Goal: Information Seeking & Learning: Learn about a topic

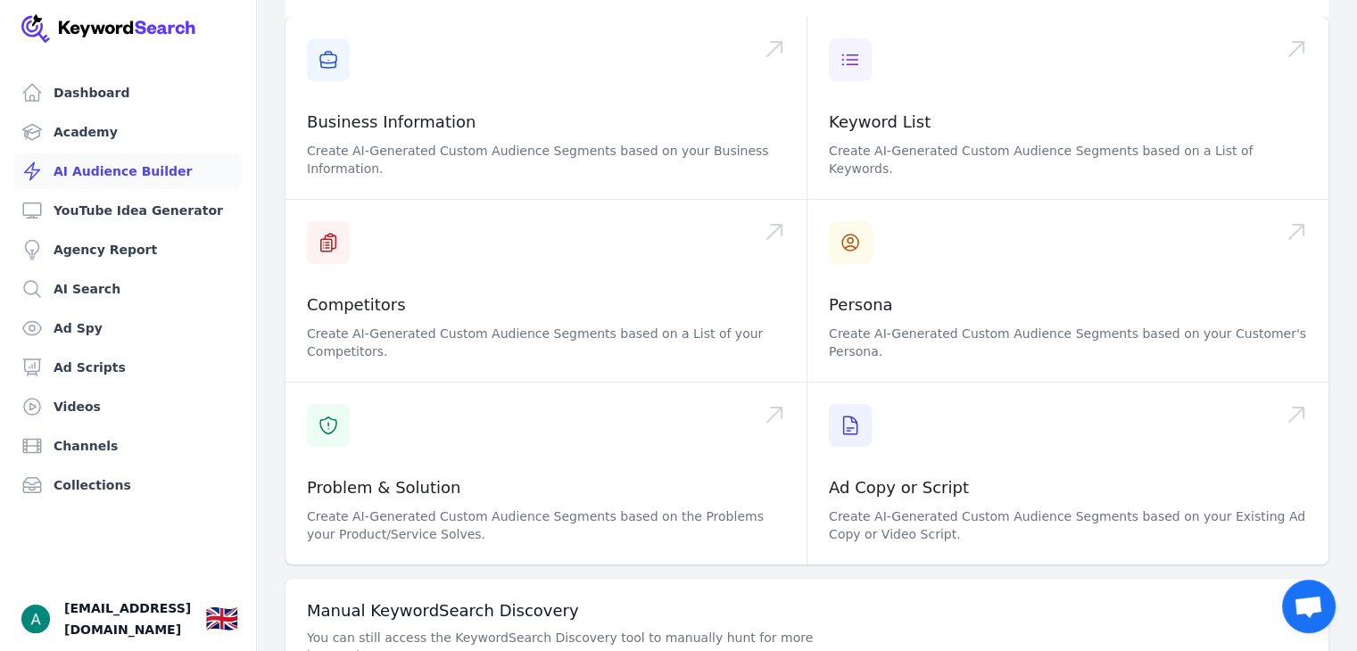
scroll to position [268, 0]
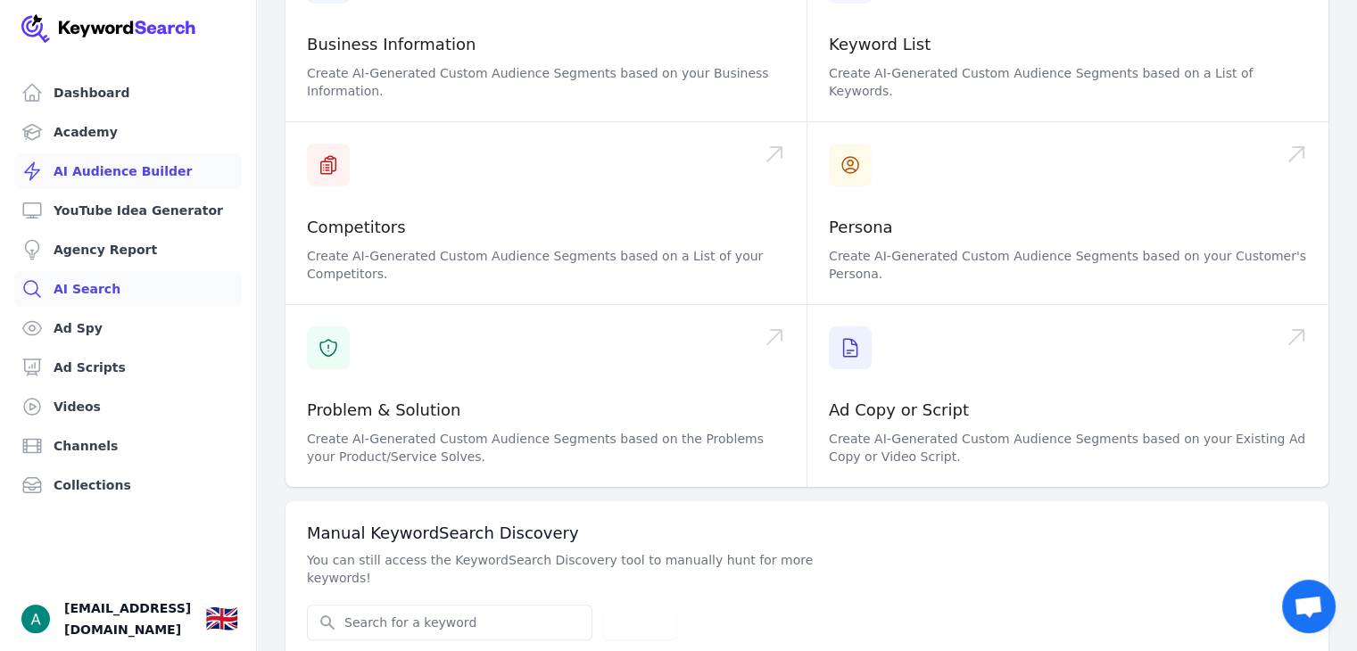
click at [114, 297] on link "AI Search" at bounding box center [128, 289] width 228 height 36
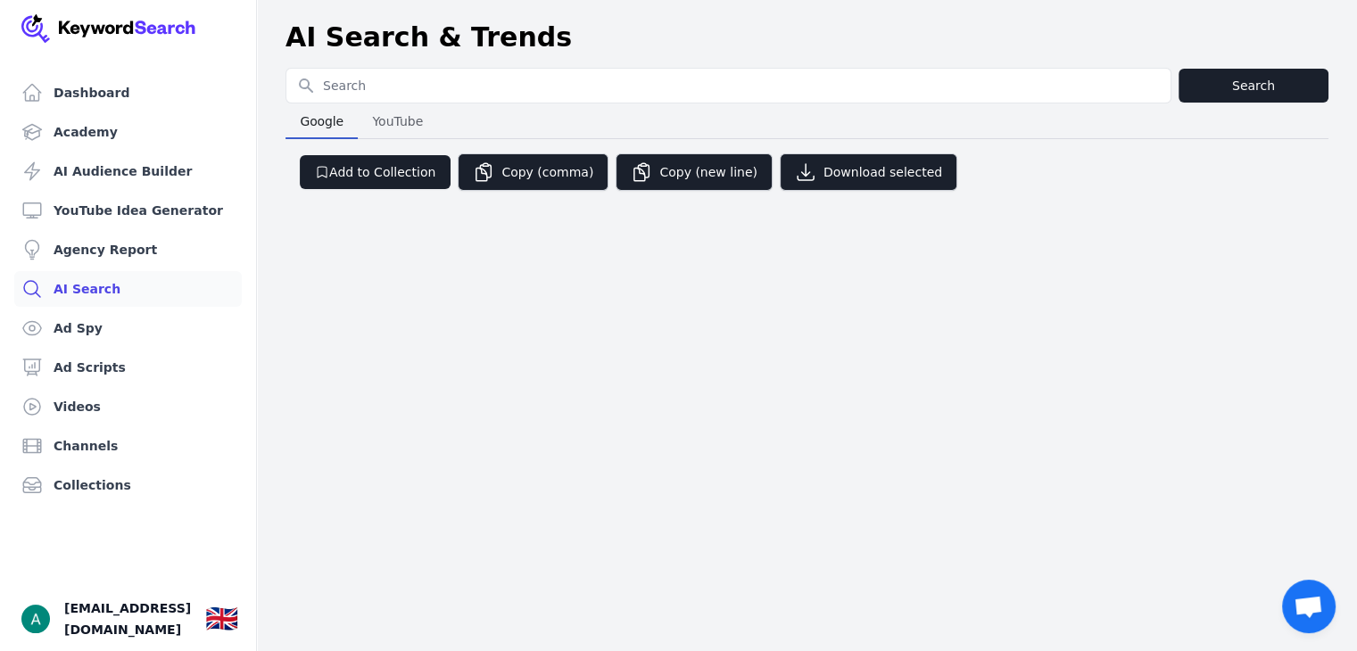
click at [434, 79] on input "Search for YouTube Keywords" at bounding box center [728, 86] width 884 height 34
type input "perfume for women"
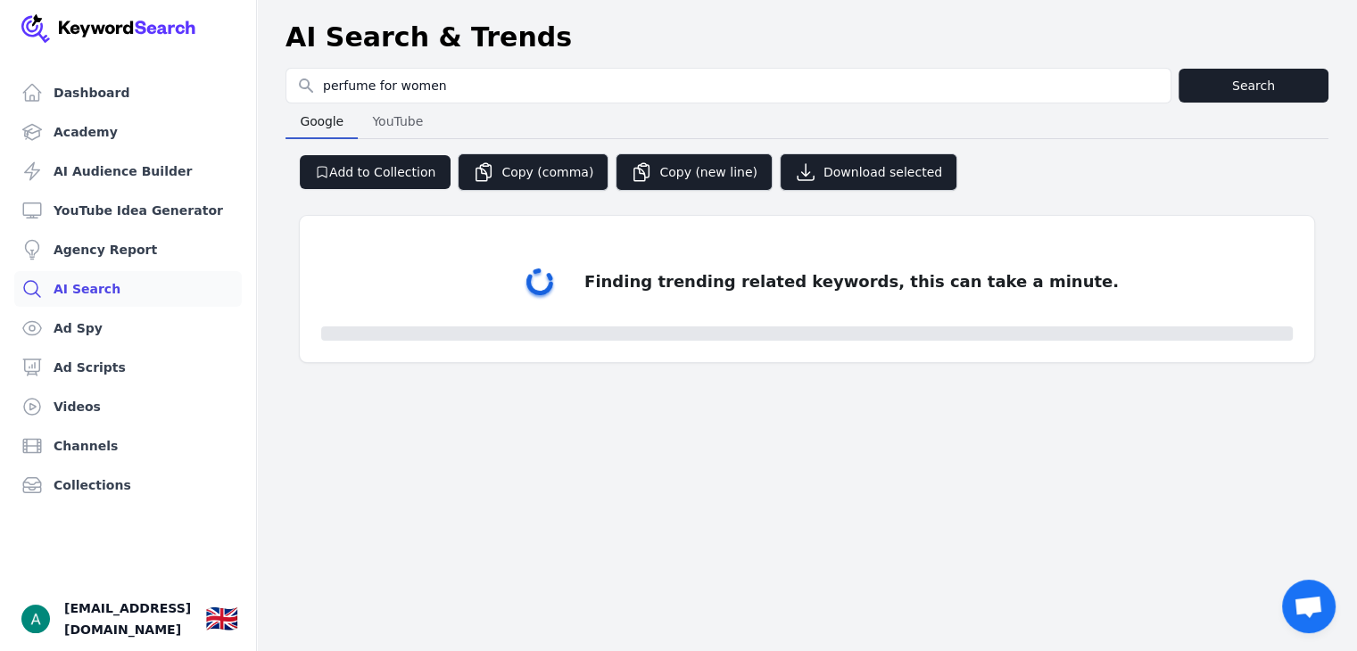
select select "50"
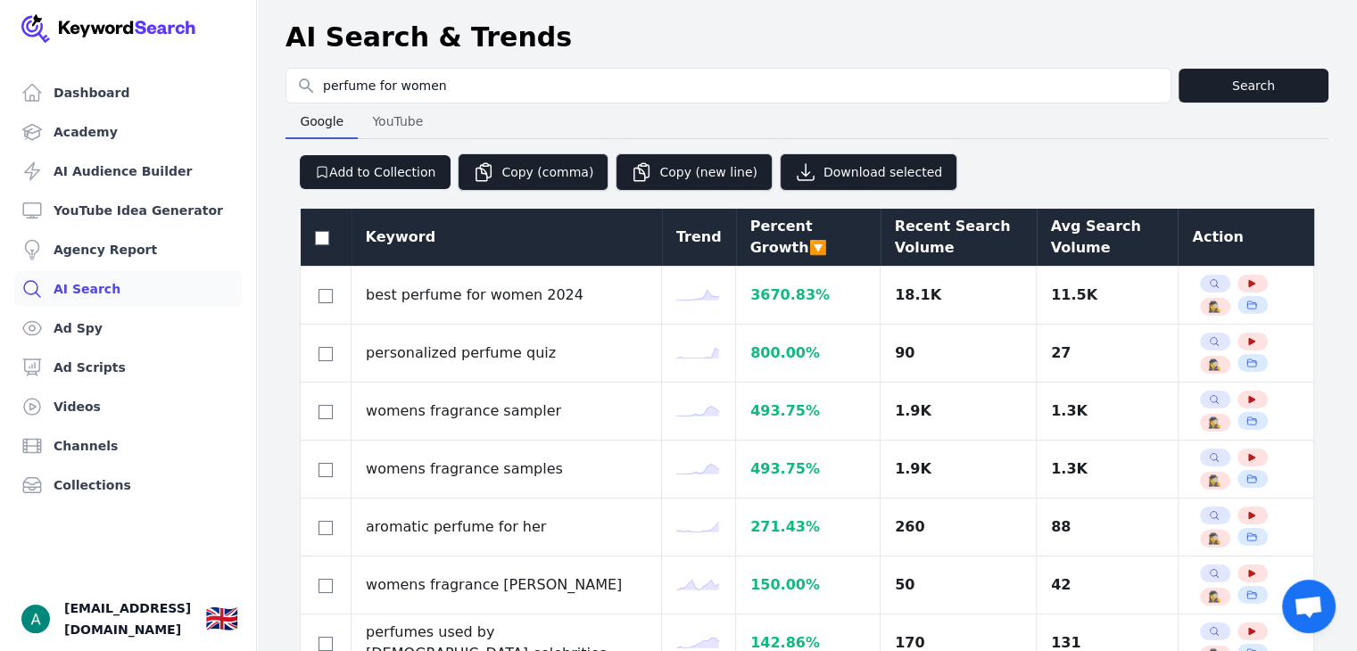
click at [1051, 246] on div "Avg Search Volume" at bounding box center [1107, 237] width 113 height 43
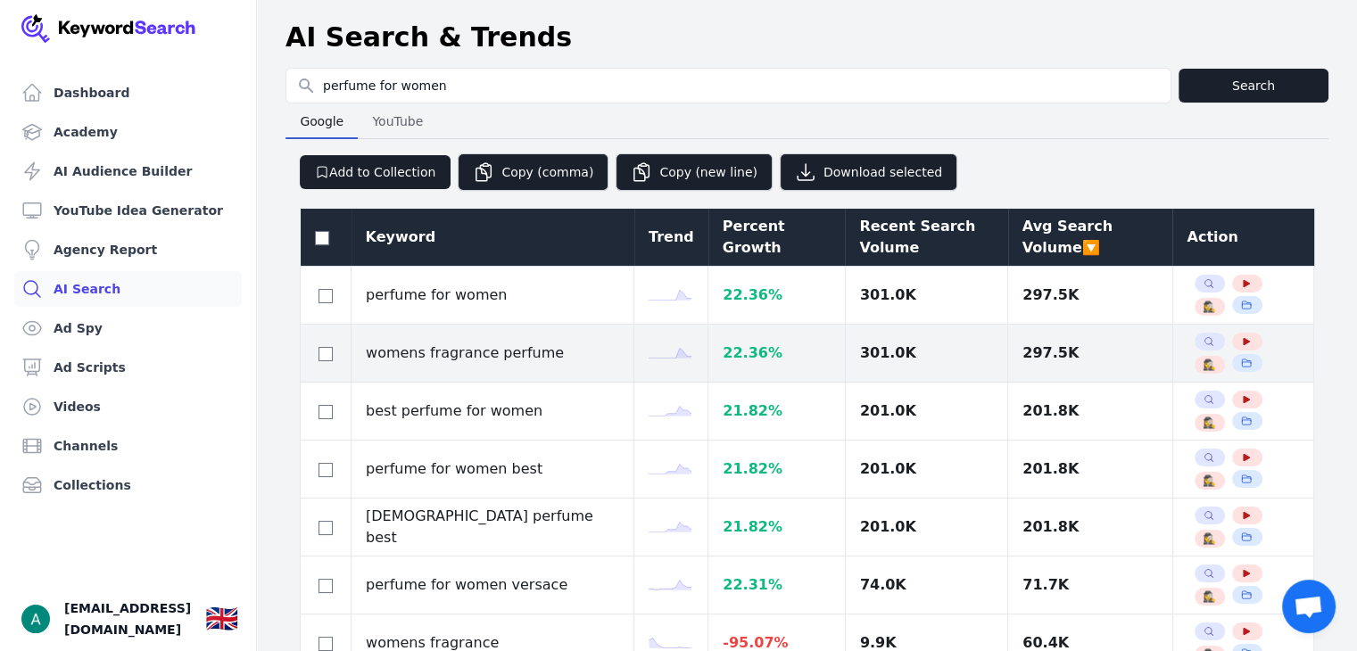
click at [333, 355] on div at bounding box center [325, 353] width 21 height 21
click at [324, 361] on div at bounding box center [325, 353] width 21 height 21
click at [328, 358] on input "checkbox" at bounding box center [326, 354] width 14 height 14
checkbox input "true"
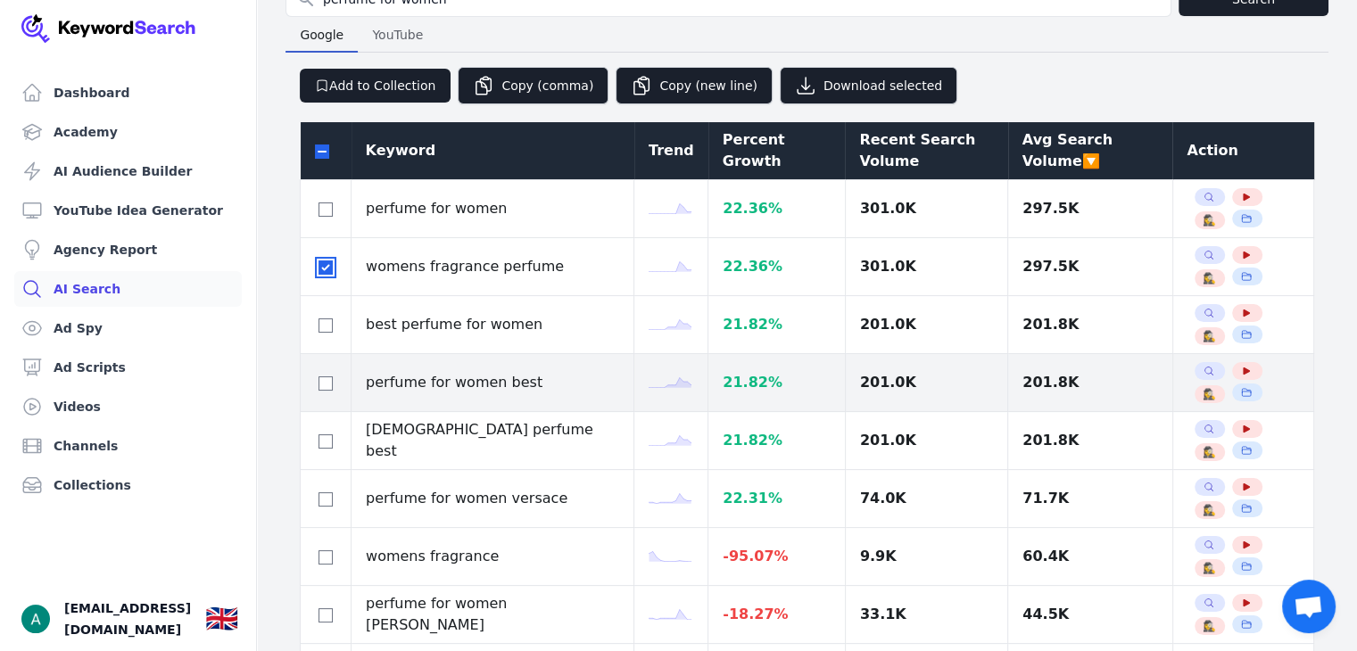
scroll to position [89, 0]
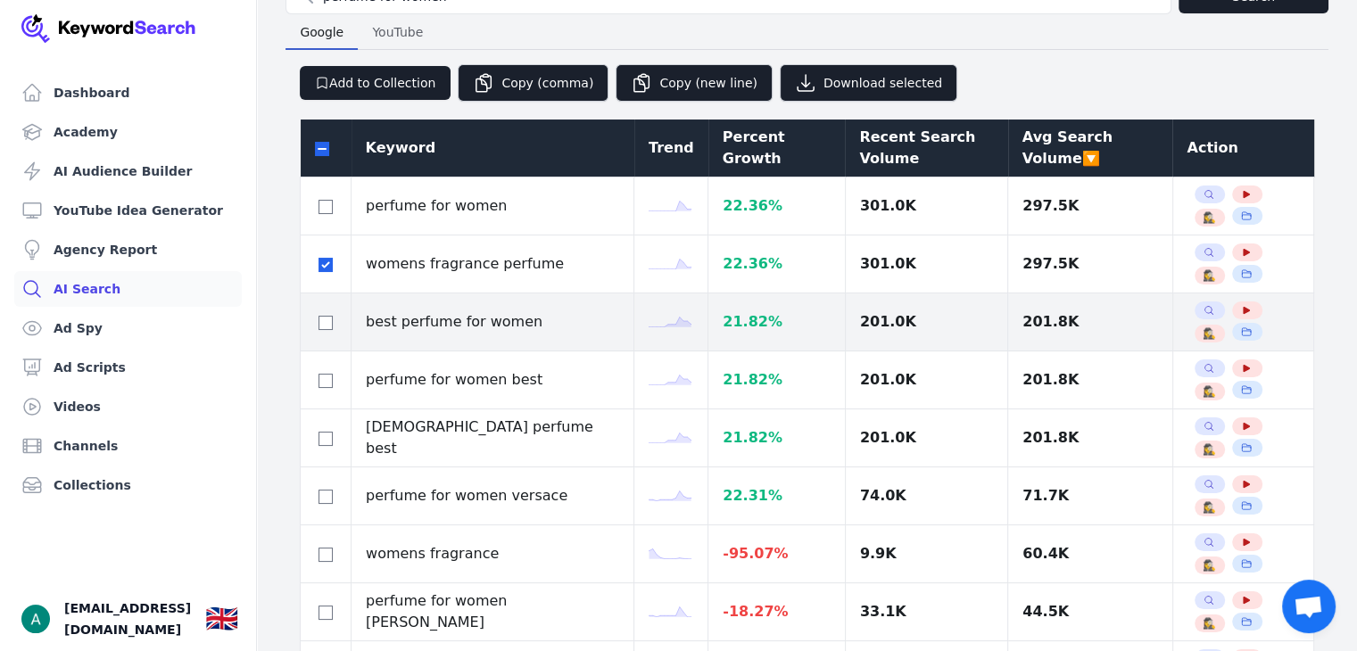
click at [326, 333] on td at bounding box center [326, 323] width 51 height 58
drag, startPoint x: 331, startPoint y: 322, endPoint x: 328, endPoint y: 331, distance: 9.3
click at [330, 322] on input "checkbox" at bounding box center [326, 323] width 14 height 14
checkbox input "true"
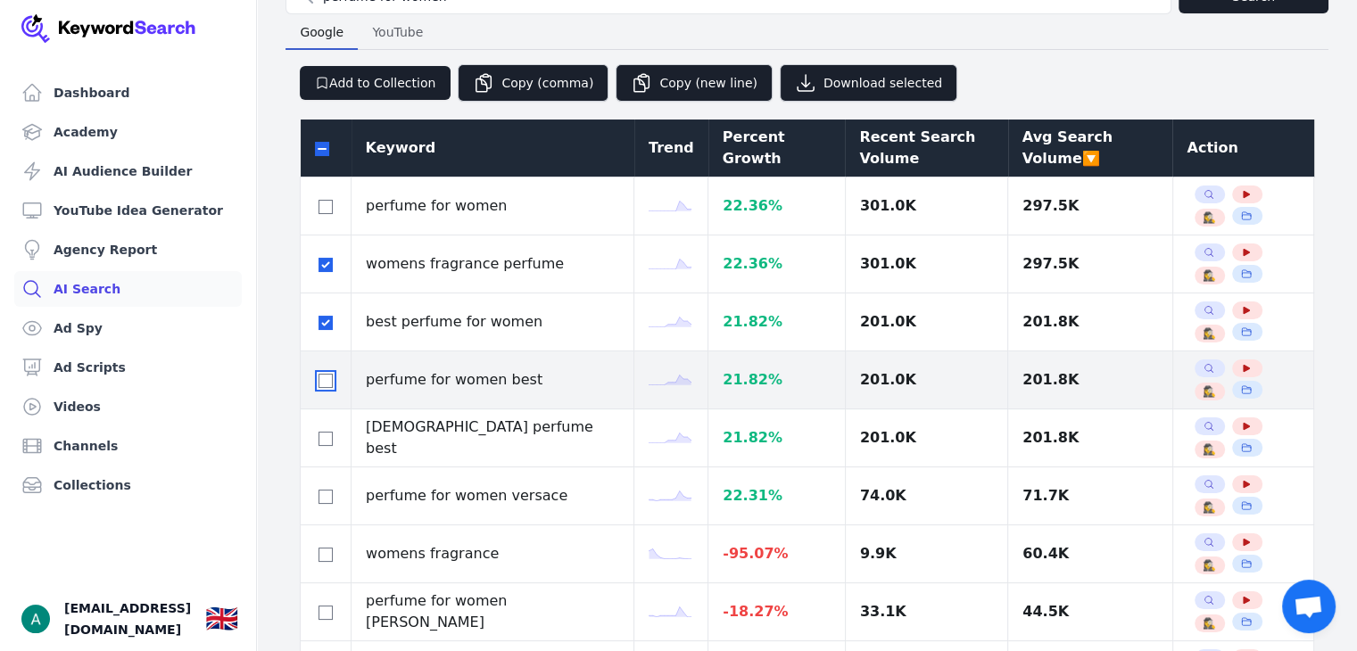
click at [319, 378] on input "checkbox" at bounding box center [326, 381] width 14 height 14
checkbox input "true"
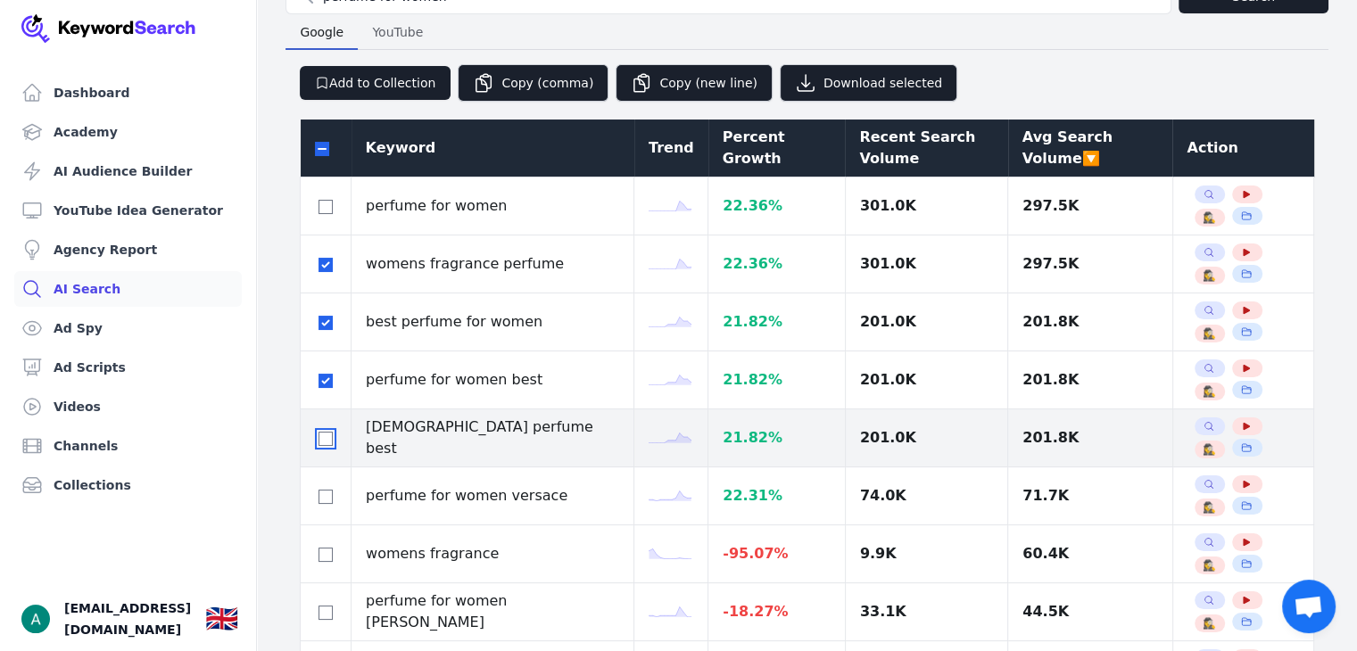
click at [322, 442] on input "checkbox" at bounding box center [326, 439] width 14 height 14
checkbox input "true"
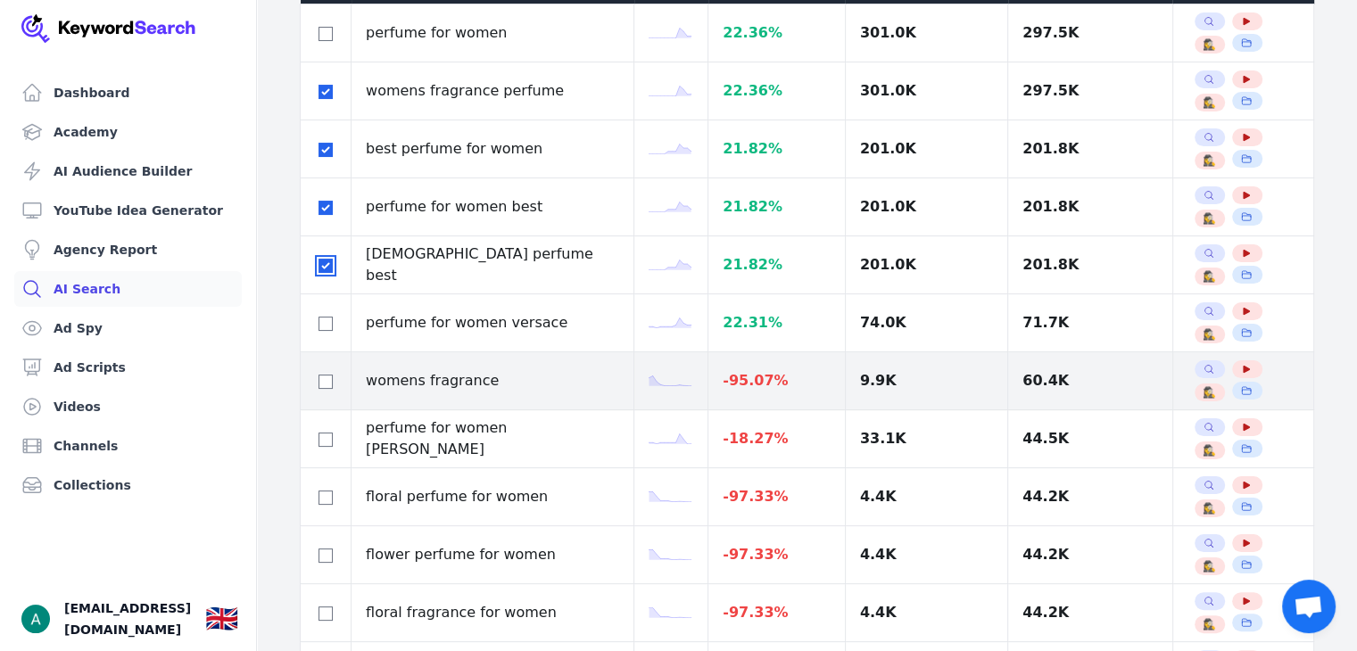
scroll to position [268, 0]
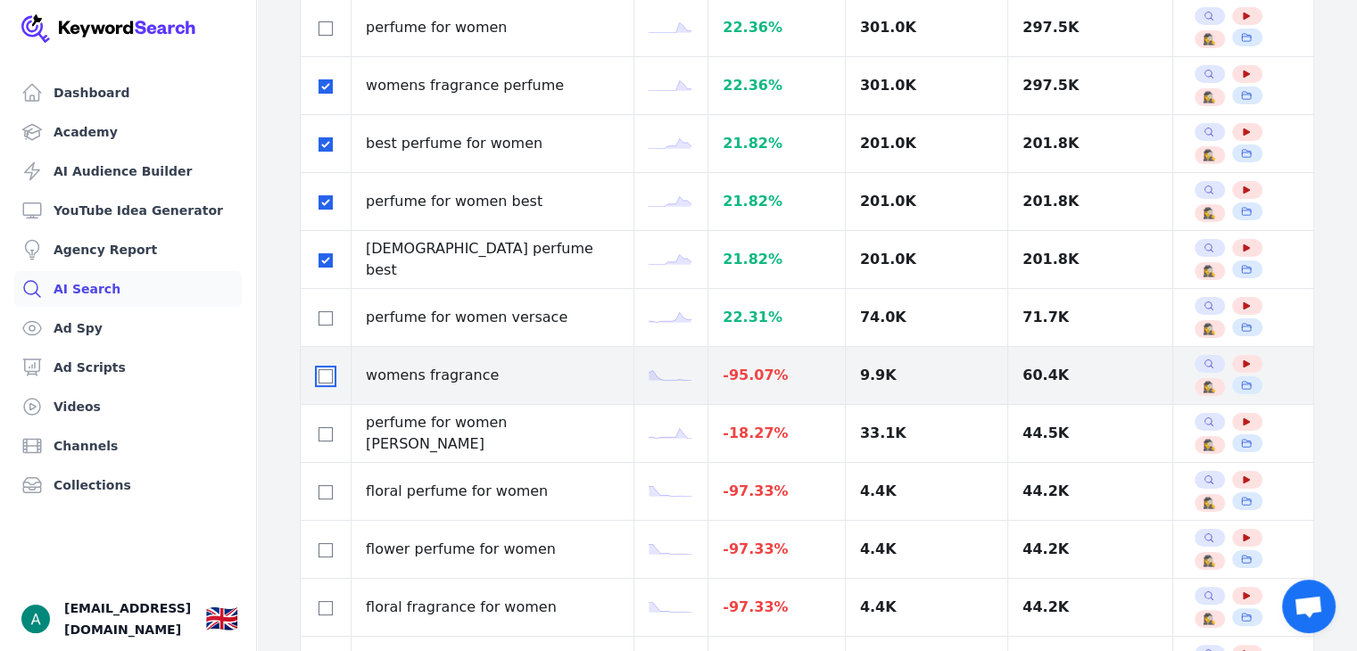
click at [319, 379] on input "checkbox" at bounding box center [326, 376] width 14 height 14
checkbox input "true"
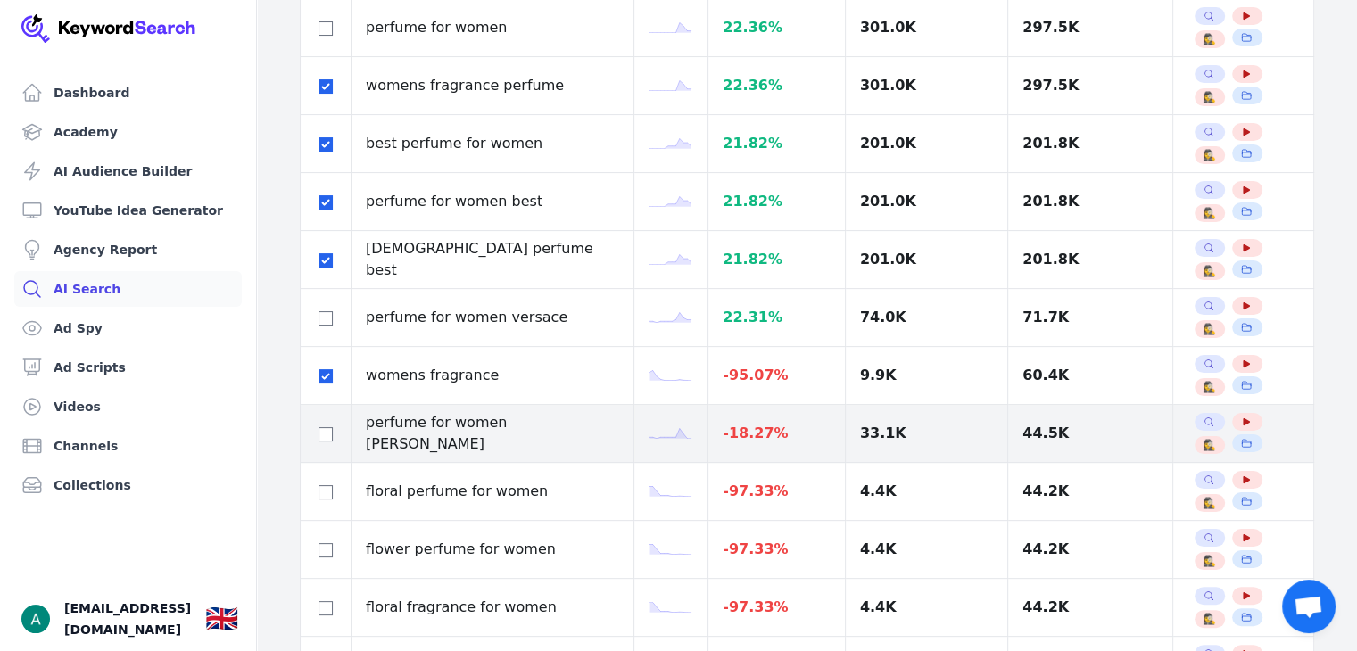
click at [328, 440] on div at bounding box center [325, 433] width 21 height 21
click at [320, 423] on div at bounding box center [325, 433] width 21 height 21
click at [321, 431] on input "checkbox" at bounding box center [326, 434] width 14 height 14
checkbox input "true"
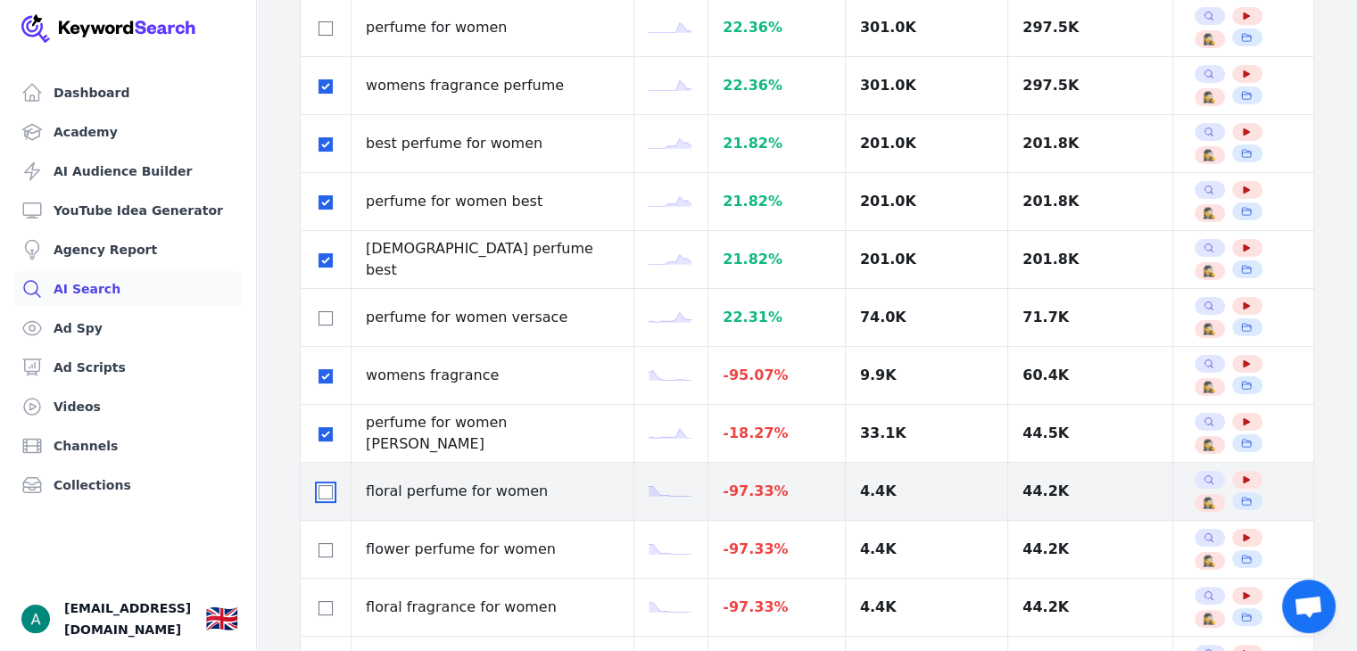
click at [328, 491] on input "checkbox" at bounding box center [326, 492] width 14 height 14
checkbox input "true"
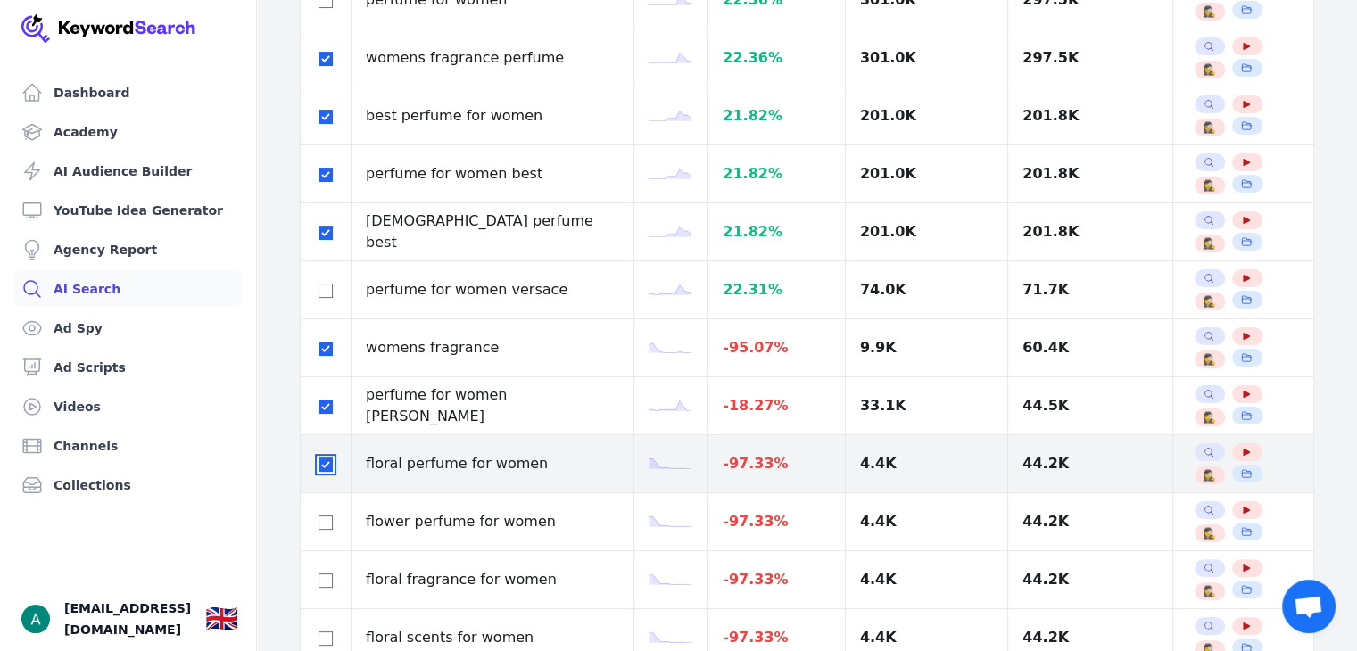
scroll to position [357, 0]
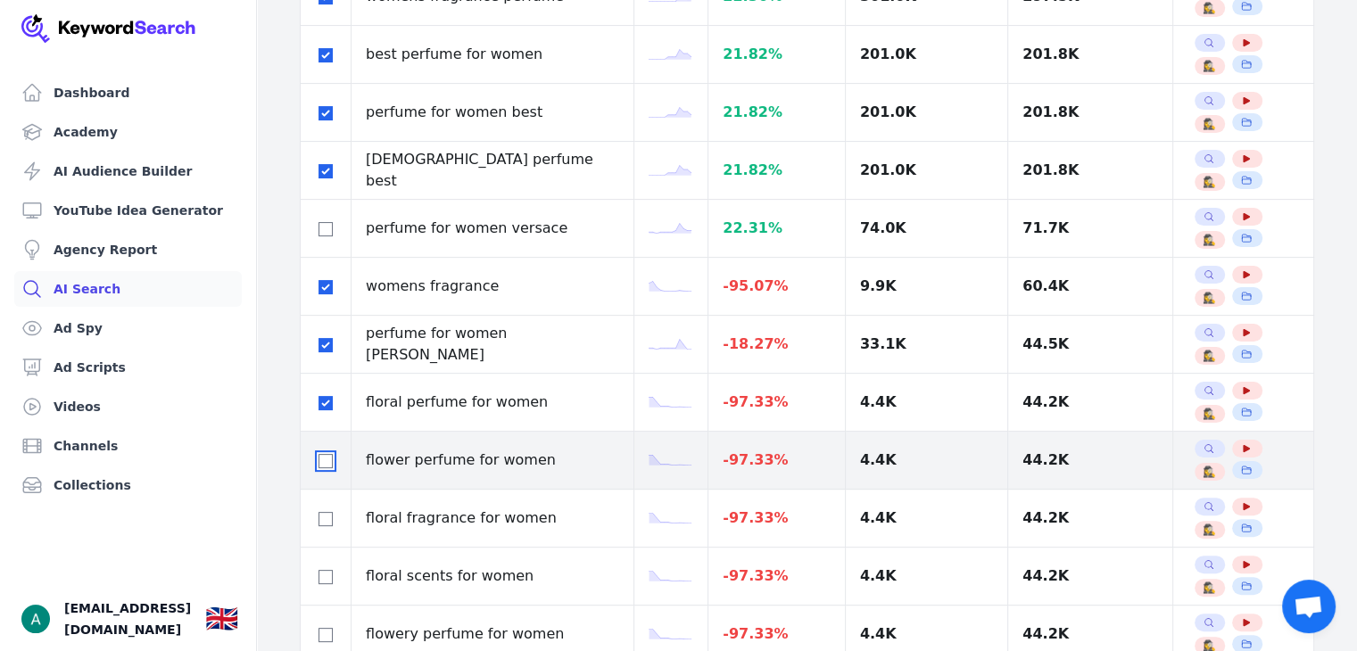
click at [325, 460] on input "checkbox" at bounding box center [326, 461] width 14 height 14
checkbox input "true"
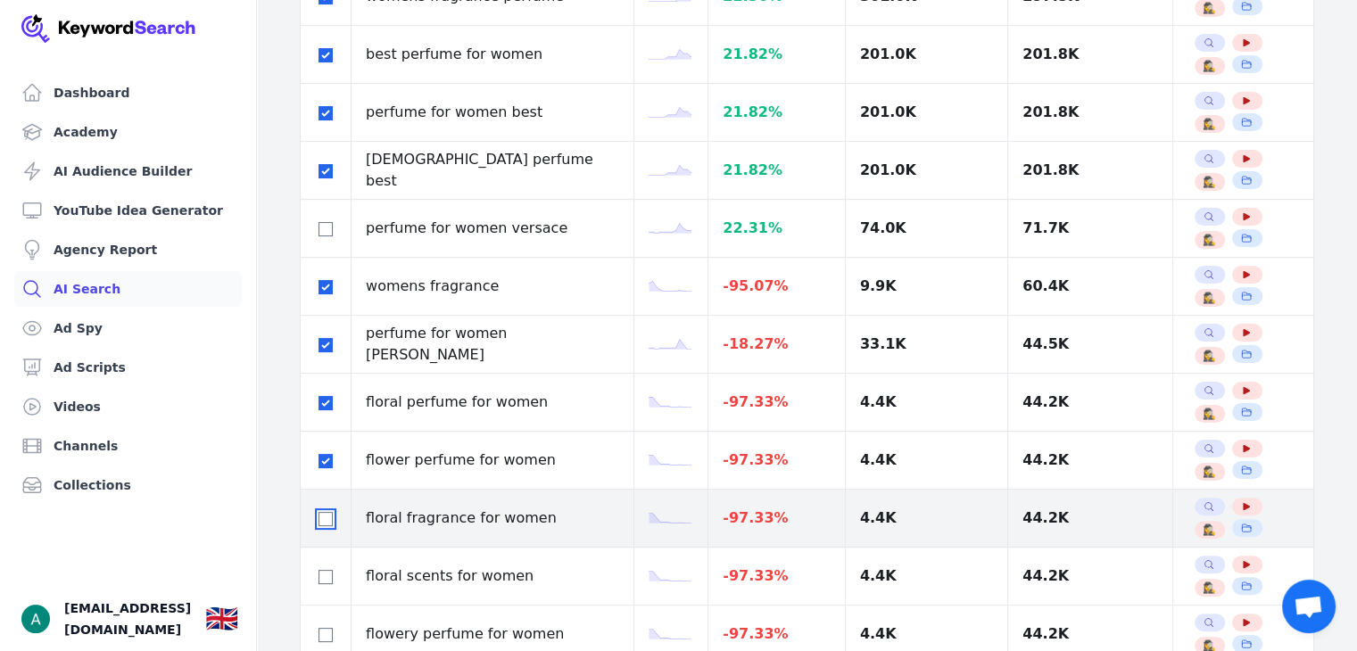
click at [326, 523] on input "checkbox" at bounding box center [326, 519] width 14 height 14
checkbox input "true"
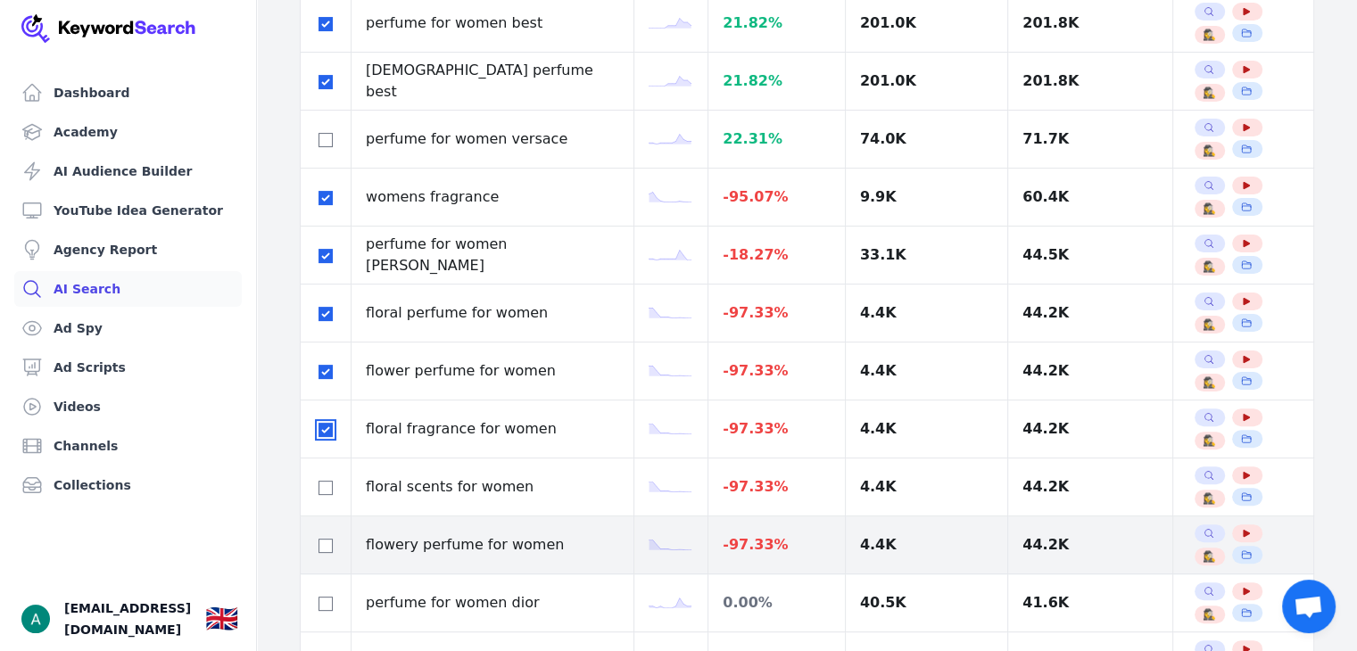
scroll to position [803, 0]
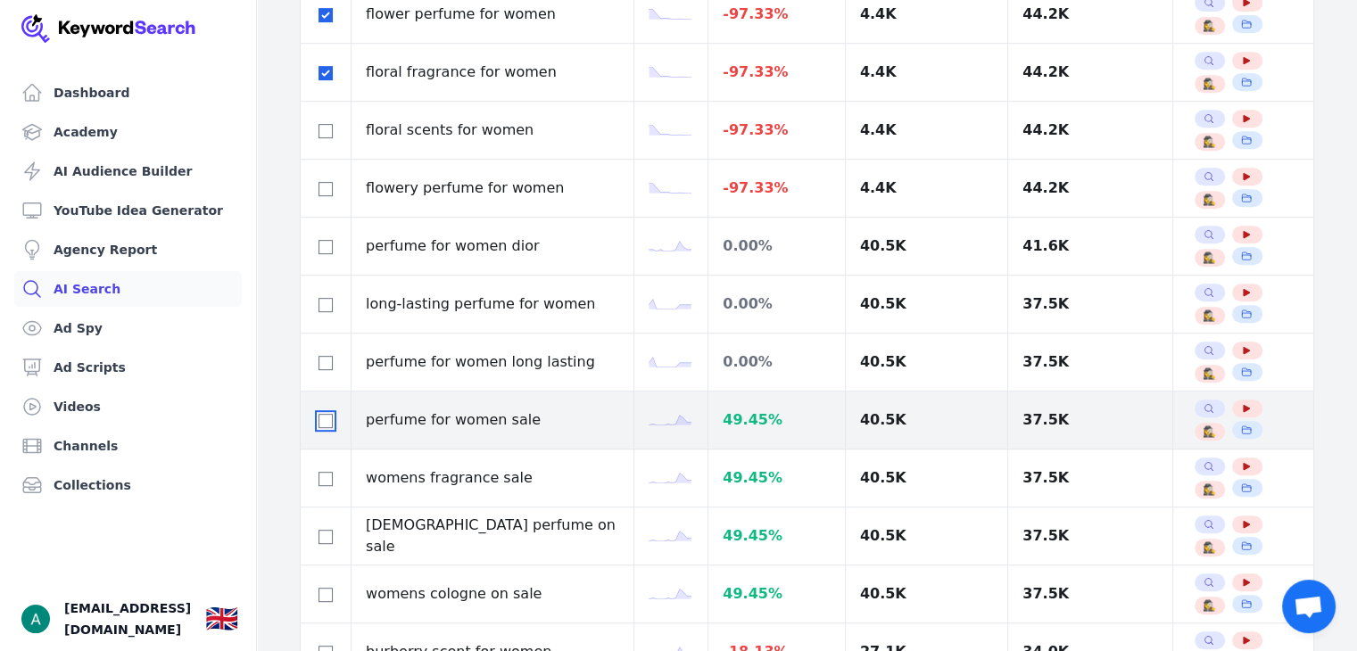
click at [319, 419] on input "checkbox" at bounding box center [326, 421] width 14 height 14
checkbox input "true"
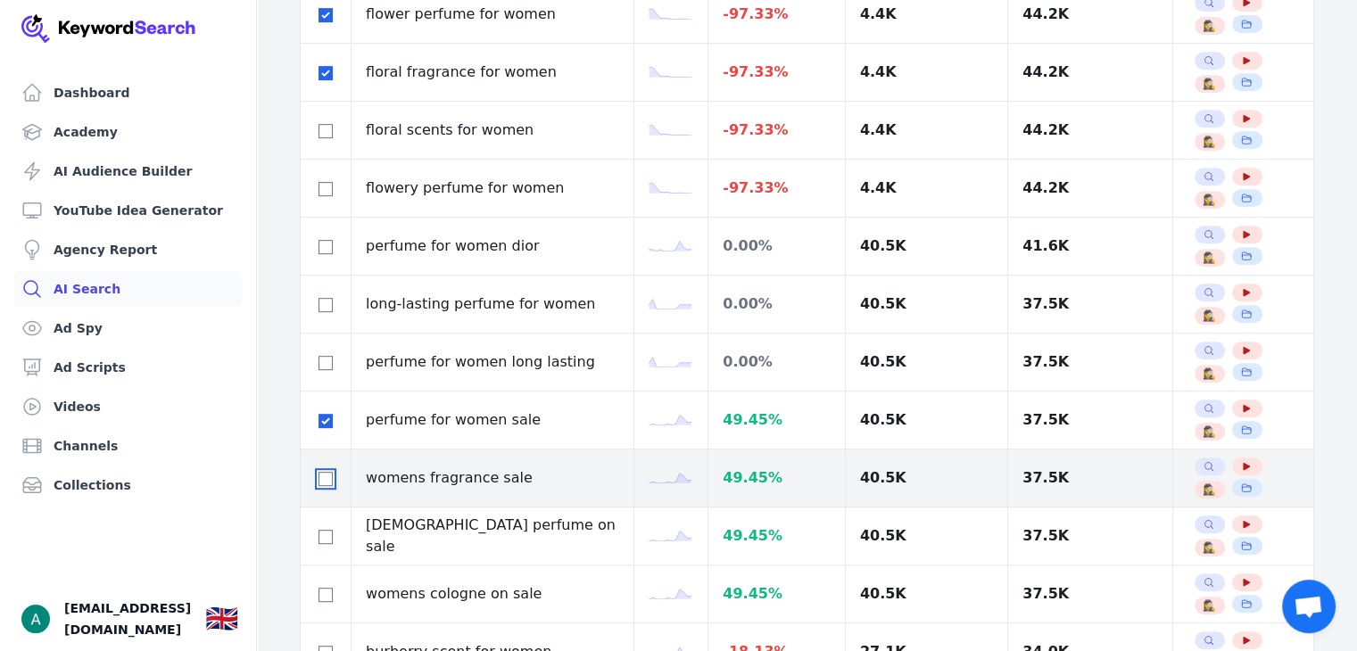
click at [320, 472] on input "checkbox" at bounding box center [326, 479] width 14 height 14
checkbox input "true"
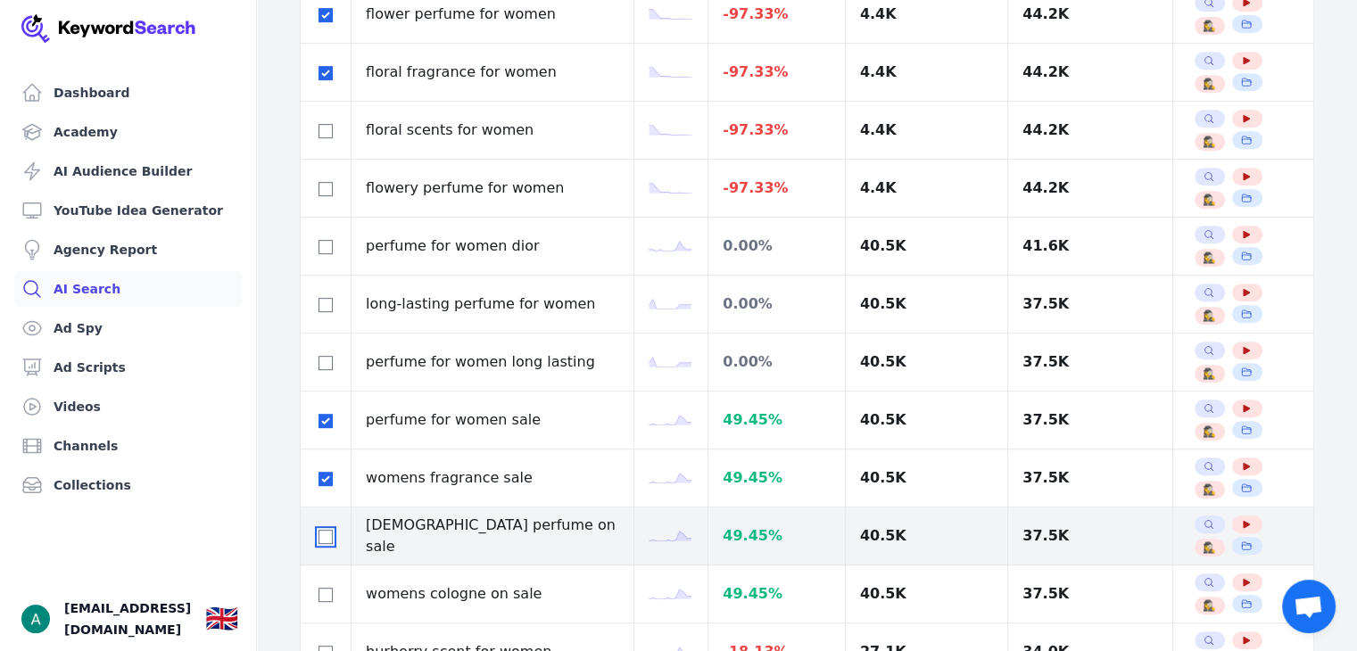
click at [326, 530] on input "checkbox" at bounding box center [326, 537] width 14 height 14
checkbox input "true"
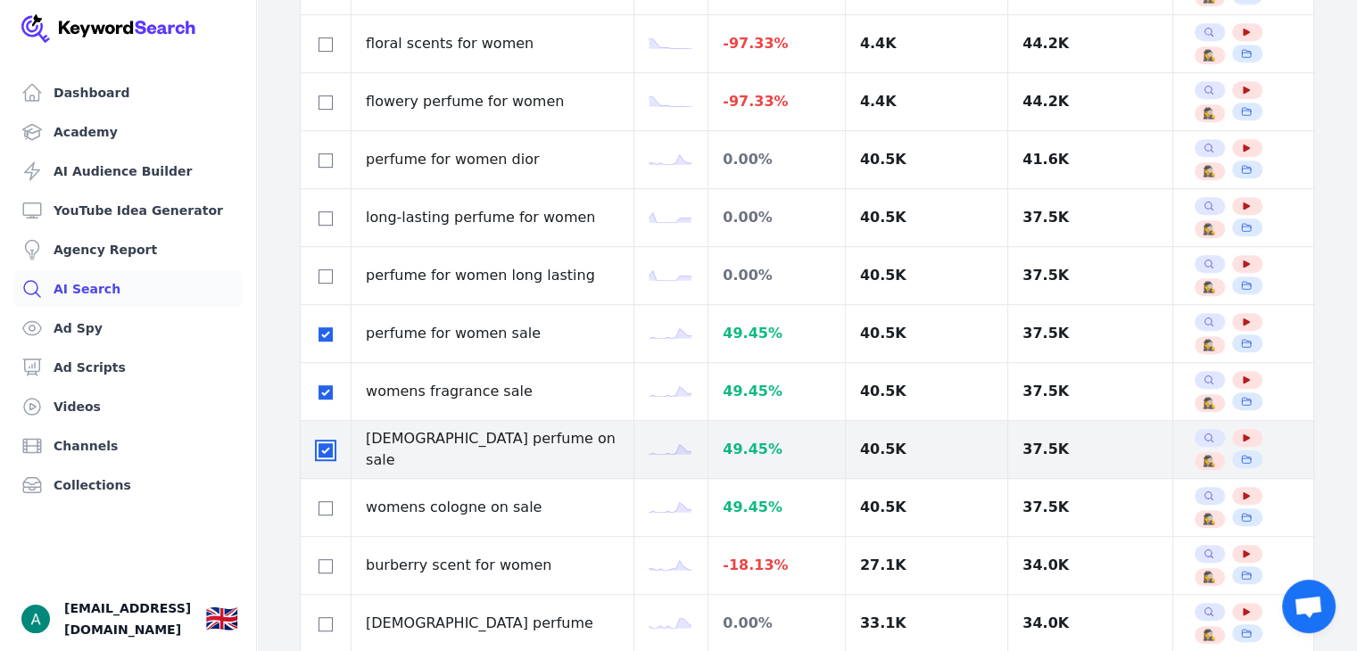
scroll to position [892, 0]
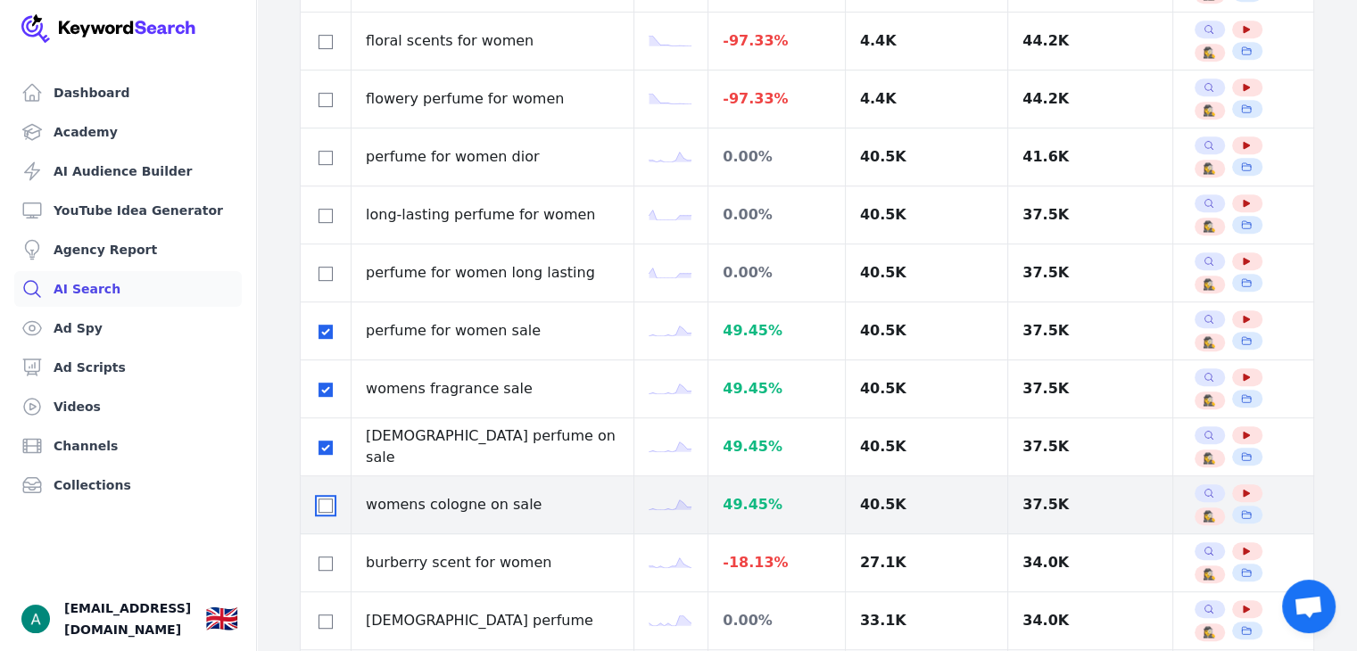
click at [321, 499] on input "checkbox" at bounding box center [326, 506] width 14 height 14
checkbox input "true"
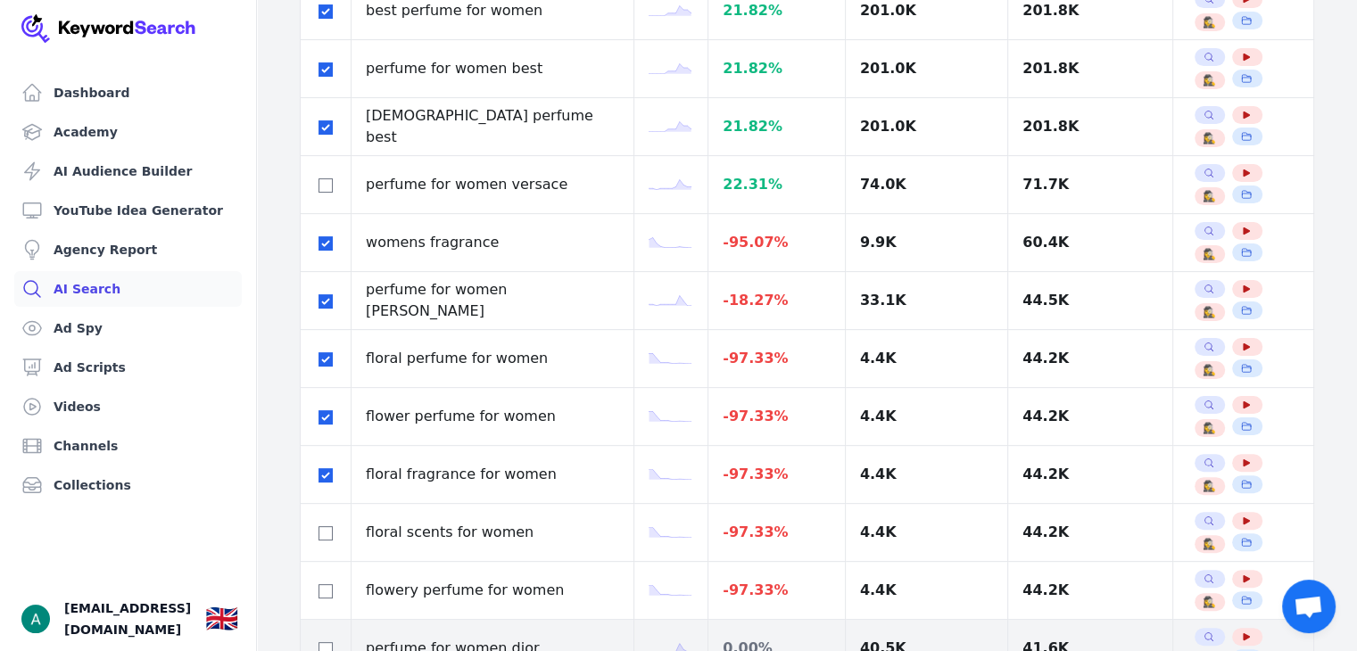
scroll to position [357, 0]
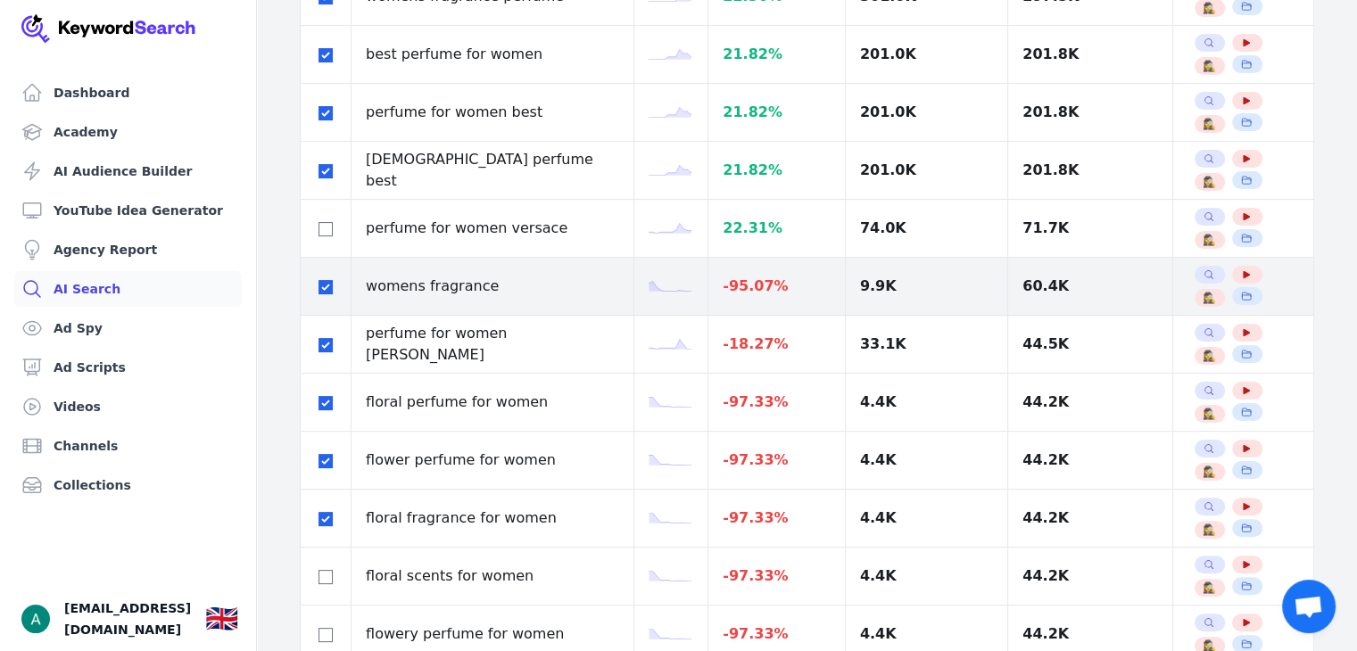
click at [321, 294] on div at bounding box center [325, 286] width 21 height 21
click at [331, 291] on input "checkbox" at bounding box center [326, 287] width 14 height 14
checkbox input "false"
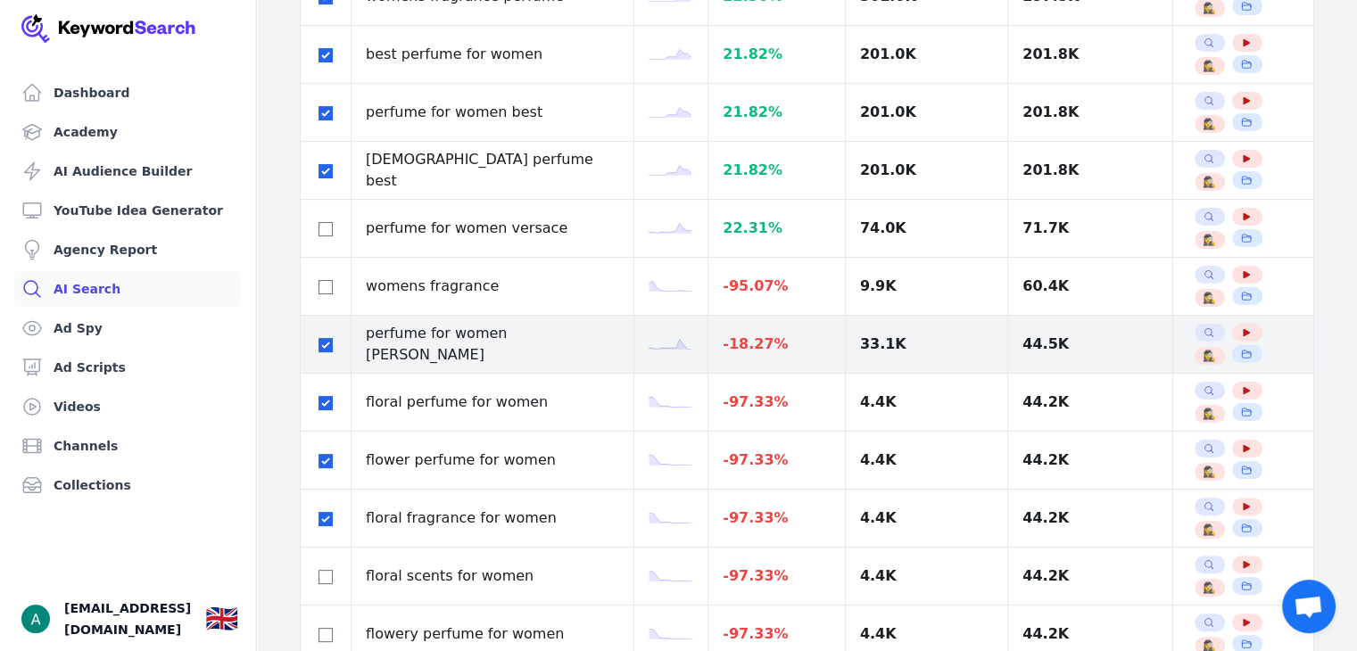
click at [318, 340] on div at bounding box center [325, 344] width 21 height 21
click at [319, 345] on input "checkbox" at bounding box center [326, 345] width 14 height 14
checkbox input "false"
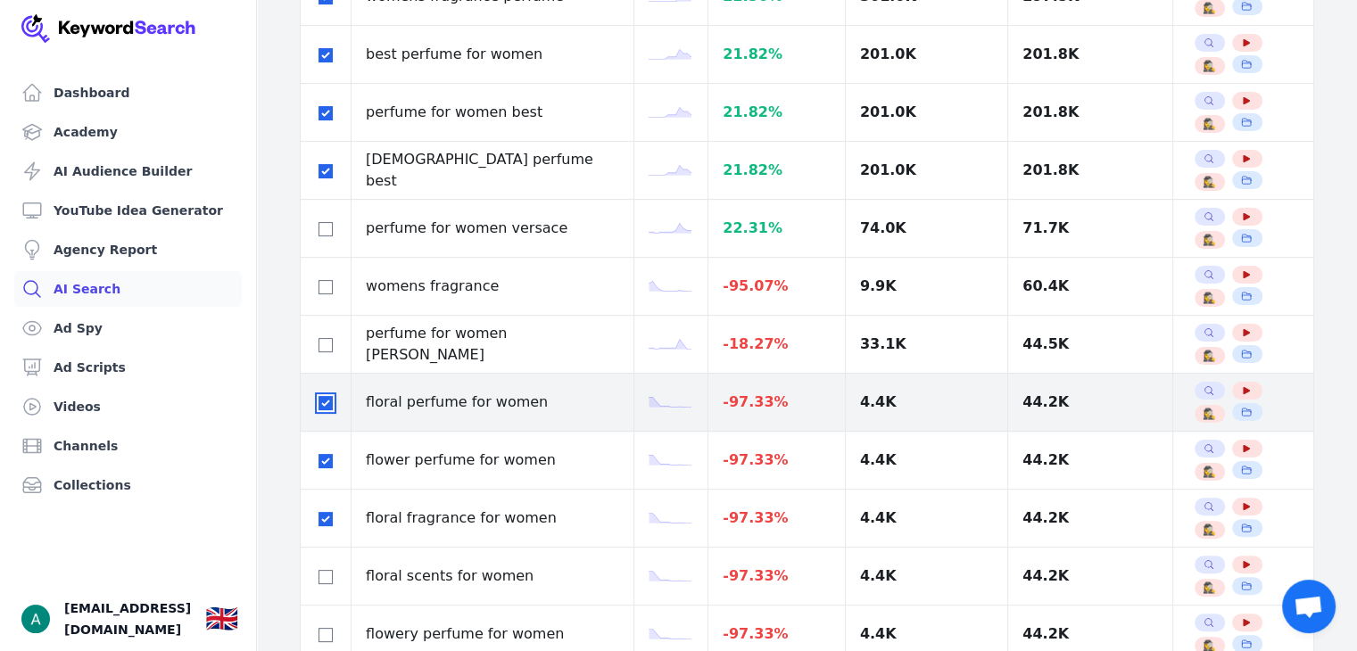
click at [326, 401] on input "checkbox" at bounding box center [326, 403] width 14 height 14
checkbox input "false"
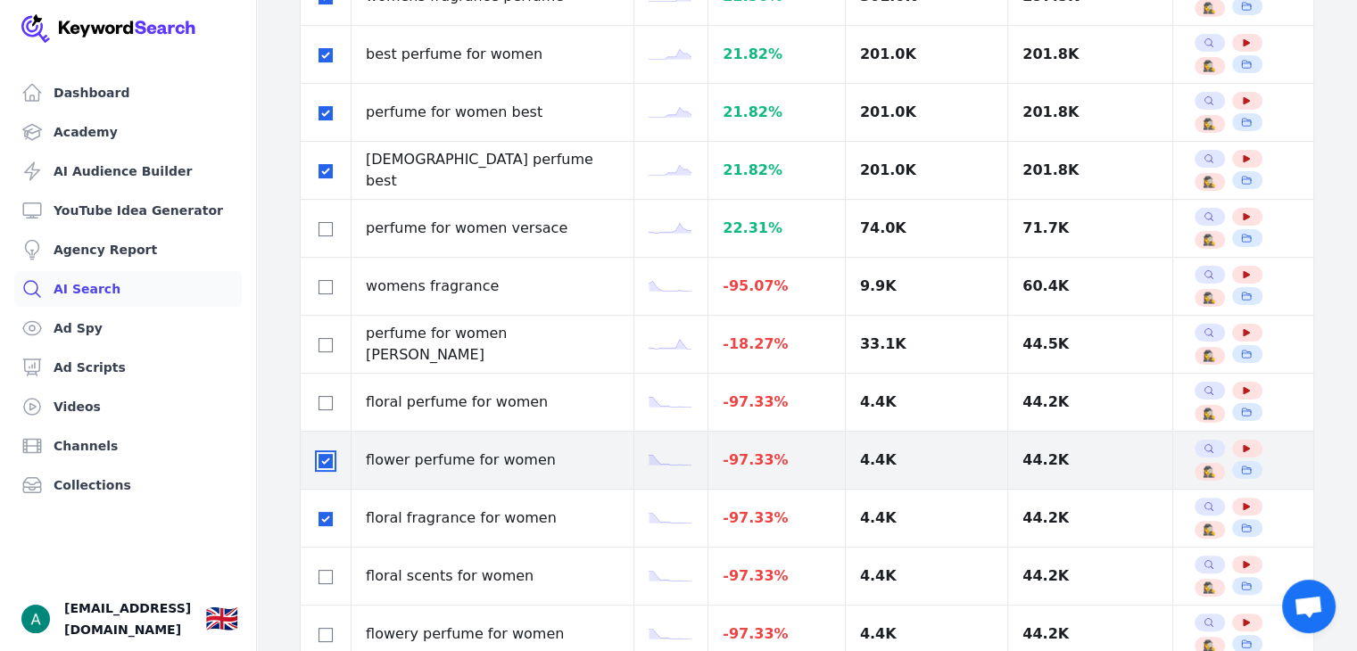
click at [325, 458] on input "checkbox" at bounding box center [326, 461] width 14 height 14
checkbox input "false"
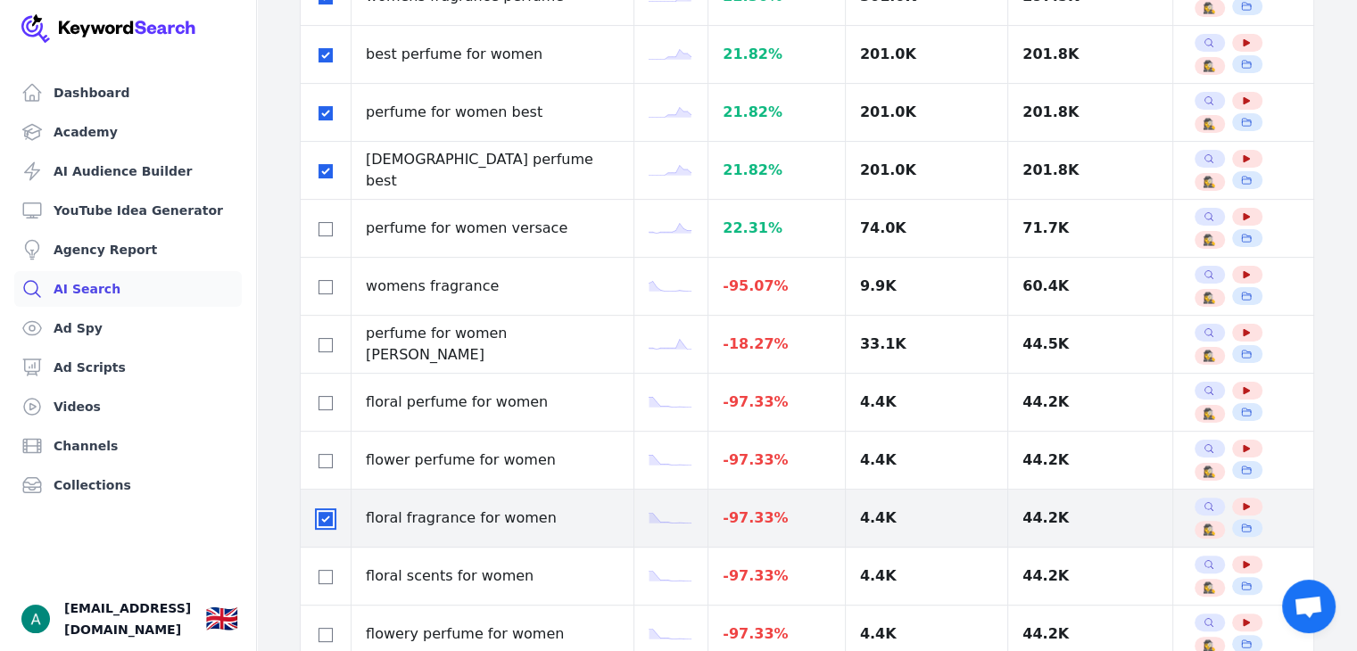
click at [322, 512] on input "checkbox" at bounding box center [326, 519] width 14 height 14
checkbox input "false"
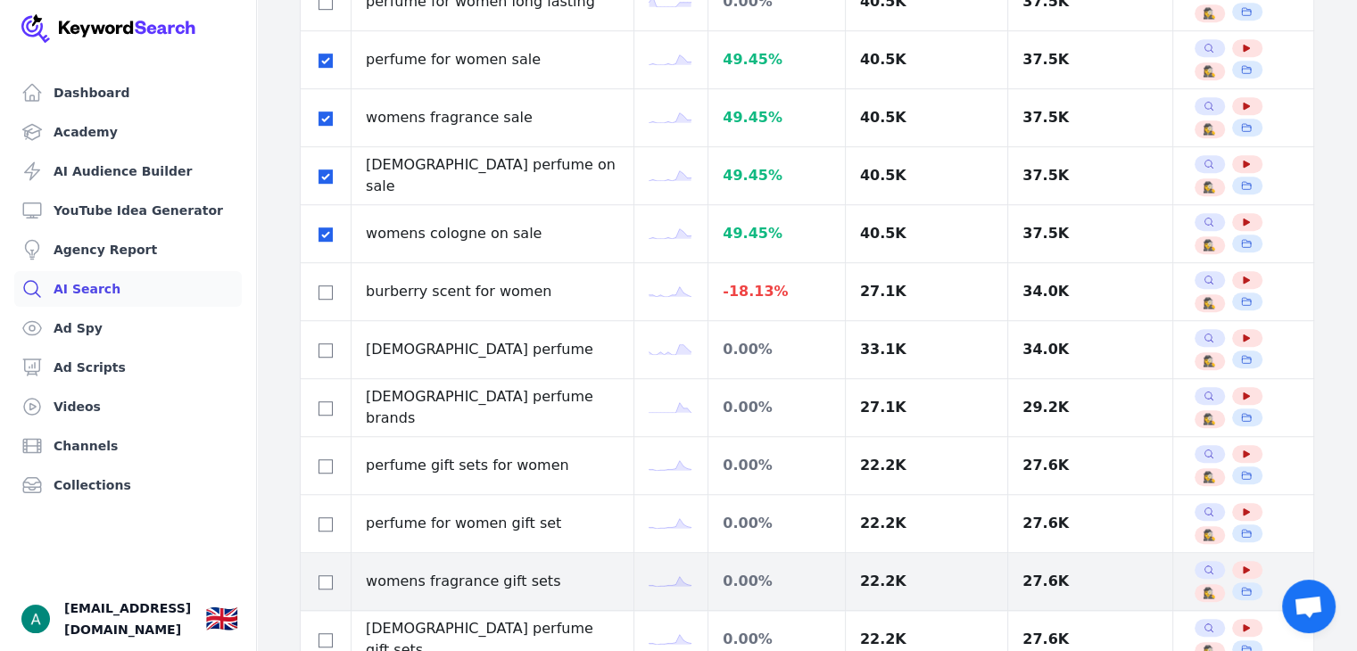
scroll to position [1160, 0]
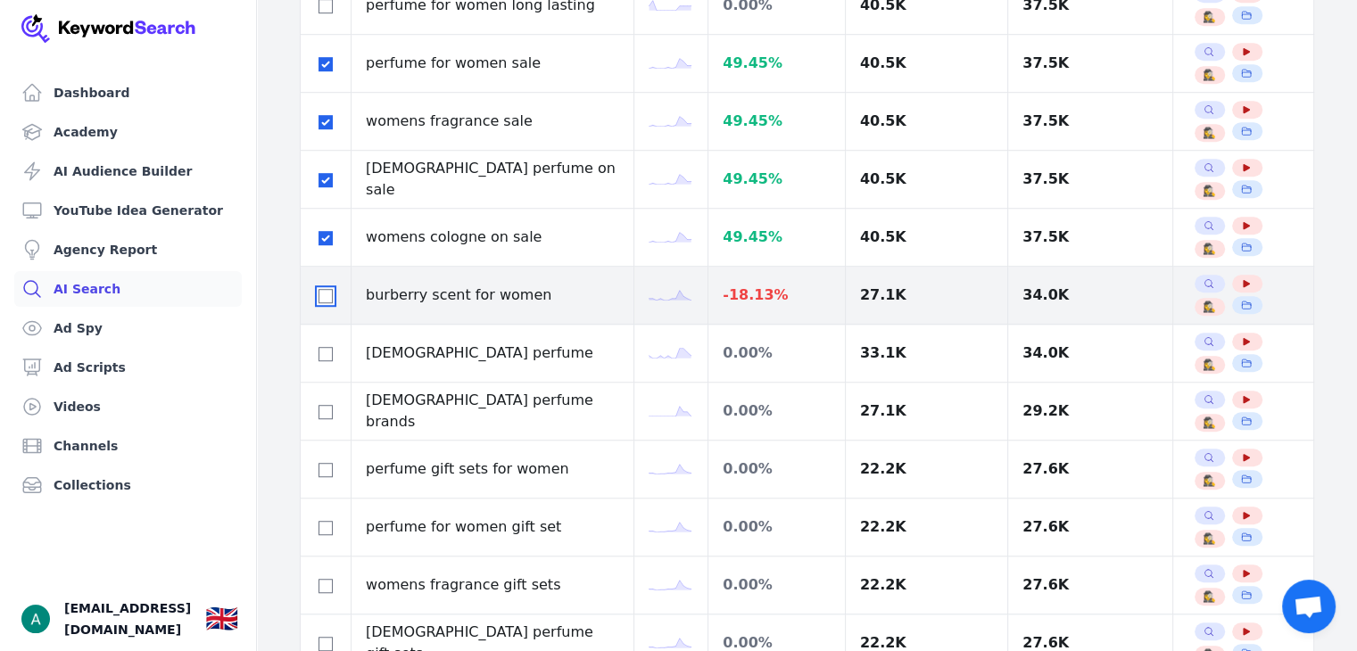
click at [326, 296] on input "checkbox" at bounding box center [326, 296] width 14 height 14
checkbox input "true"
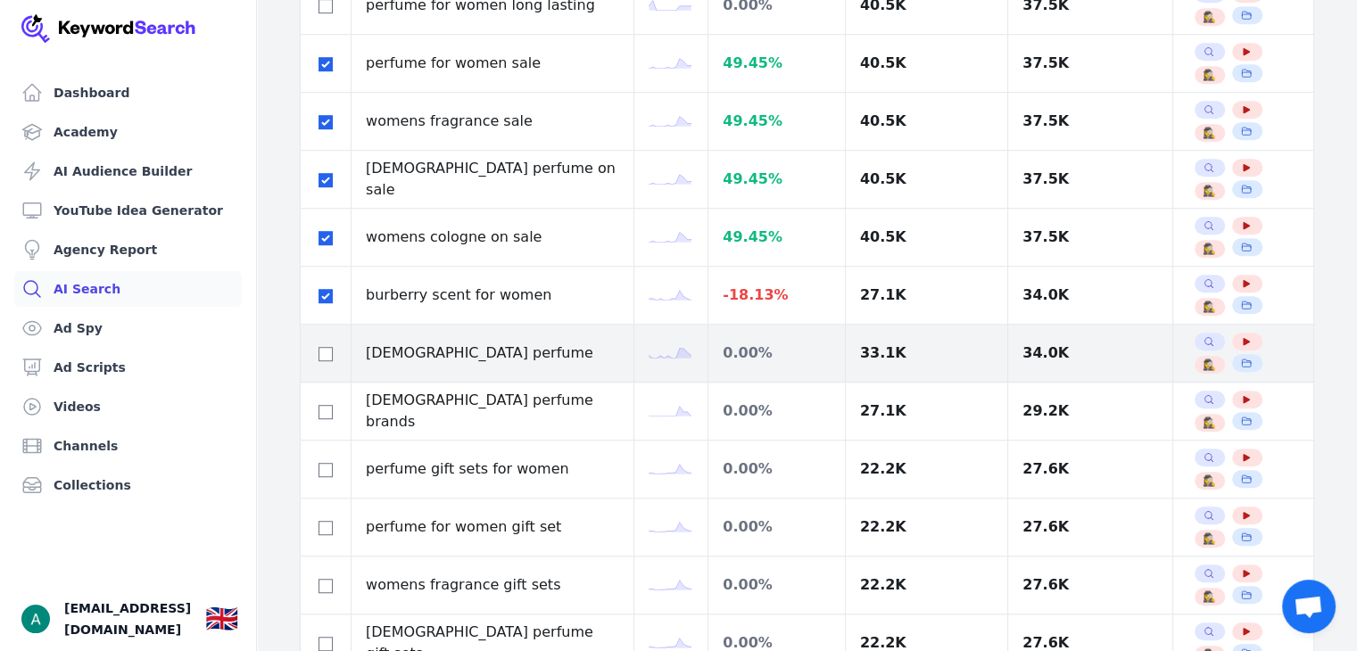
click at [324, 343] on div at bounding box center [325, 353] width 21 height 21
click at [328, 356] on input "checkbox" at bounding box center [326, 354] width 14 height 14
checkbox input "true"
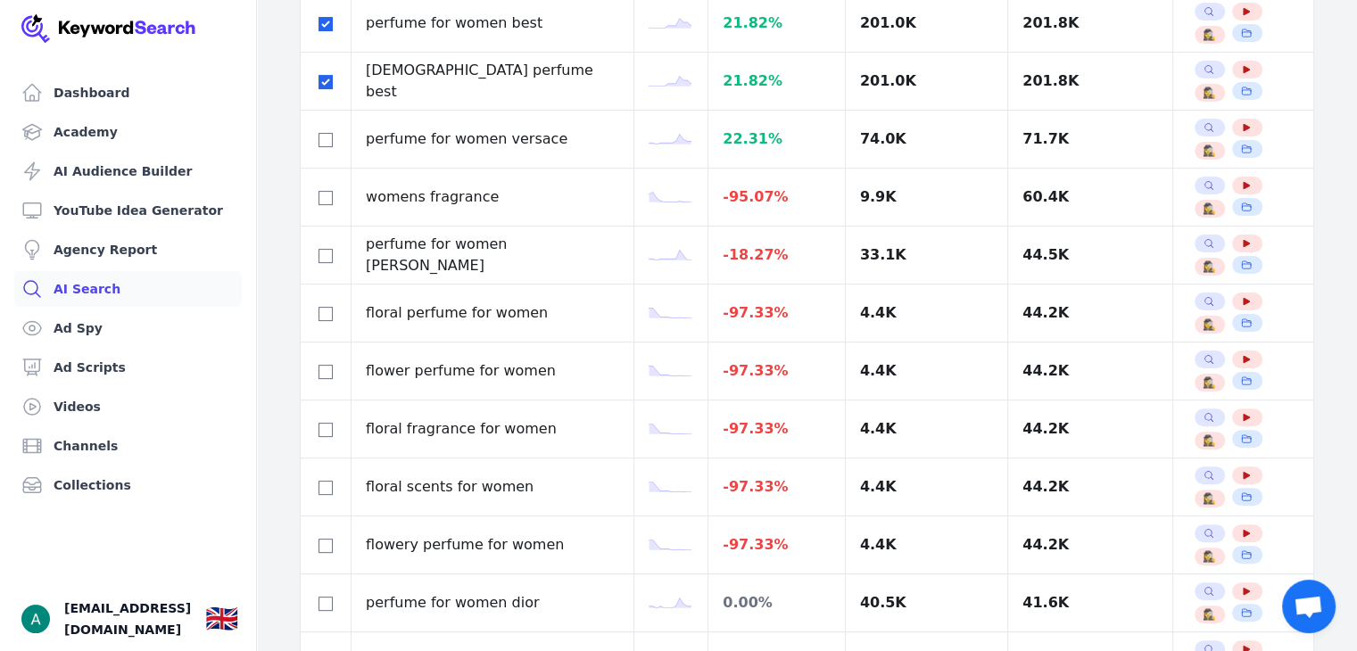
scroll to position [0, 0]
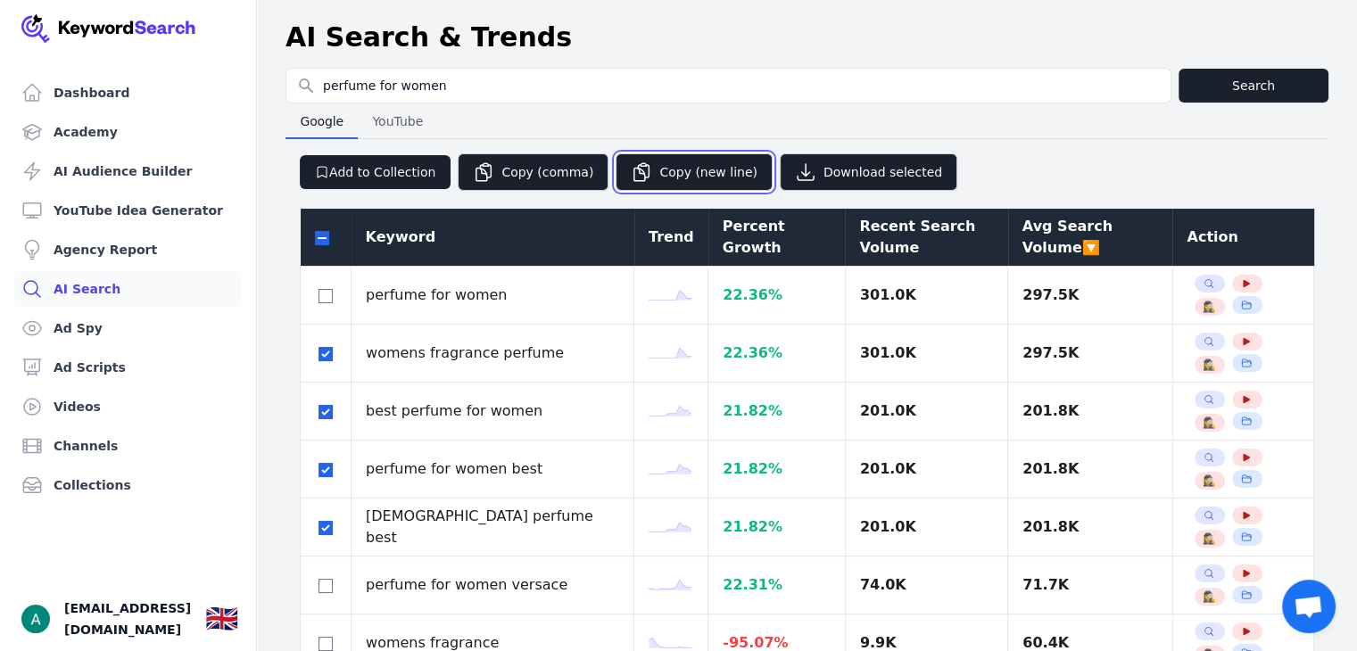
click at [636, 169] on icon "button" at bounding box center [641, 172] width 15 height 18
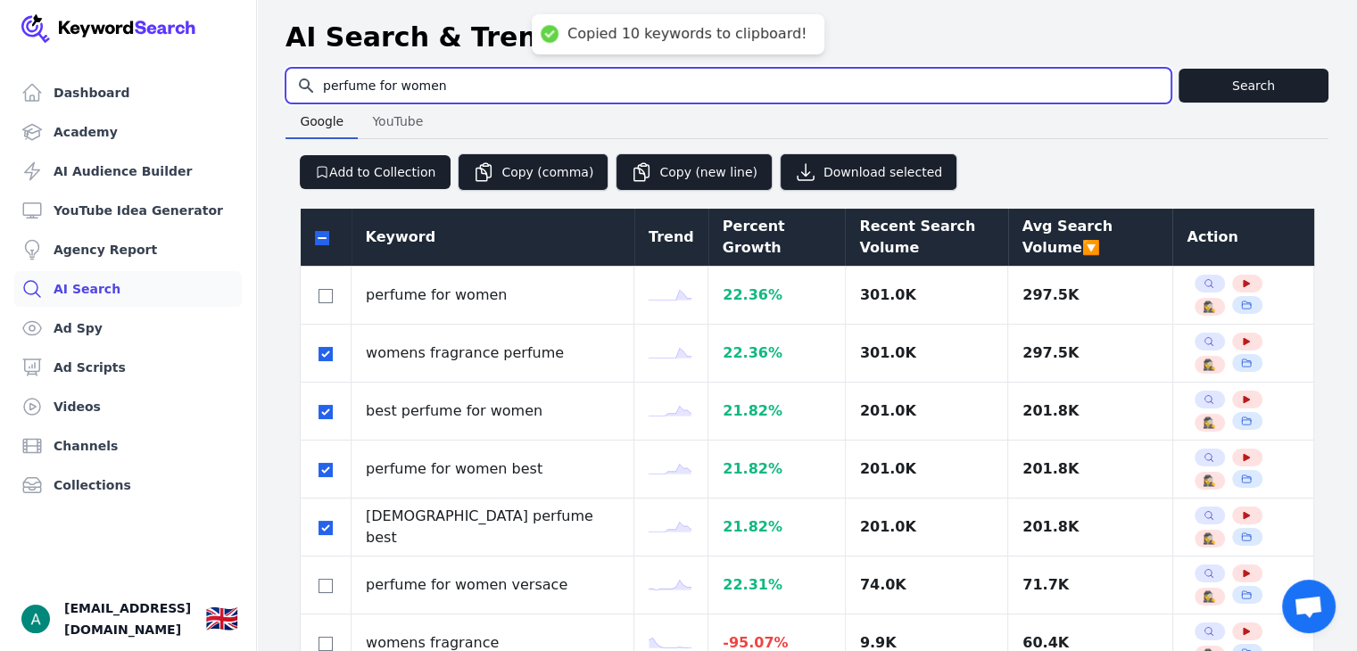
drag, startPoint x: 465, startPoint y: 88, endPoint x: 343, endPoint y: 90, distance: 122.3
click at [343, 90] on input "perfume for women" at bounding box center [728, 86] width 884 height 34
type input "p"
type input "b"
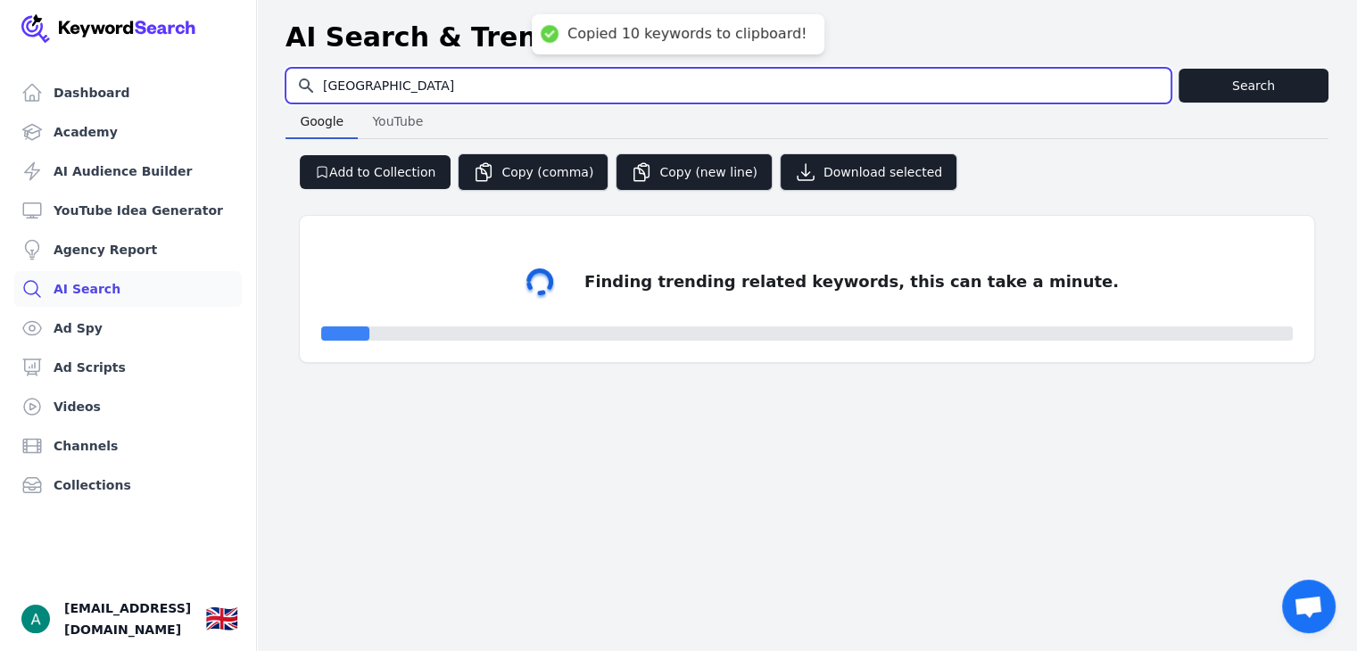
type input "cologne"
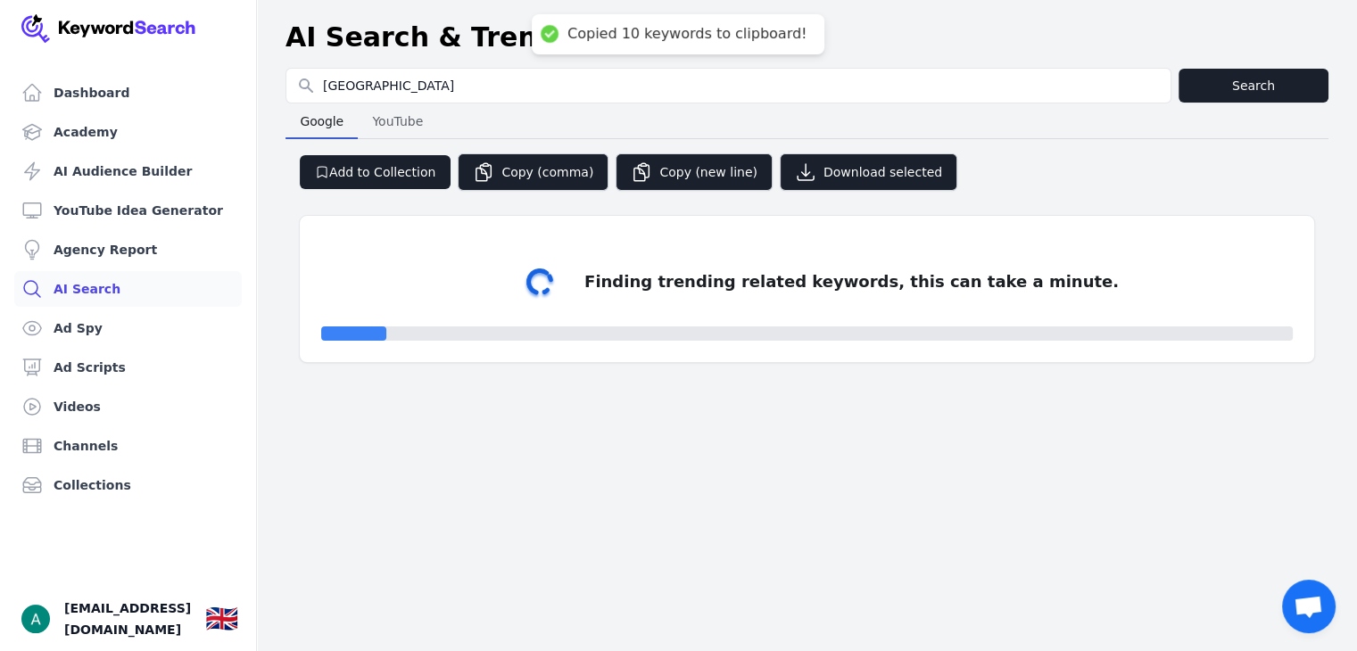
select select "50"
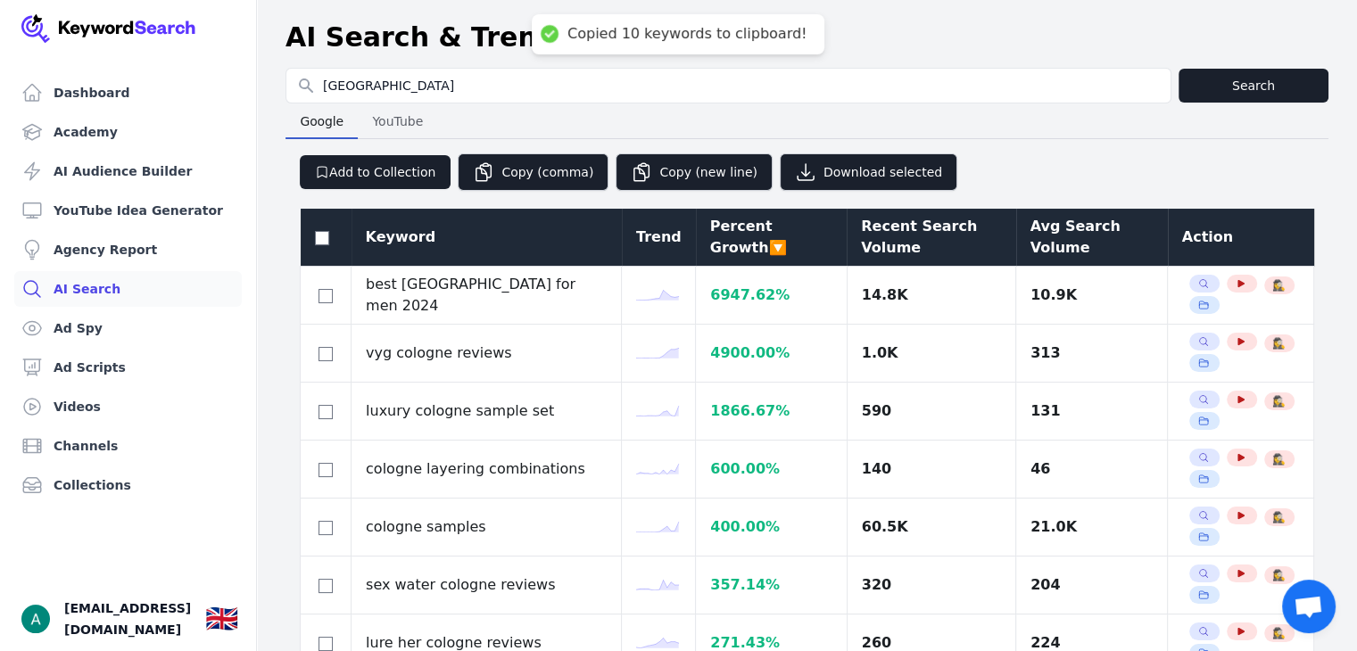
click at [1047, 250] on div "Avg Search Volume" at bounding box center [1092, 237] width 123 height 43
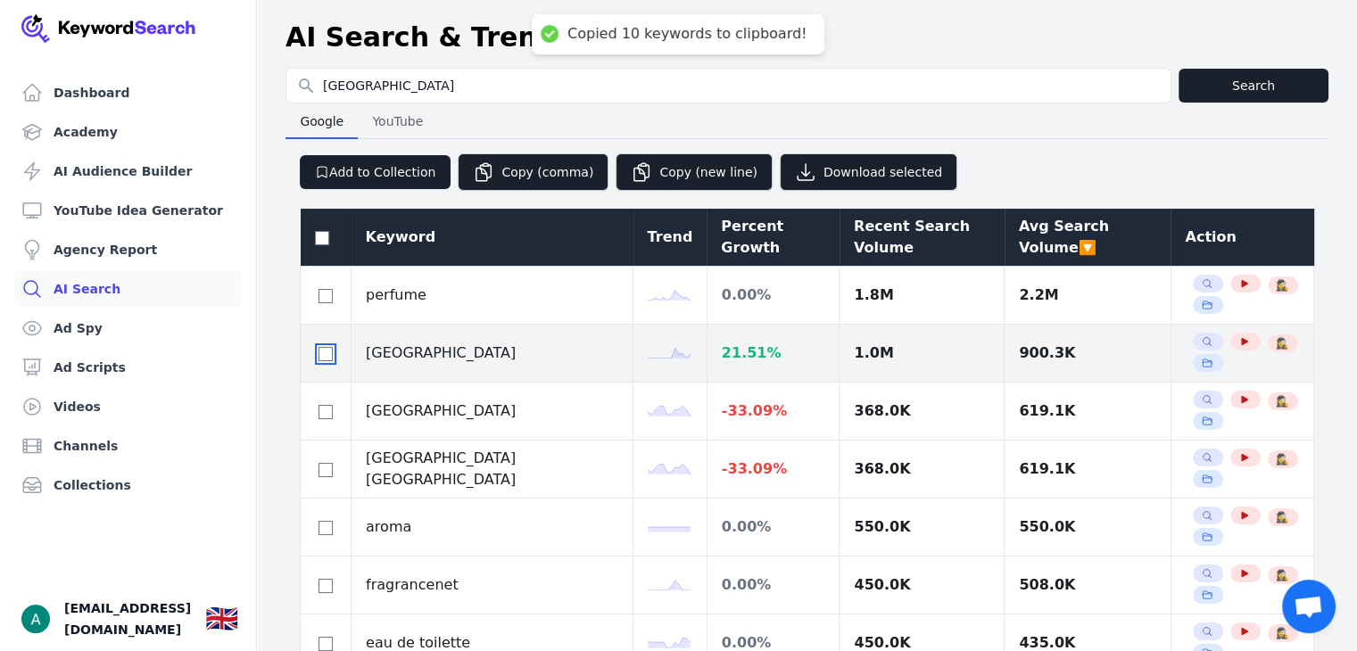
click at [321, 357] on input "checkbox" at bounding box center [326, 354] width 14 height 14
checkbox input "true"
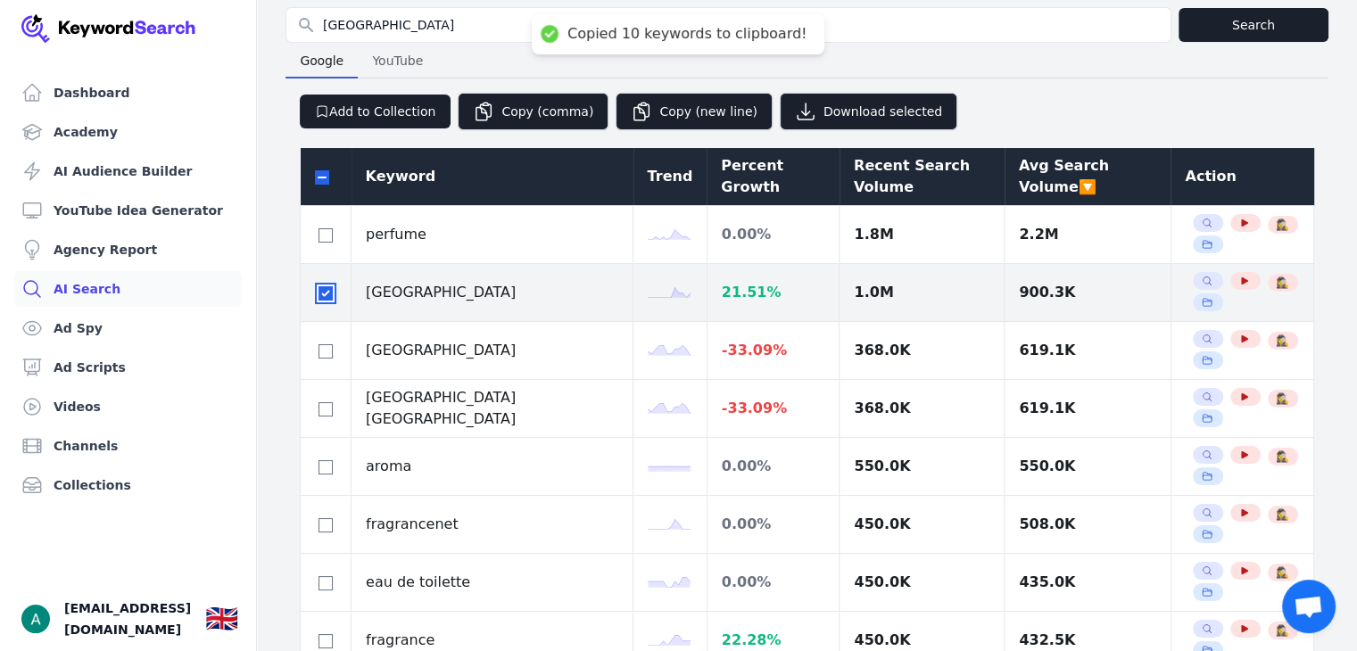
scroll to position [178, 0]
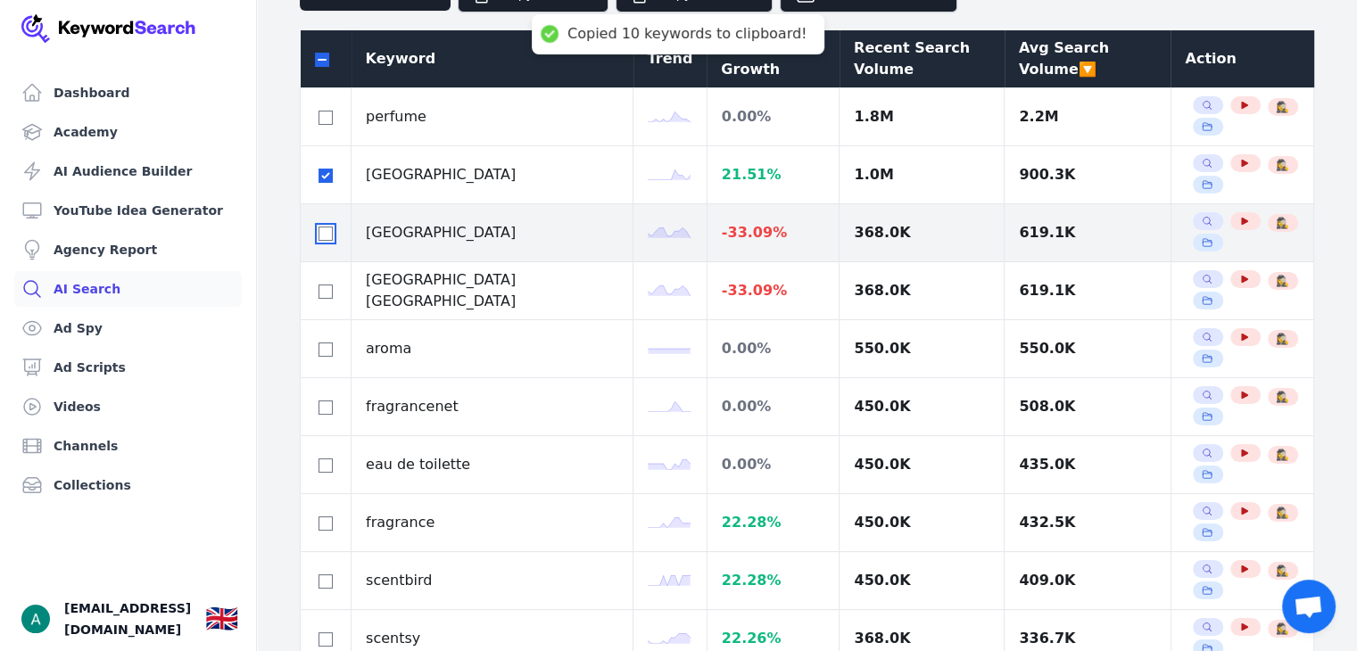
click at [325, 229] on input "checkbox" at bounding box center [326, 234] width 14 height 14
checkbox input "true"
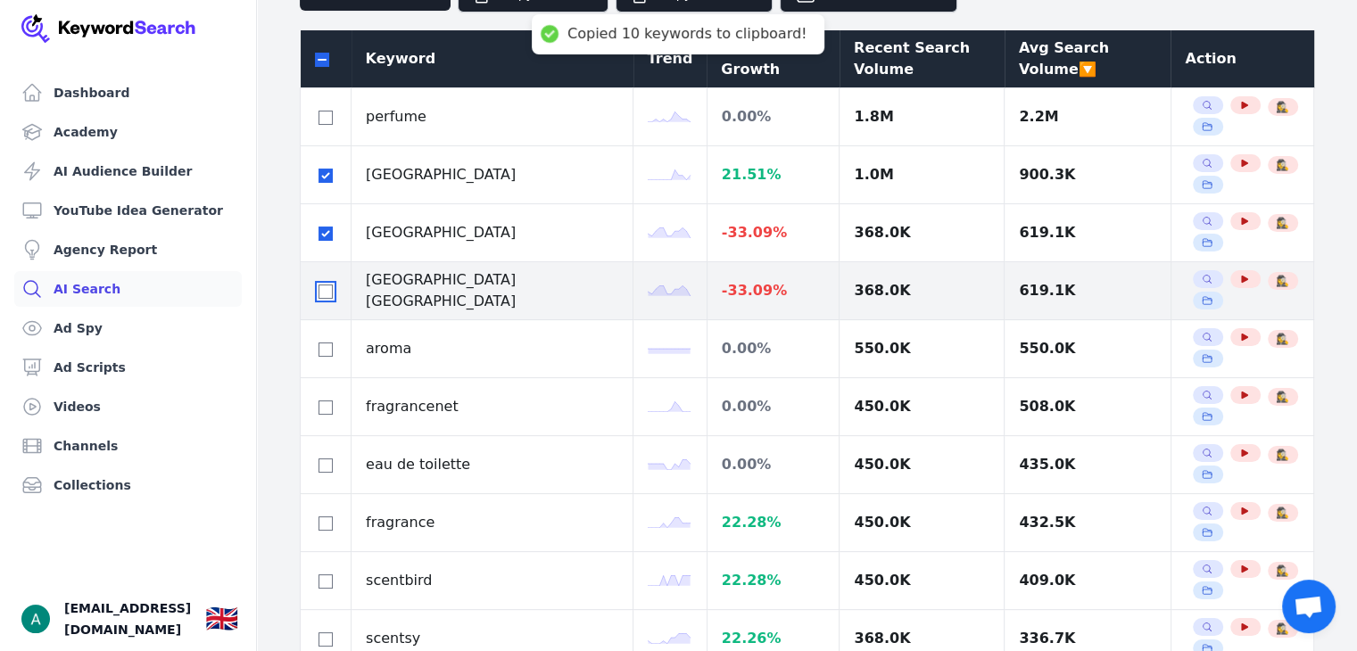
click at [329, 292] on input "checkbox" at bounding box center [326, 292] width 14 height 14
checkbox input "true"
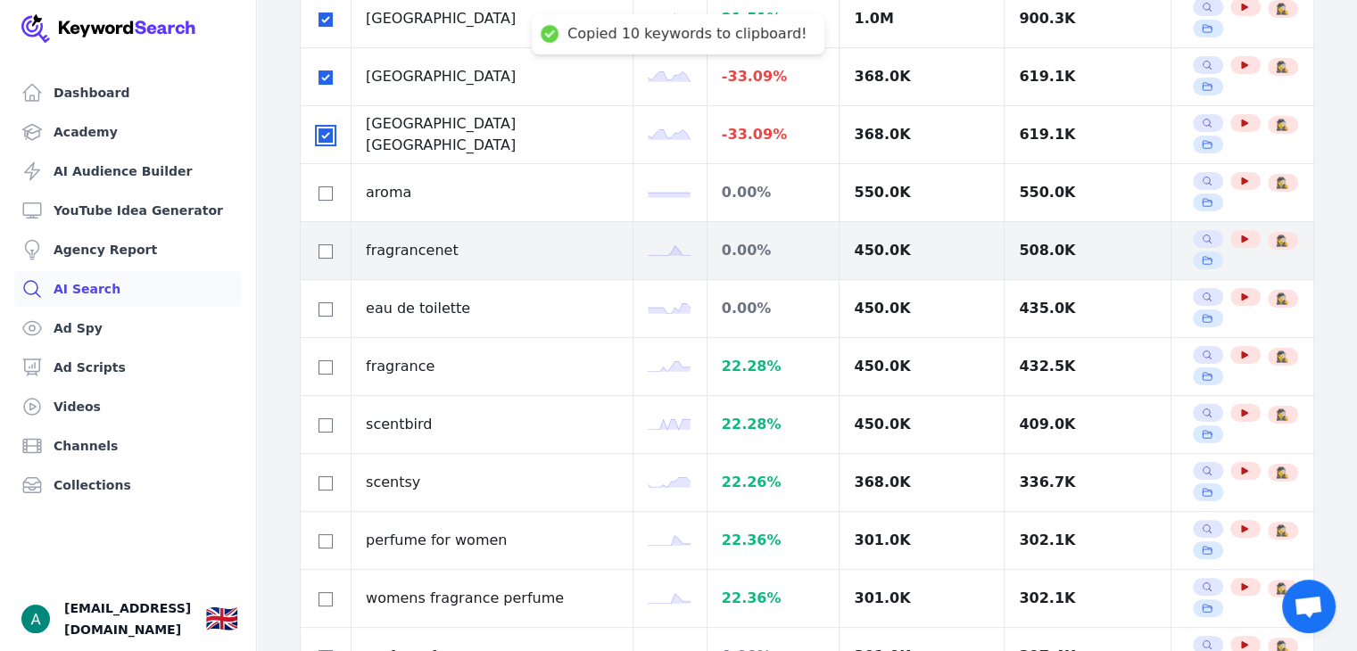
scroll to position [357, 0]
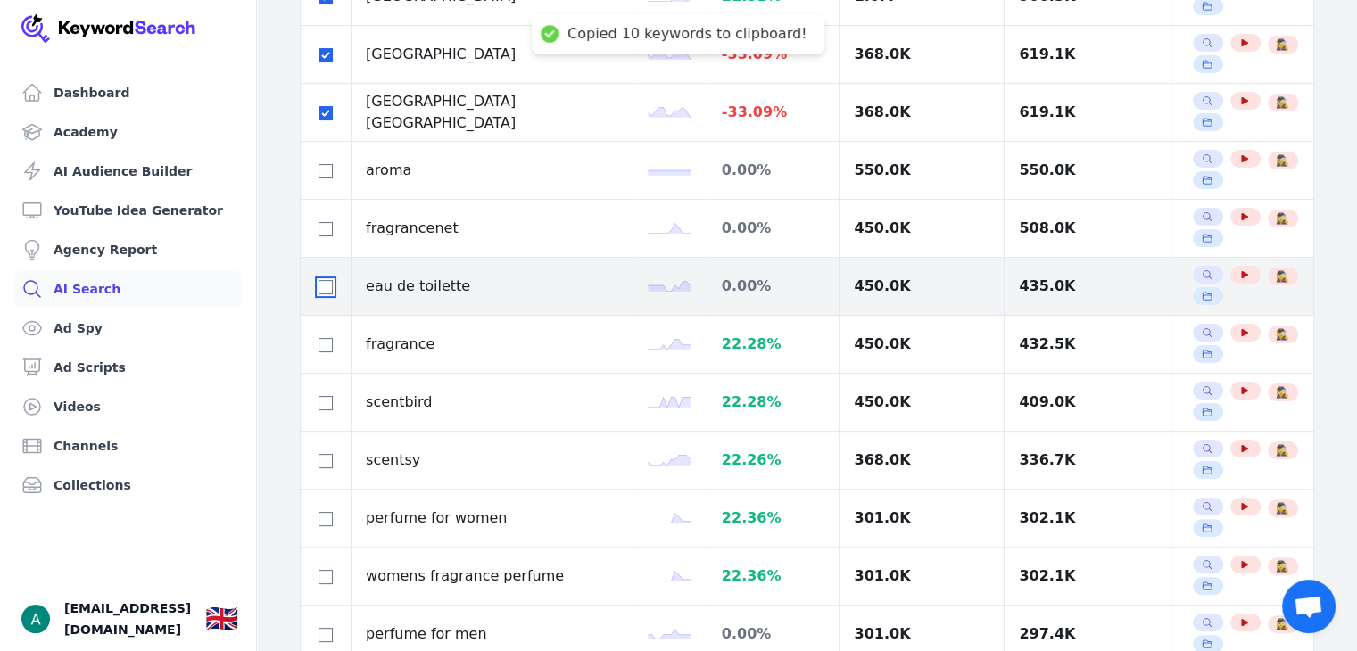
click at [322, 288] on input "checkbox" at bounding box center [326, 287] width 14 height 14
checkbox input "true"
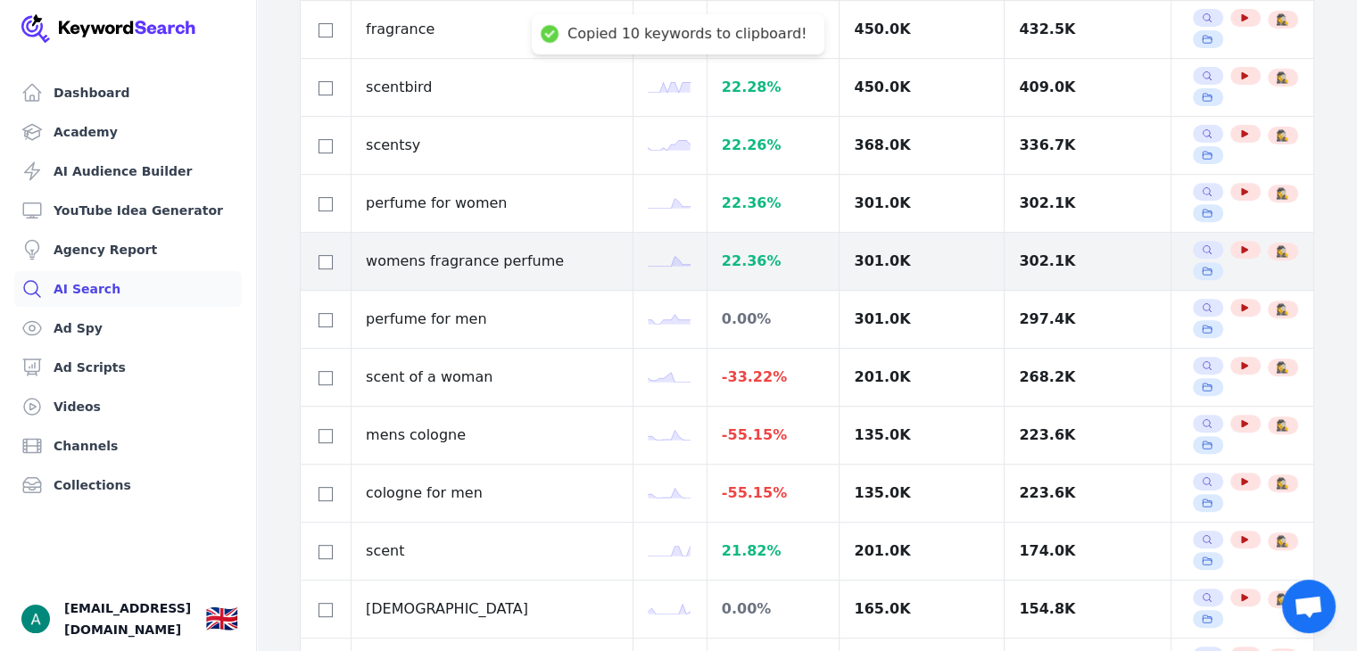
scroll to position [803, 0]
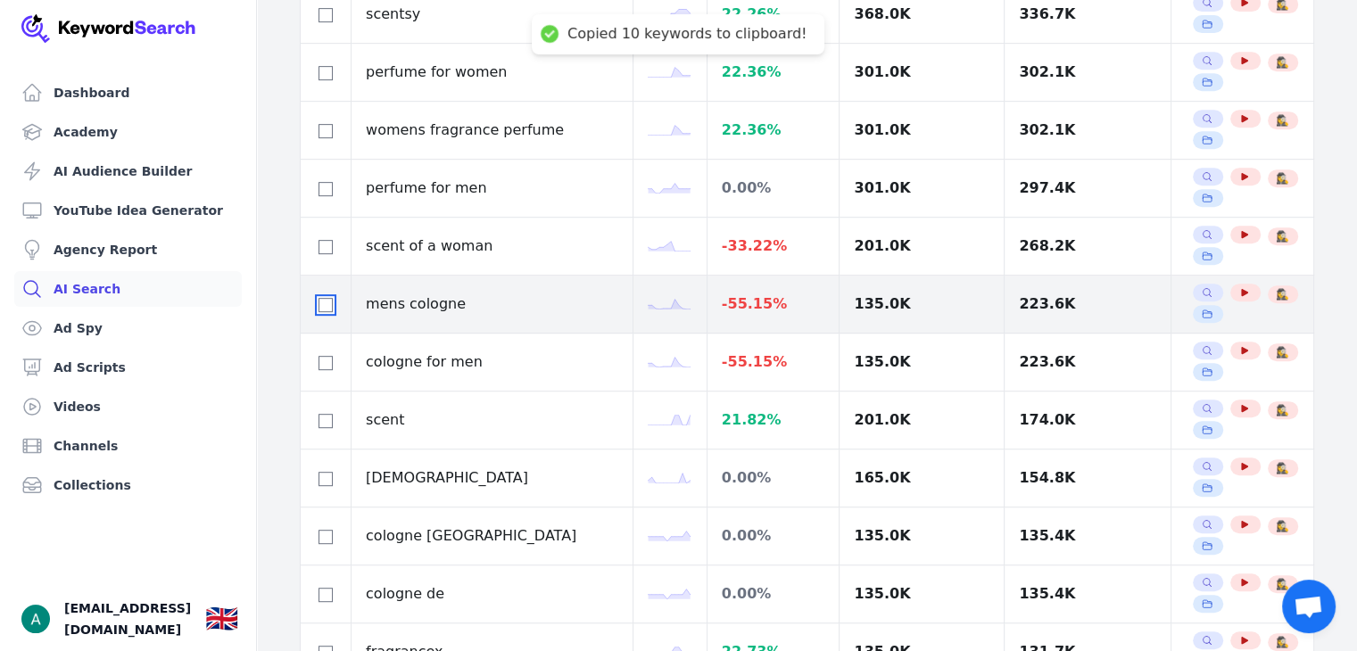
drag, startPoint x: 321, startPoint y: 304, endPoint x: 320, endPoint y: 326, distance: 21.4
click at [320, 307] on input "checkbox" at bounding box center [326, 305] width 14 height 14
checkbox input "true"
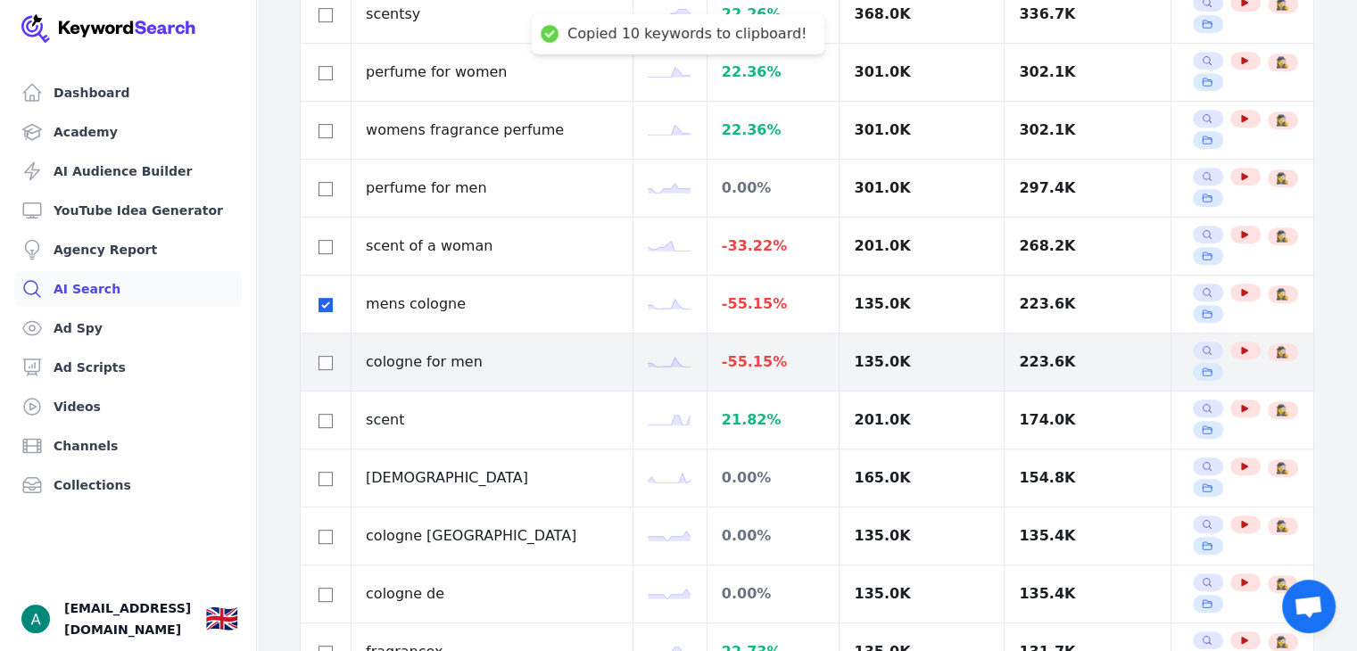
click at [325, 352] on div at bounding box center [325, 362] width 21 height 21
click at [328, 364] on input "checkbox" at bounding box center [326, 363] width 14 height 14
checkbox input "true"
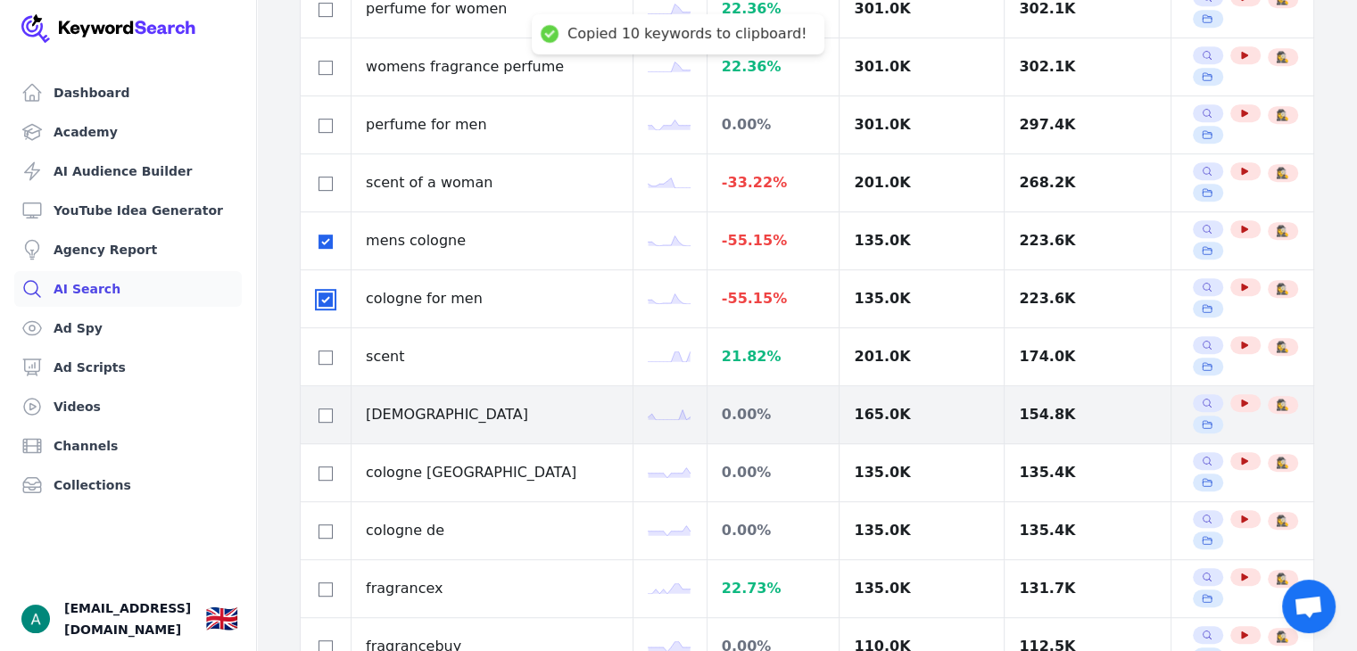
scroll to position [1071, 0]
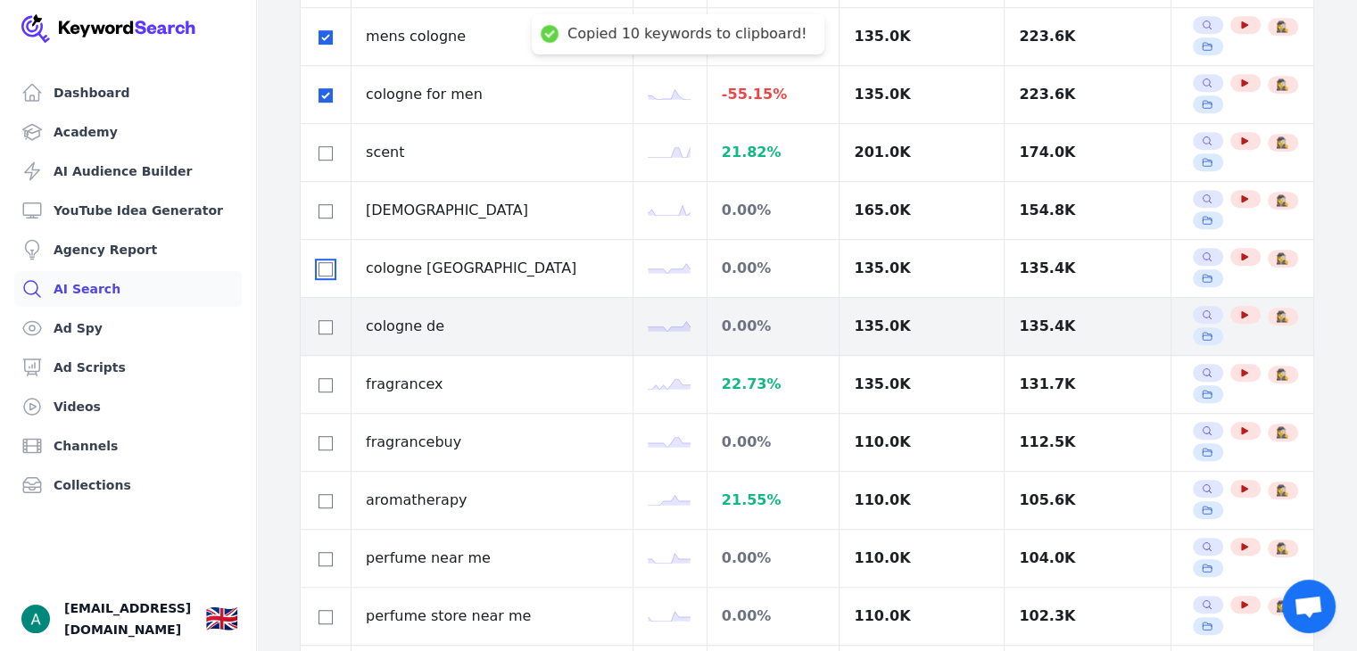
drag, startPoint x: 328, startPoint y: 266, endPoint x: 331, endPoint y: 298, distance: 32.2
click at [329, 268] on input "checkbox" at bounding box center [326, 269] width 14 height 14
checkbox input "true"
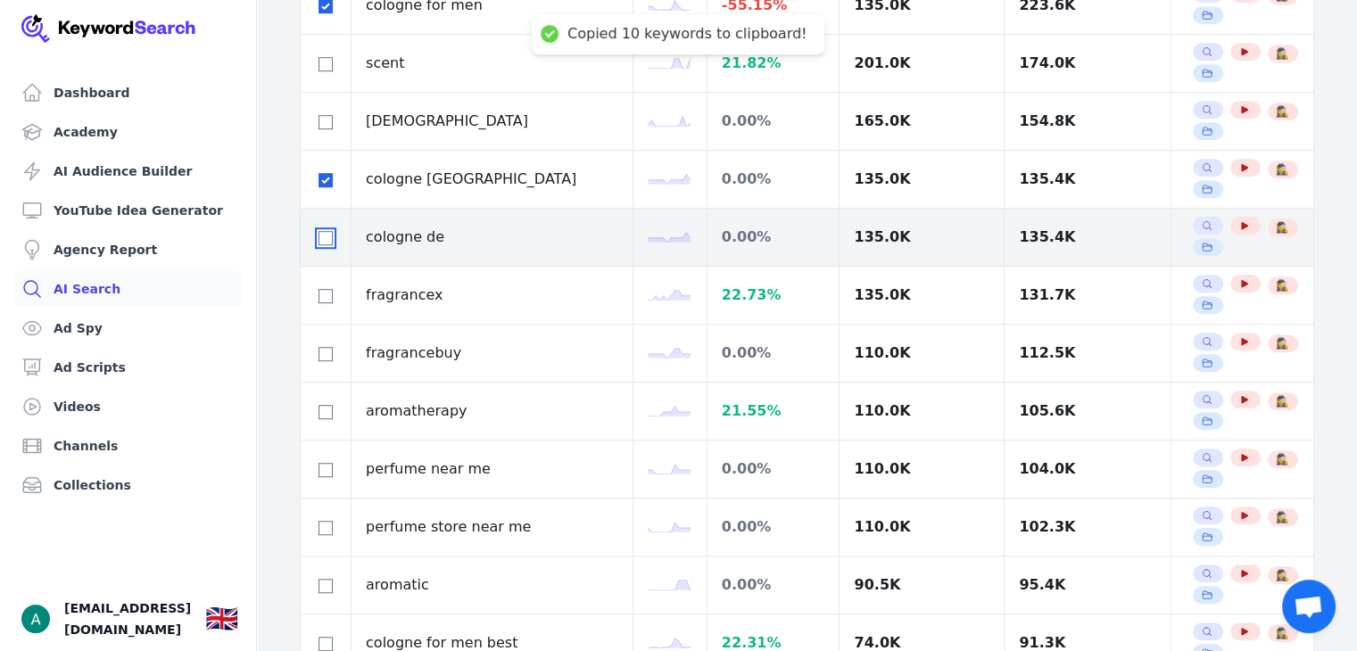
click at [326, 235] on input "checkbox" at bounding box center [326, 238] width 14 height 14
checkbox input "true"
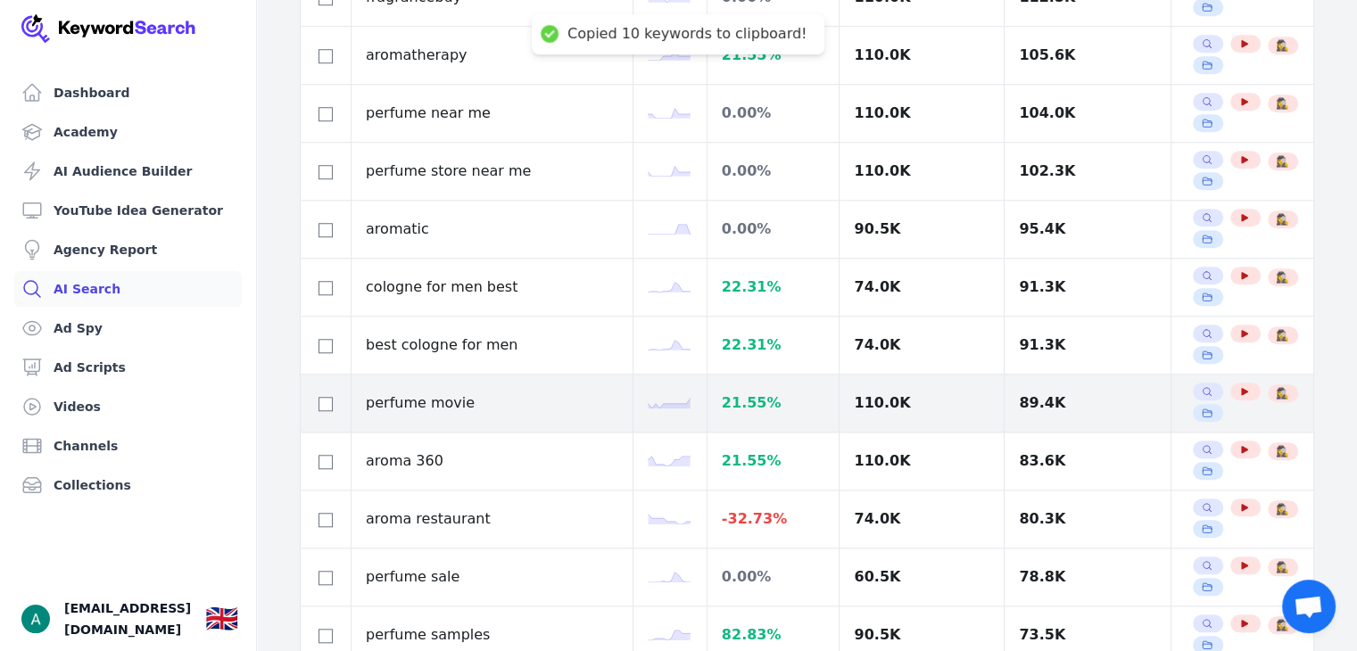
scroll to position [1517, 0]
click at [328, 396] on input "checkbox" at bounding box center [326, 403] width 14 height 14
checkbox input "true"
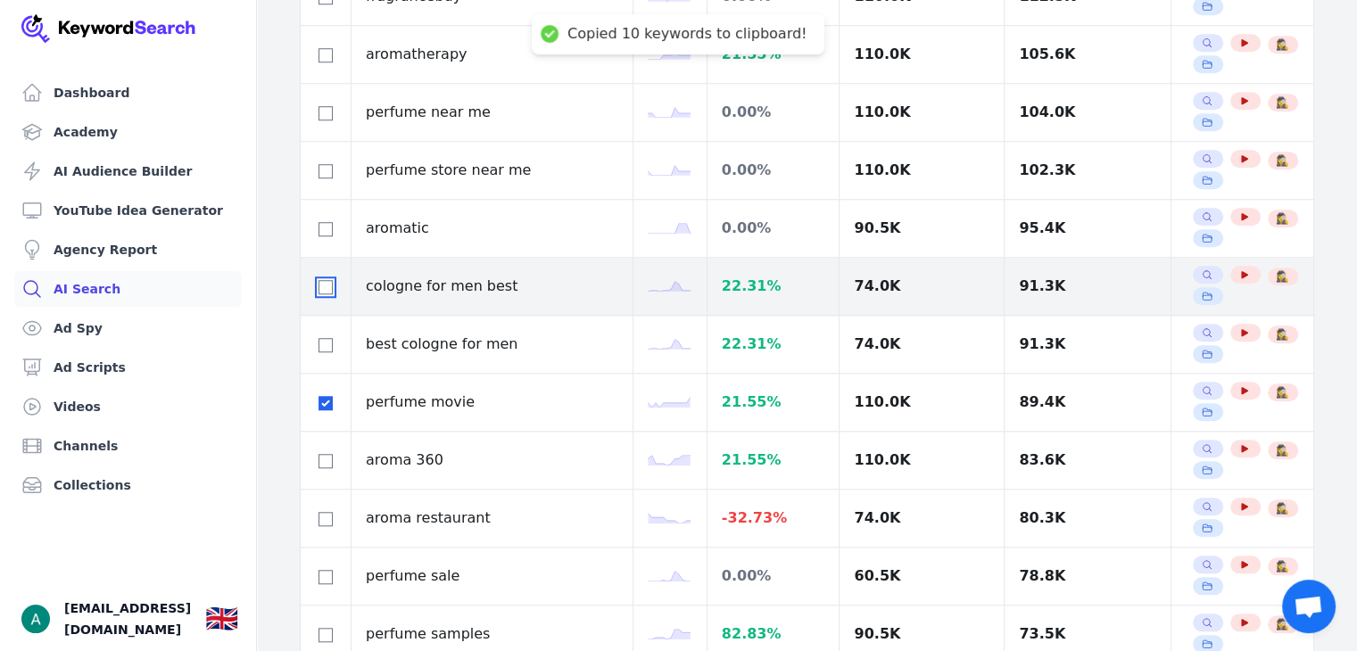
click at [332, 284] on input "checkbox" at bounding box center [326, 287] width 14 height 14
checkbox input "true"
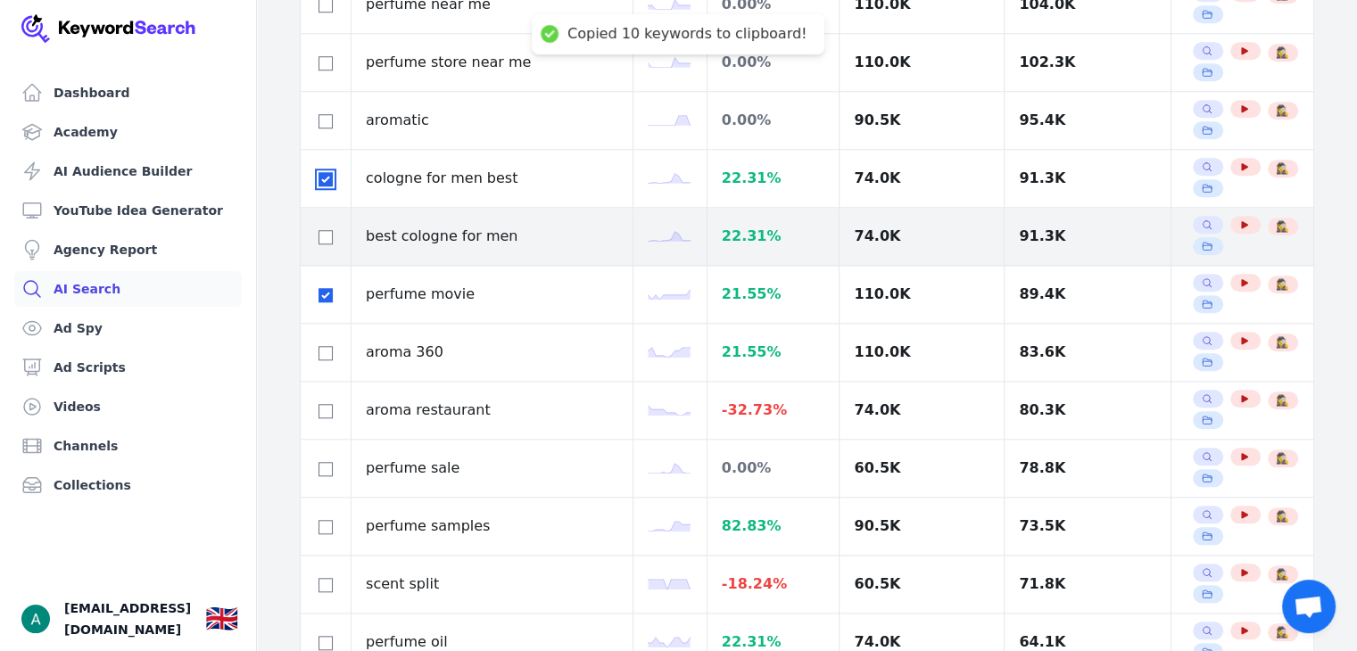
scroll to position [1695, 0]
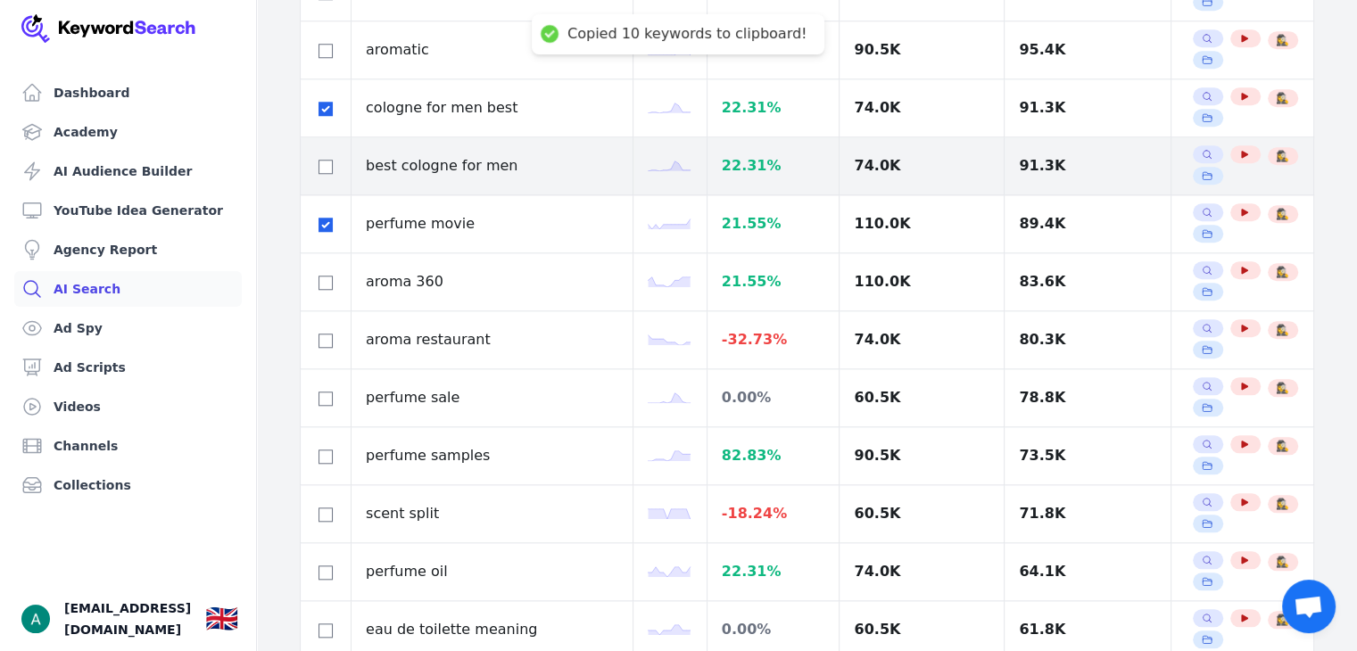
click at [336, 147] on td at bounding box center [326, 166] width 51 height 58
click at [327, 163] on input "checkbox" at bounding box center [326, 167] width 14 height 14
checkbox input "true"
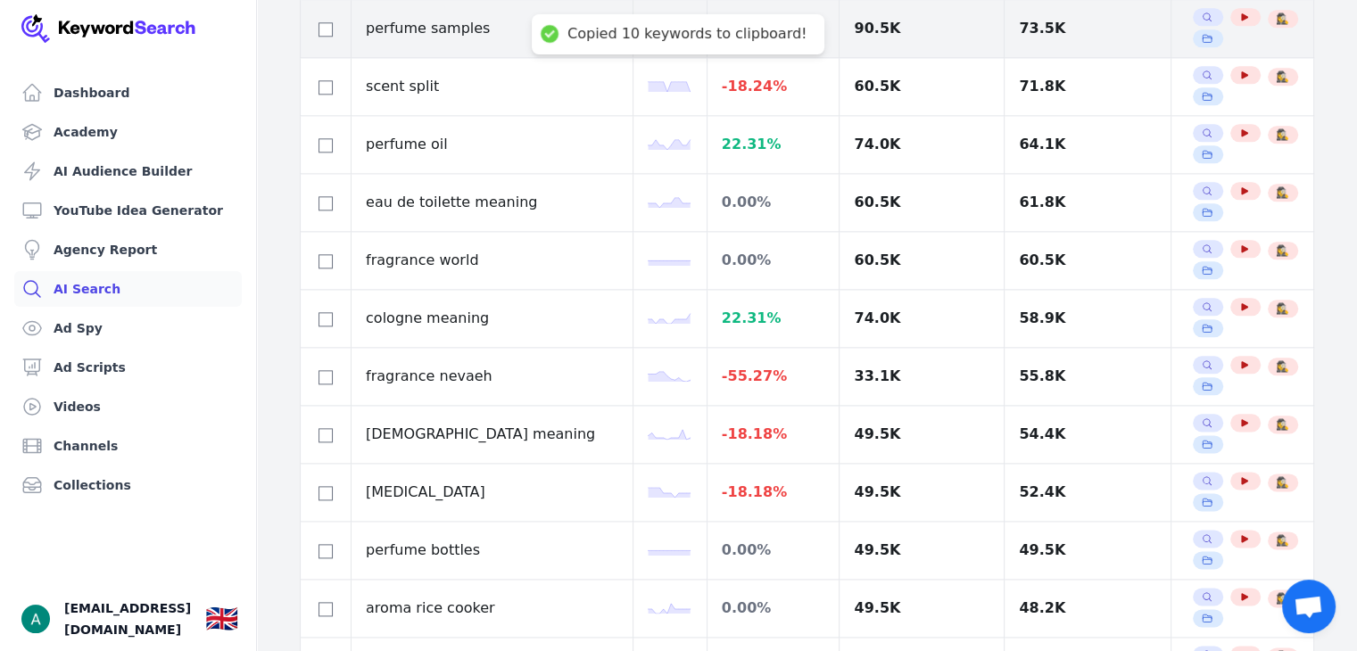
scroll to position [2142, 0]
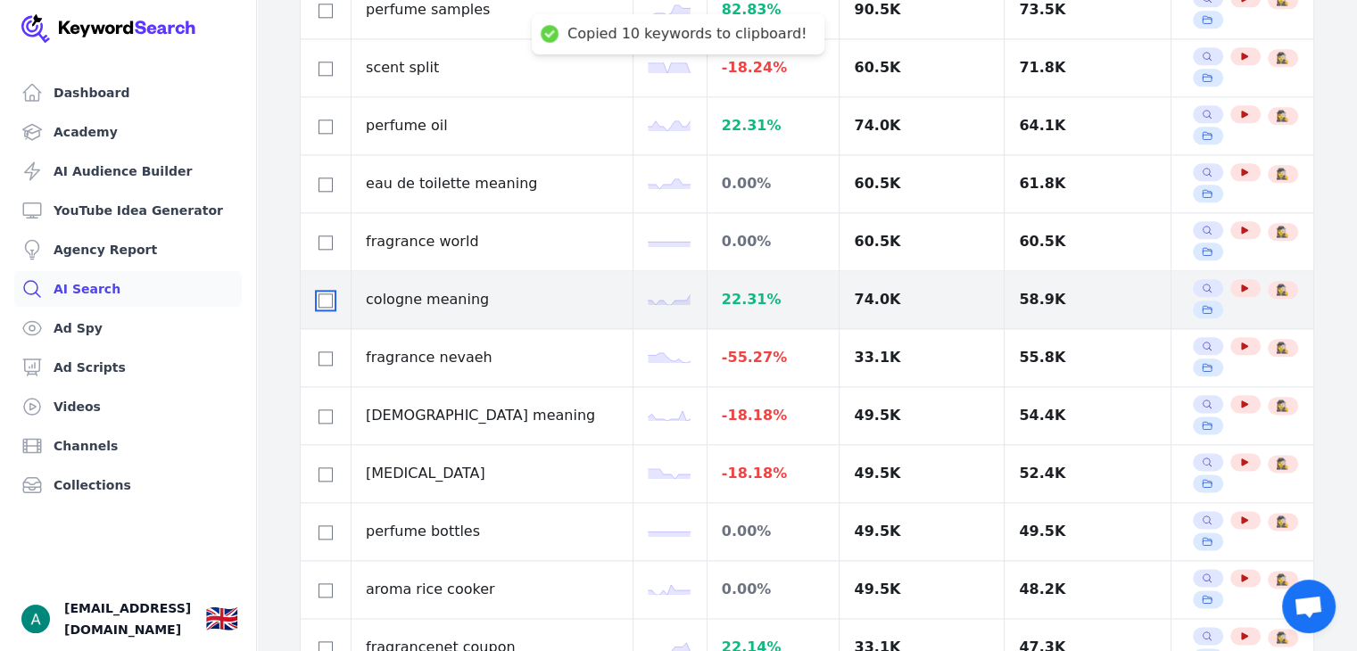
click at [325, 294] on input "checkbox" at bounding box center [326, 301] width 14 height 14
checkbox input "true"
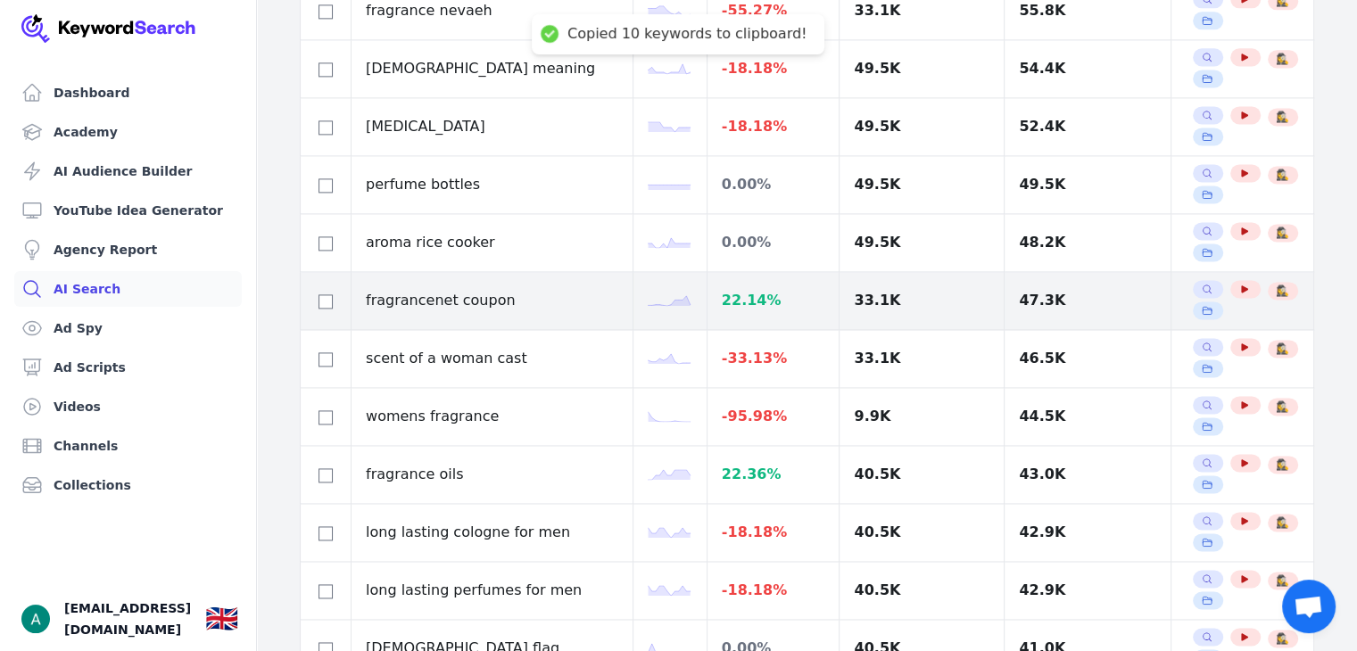
scroll to position [2578, 0]
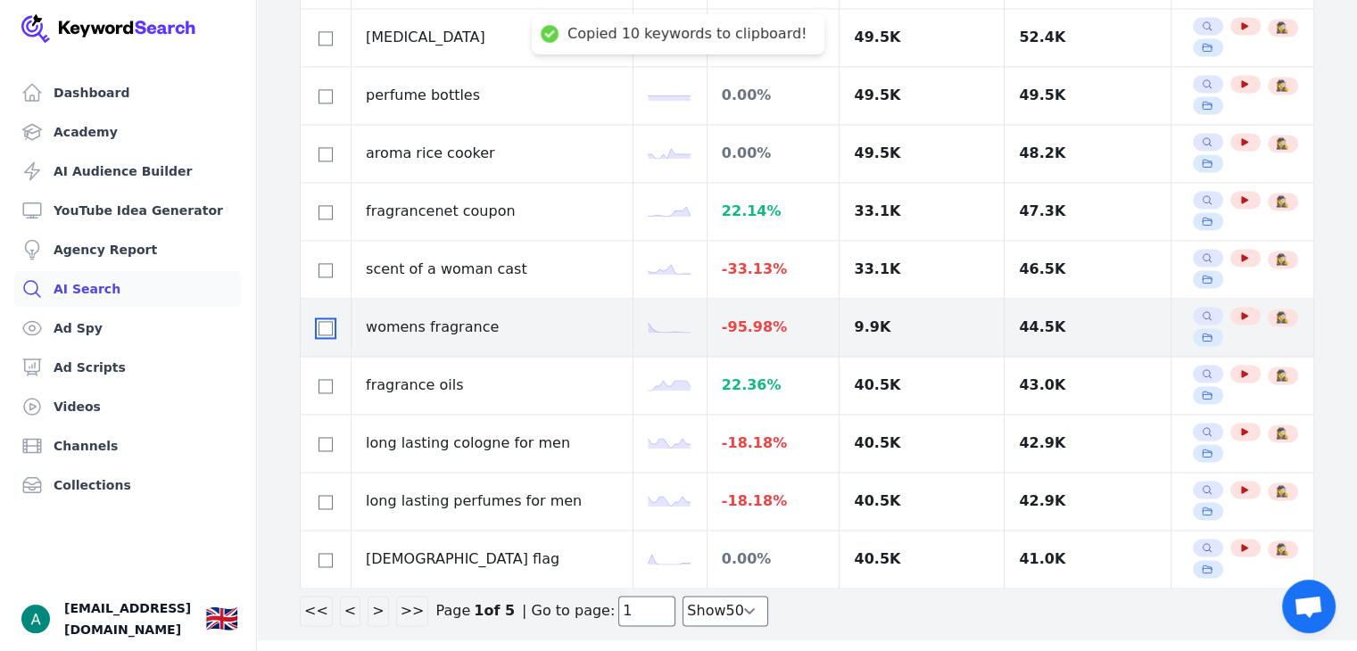
click at [326, 321] on input "checkbox" at bounding box center [326, 328] width 14 height 14
checkbox input "true"
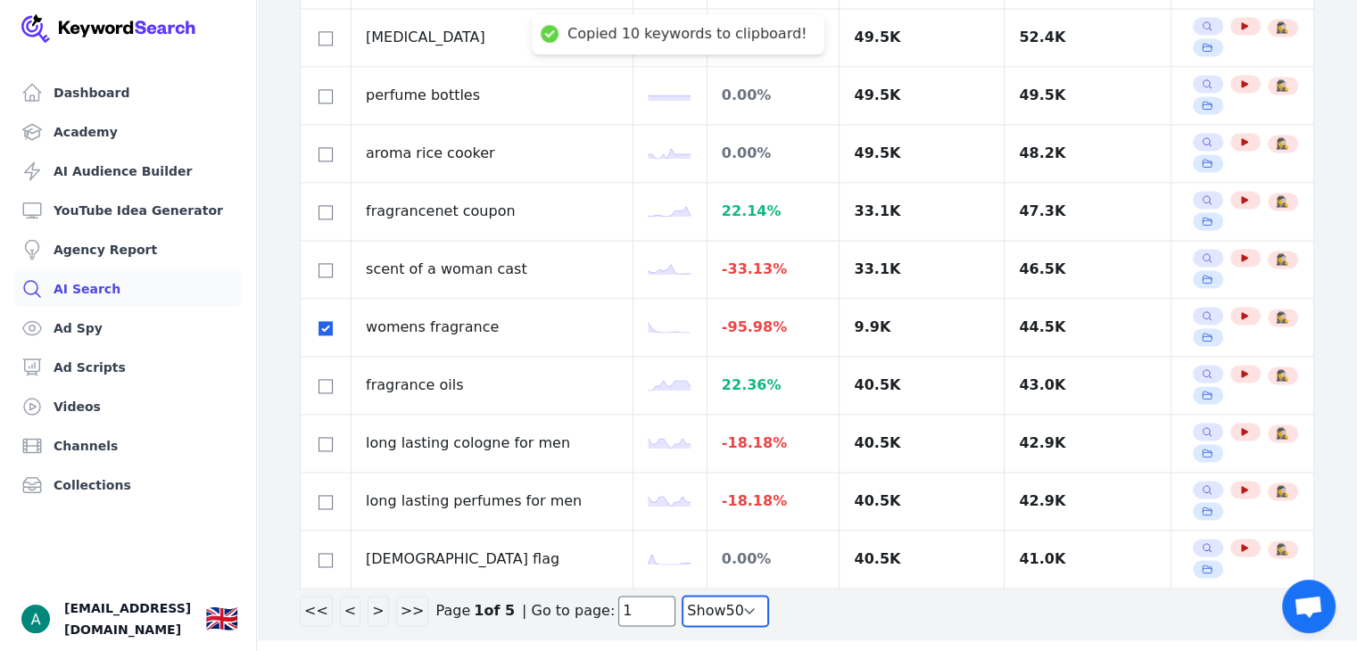
click at [696, 604] on select "Show 30 Show 40 Show 50 Show 100" at bounding box center [726, 611] width 86 height 30
select select "100"
click at [683, 626] on select "Show 30 Show 40 Show 50 Show 100" at bounding box center [726, 611] width 86 height 30
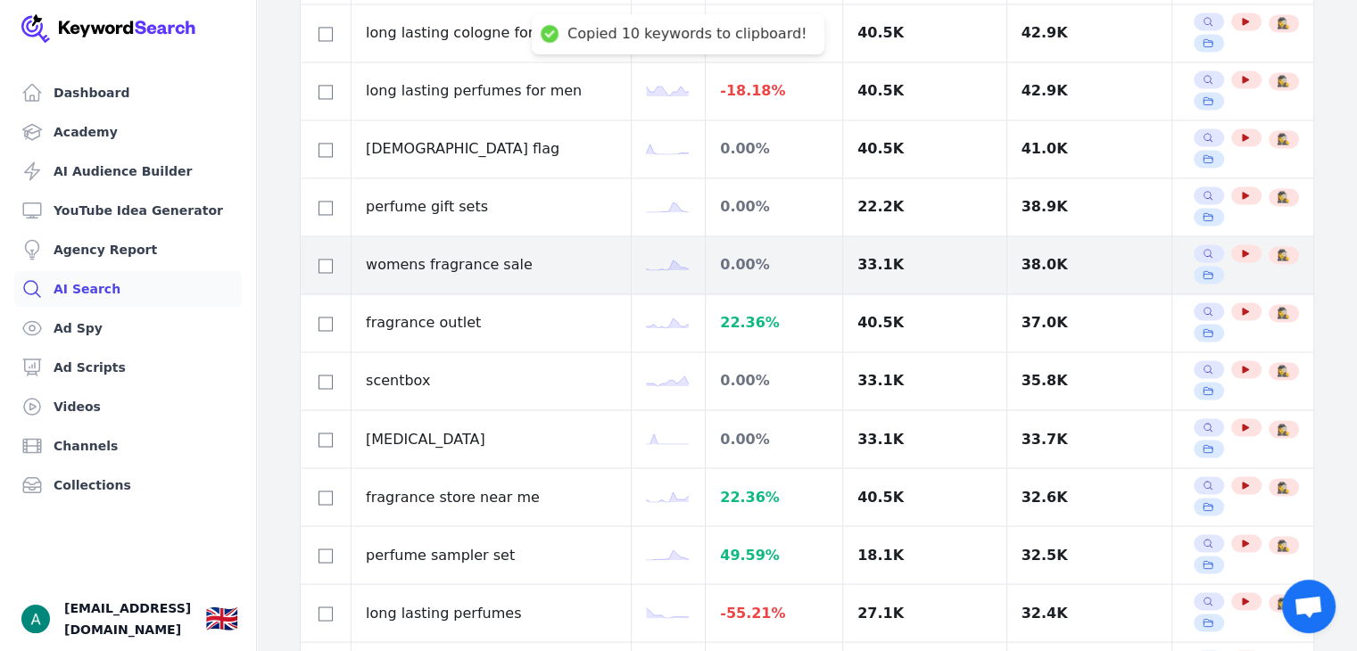
scroll to position [3024, 0]
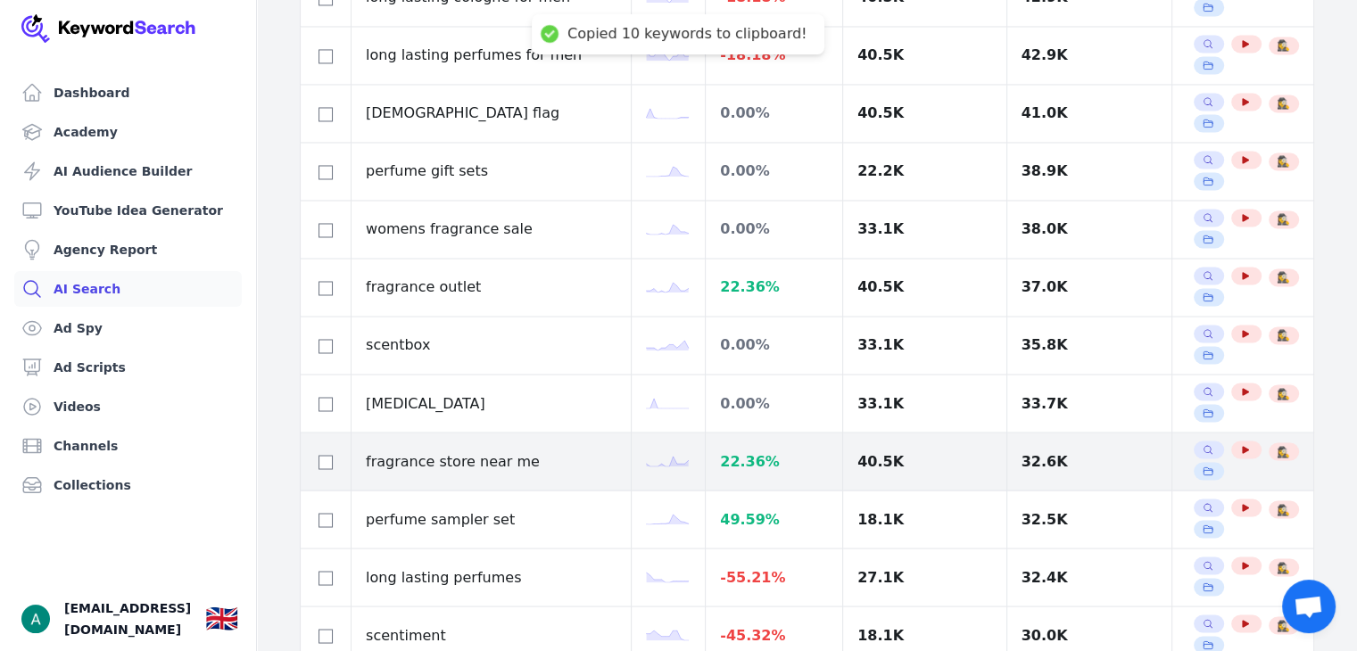
click at [310, 443] on td at bounding box center [326, 462] width 51 height 58
click at [322, 455] on input "checkbox" at bounding box center [326, 462] width 14 height 14
checkbox input "true"
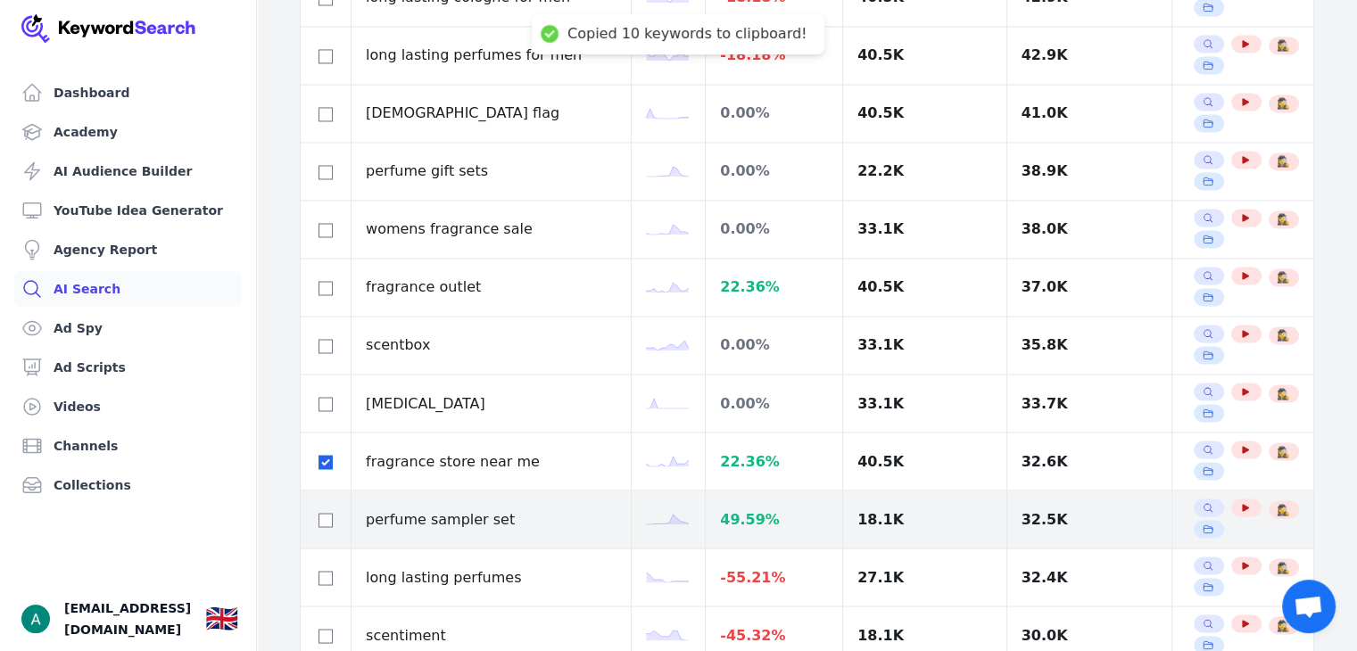
click at [327, 517] on div at bounding box center [325, 519] width 21 height 21
click at [325, 513] on input "checkbox" at bounding box center [326, 520] width 14 height 14
checkbox input "true"
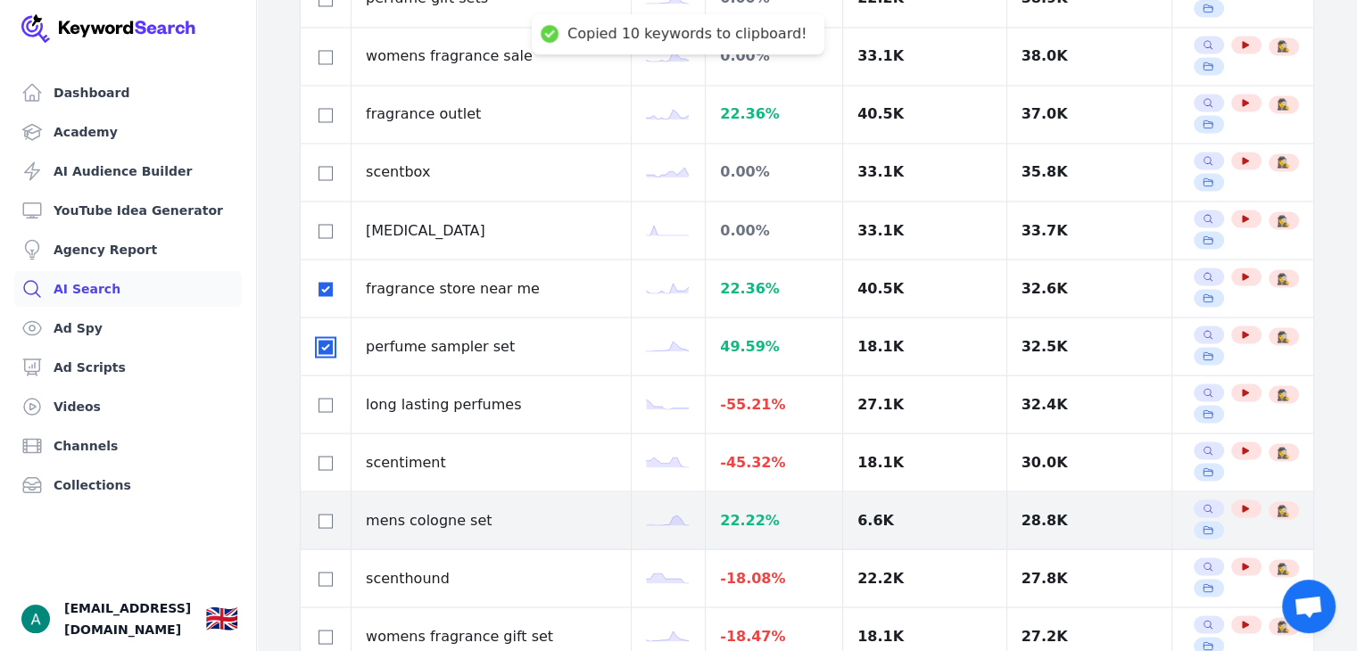
scroll to position [3203, 0]
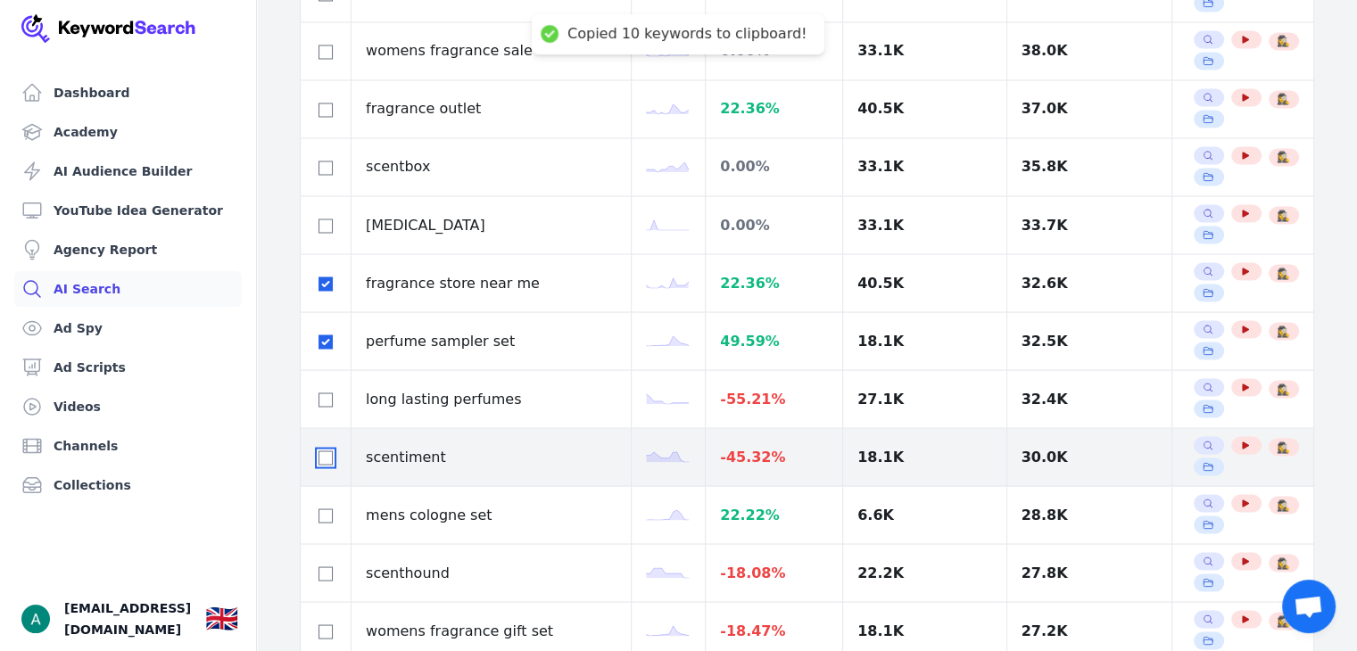
click at [324, 451] on input "checkbox" at bounding box center [326, 458] width 14 height 14
checkbox input "true"
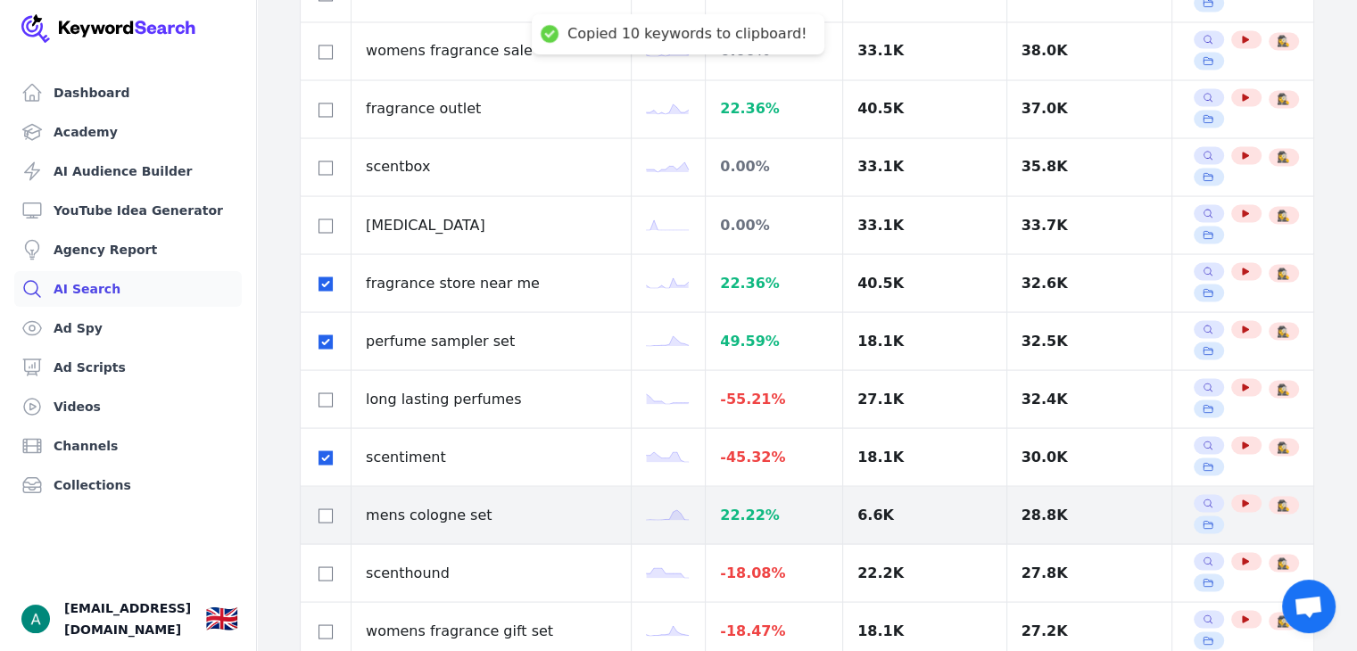
click at [339, 508] on td at bounding box center [326, 515] width 51 height 58
click at [333, 504] on div at bounding box center [325, 514] width 21 height 21
click at [328, 509] on input "checkbox" at bounding box center [326, 516] width 14 height 14
checkbox input "true"
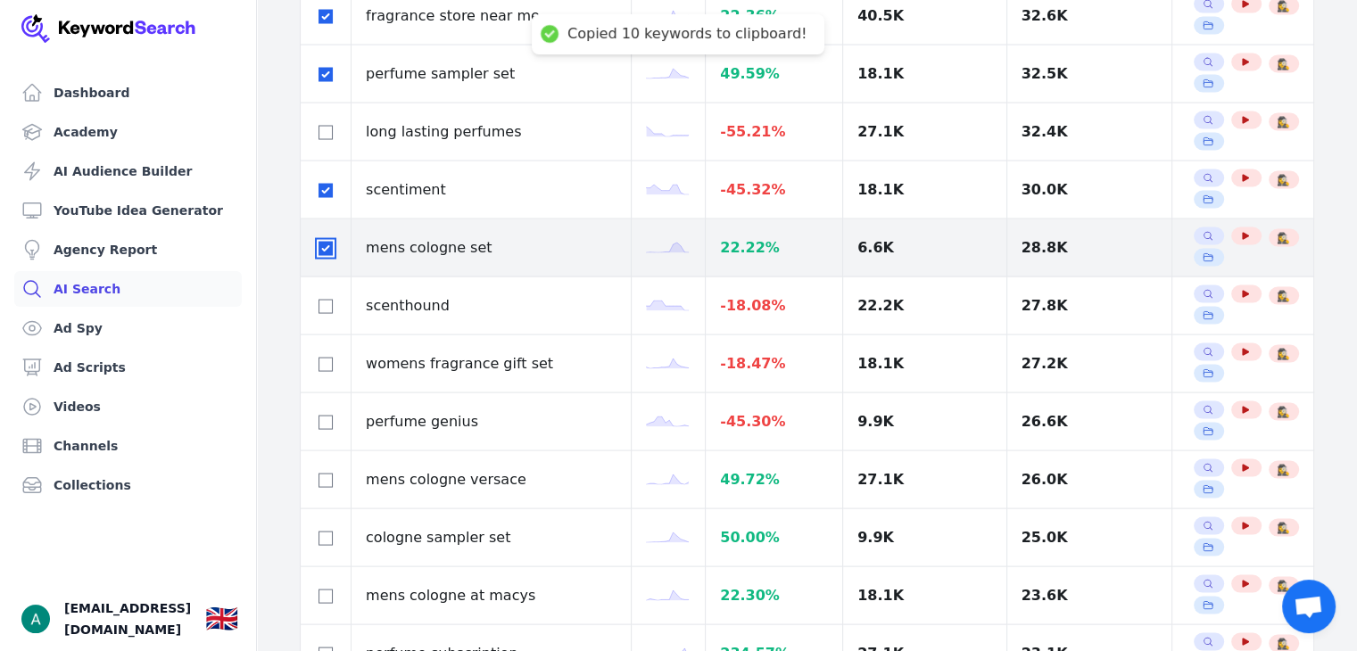
scroll to position [3470, 0]
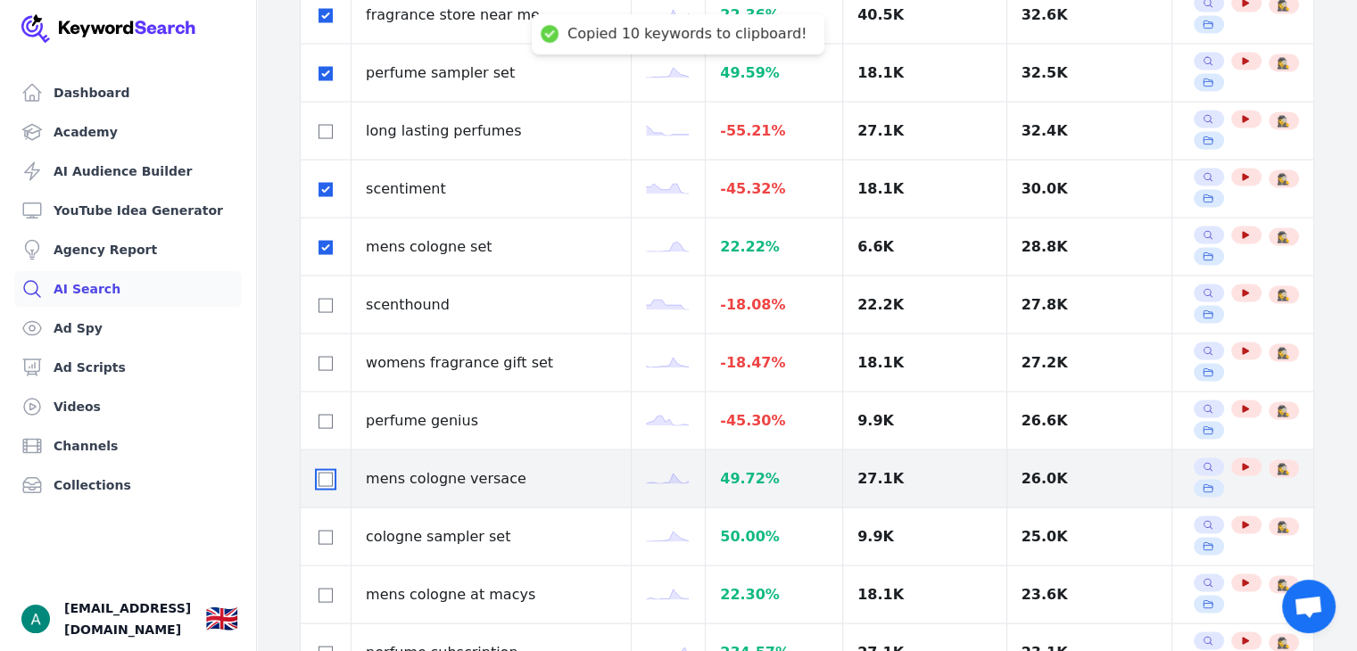
click at [324, 473] on input "checkbox" at bounding box center [326, 480] width 14 height 14
checkbox input "true"
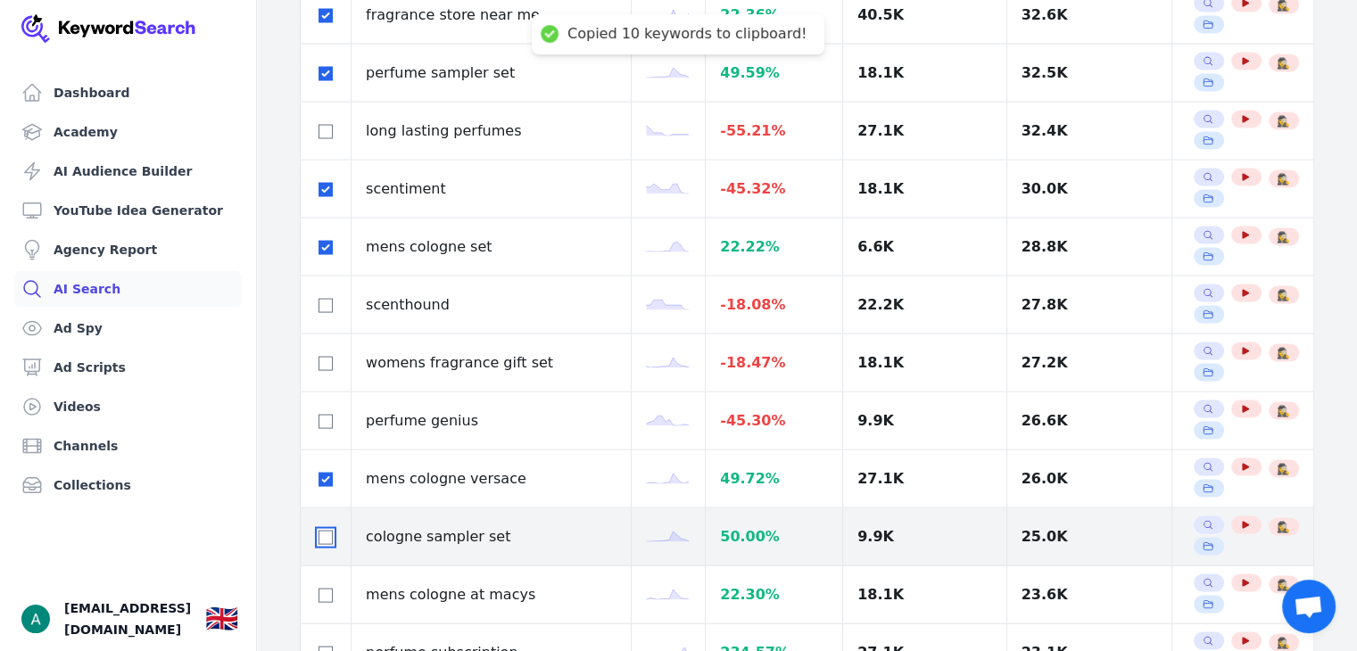
click at [329, 531] on input "checkbox" at bounding box center [326, 538] width 14 height 14
checkbox input "true"
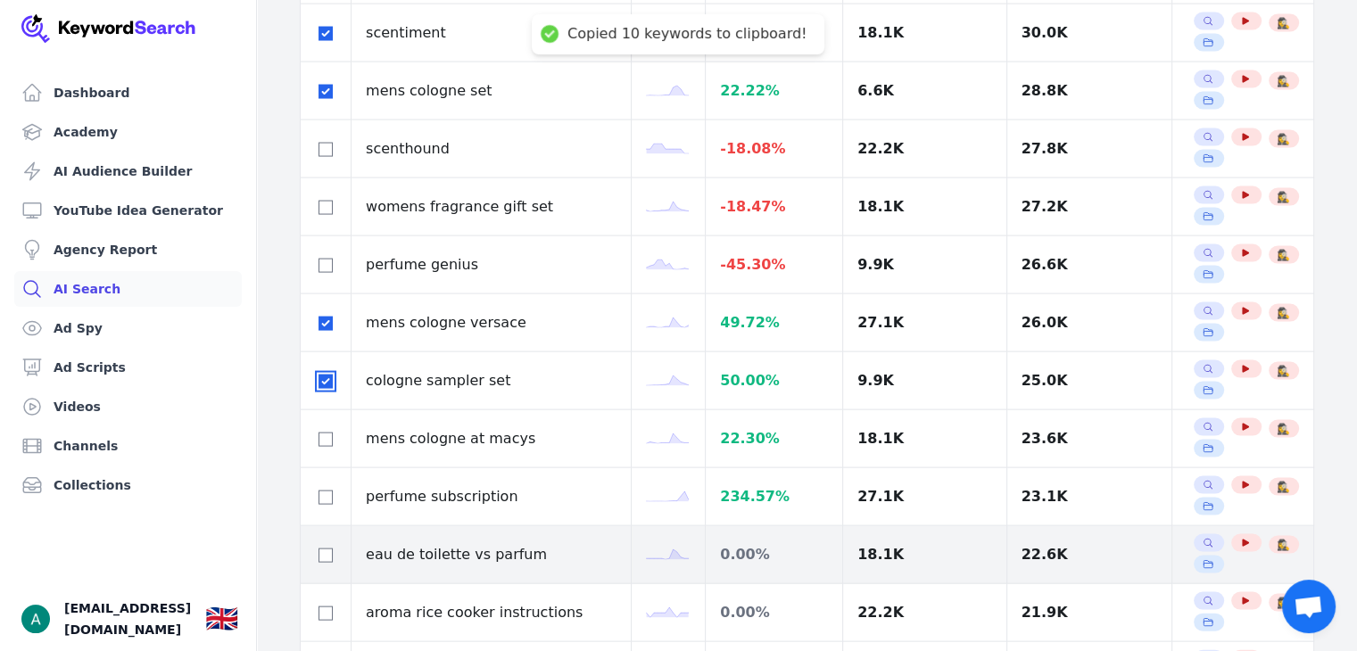
scroll to position [3649, 0]
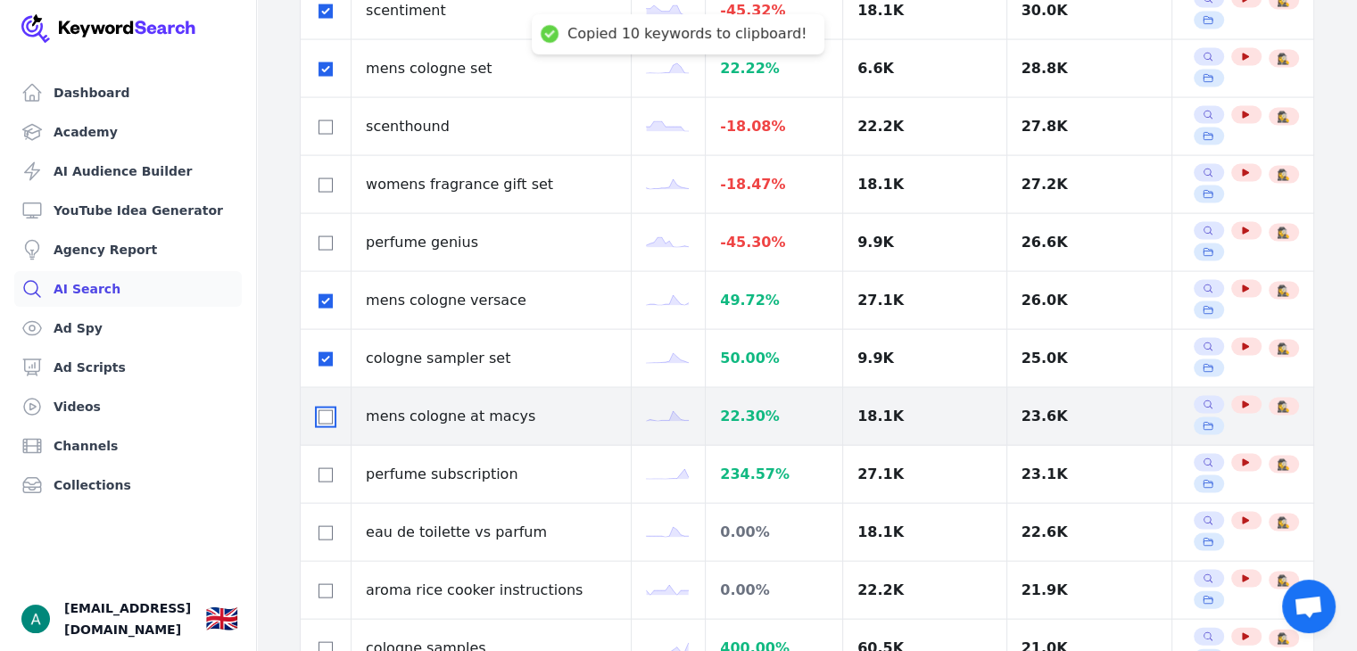
click at [327, 410] on input "checkbox" at bounding box center [326, 417] width 14 height 14
checkbox input "true"
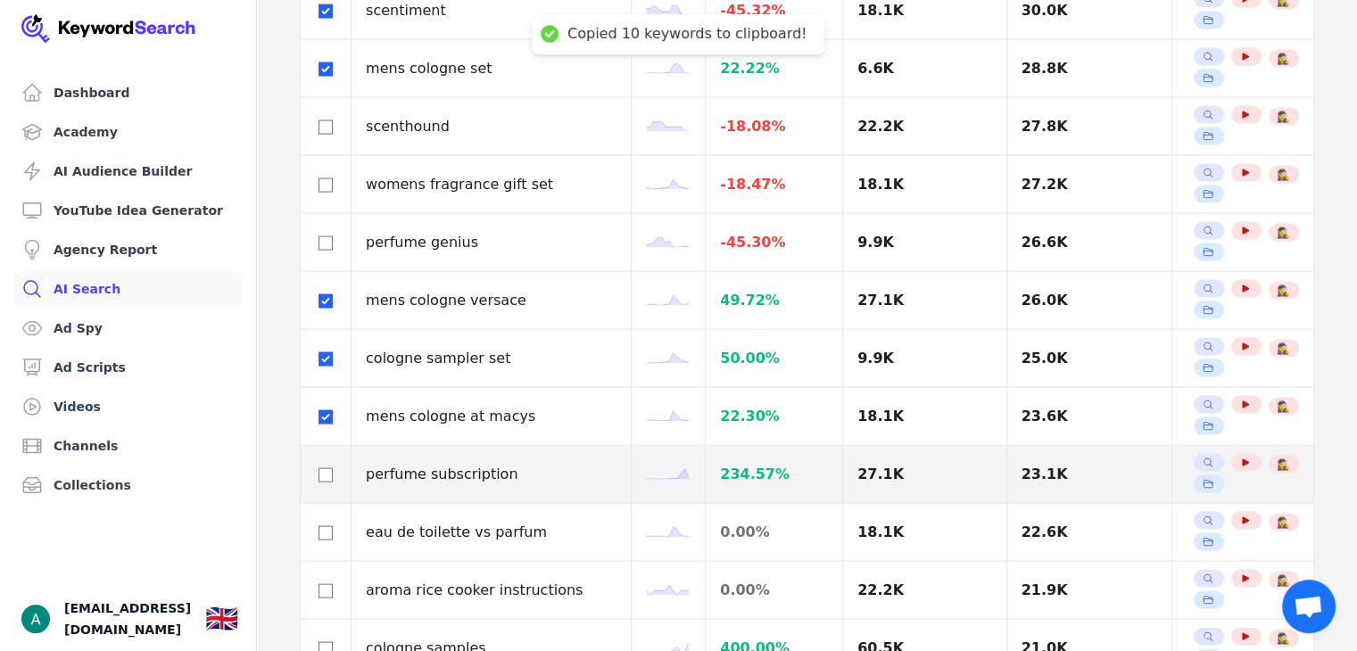
click at [336, 472] on td at bounding box center [326, 475] width 51 height 58
click at [332, 468] on input "checkbox" at bounding box center [326, 475] width 14 height 14
checkbox input "true"
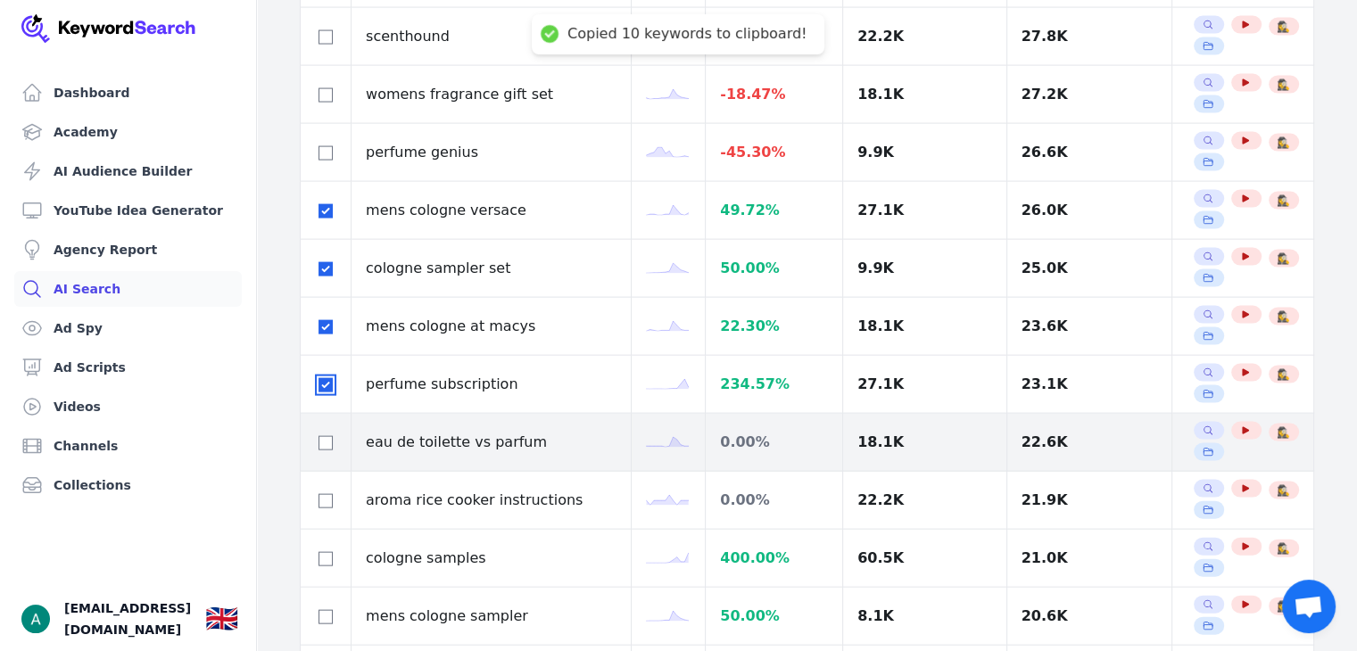
scroll to position [3916, 0]
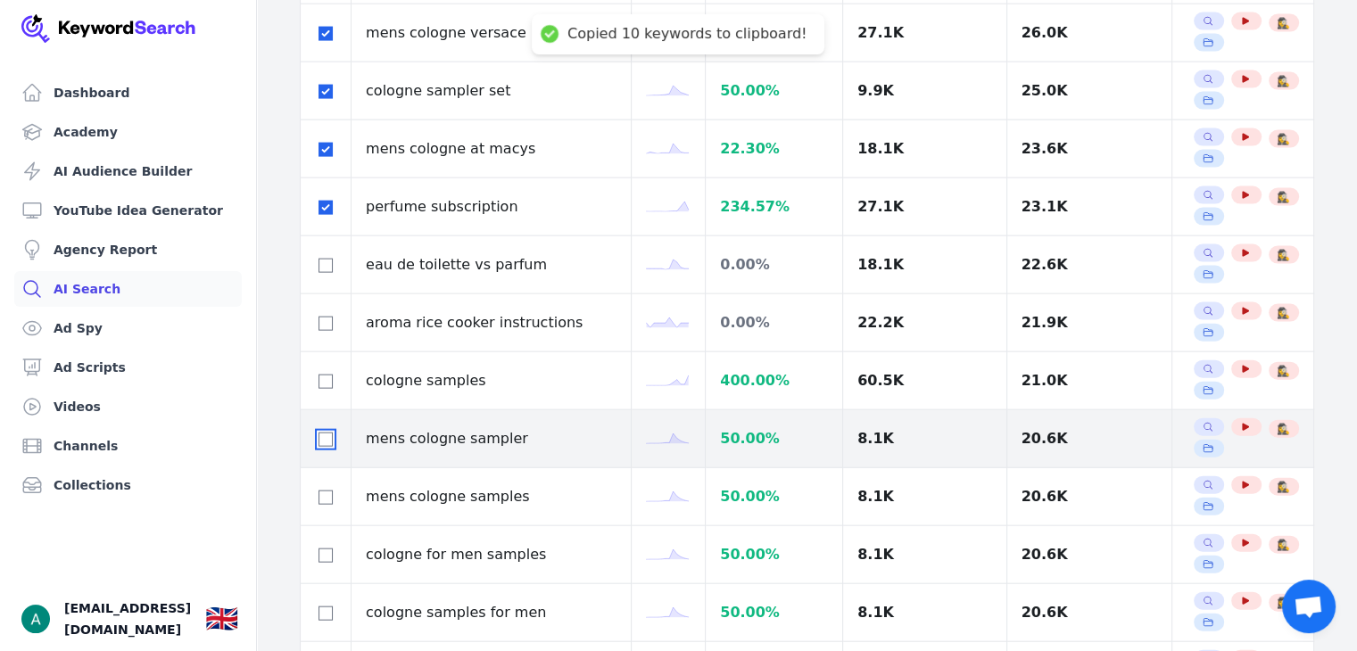
click at [328, 433] on input "checkbox" at bounding box center [326, 440] width 14 height 14
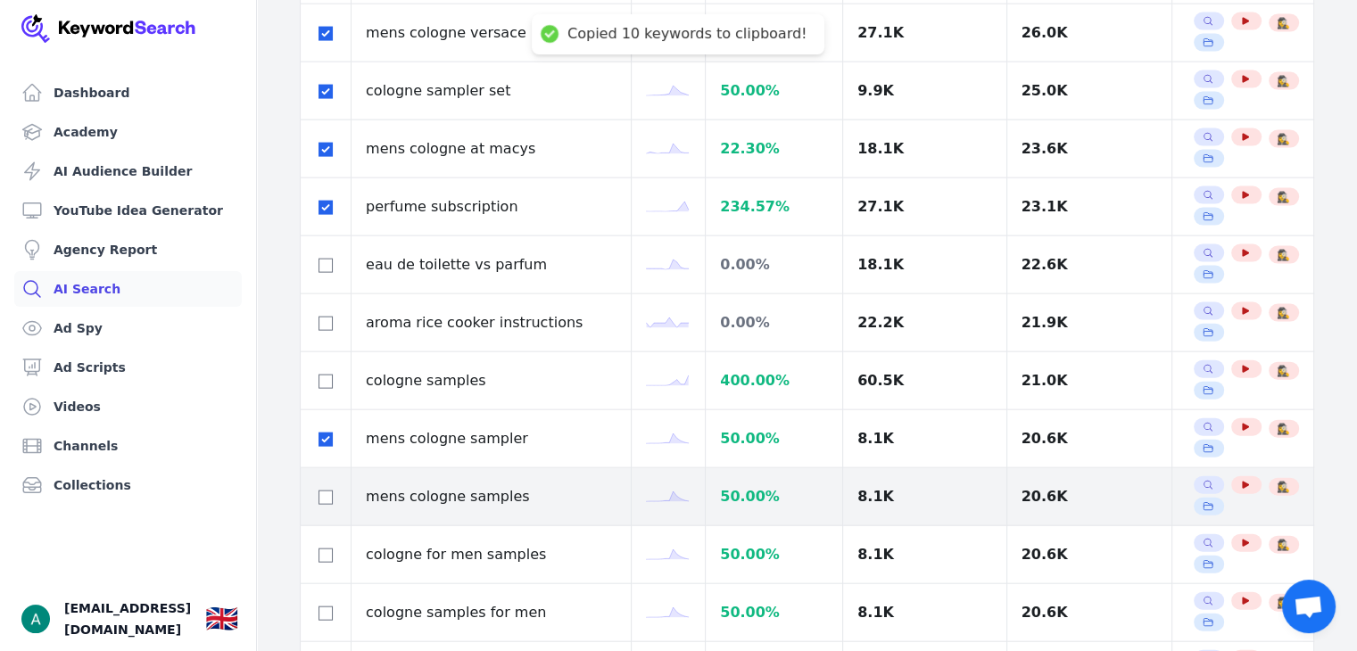
click at [332, 486] on div at bounding box center [325, 496] width 21 height 21
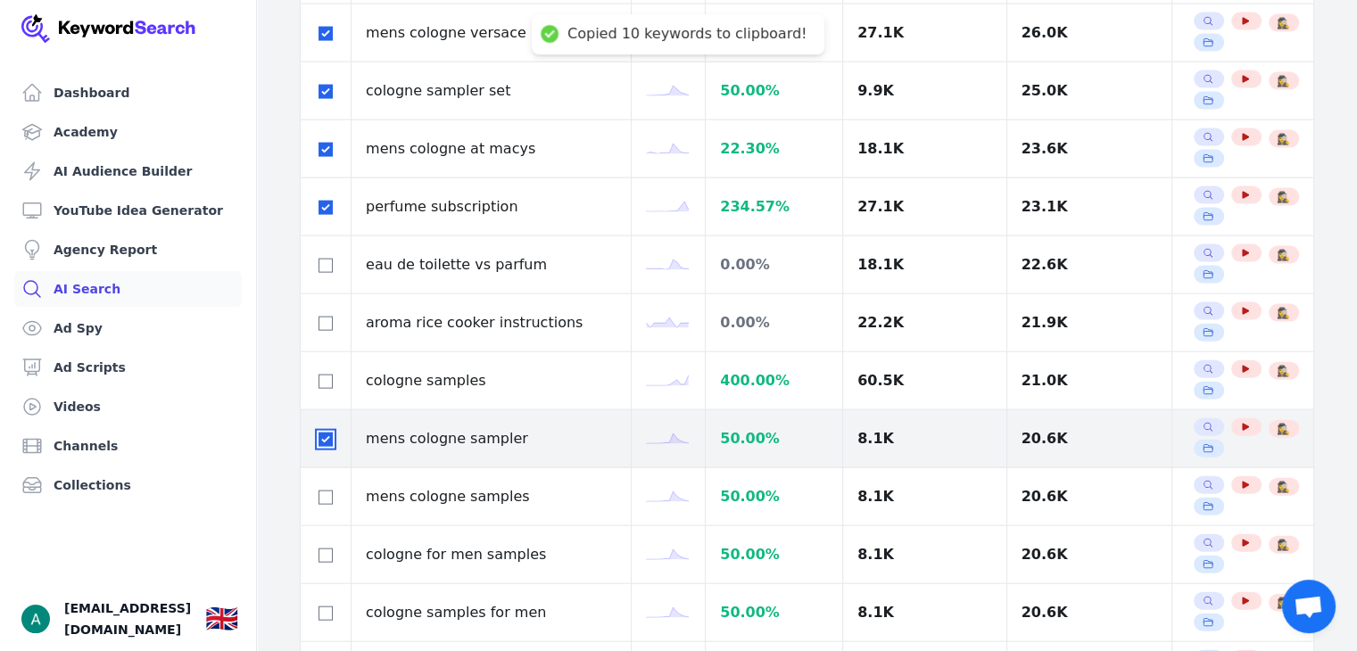
click at [325, 433] on input "checkbox" at bounding box center [326, 440] width 14 height 14
checkbox input "false"
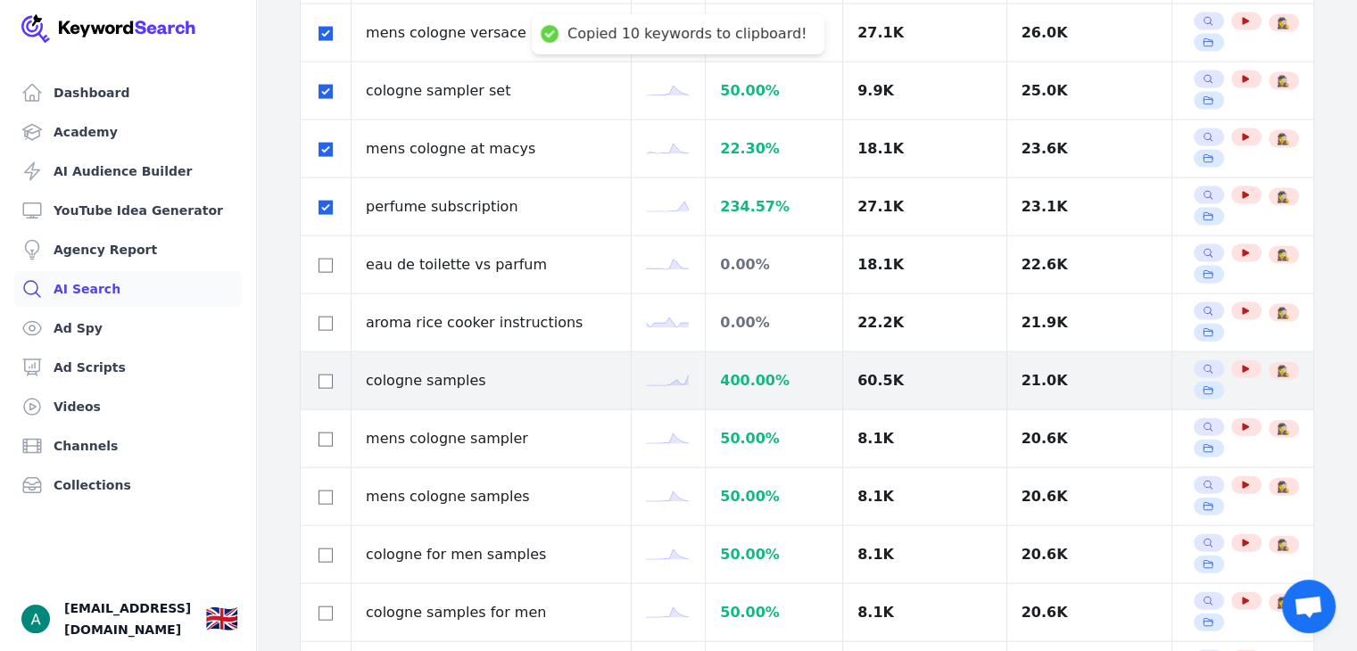
click at [329, 370] on div at bounding box center [325, 380] width 21 height 21
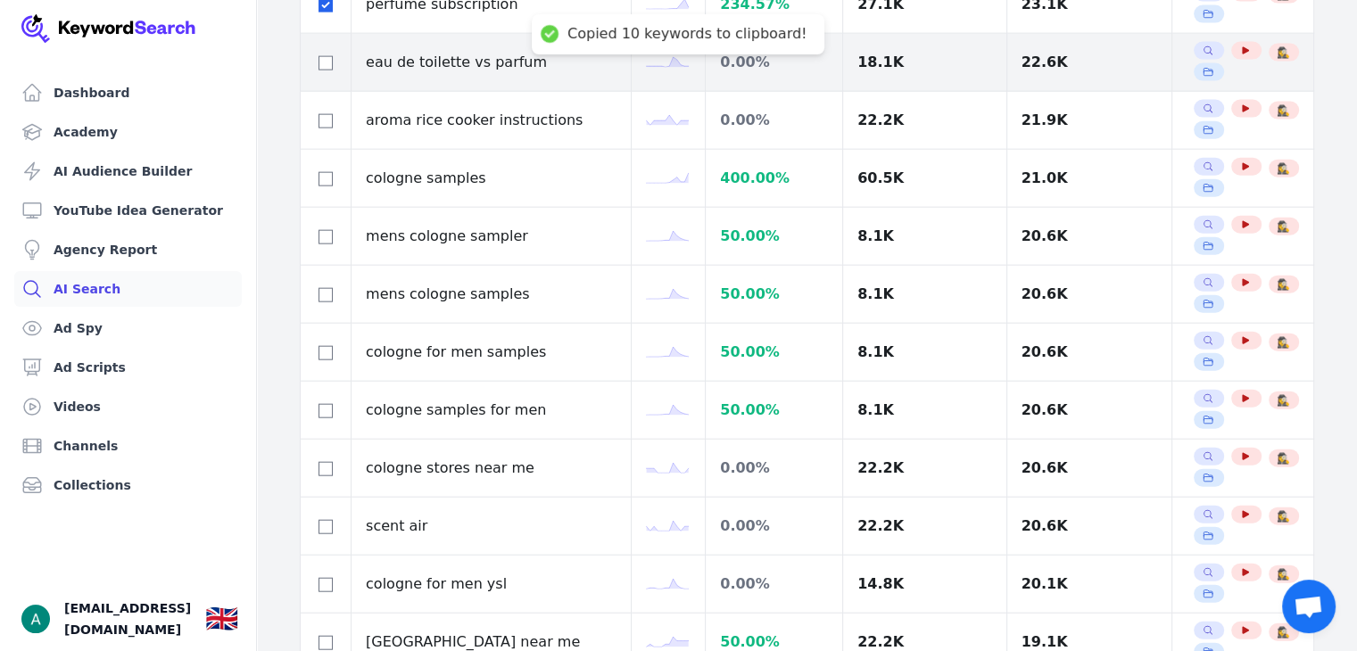
scroll to position [4273, 0]
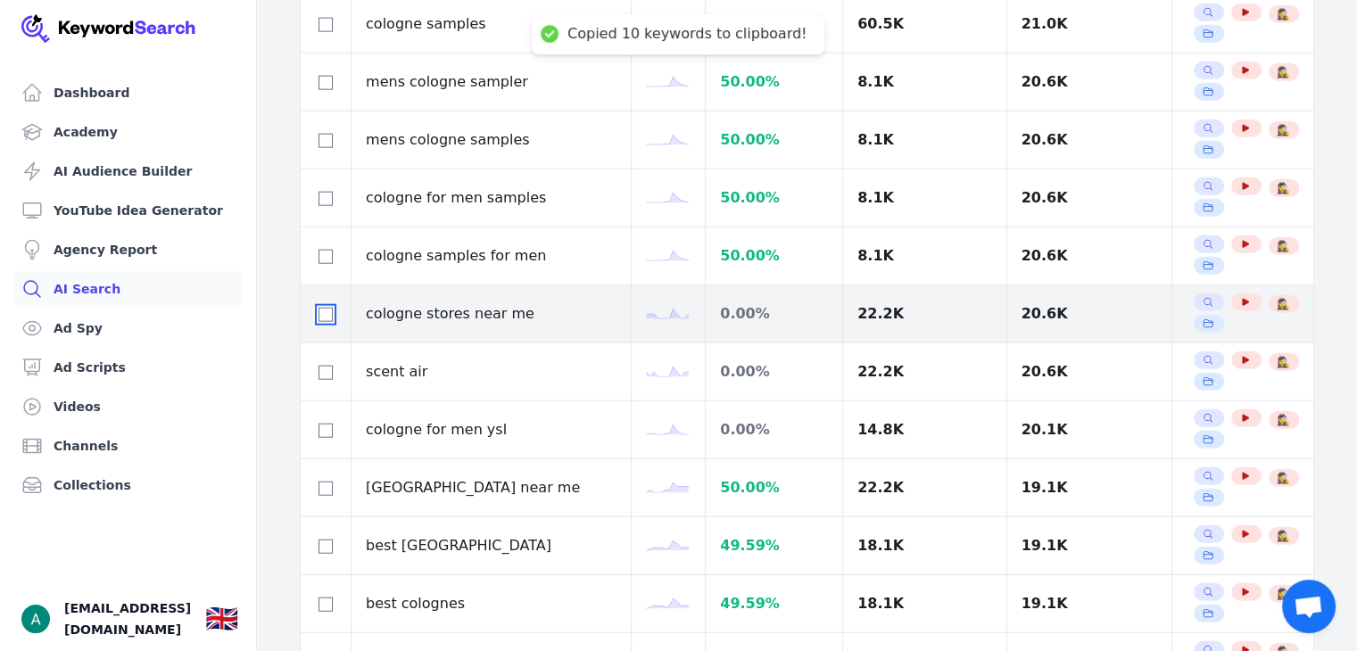
click at [330, 308] on input "checkbox" at bounding box center [326, 315] width 14 height 14
checkbox input "true"
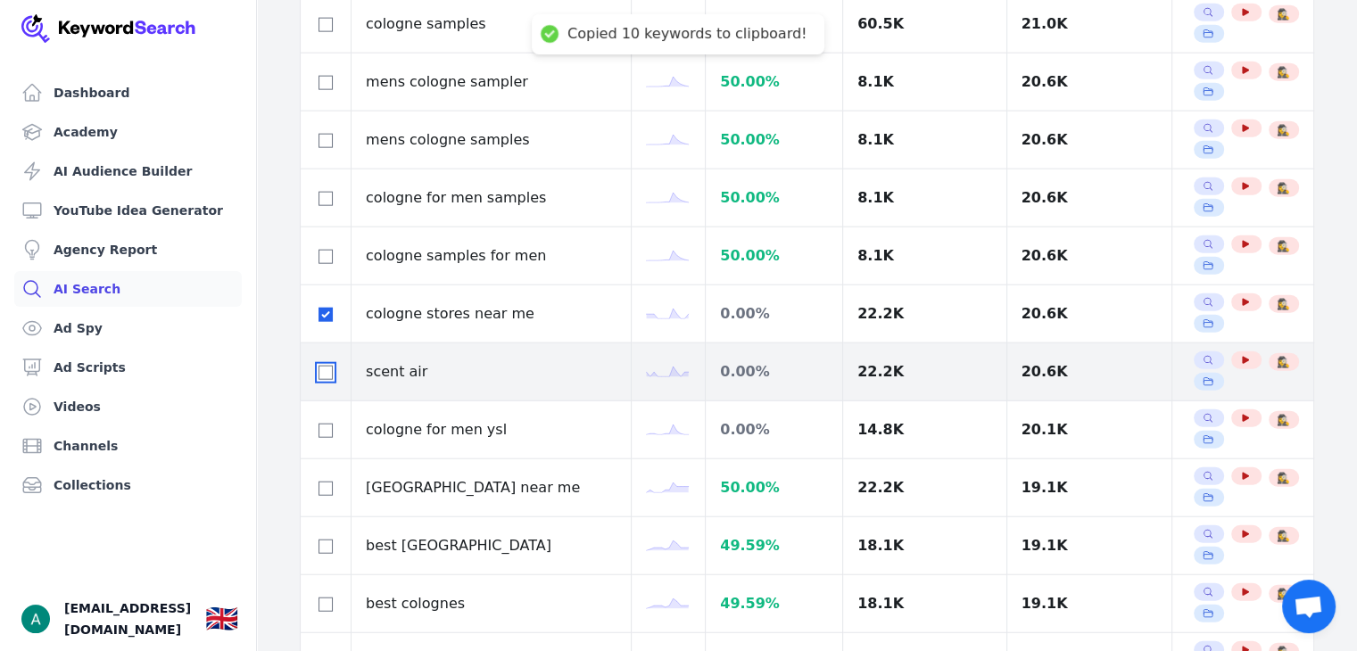
click at [328, 366] on input "checkbox" at bounding box center [326, 373] width 14 height 14
checkbox input "true"
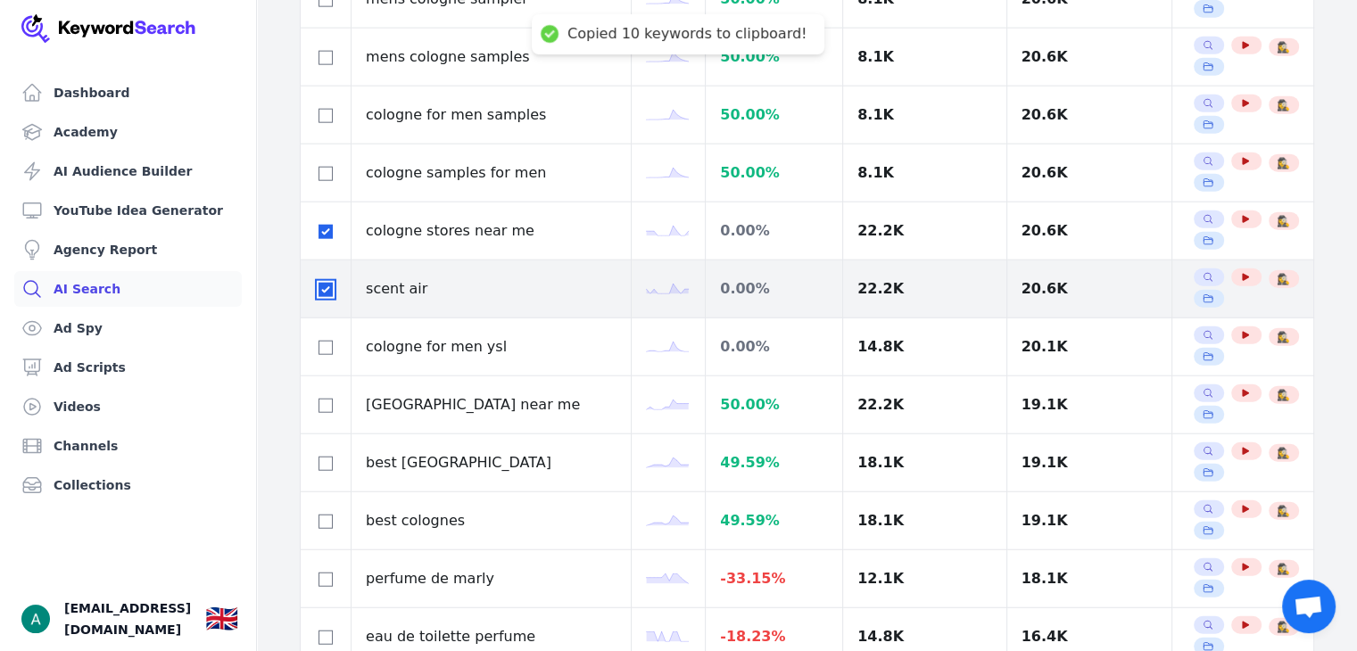
scroll to position [4541, 0]
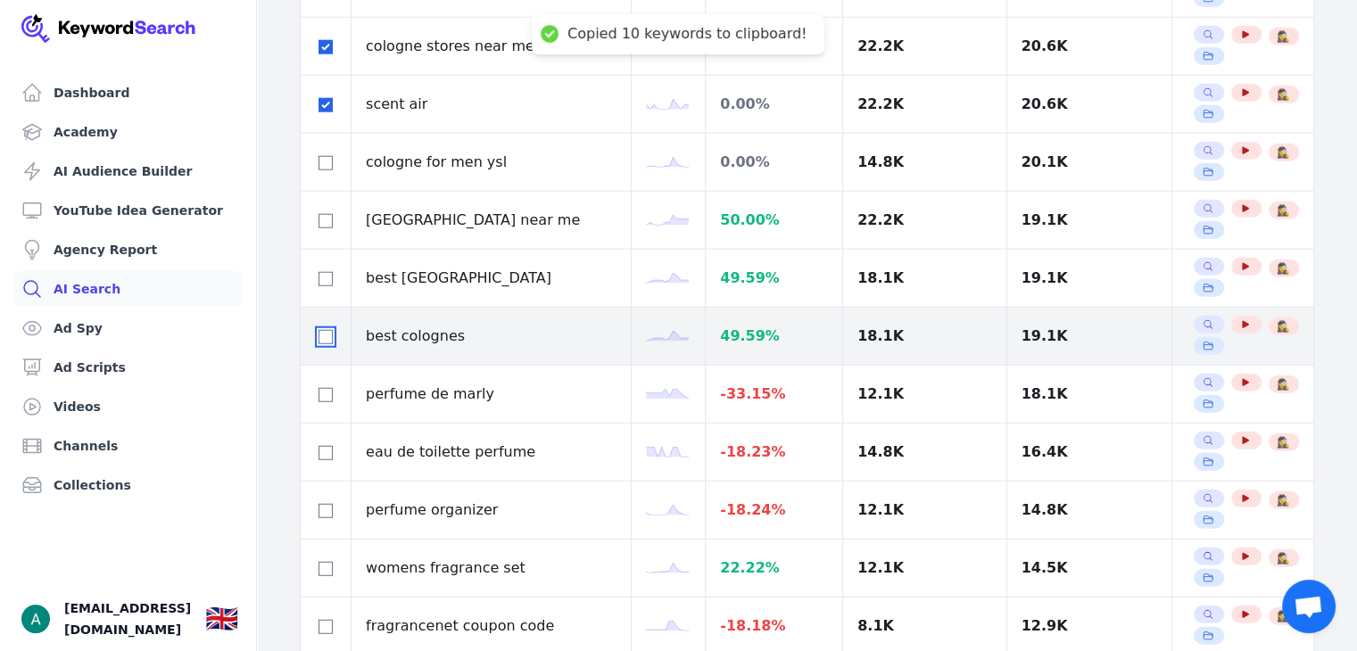
click at [327, 330] on input "checkbox" at bounding box center [326, 337] width 14 height 14
checkbox input "true"
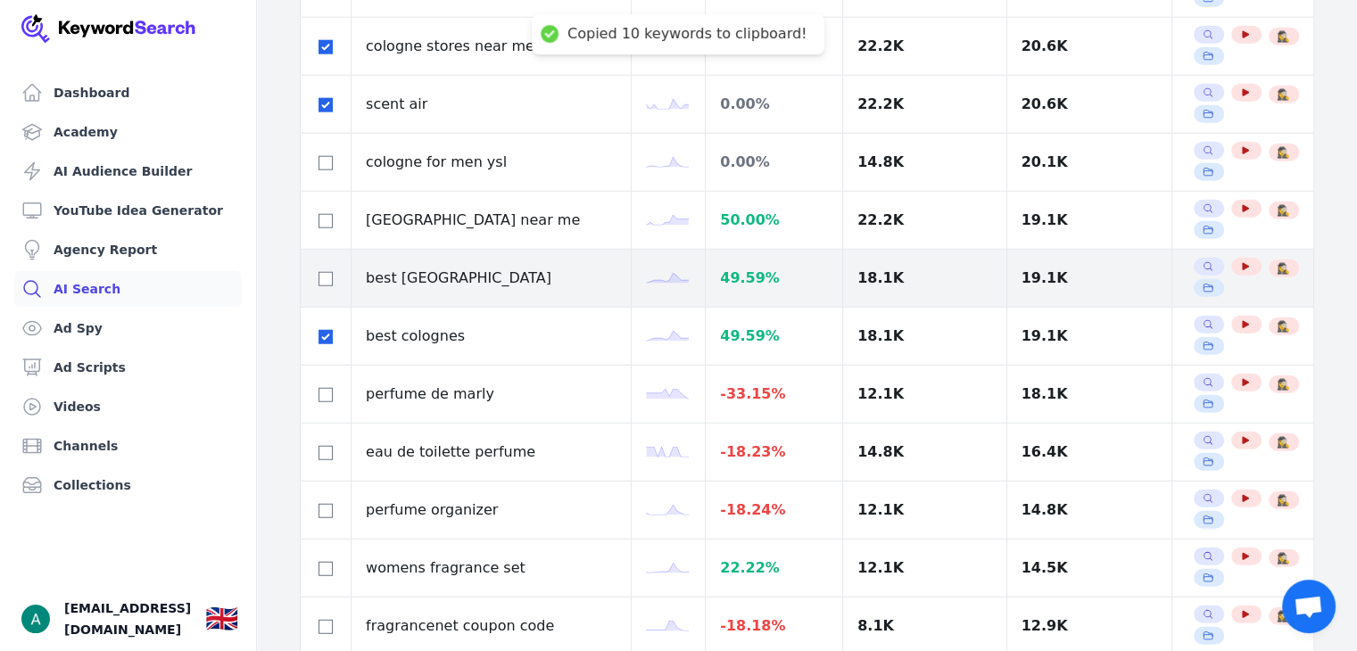
click at [339, 265] on td at bounding box center [326, 279] width 51 height 58
click at [332, 268] on div at bounding box center [325, 278] width 21 height 21
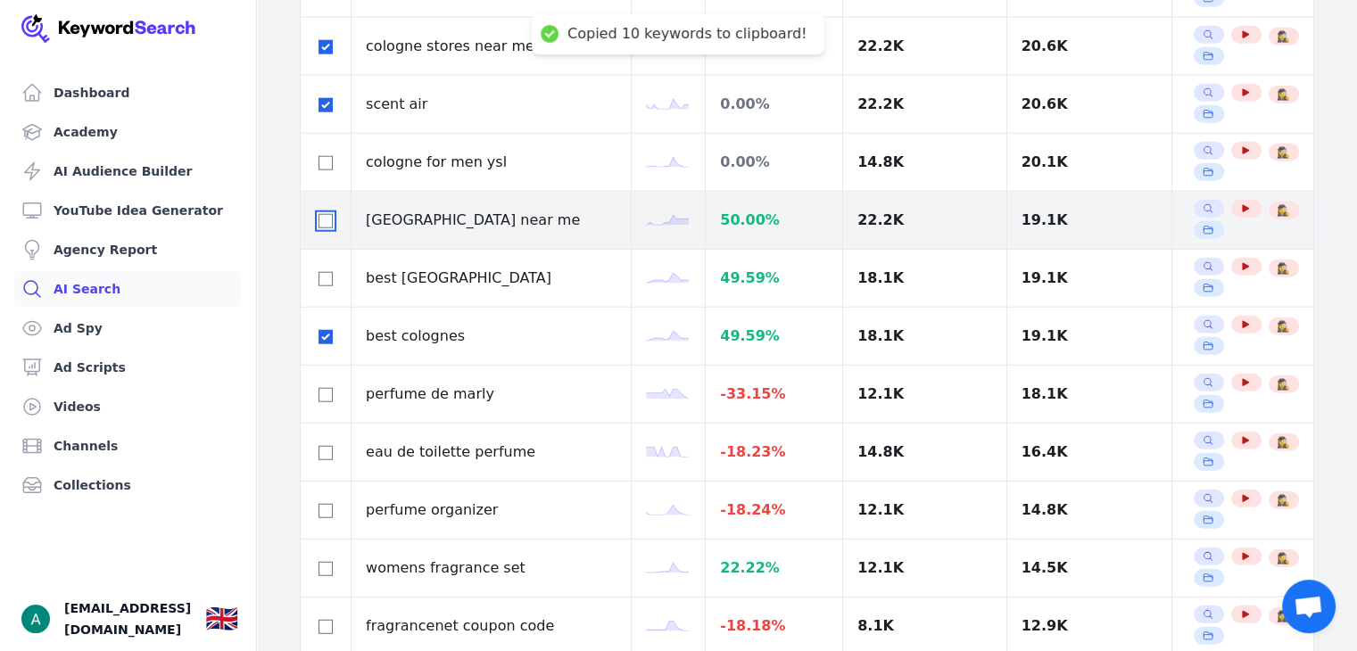
click at [325, 214] on input "checkbox" at bounding box center [326, 221] width 14 height 14
checkbox input "true"
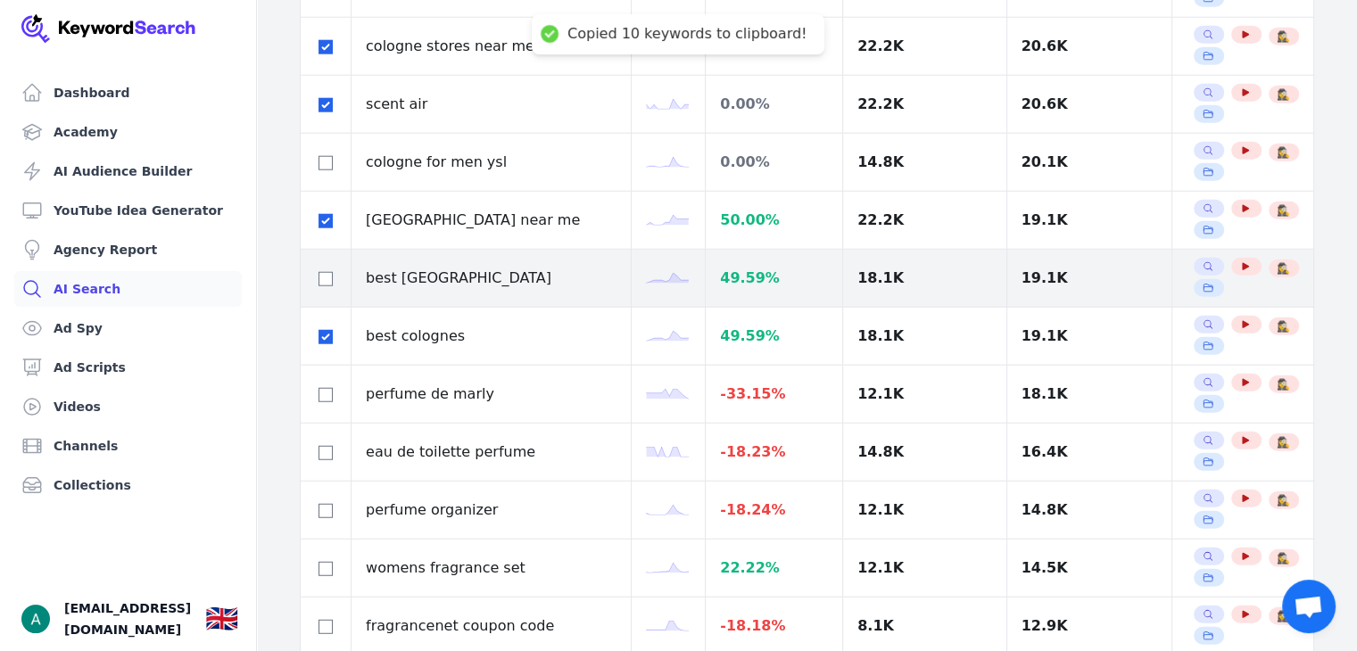
click at [317, 268] on div at bounding box center [325, 278] width 21 height 21
click at [321, 272] on input "checkbox" at bounding box center [326, 279] width 14 height 14
checkbox input "true"
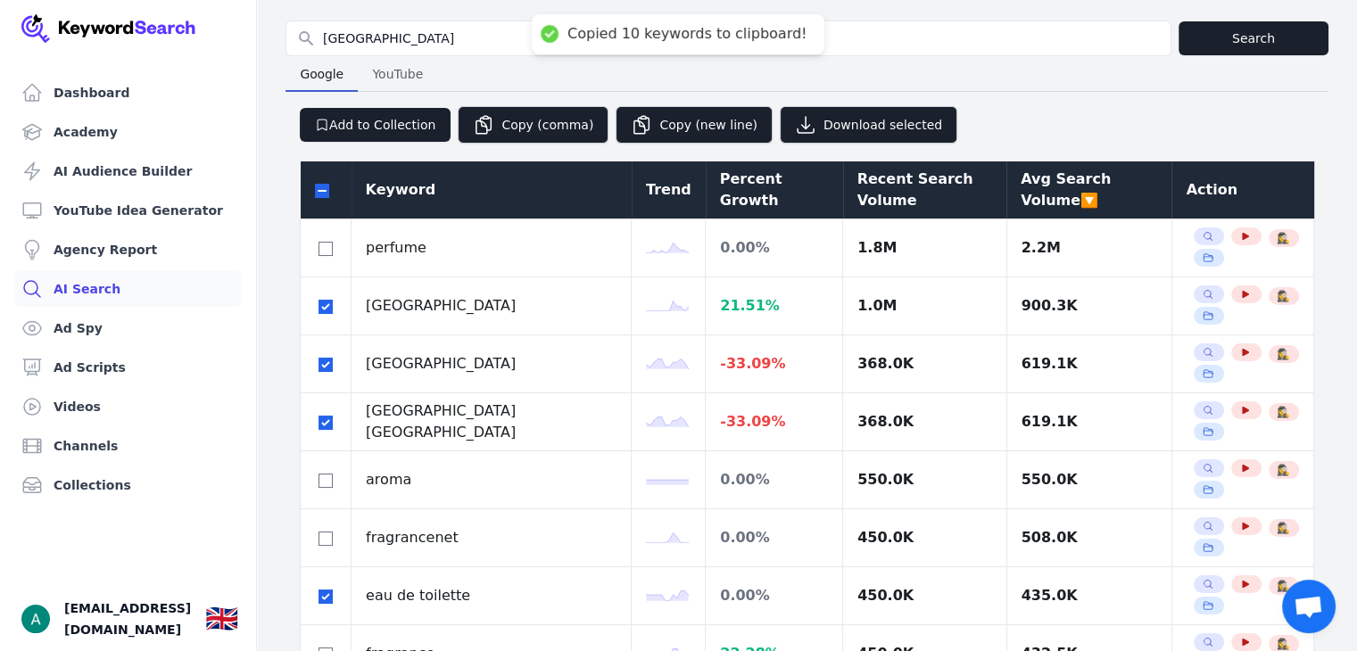
scroll to position [0, 0]
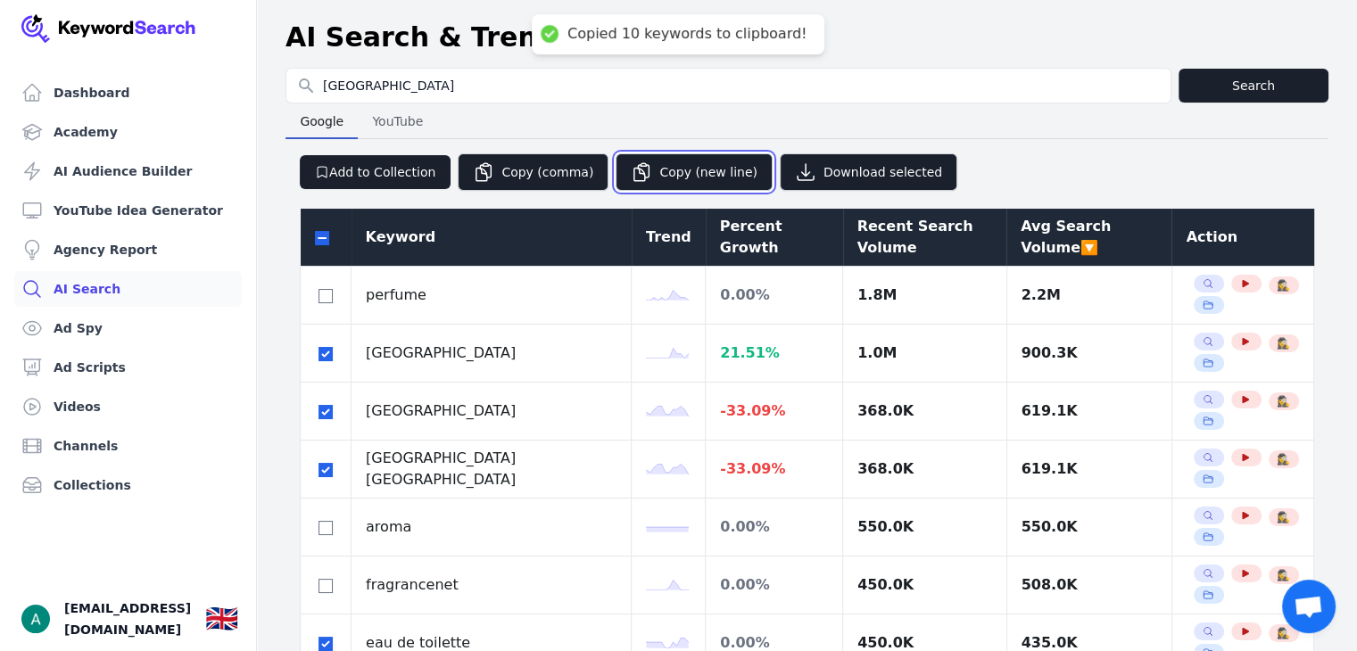
click at [674, 175] on button "Copy (new line)" at bounding box center [694, 171] width 157 height 37
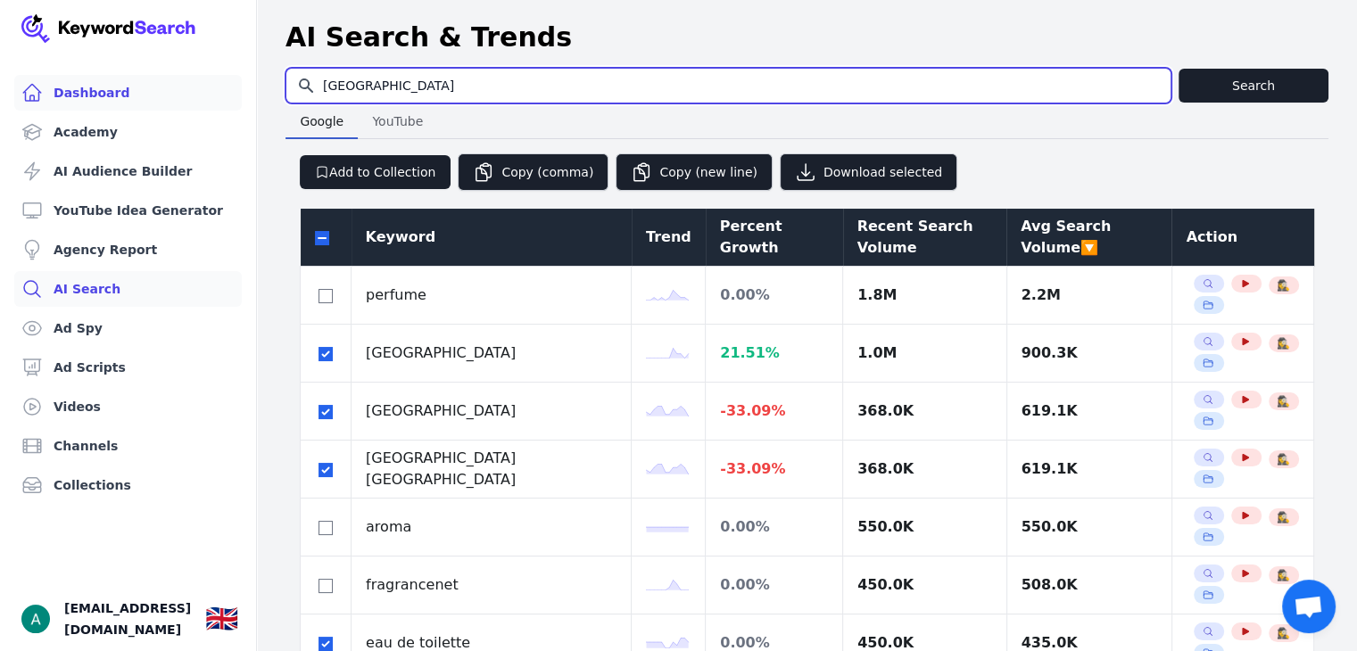
drag, startPoint x: 382, startPoint y: 88, endPoint x: 101, endPoint y: 108, distance: 281.8
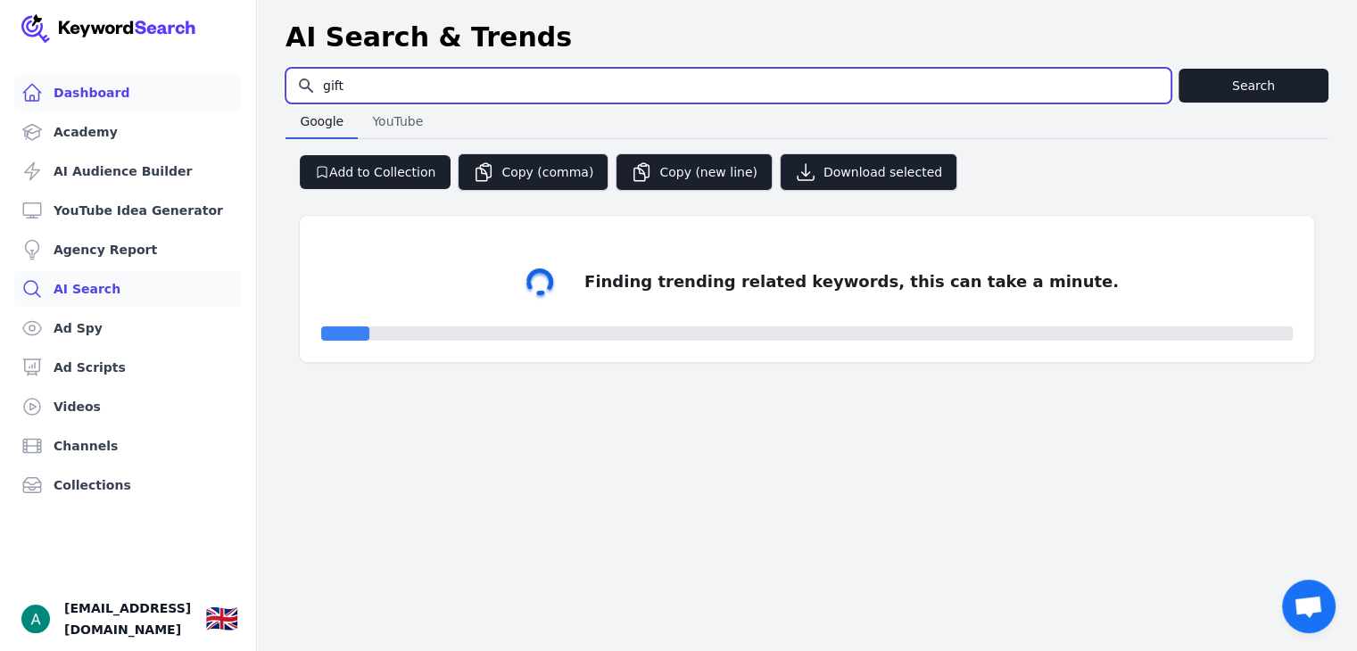
type input "gift"
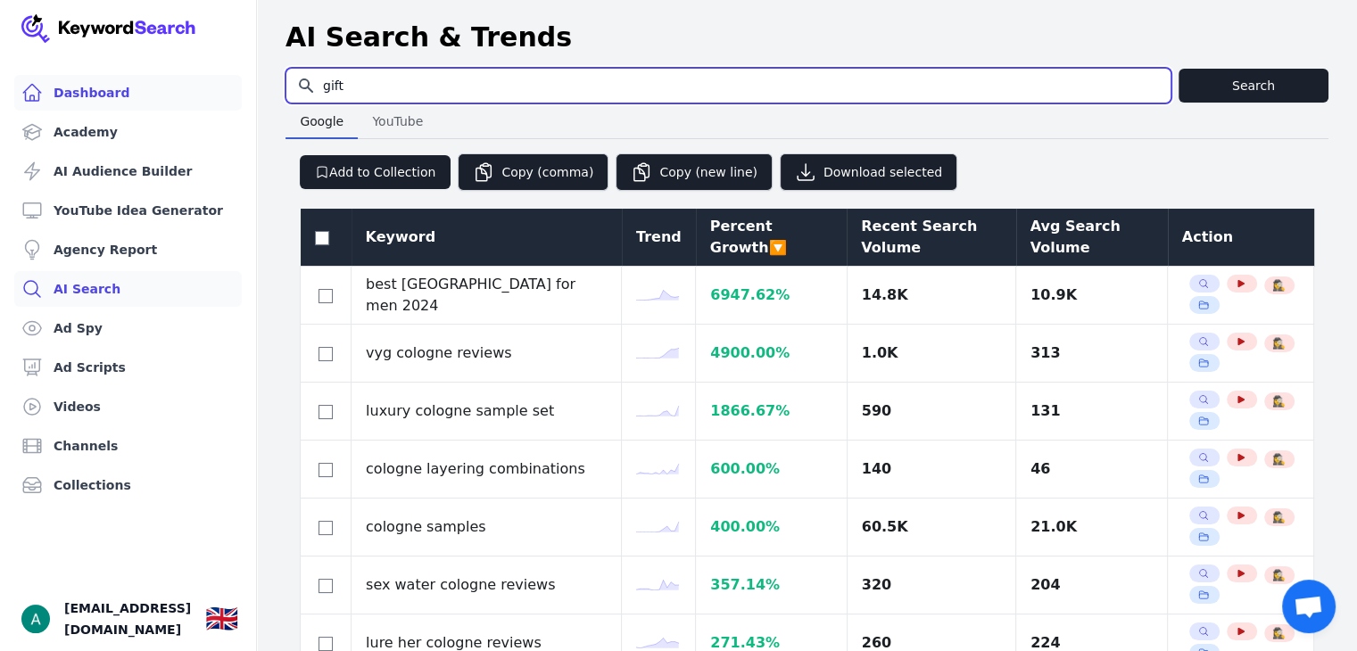
select select "50"
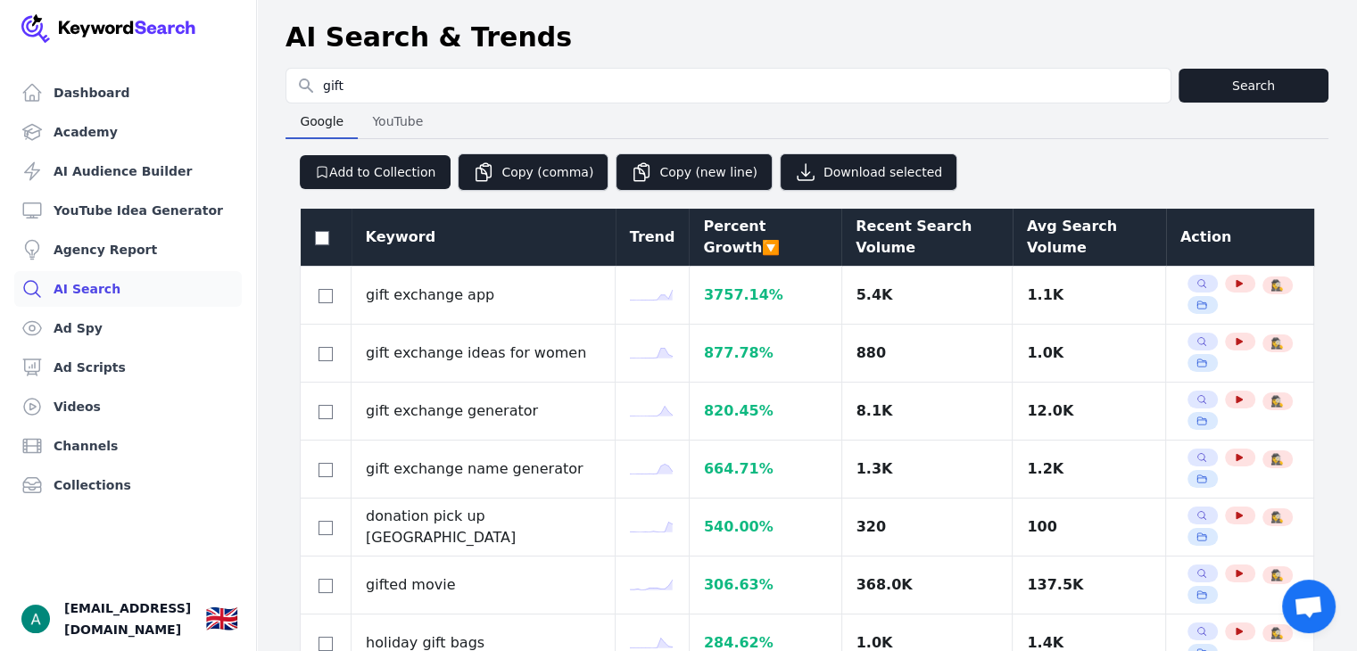
click at [1027, 248] on div "Avg Search Volume" at bounding box center [1089, 237] width 125 height 43
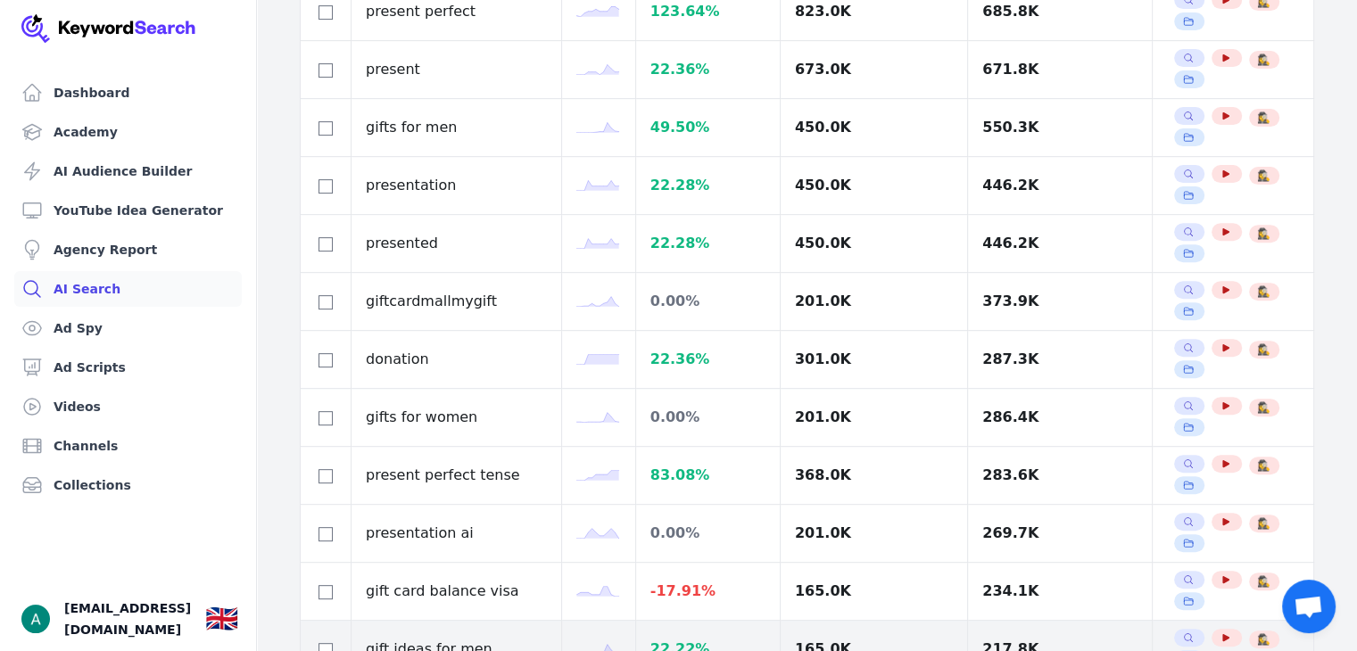
scroll to position [892, 0]
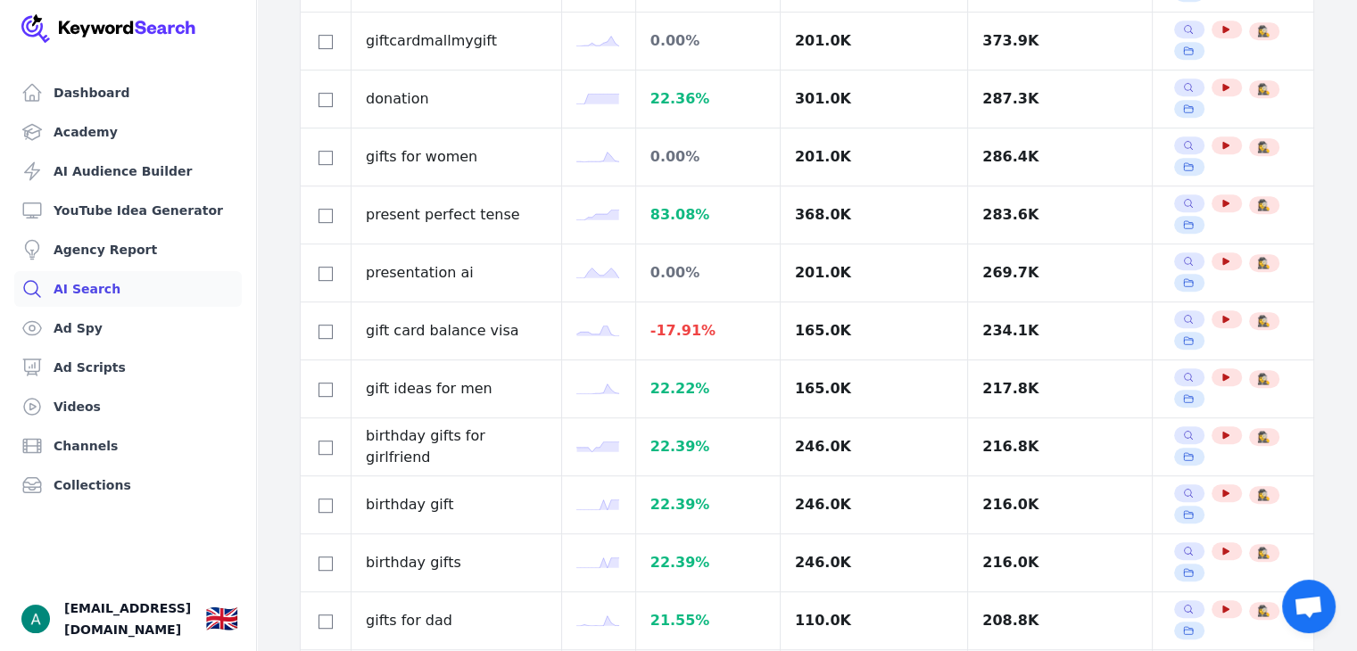
checkbox input "true"
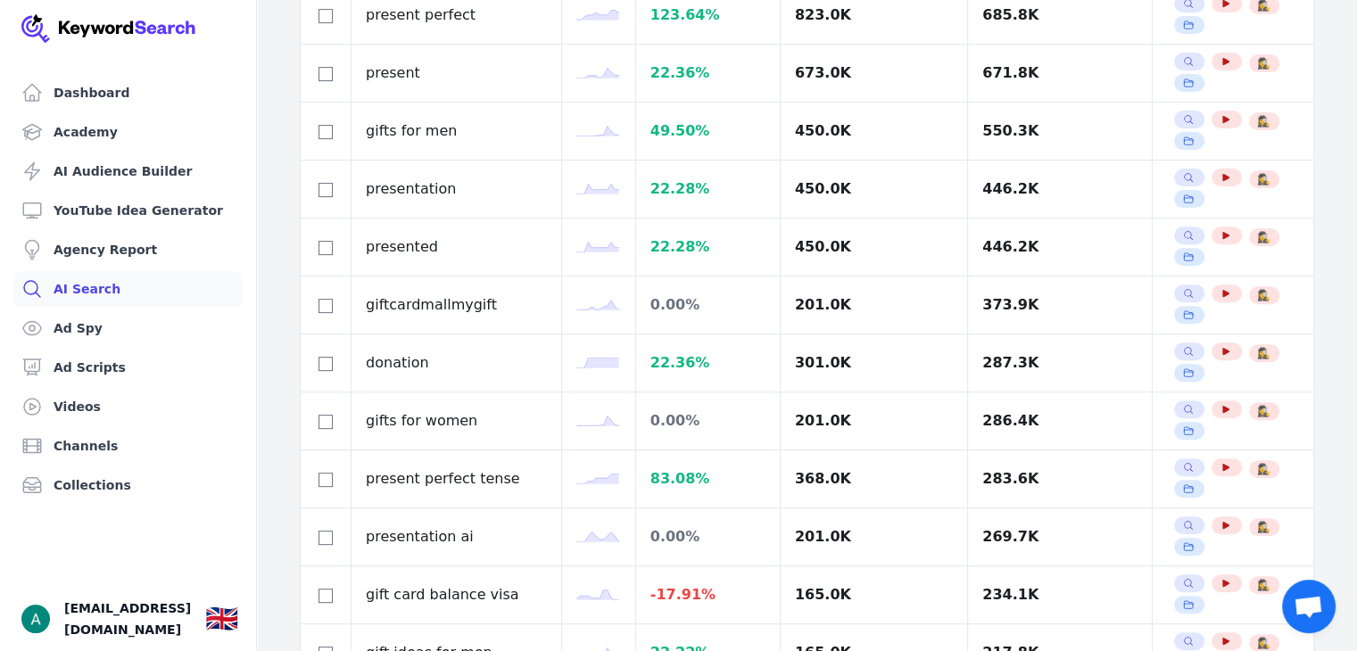
scroll to position [625, 0]
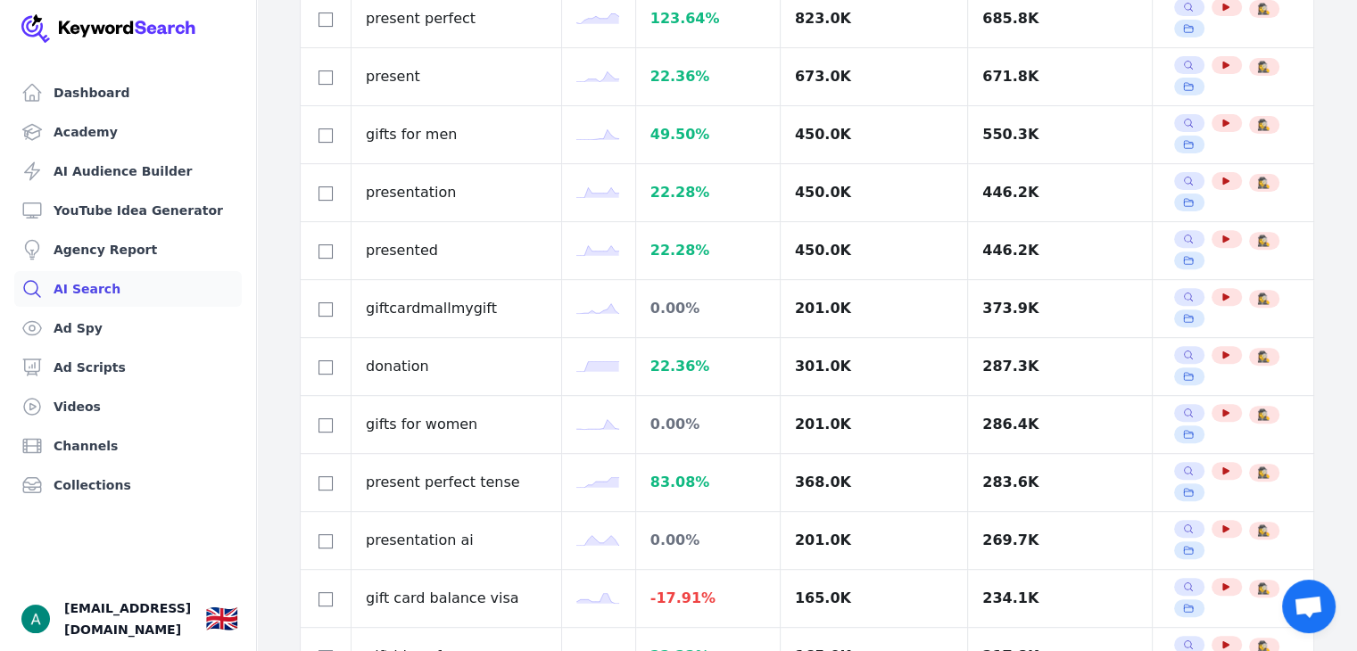
checkbox input "true"
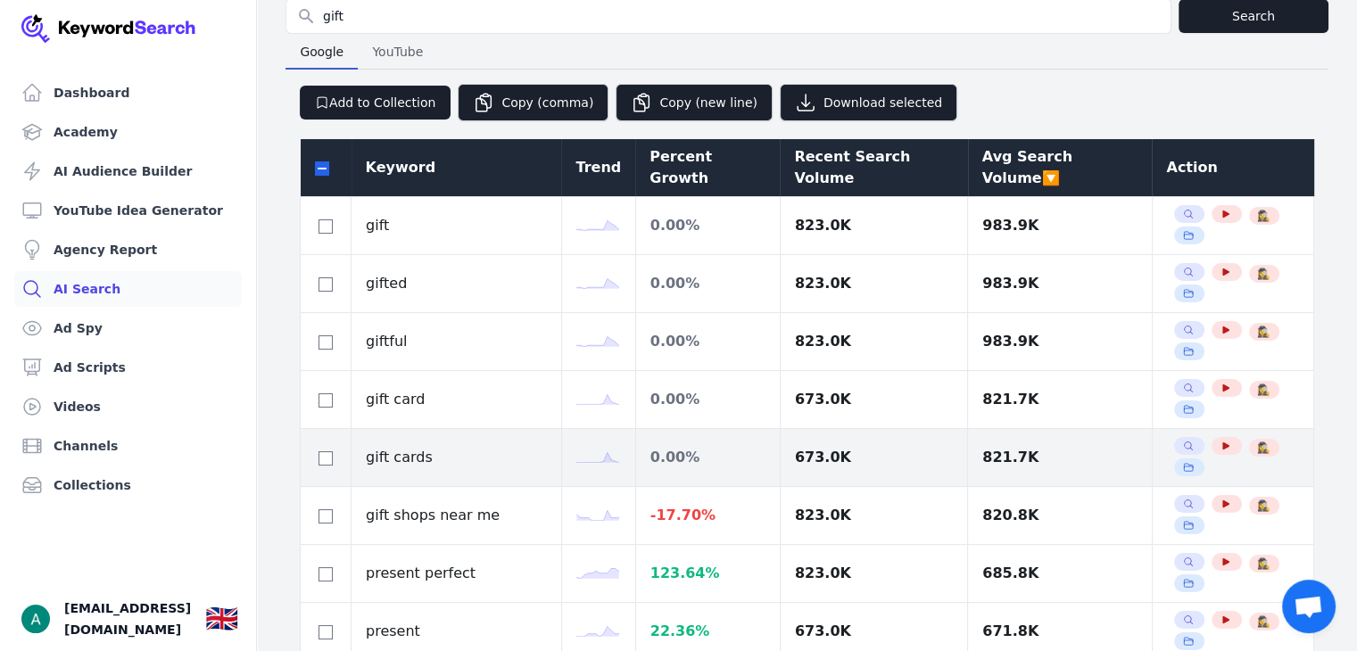
scroll to position [268, 0]
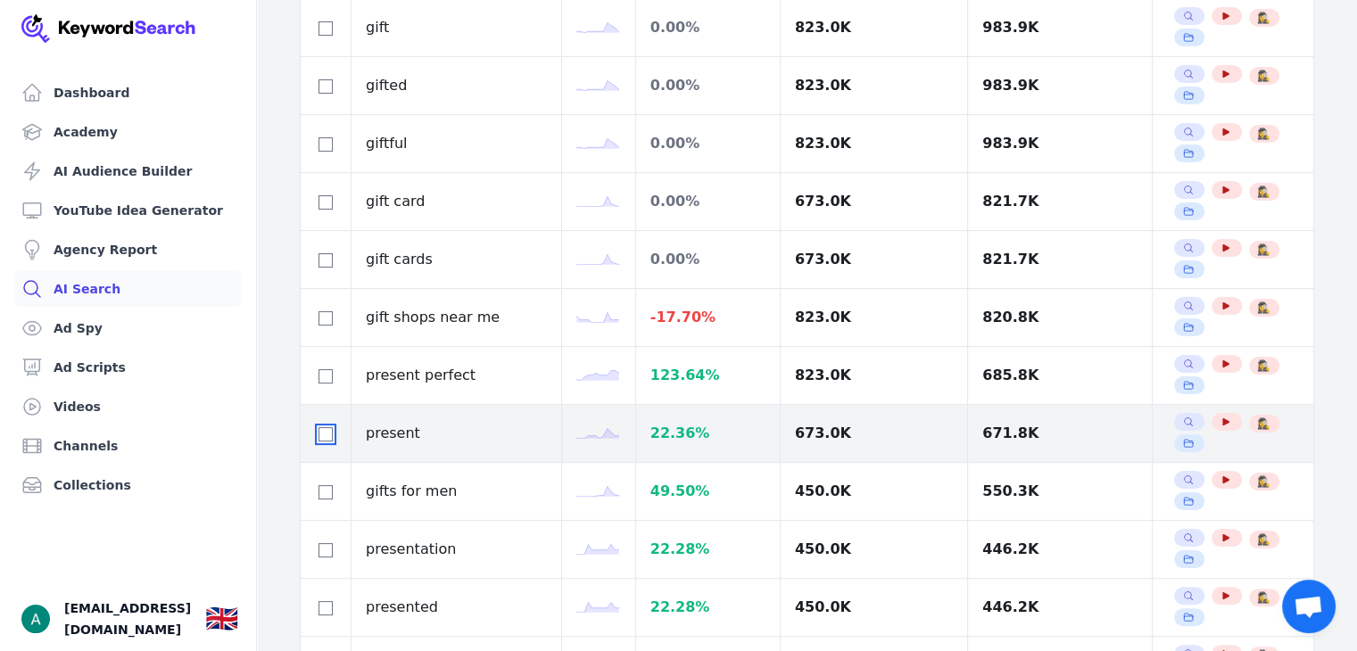
click at [321, 427] on input "checkbox" at bounding box center [326, 434] width 14 height 14
checkbox input "true"
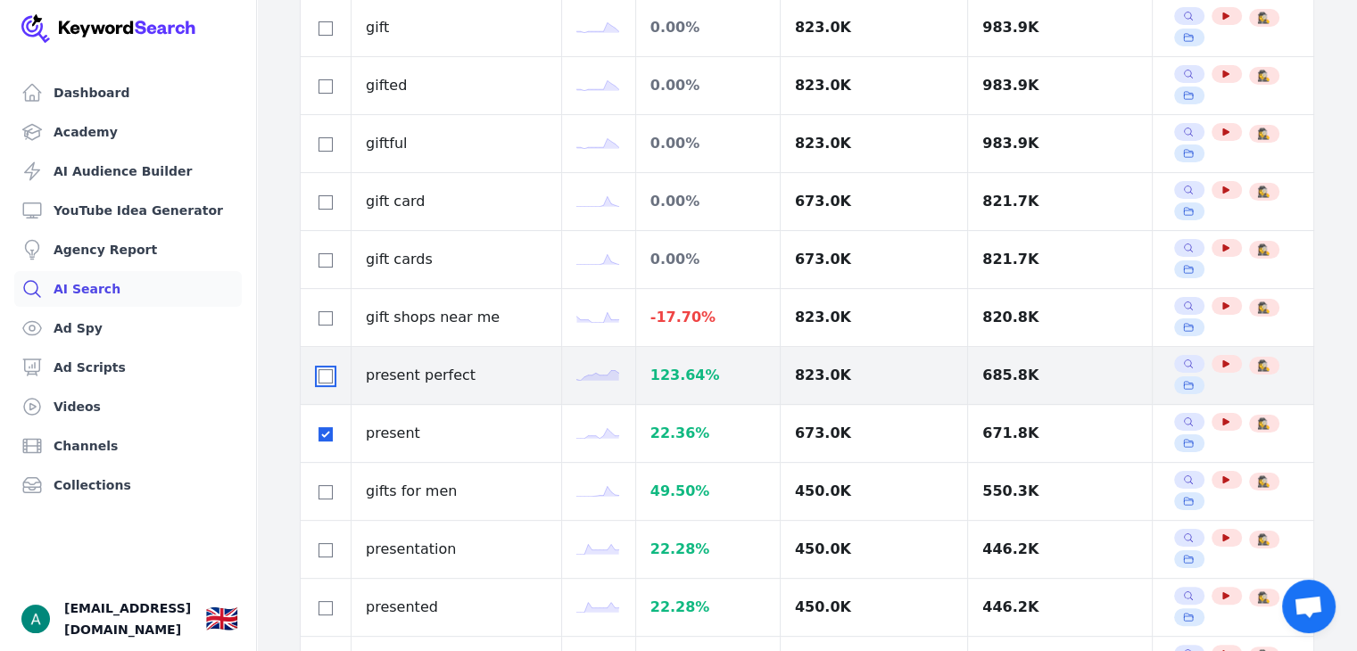
click at [319, 369] on input "checkbox" at bounding box center [326, 376] width 14 height 14
checkbox input "true"
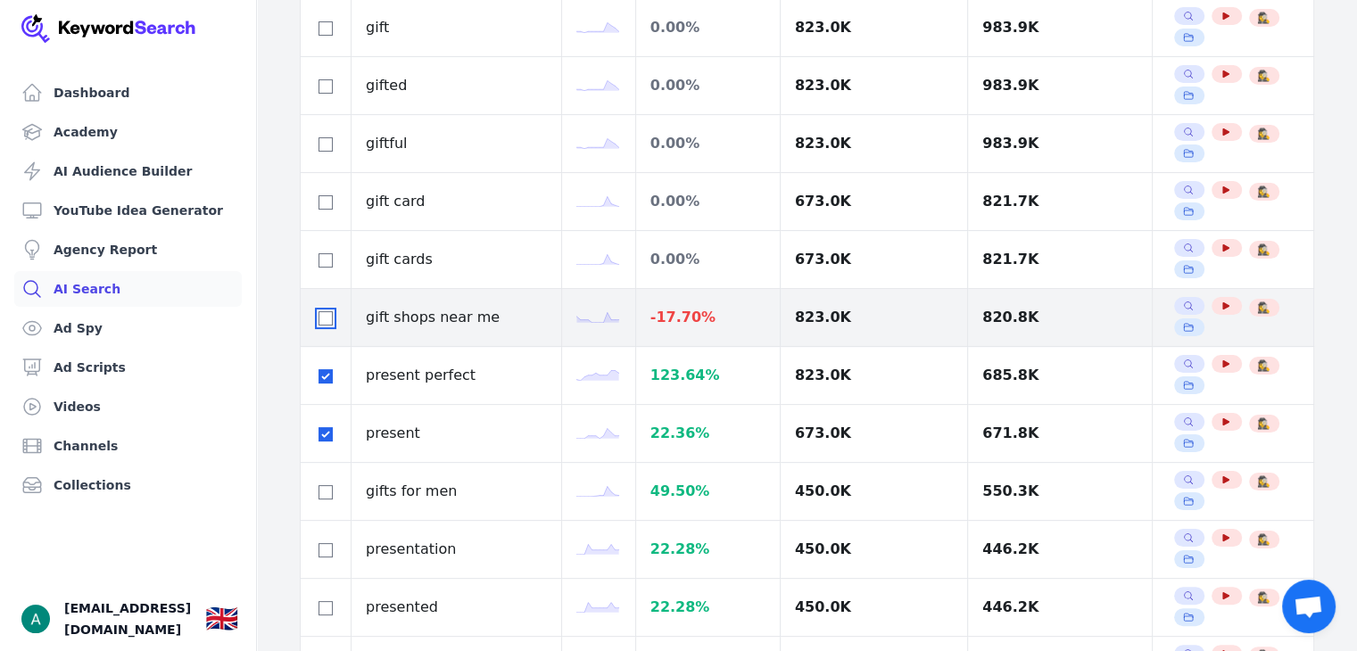
click at [328, 311] on input "checkbox" at bounding box center [326, 318] width 14 height 14
checkbox input "true"
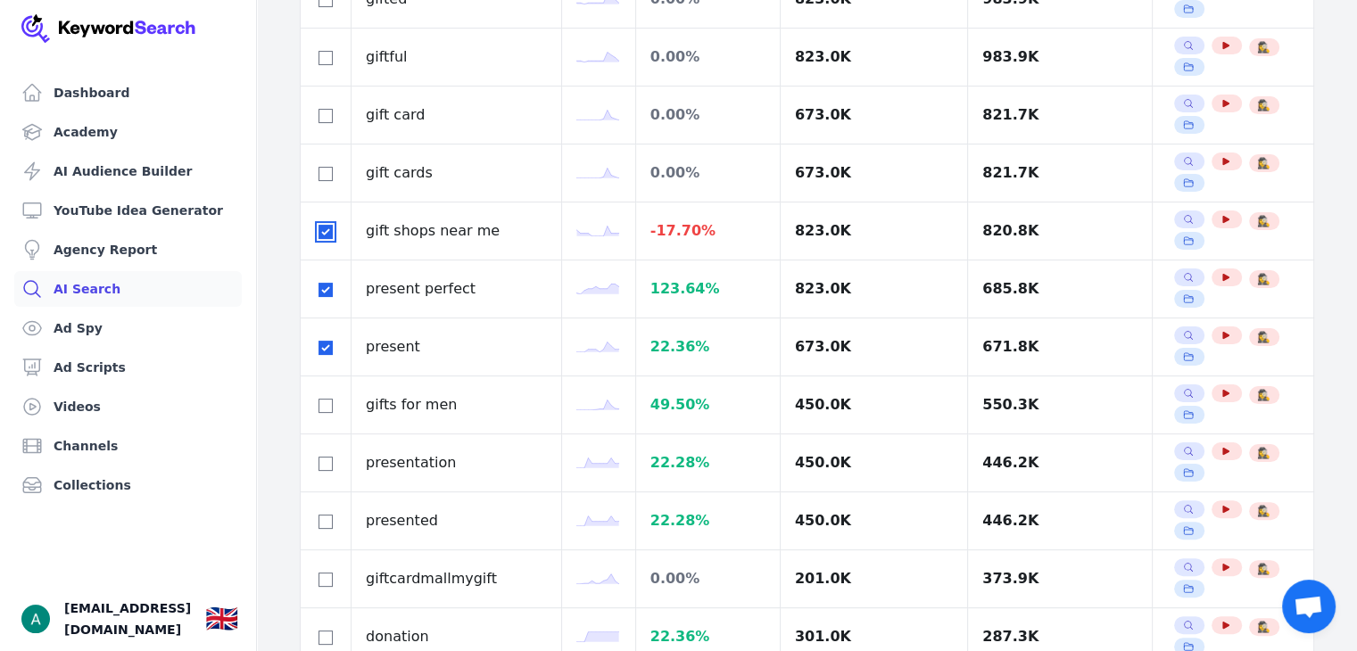
scroll to position [357, 0]
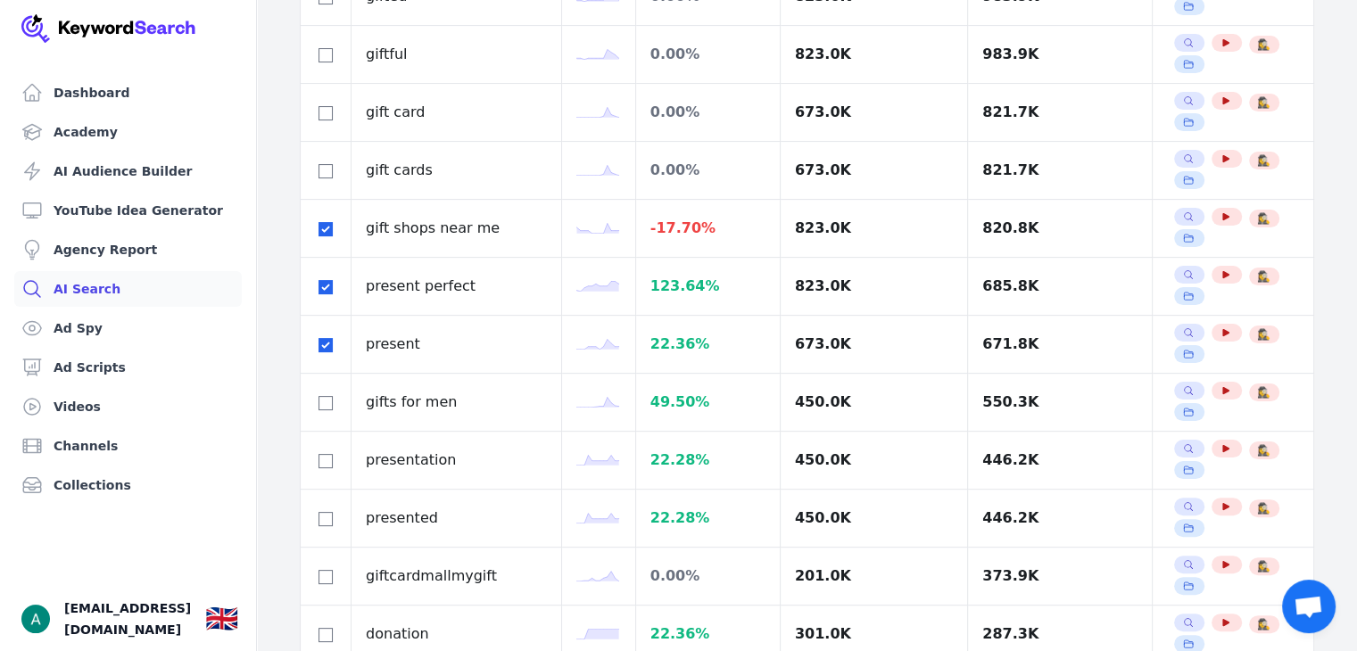
checkbox input "true"
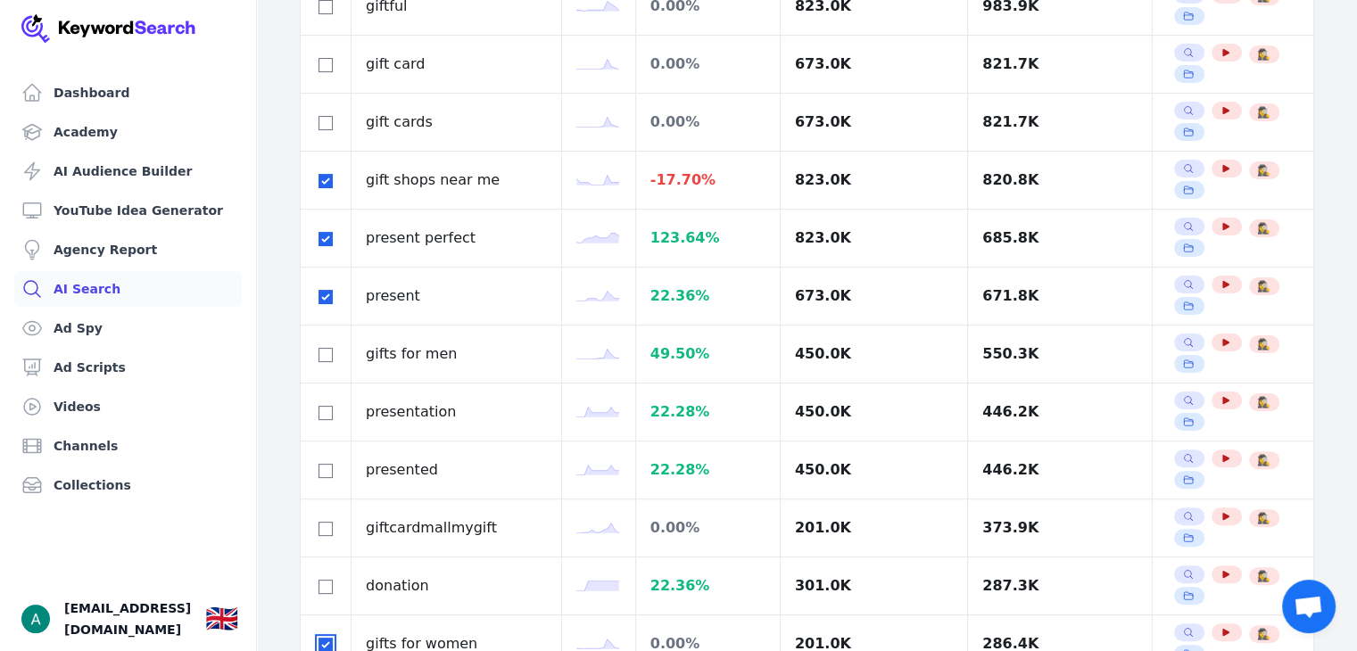
scroll to position [535, 0]
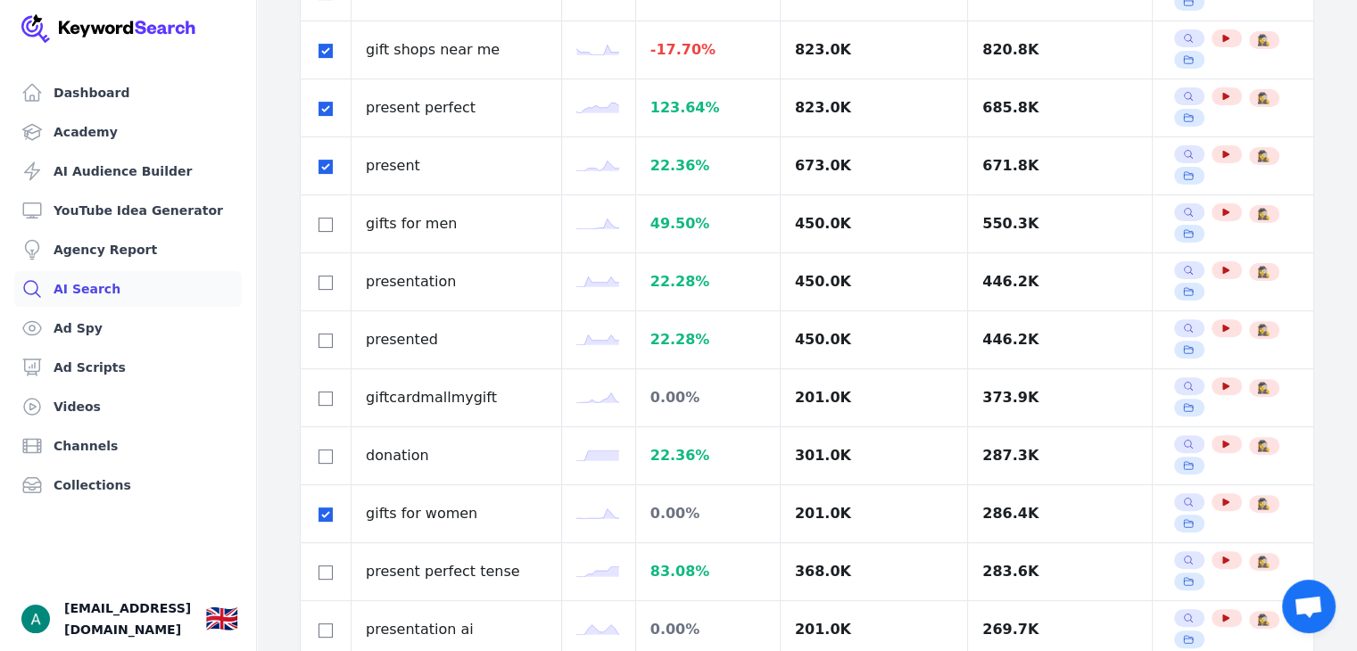
checkbox input "true"
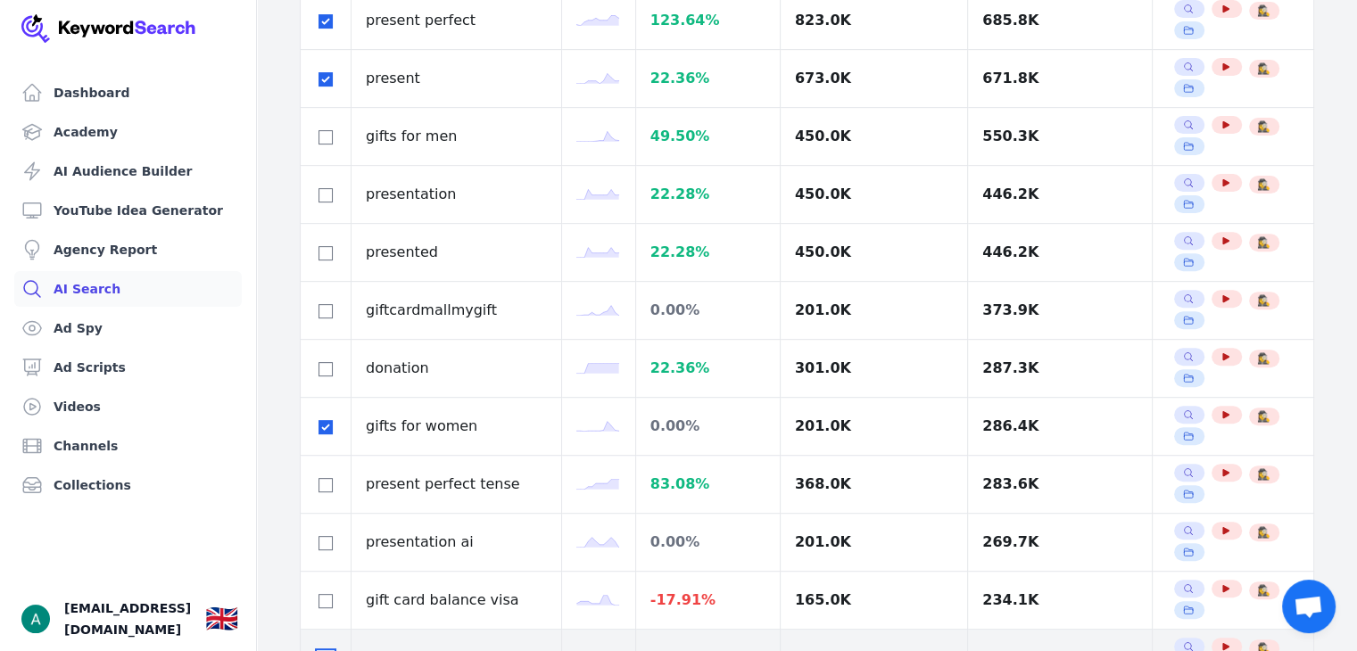
scroll to position [625, 0]
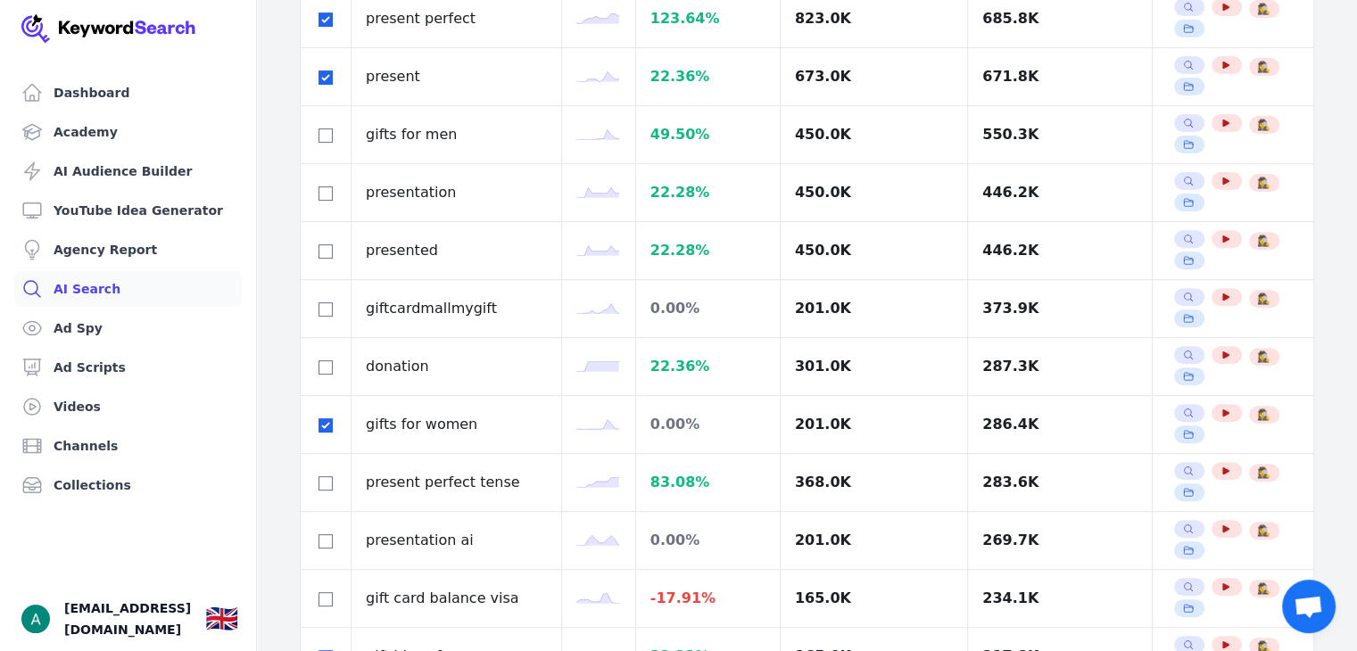
checkbox input "true"
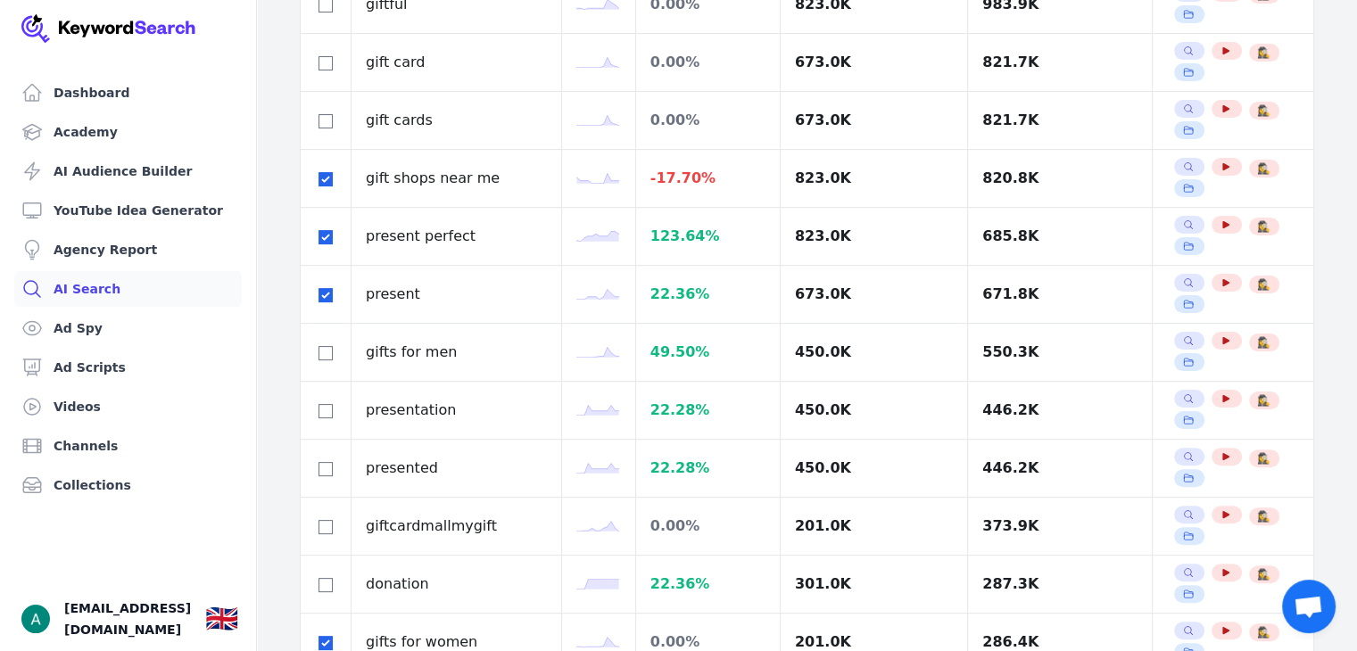
scroll to position [0, 0]
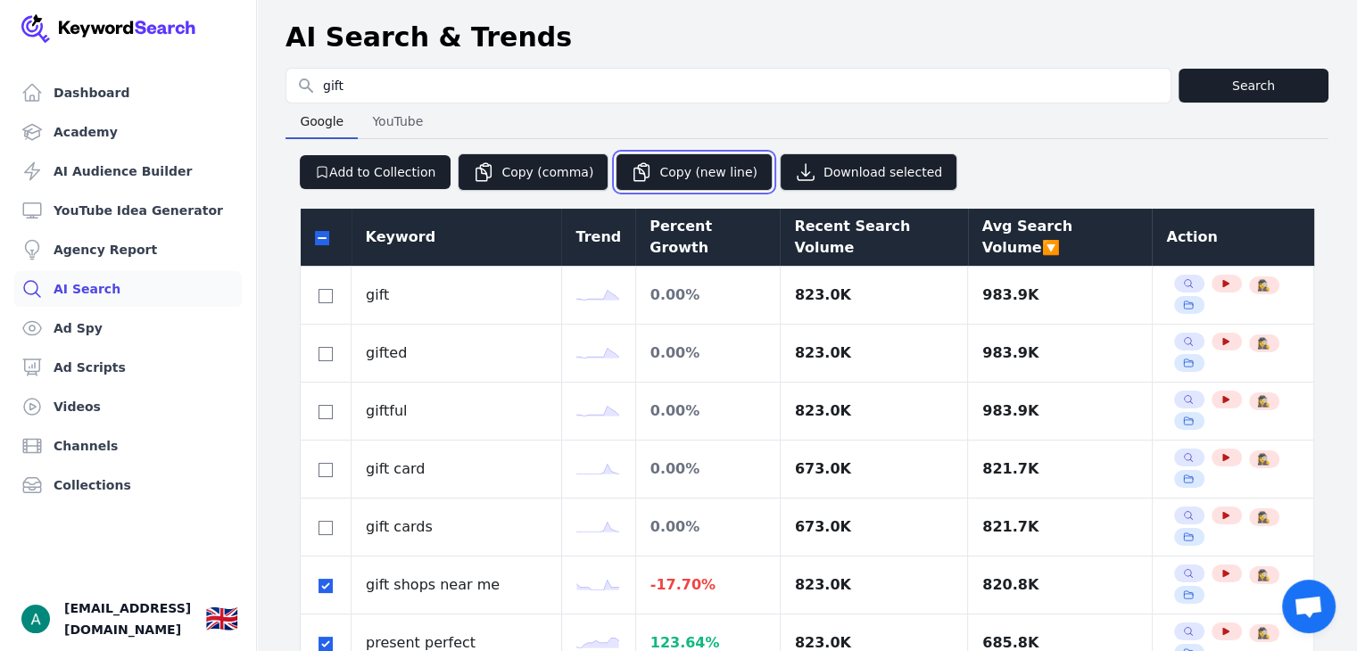
click at [649, 170] on button "Copy (new line)" at bounding box center [694, 171] width 157 height 37
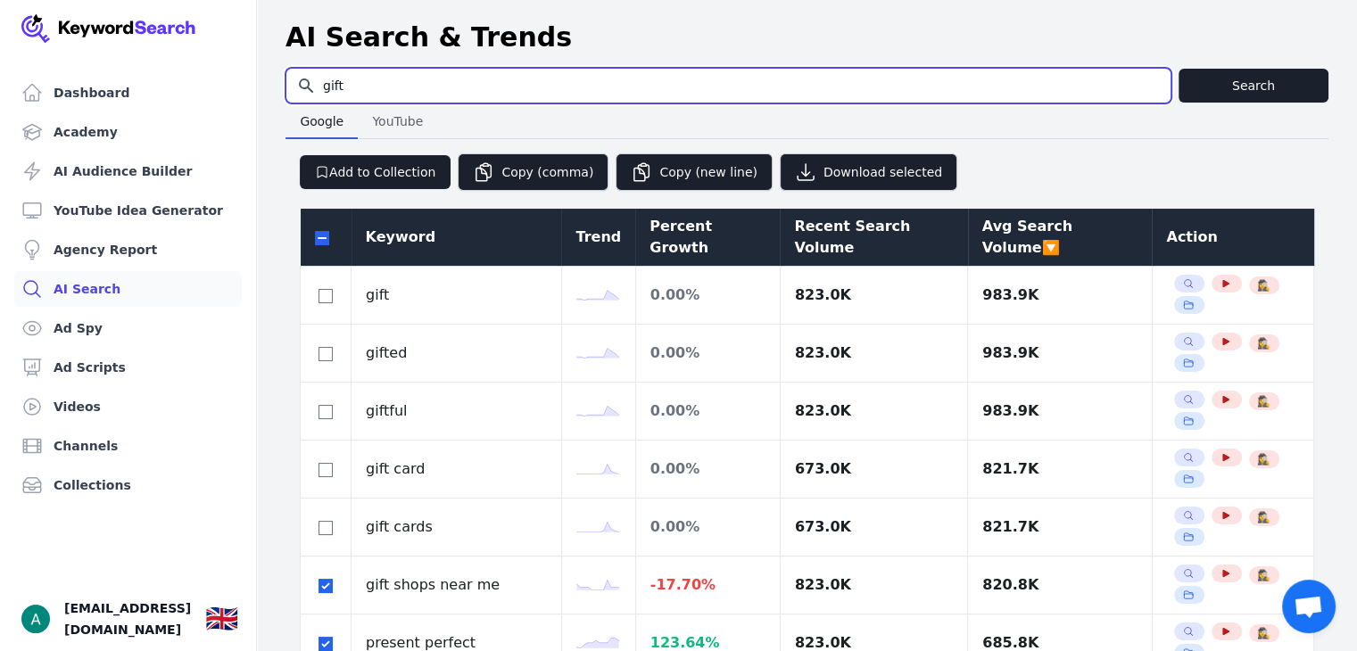
drag, startPoint x: 408, startPoint y: 72, endPoint x: 196, endPoint y: 60, distance: 211.9
type input "dior perfume"
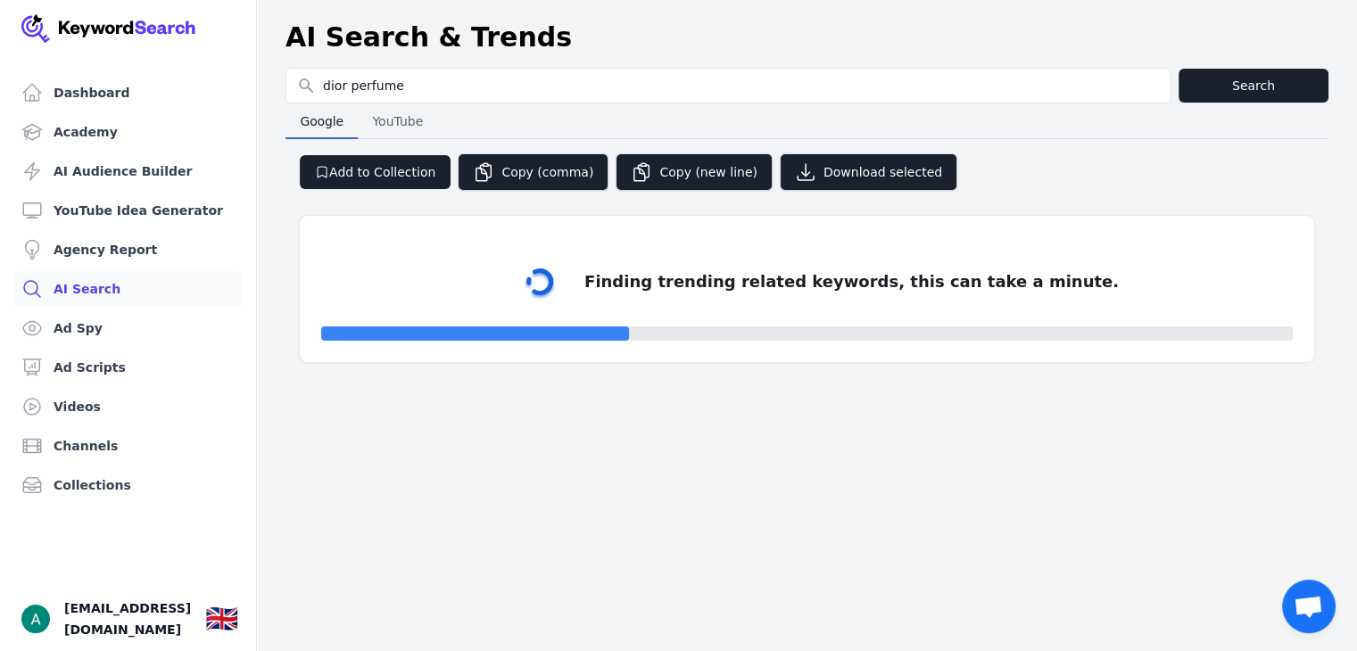
select select "50"
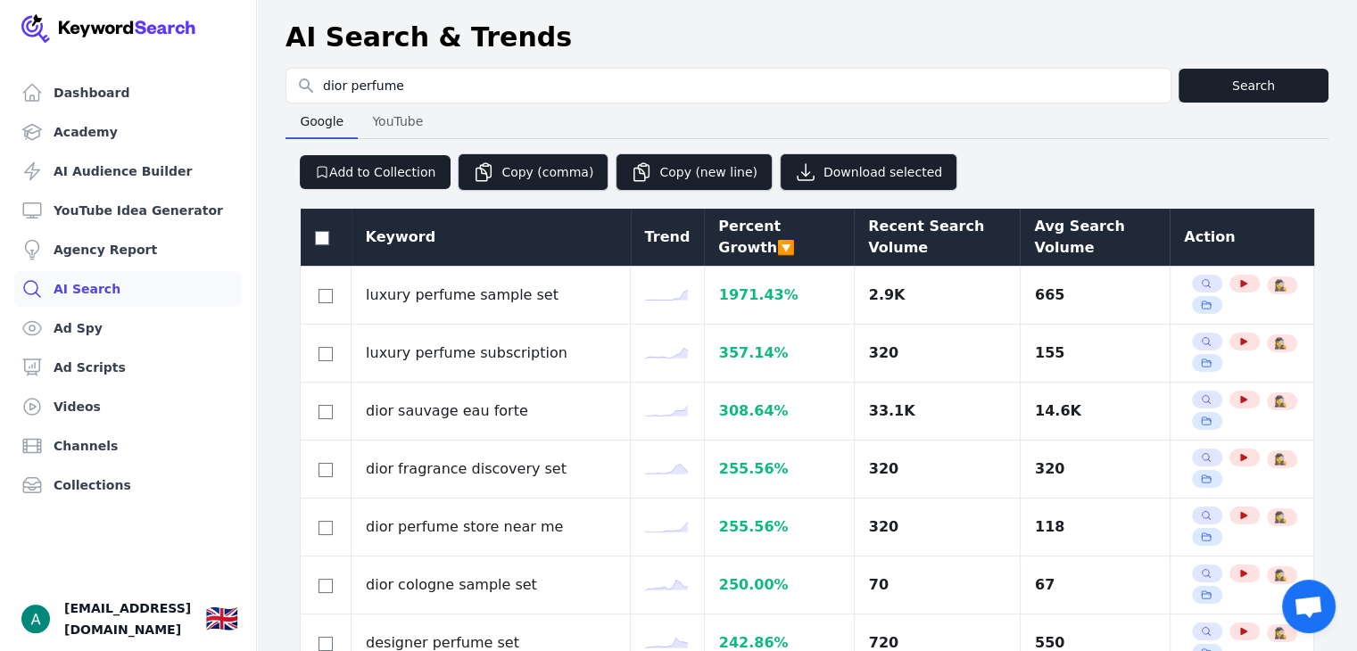
click at [1040, 244] on div "Avg Search Volume" at bounding box center [1094, 237] width 121 height 43
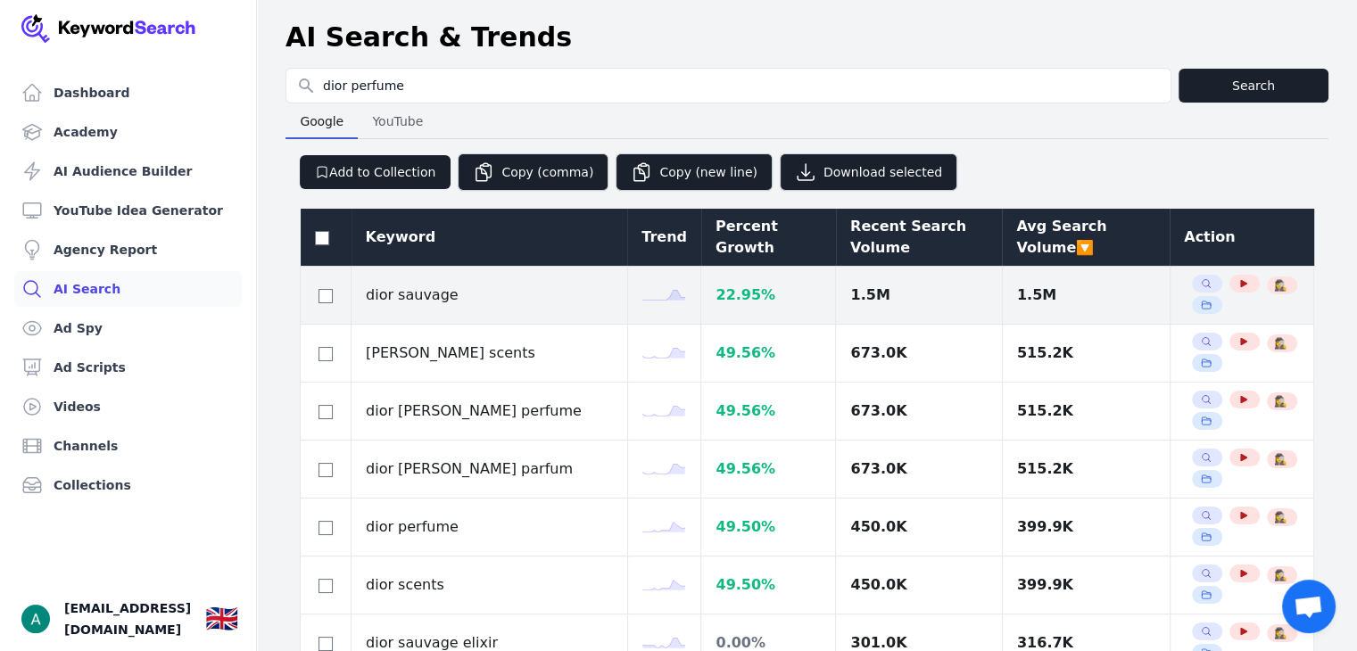
click at [326, 308] on td at bounding box center [326, 296] width 51 height 58
click at [326, 302] on input "checkbox" at bounding box center [326, 296] width 14 height 14
checkbox input "true"
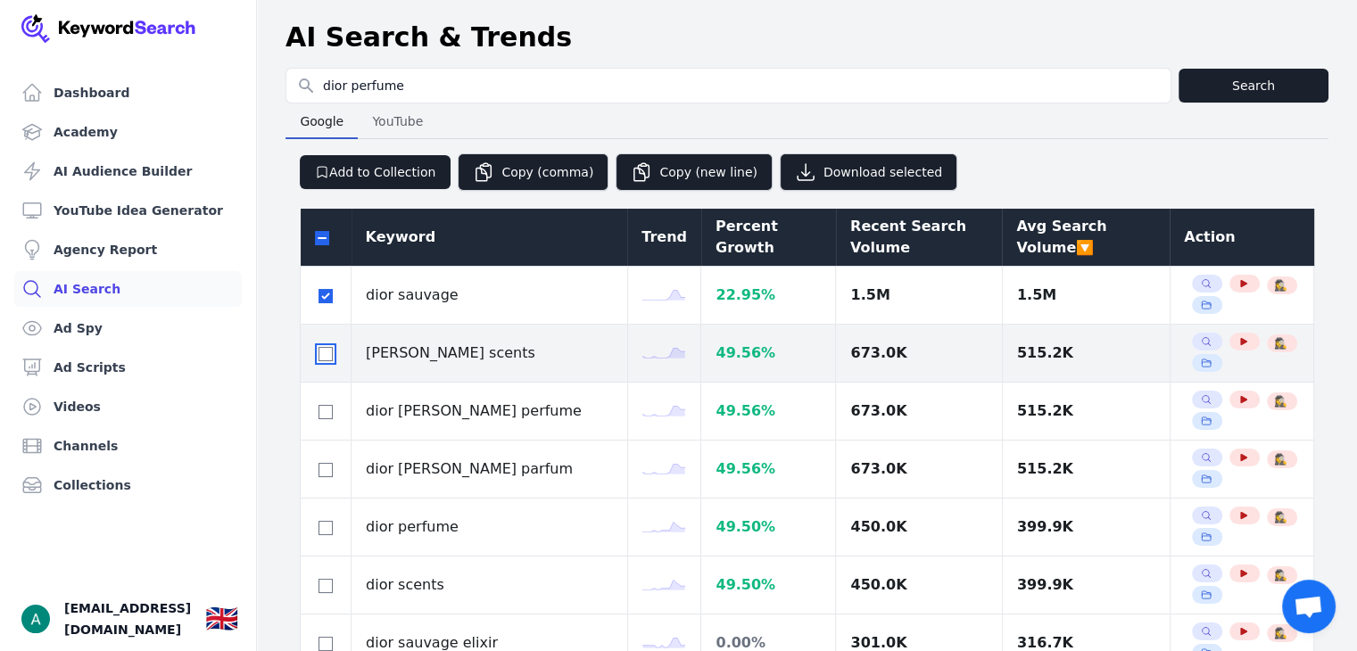
click at [320, 359] on input "checkbox" at bounding box center [326, 354] width 14 height 14
checkbox input "true"
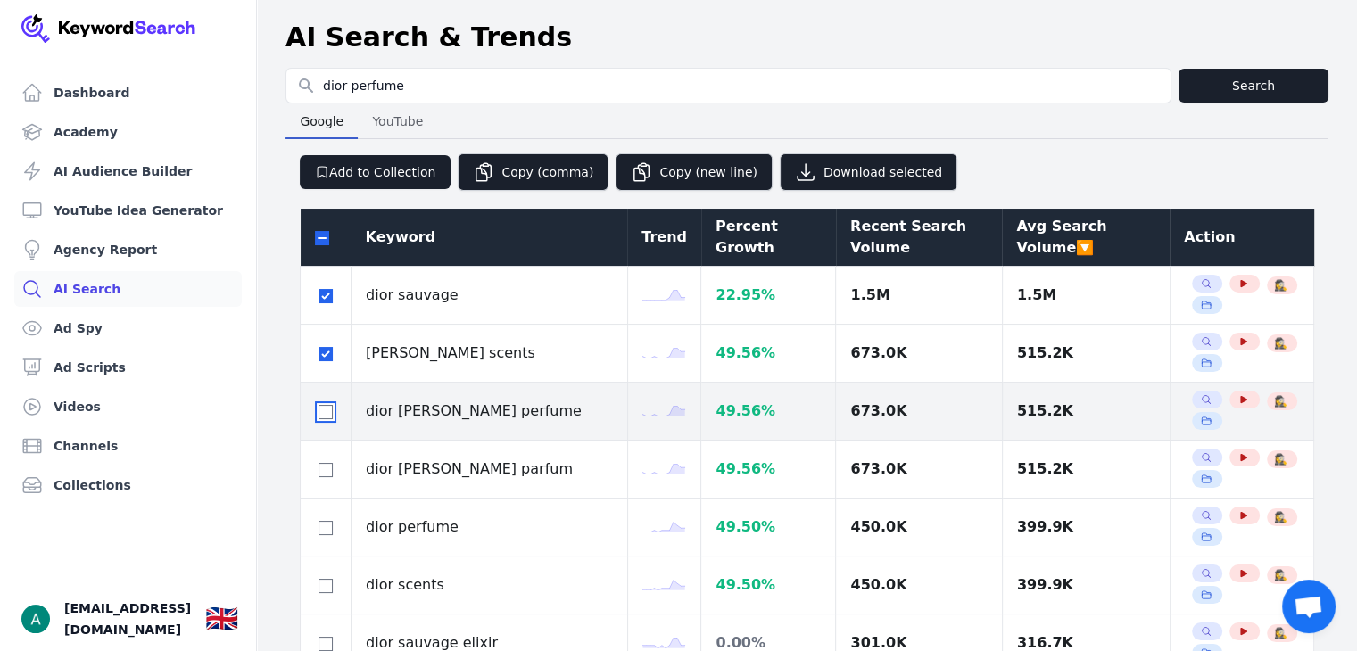
click at [325, 417] on input "checkbox" at bounding box center [326, 412] width 14 height 14
checkbox input "true"
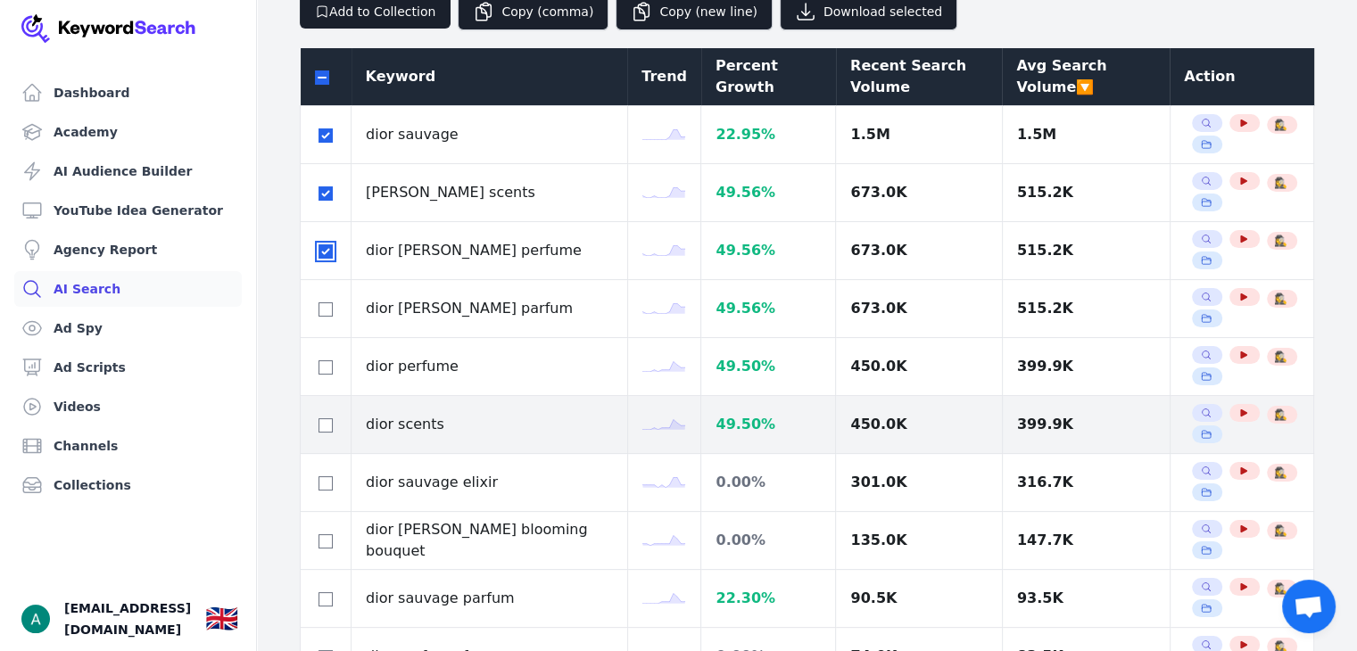
scroll to position [178, 0]
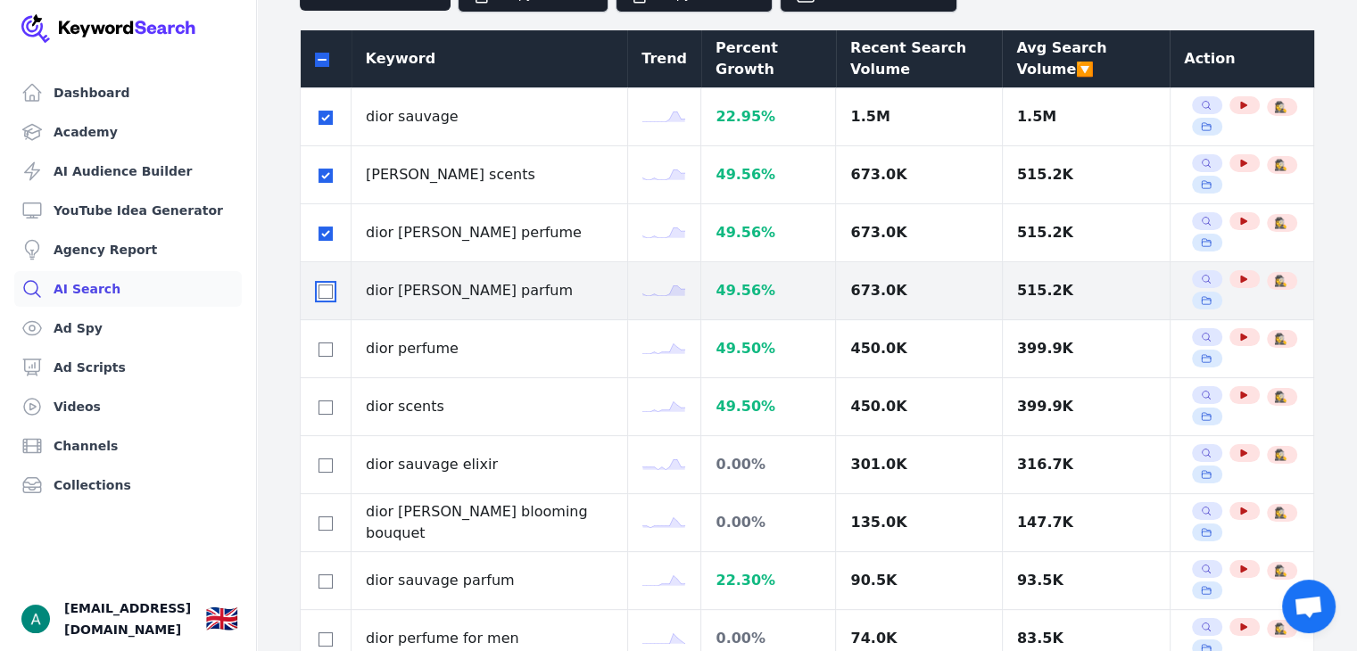
click at [325, 295] on input "checkbox" at bounding box center [326, 292] width 14 height 14
checkbox input "true"
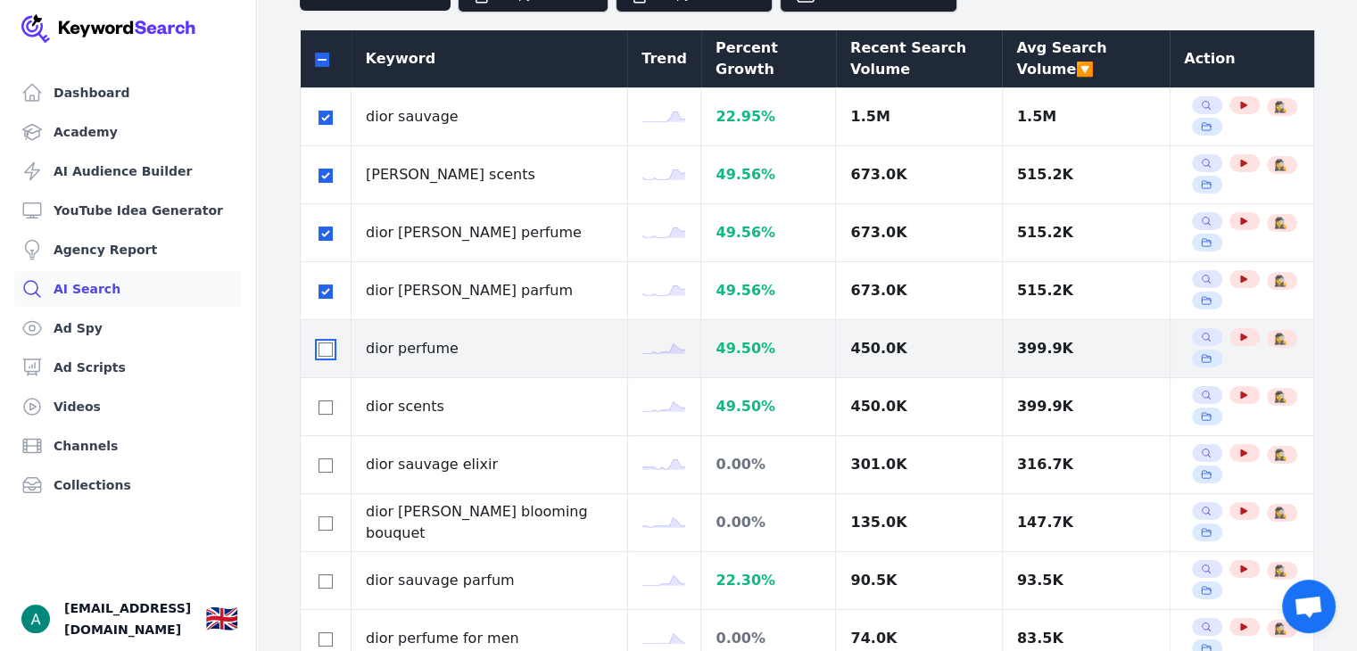
click at [319, 350] on input "checkbox" at bounding box center [326, 350] width 14 height 14
checkbox input "true"
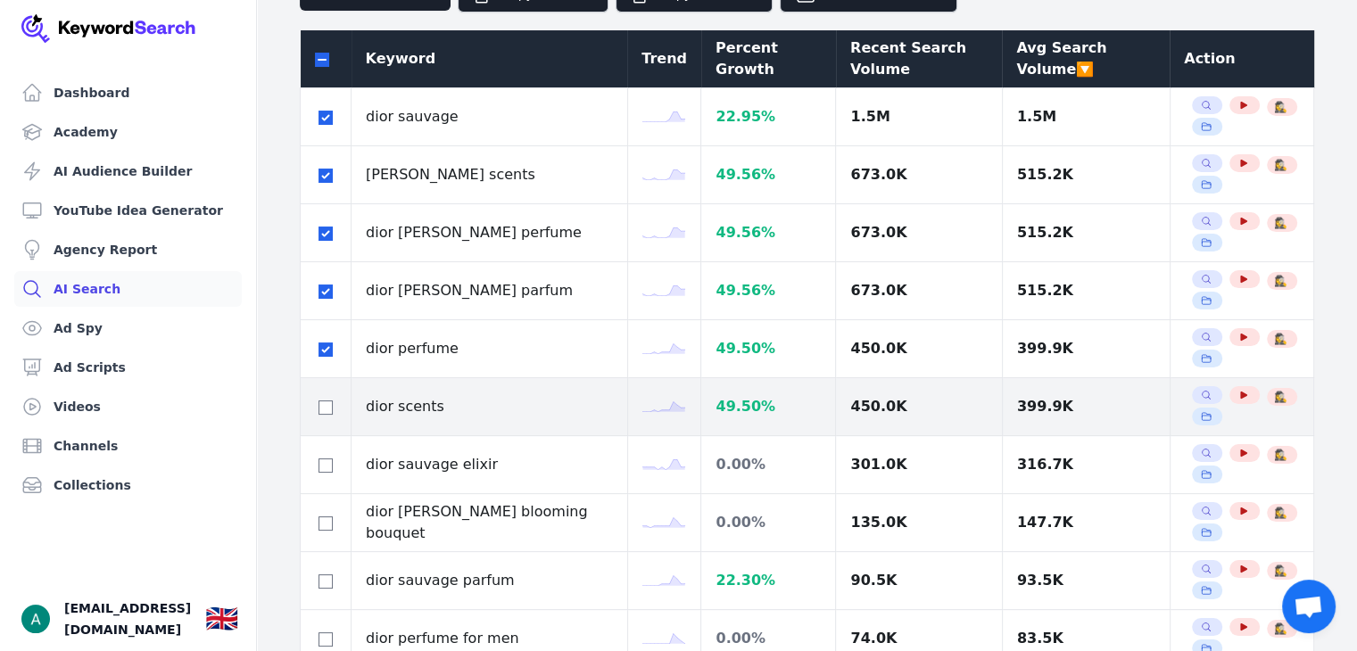
click at [333, 405] on div at bounding box center [325, 406] width 21 height 21
click at [324, 402] on input "checkbox" at bounding box center [326, 408] width 14 height 14
checkbox input "true"
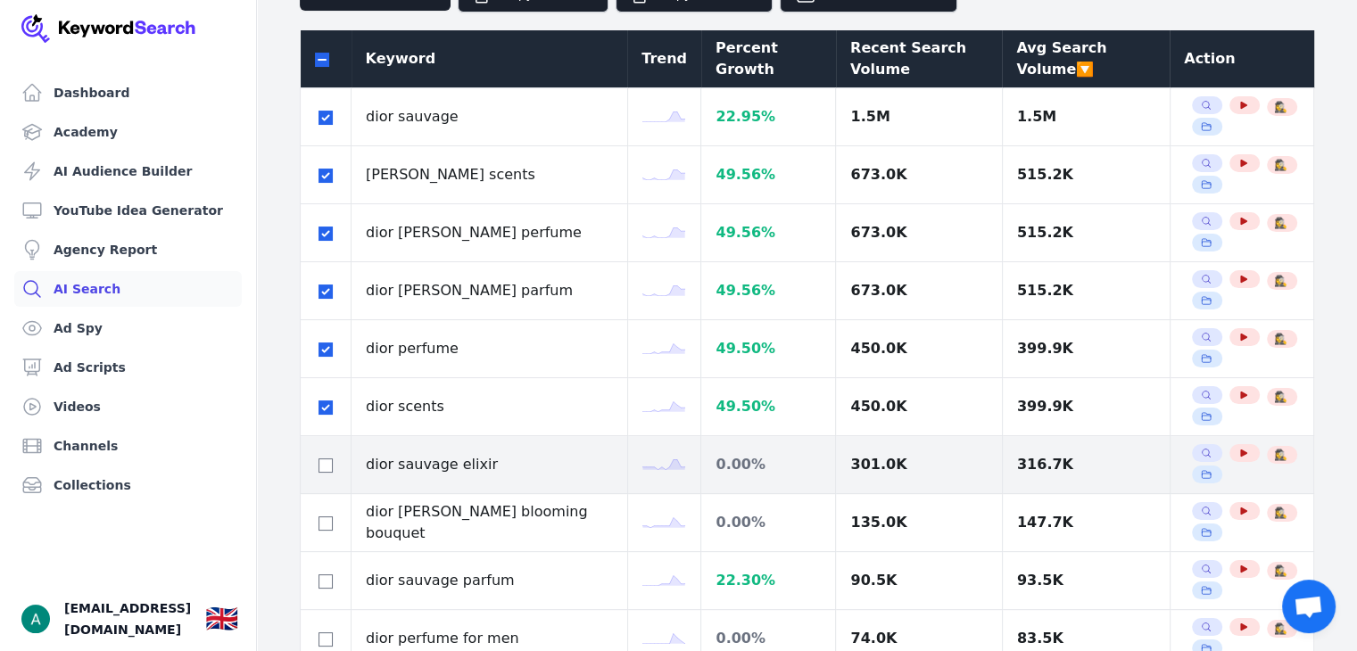
click at [324, 454] on div at bounding box center [325, 464] width 21 height 21
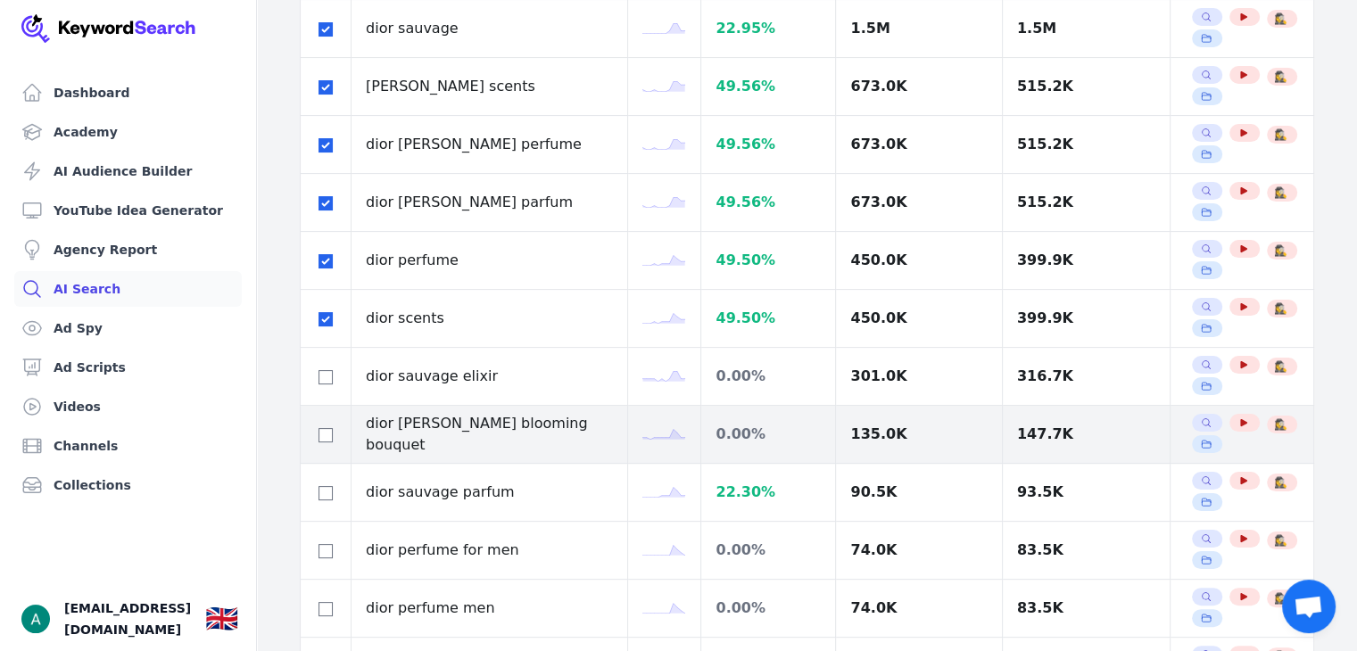
scroll to position [268, 0]
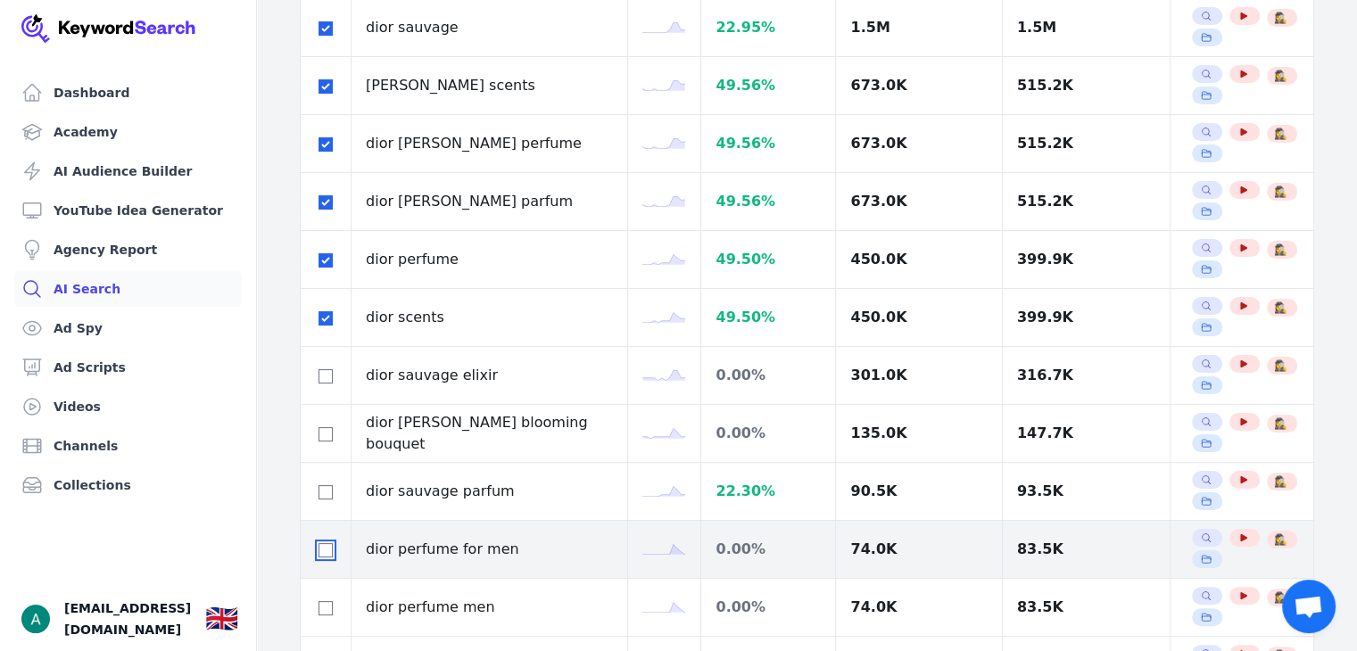
click at [319, 549] on input "checkbox" at bounding box center [326, 550] width 14 height 14
checkbox input "true"
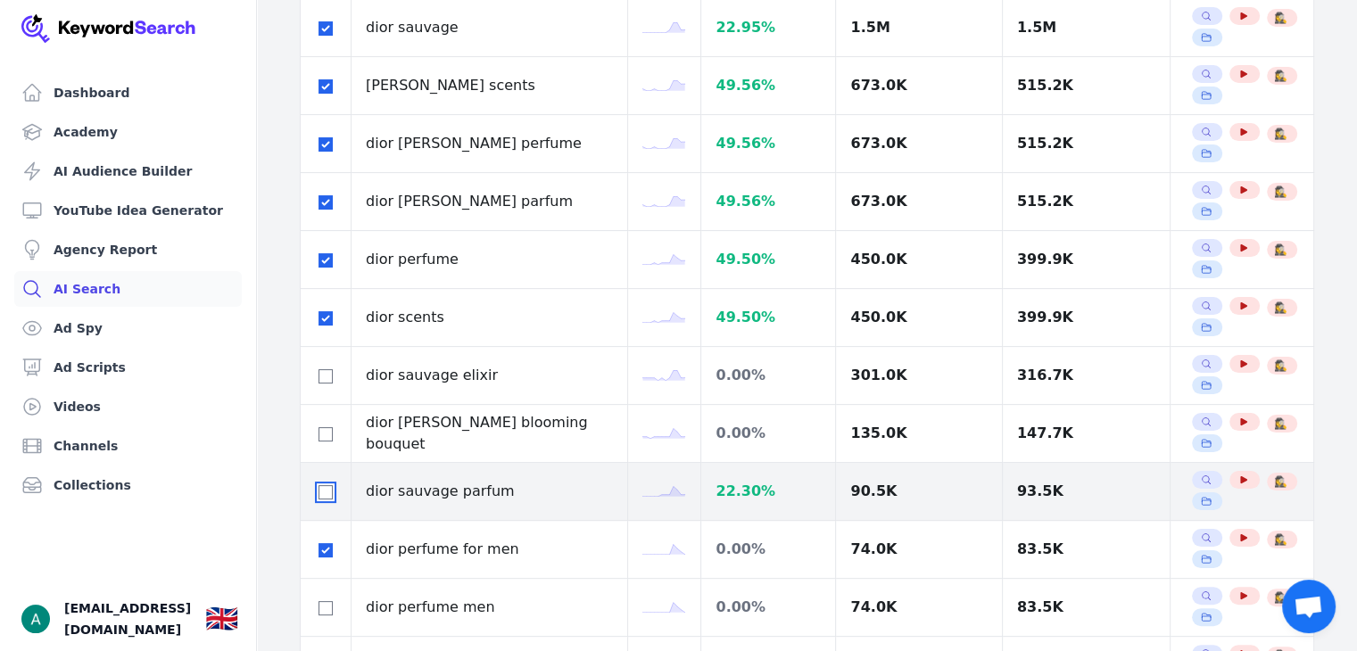
click at [325, 489] on input "checkbox" at bounding box center [326, 492] width 14 height 14
checkbox input "true"
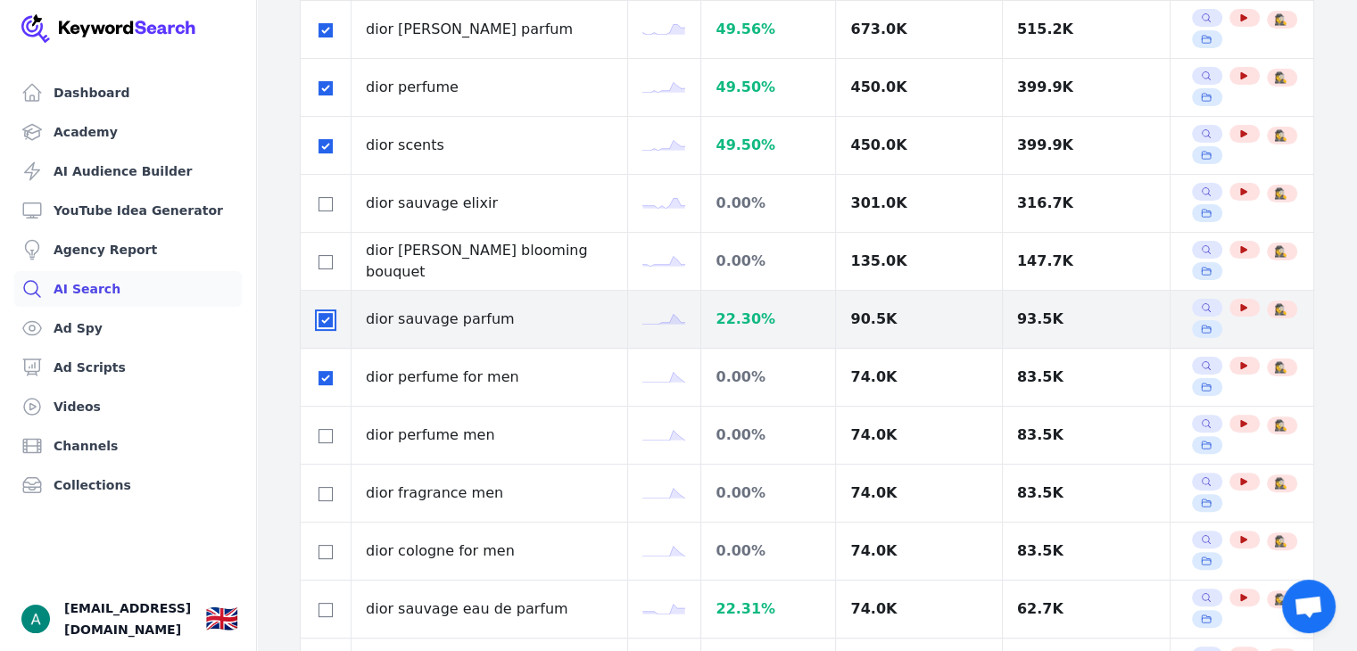
scroll to position [446, 0]
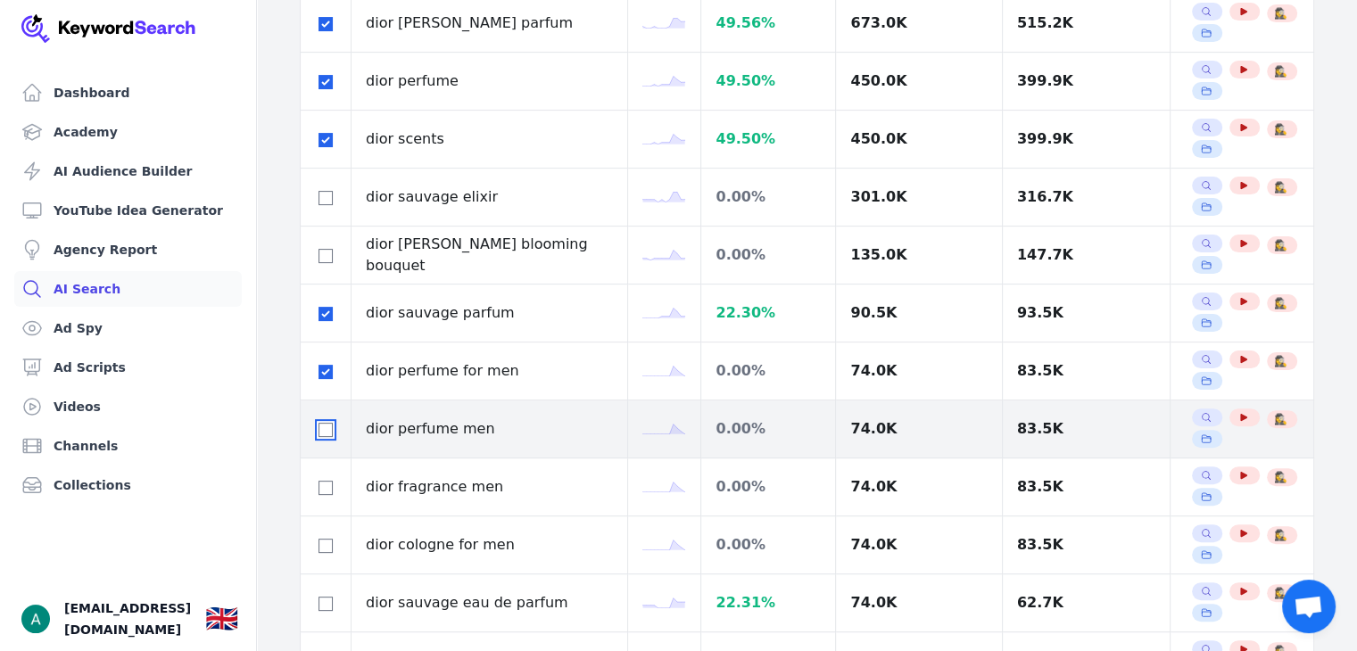
click at [330, 430] on input "checkbox" at bounding box center [326, 430] width 14 height 14
checkbox input "true"
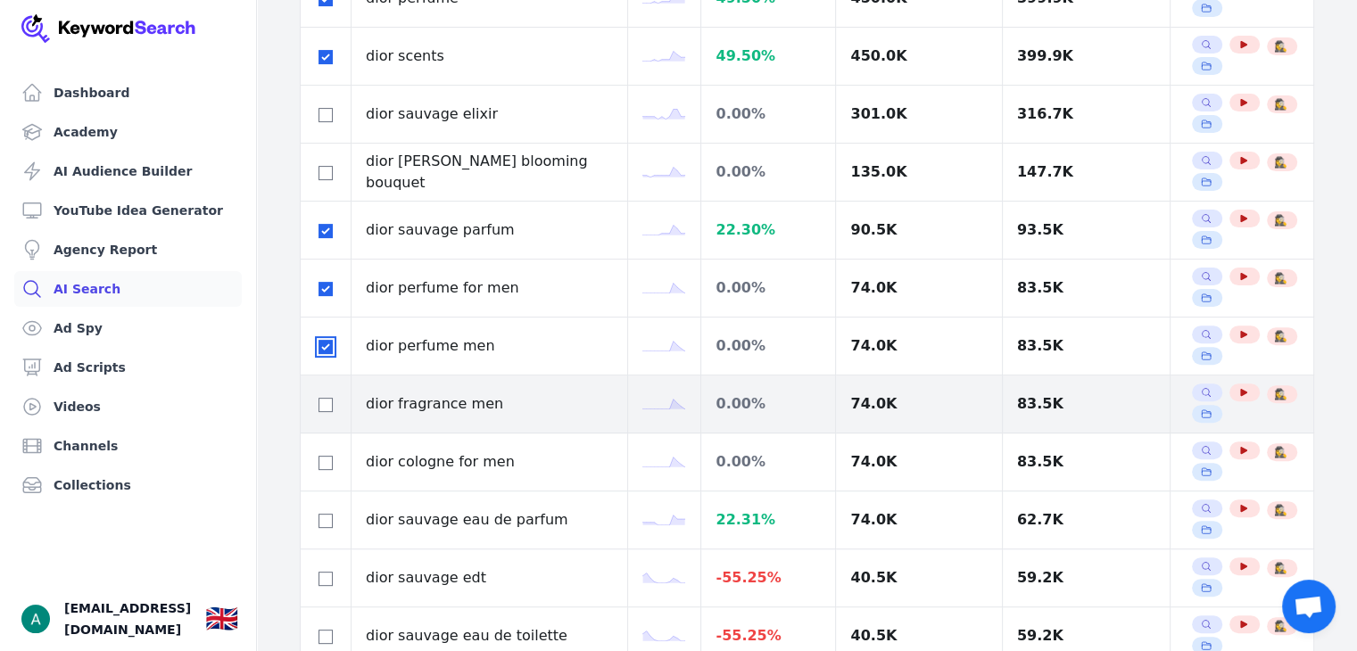
scroll to position [535, 0]
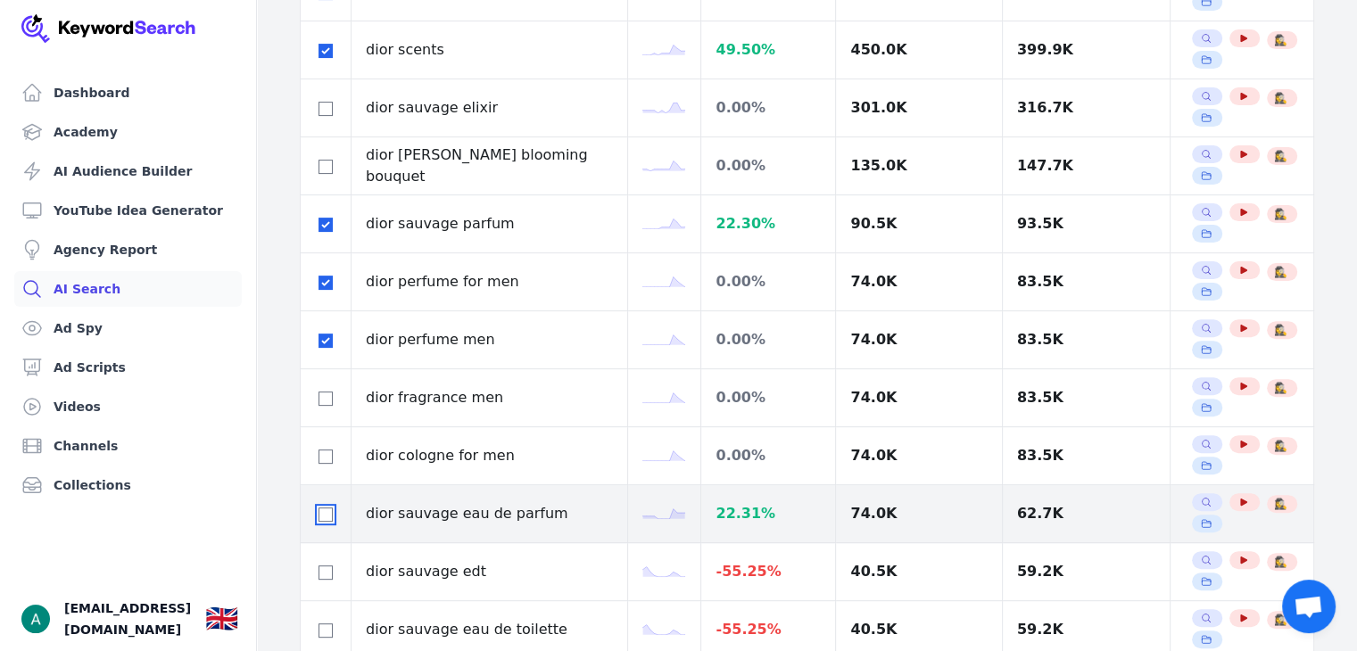
click at [328, 511] on input "checkbox" at bounding box center [326, 515] width 14 height 14
checkbox input "true"
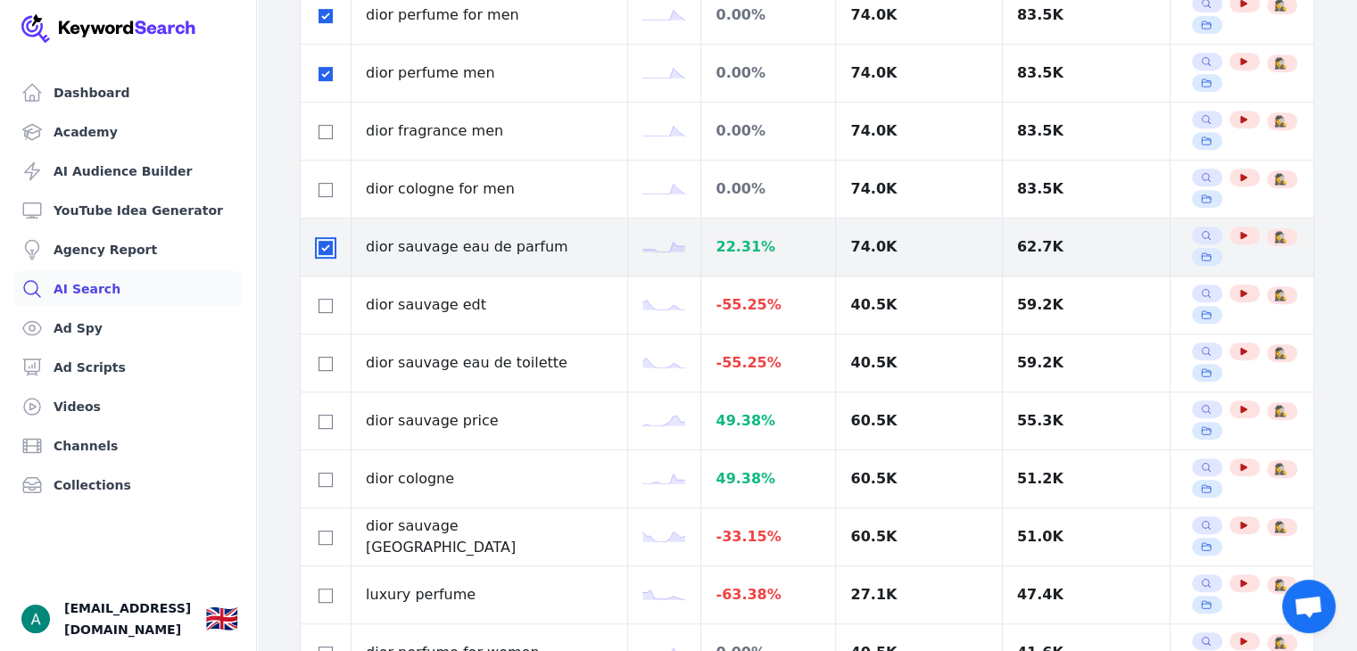
scroll to position [803, 0]
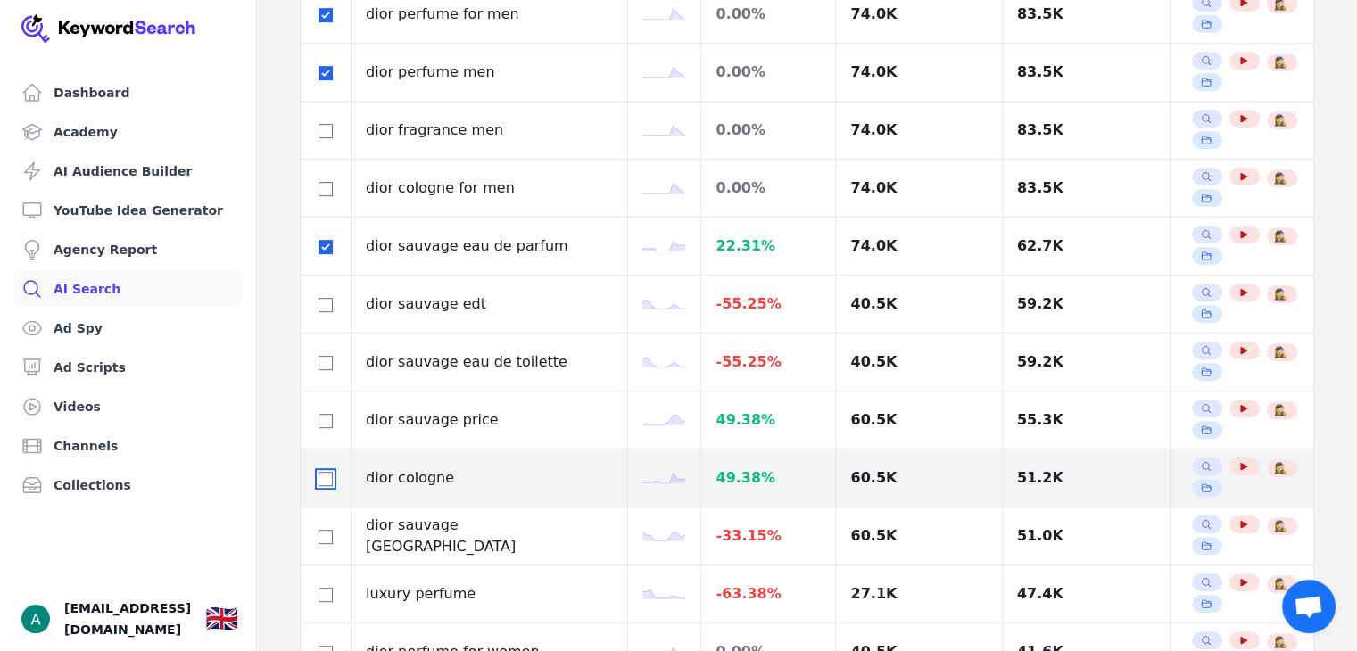
click at [320, 473] on input "checkbox" at bounding box center [326, 479] width 14 height 14
checkbox input "true"
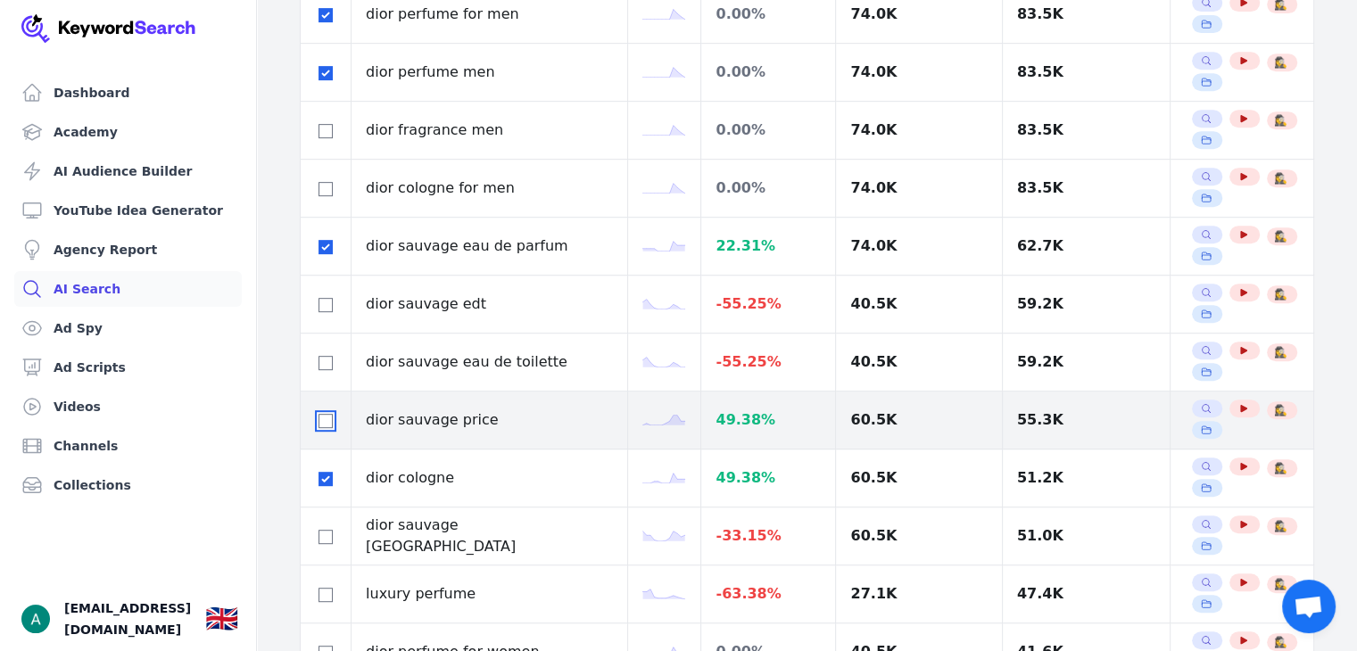
click at [324, 415] on input "checkbox" at bounding box center [326, 421] width 14 height 14
checkbox input "true"
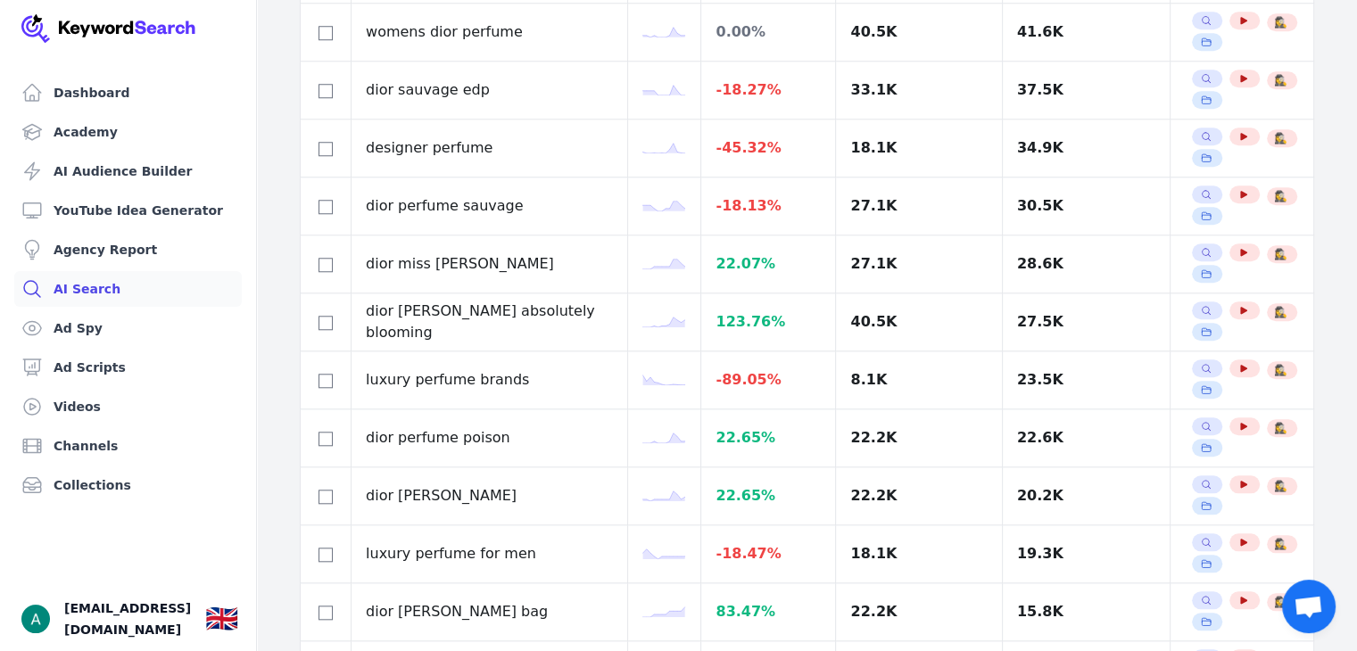
scroll to position [1606, 0]
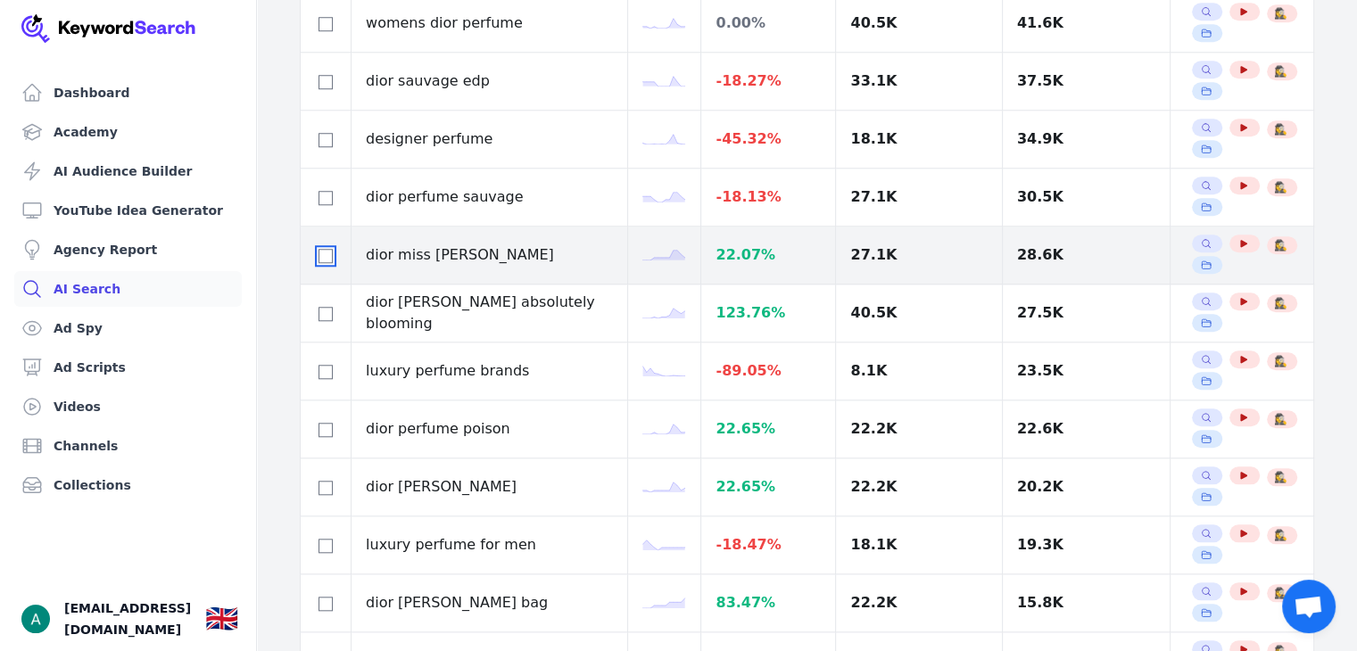
click at [321, 254] on input "checkbox" at bounding box center [326, 256] width 14 height 14
checkbox input "true"
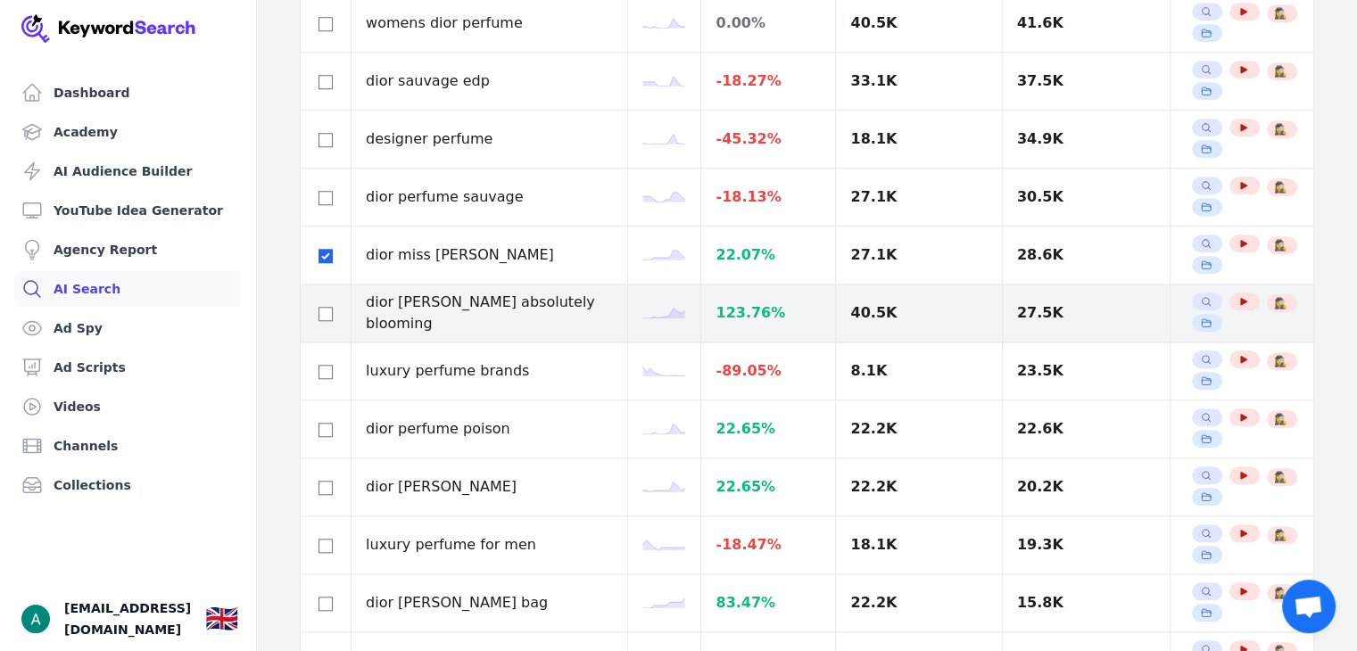
click at [324, 315] on div at bounding box center [325, 312] width 21 height 21
click at [332, 315] on input "checkbox" at bounding box center [326, 314] width 14 height 14
checkbox input "true"
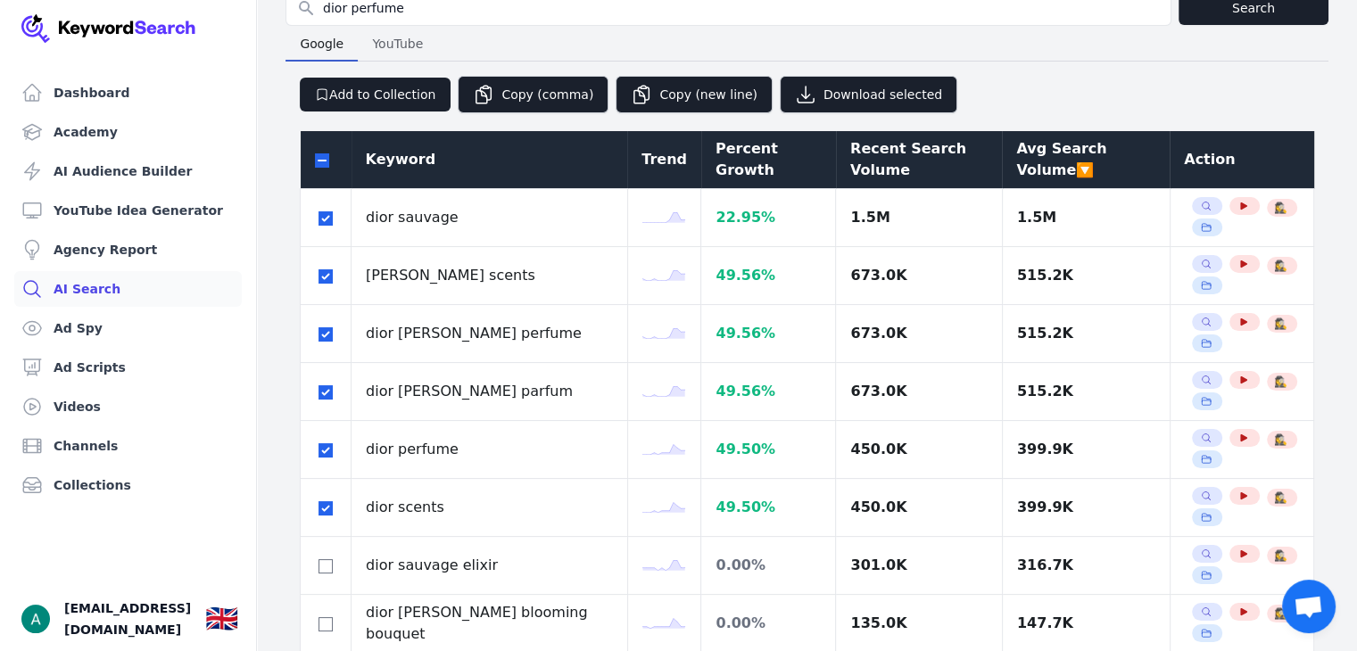
scroll to position [0, 0]
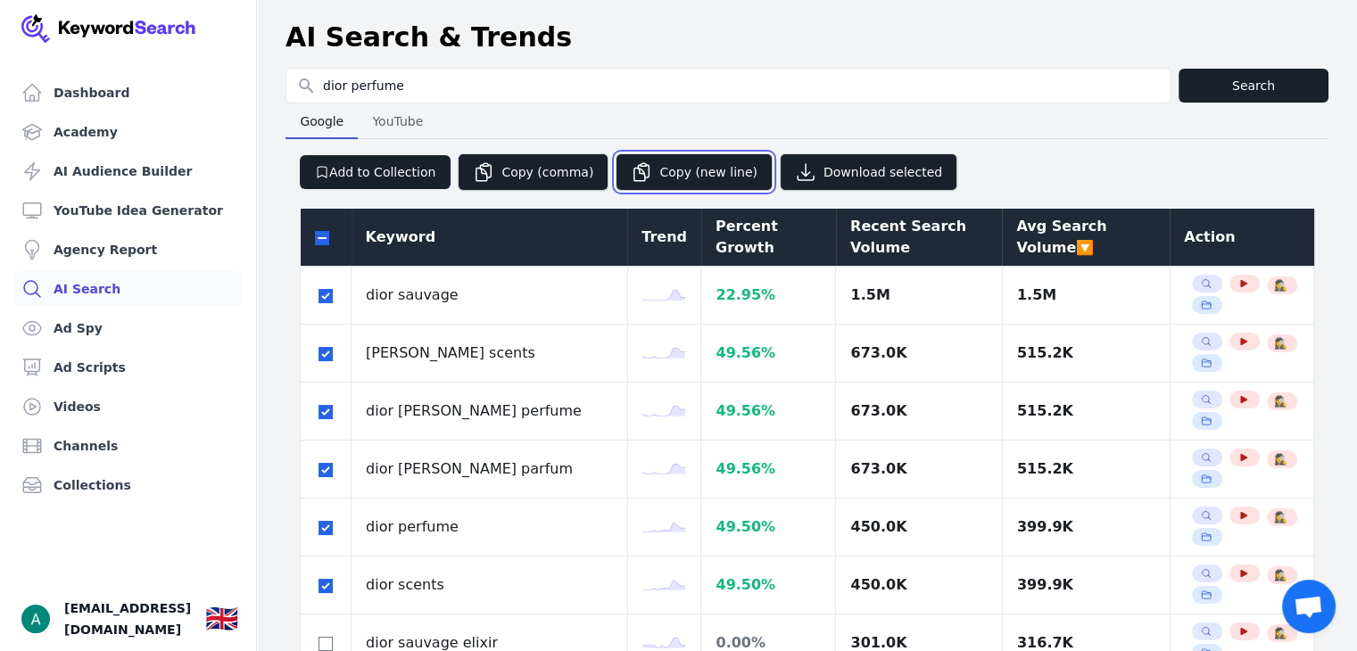
click at [712, 174] on button "Copy (new line)" at bounding box center [694, 171] width 157 height 37
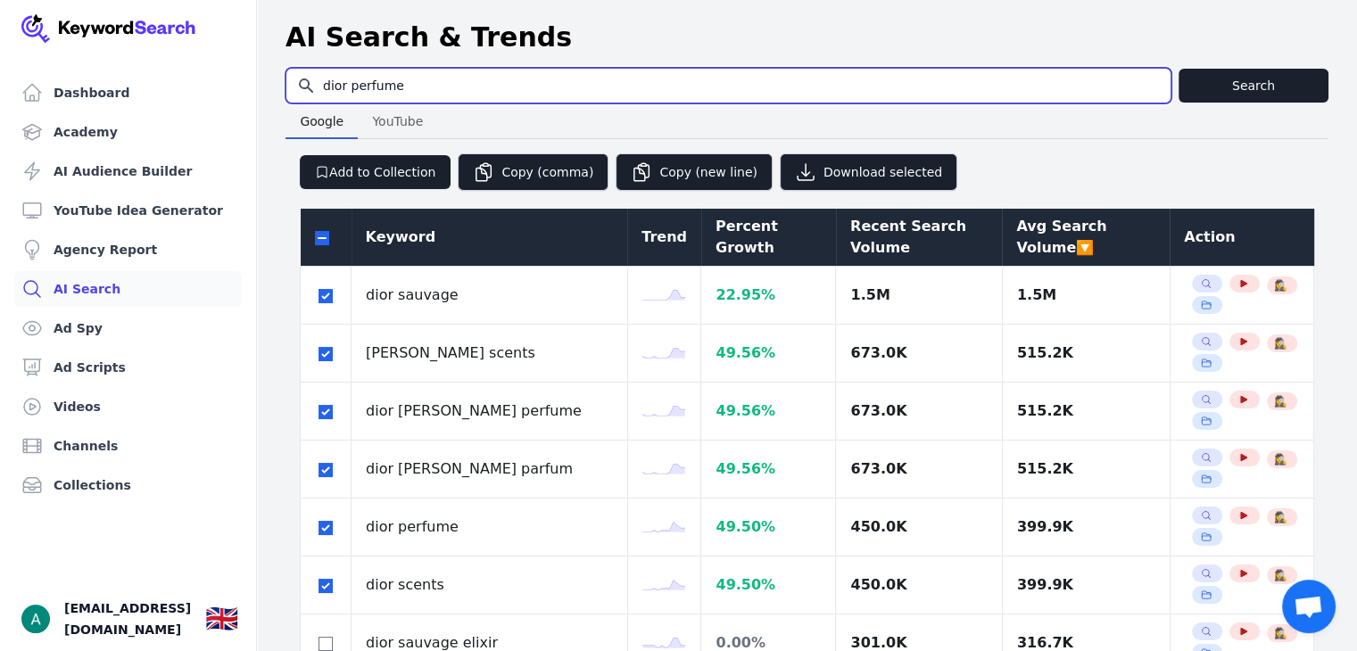
click at [419, 101] on input "dior perfume" at bounding box center [728, 86] width 884 height 34
drag, startPoint x: 416, startPoint y: 92, endPoint x: 200, endPoint y: 81, distance: 216.2
type input "gucci flora"
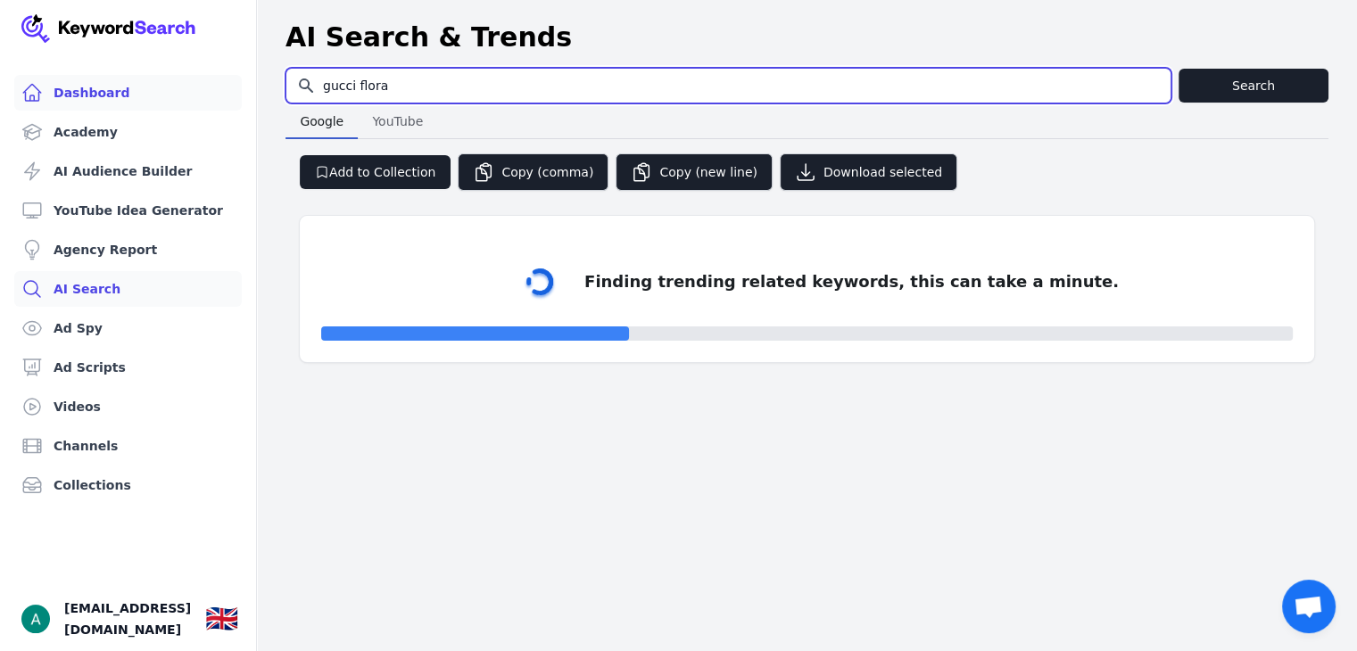
select select "50"
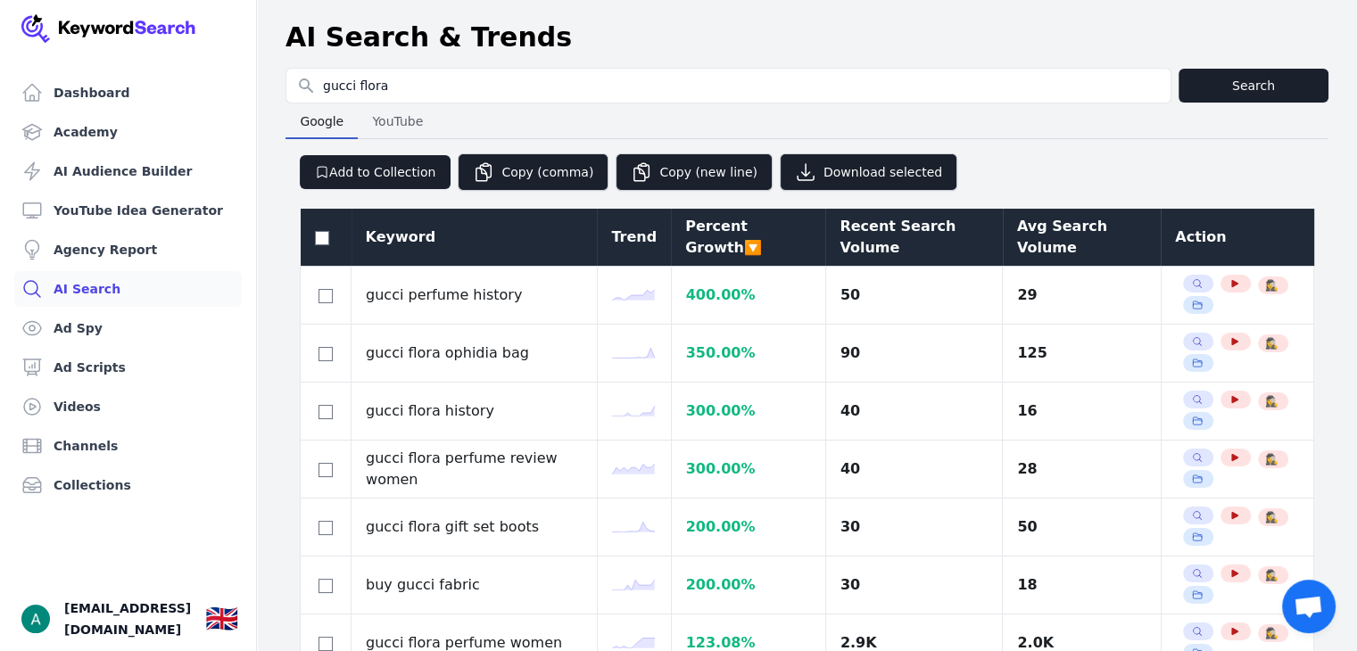
click at [1063, 244] on div "Avg Search Volume" at bounding box center [1081, 237] width 129 height 43
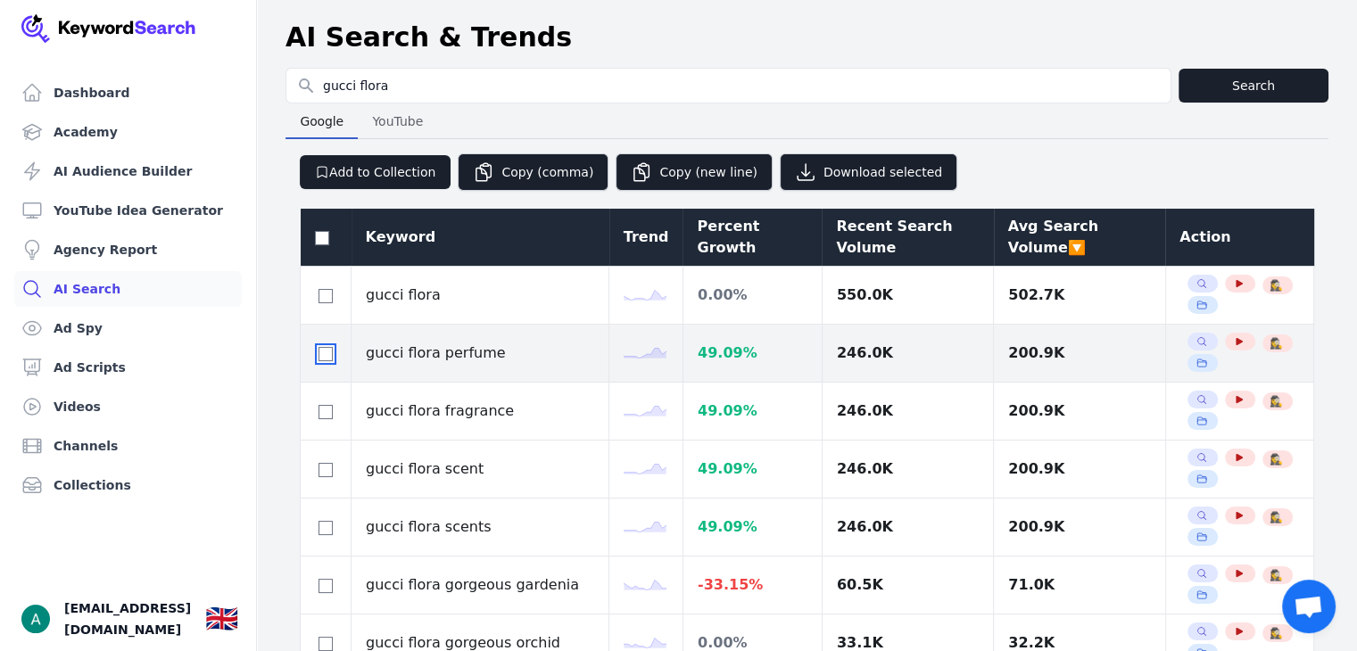
click at [320, 352] on input "checkbox" at bounding box center [326, 354] width 14 height 14
checkbox input "true"
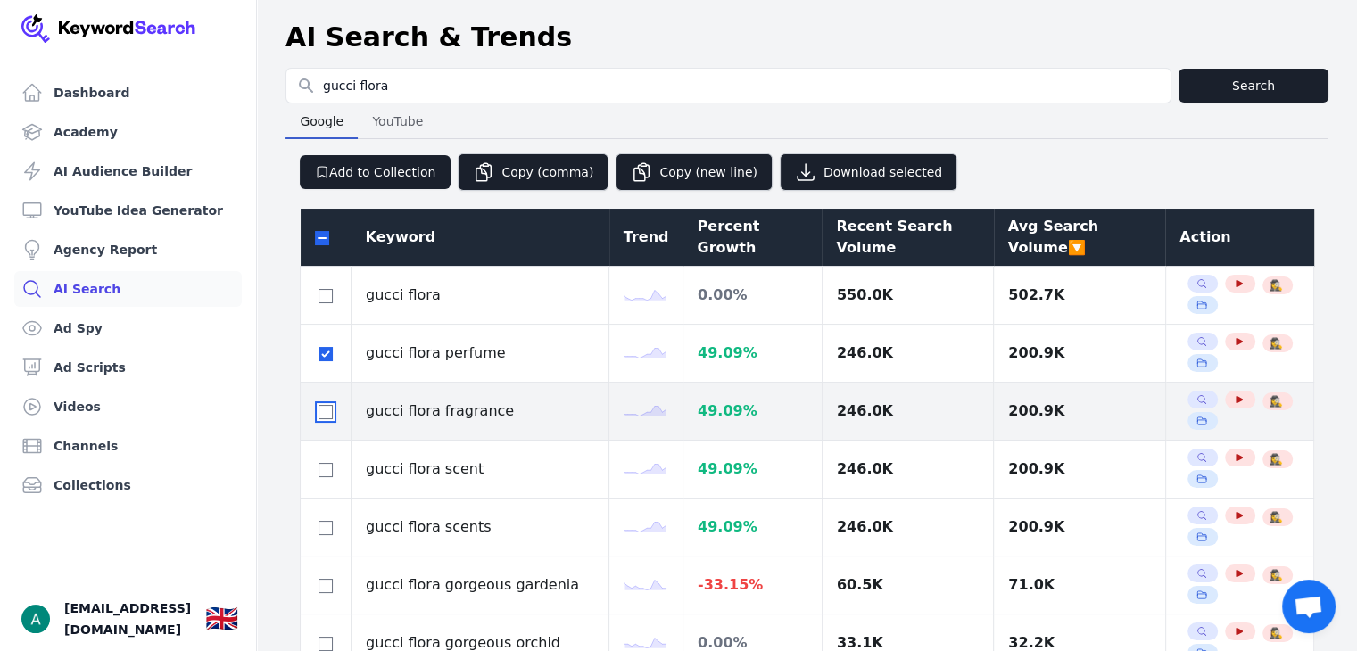
click at [327, 410] on input "checkbox" at bounding box center [326, 412] width 14 height 14
checkbox input "true"
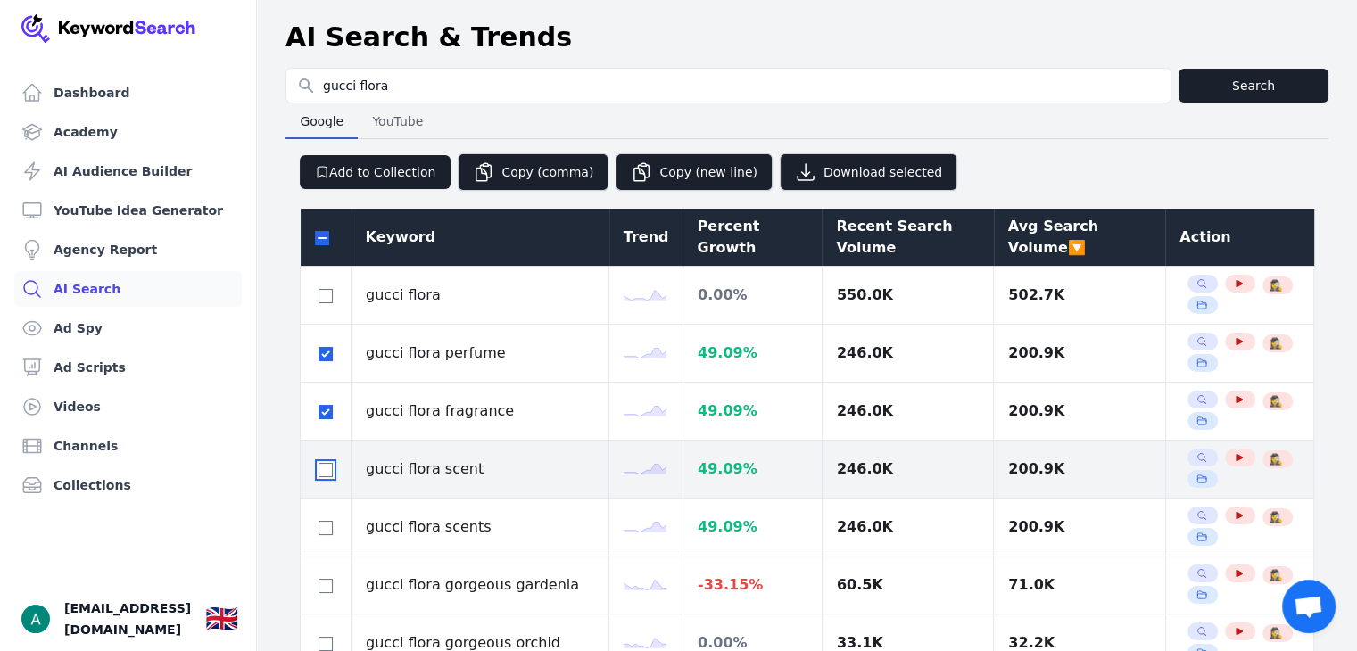
click at [327, 474] on input "checkbox" at bounding box center [326, 470] width 14 height 14
checkbox input "true"
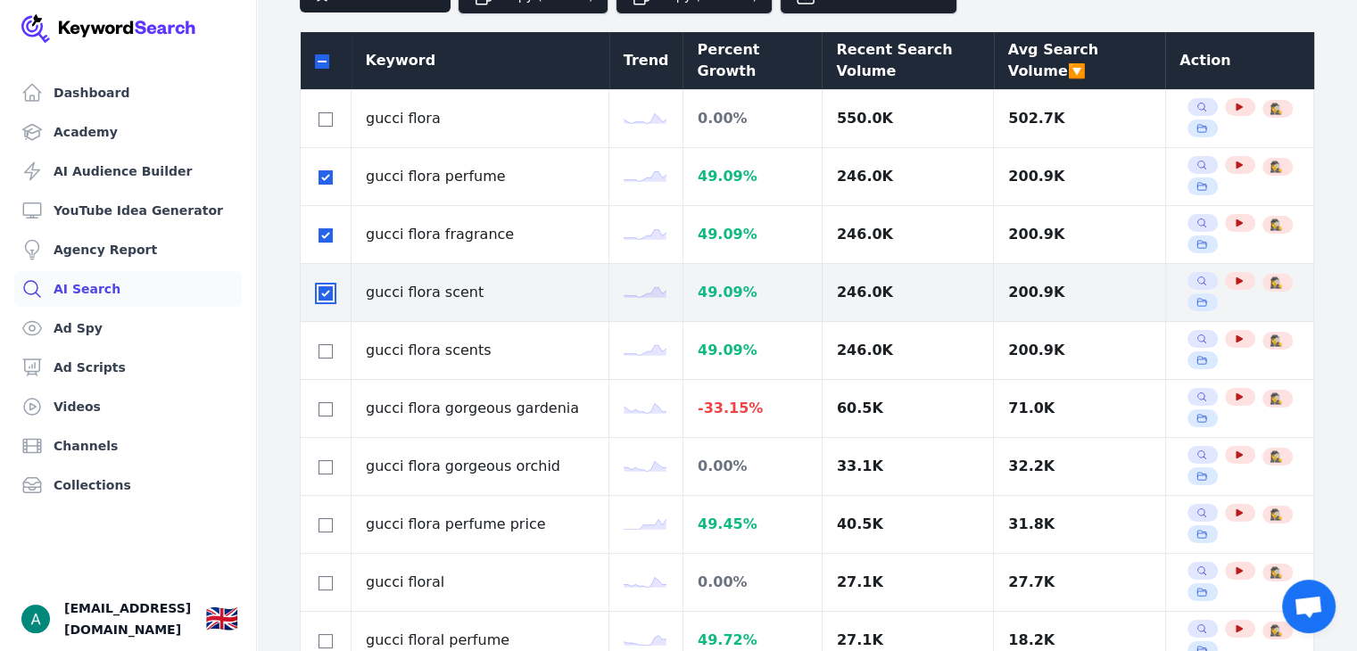
scroll to position [178, 0]
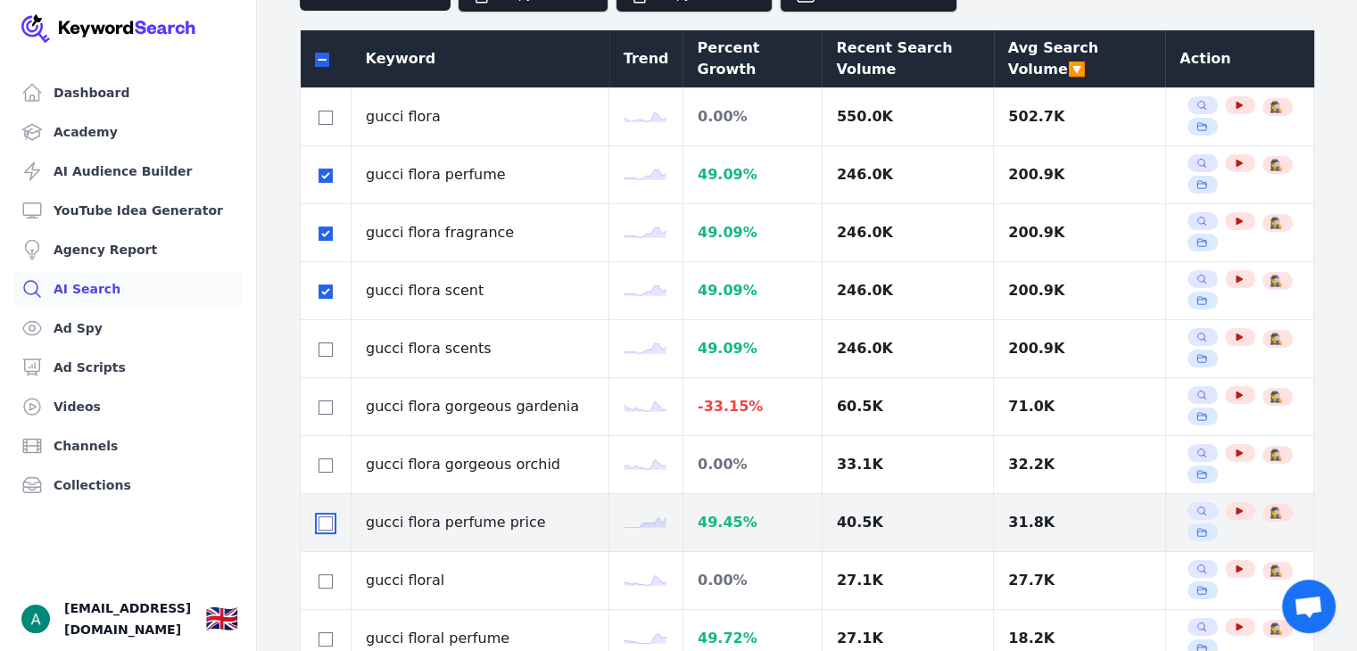
click at [324, 517] on input "checkbox" at bounding box center [326, 524] width 14 height 14
checkbox input "true"
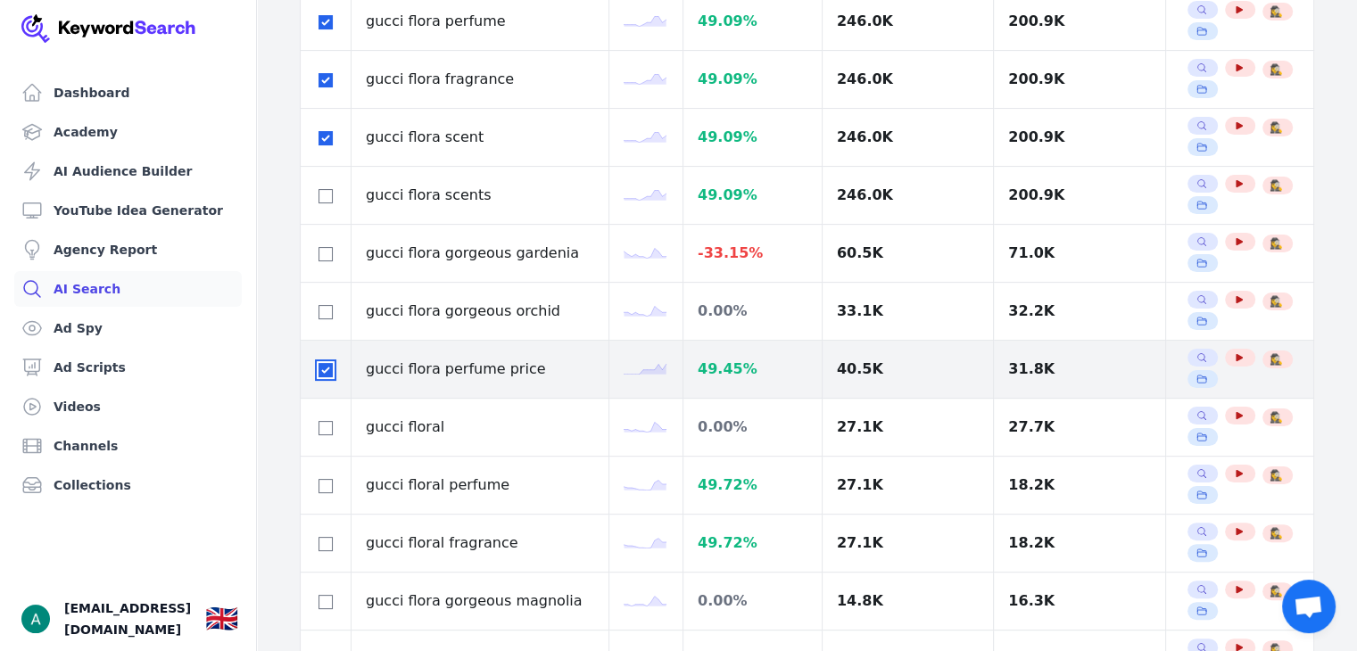
scroll to position [357, 0]
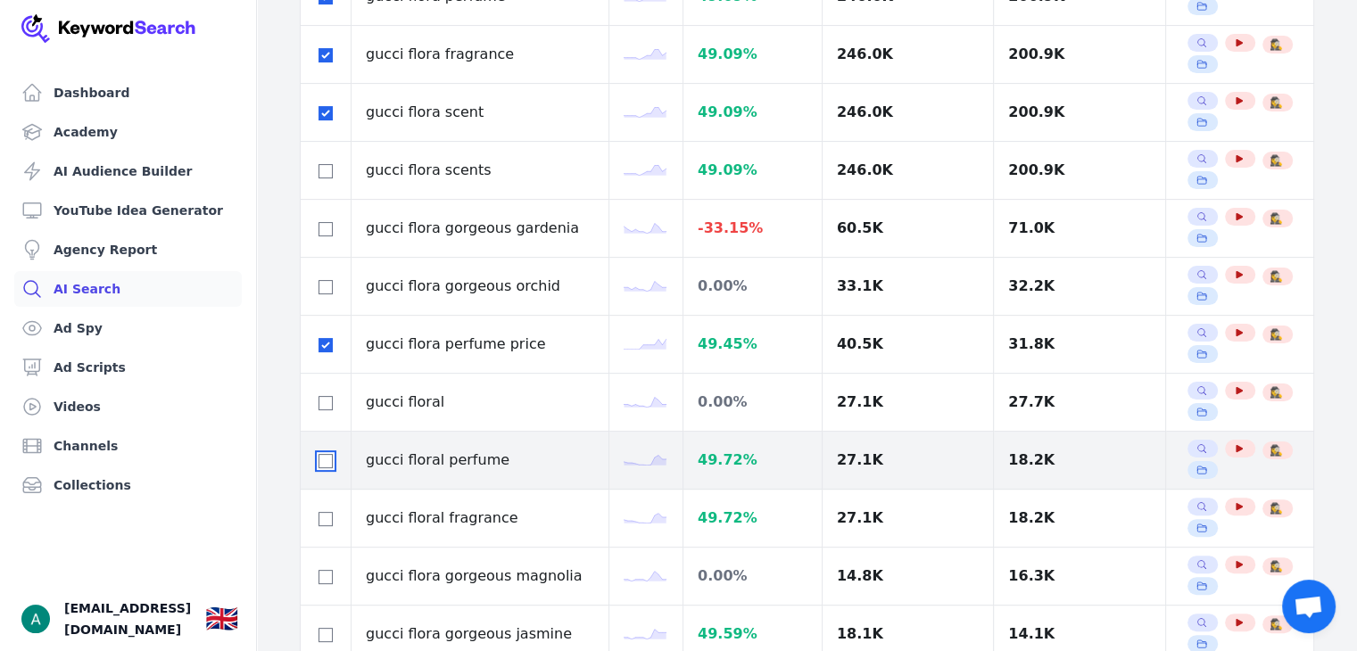
click at [331, 461] on input "checkbox" at bounding box center [326, 461] width 14 height 14
checkbox input "true"
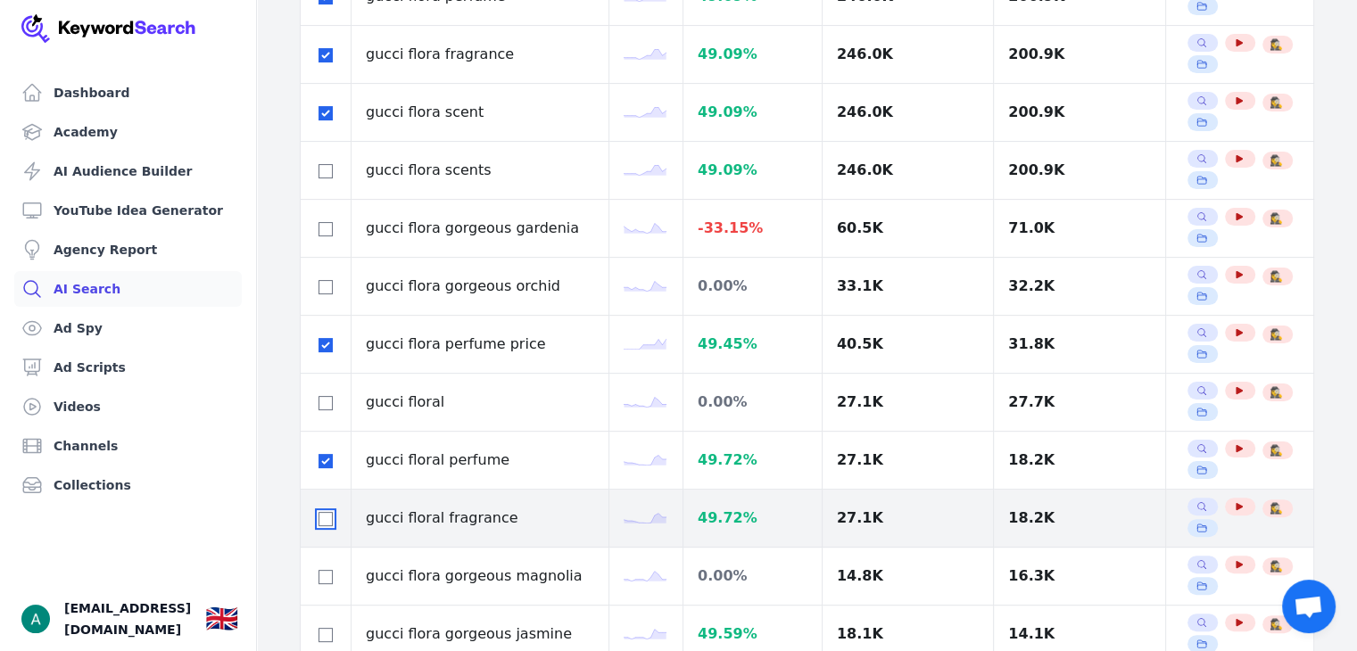
click at [329, 520] on input "checkbox" at bounding box center [326, 519] width 14 height 14
checkbox input "true"
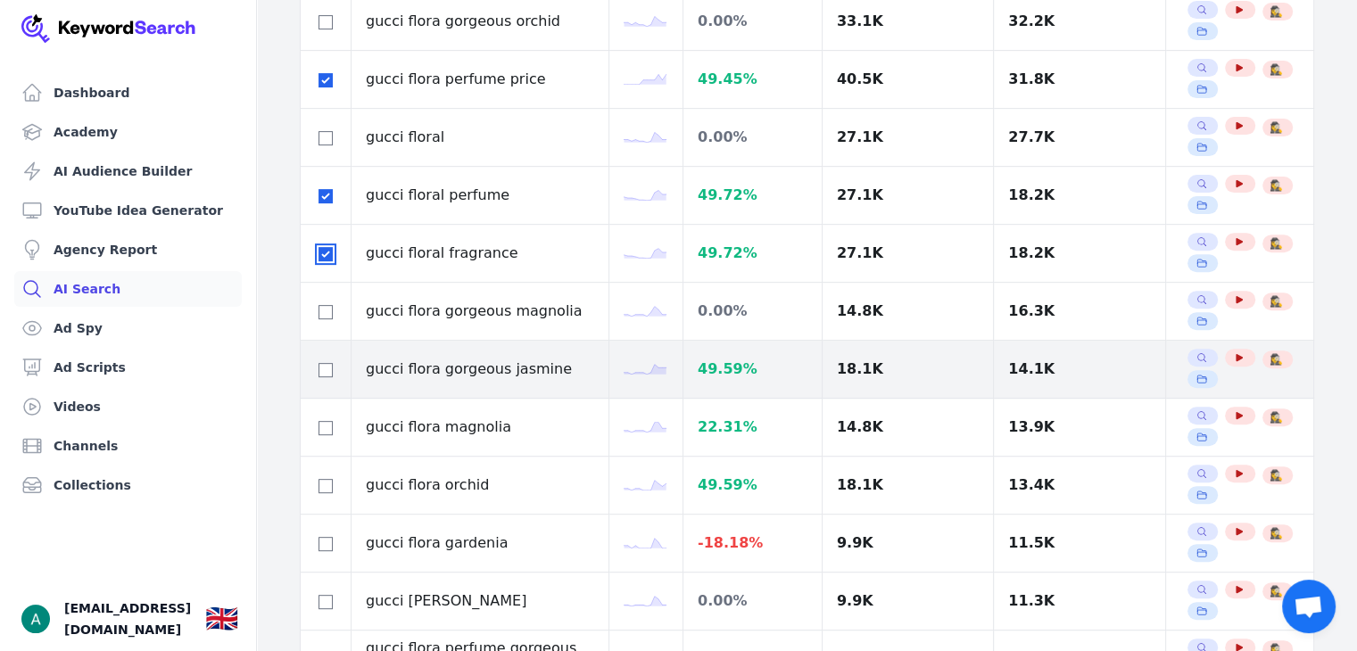
scroll to position [625, 0]
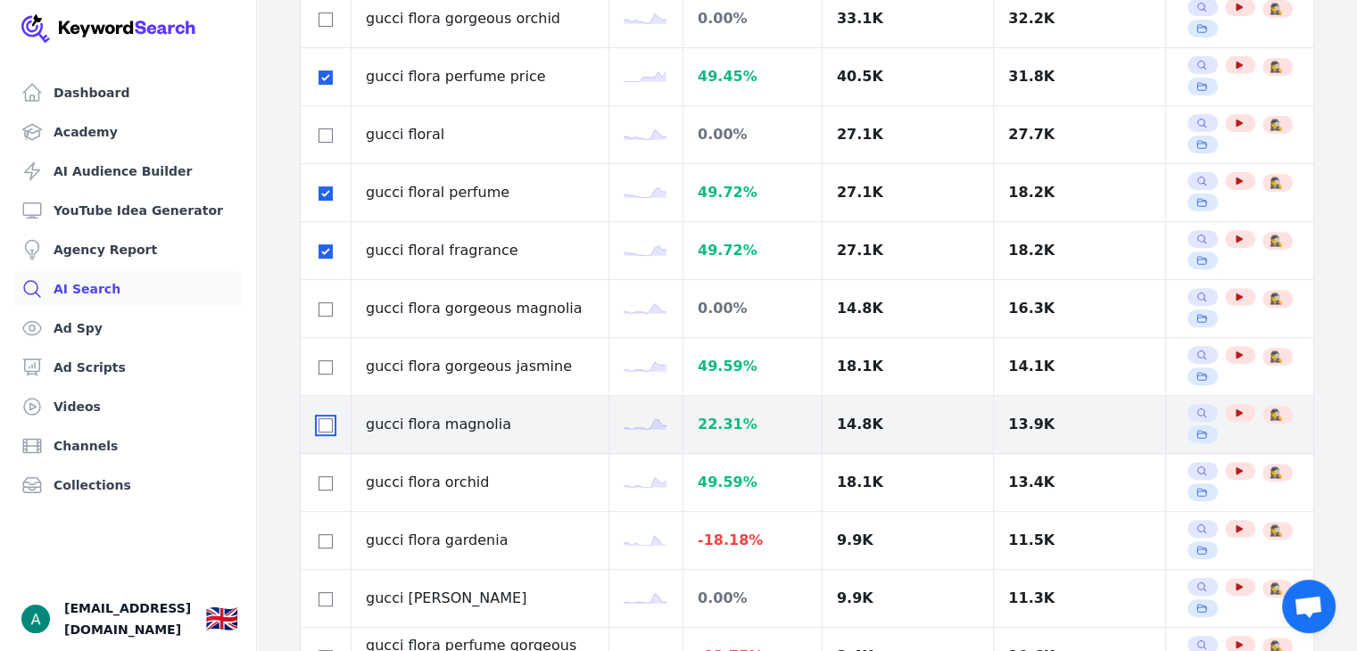
click at [323, 425] on input "checkbox" at bounding box center [326, 426] width 14 height 14
checkbox input "true"
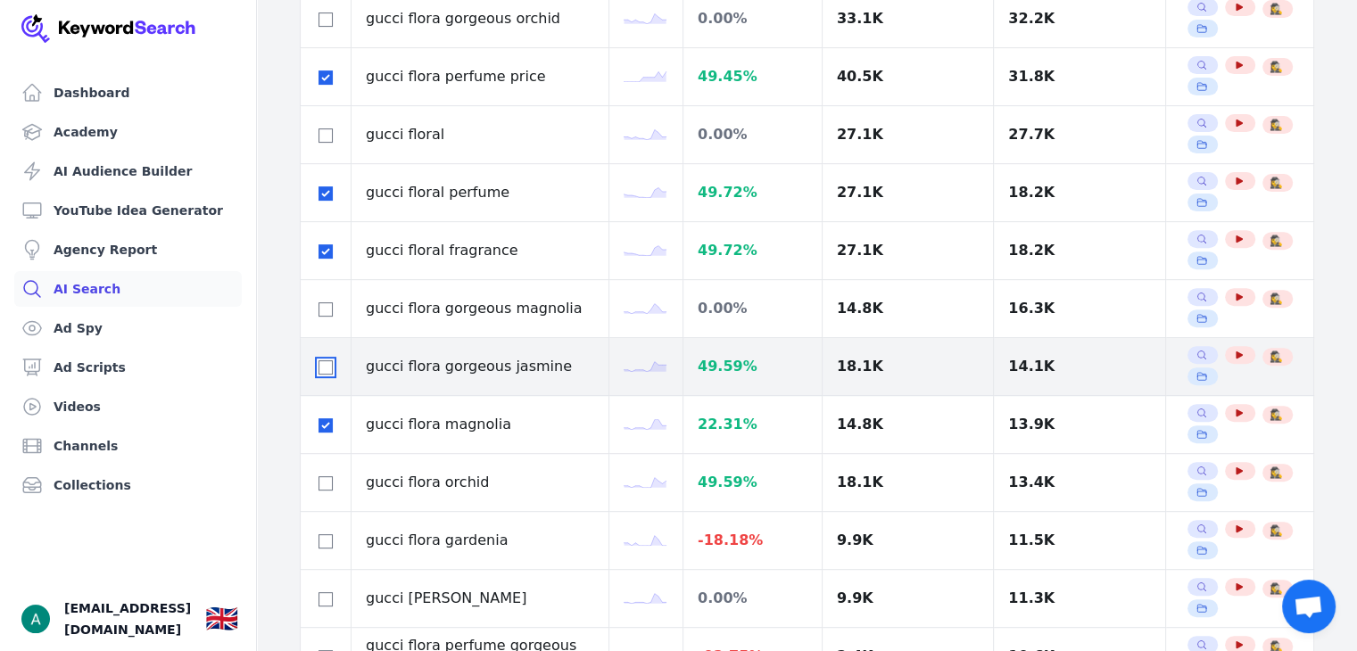
click at [321, 369] on input "checkbox" at bounding box center [326, 368] width 14 height 14
checkbox input "true"
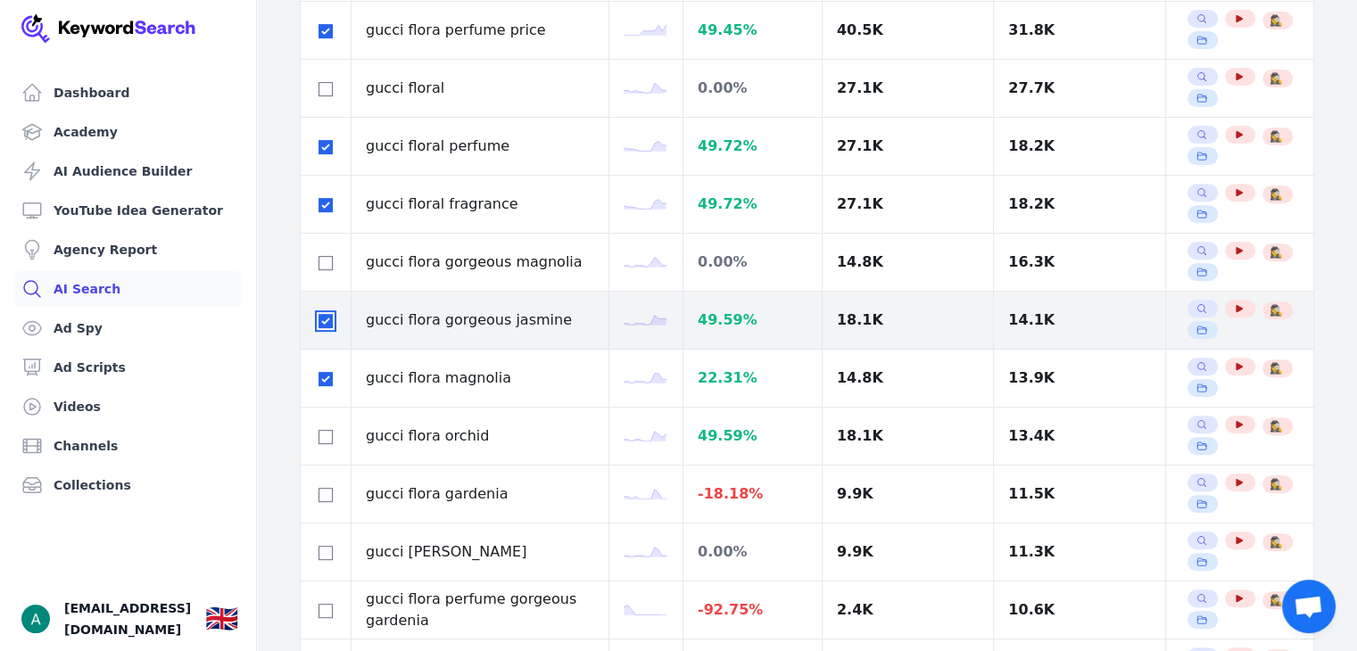
scroll to position [803, 0]
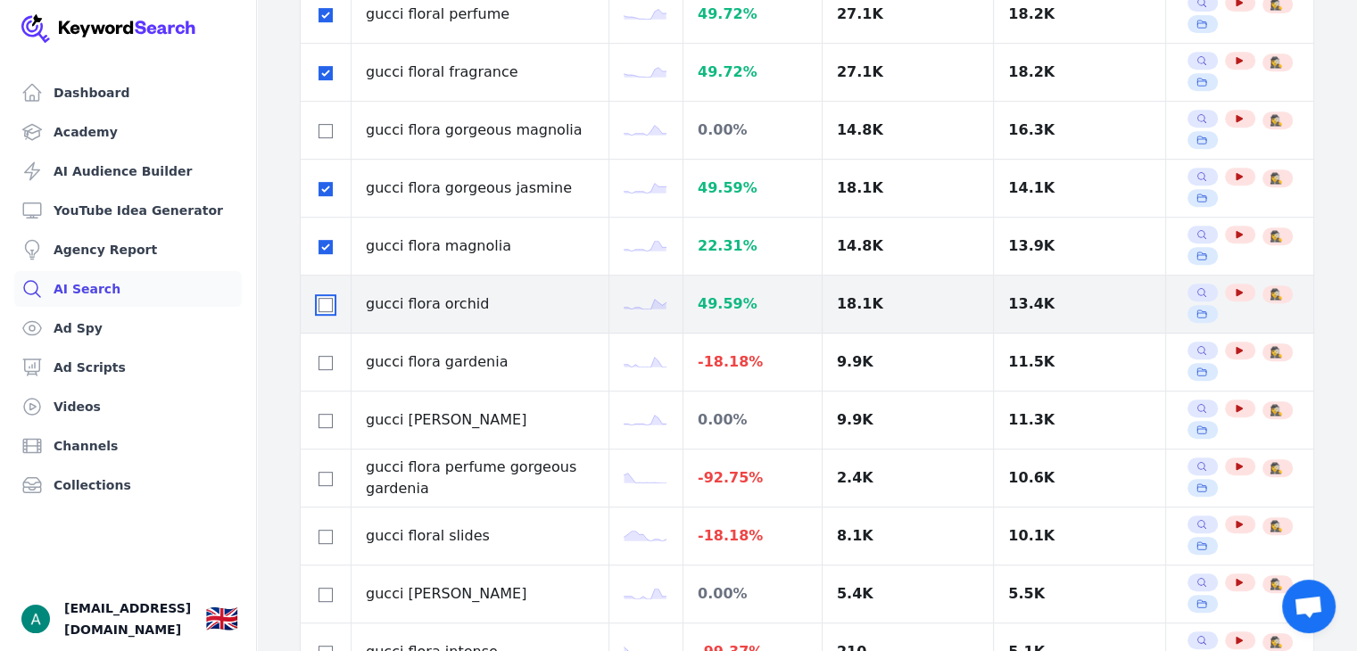
click at [325, 303] on input "checkbox" at bounding box center [326, 305] width 14 height 14
checkbox input "true"
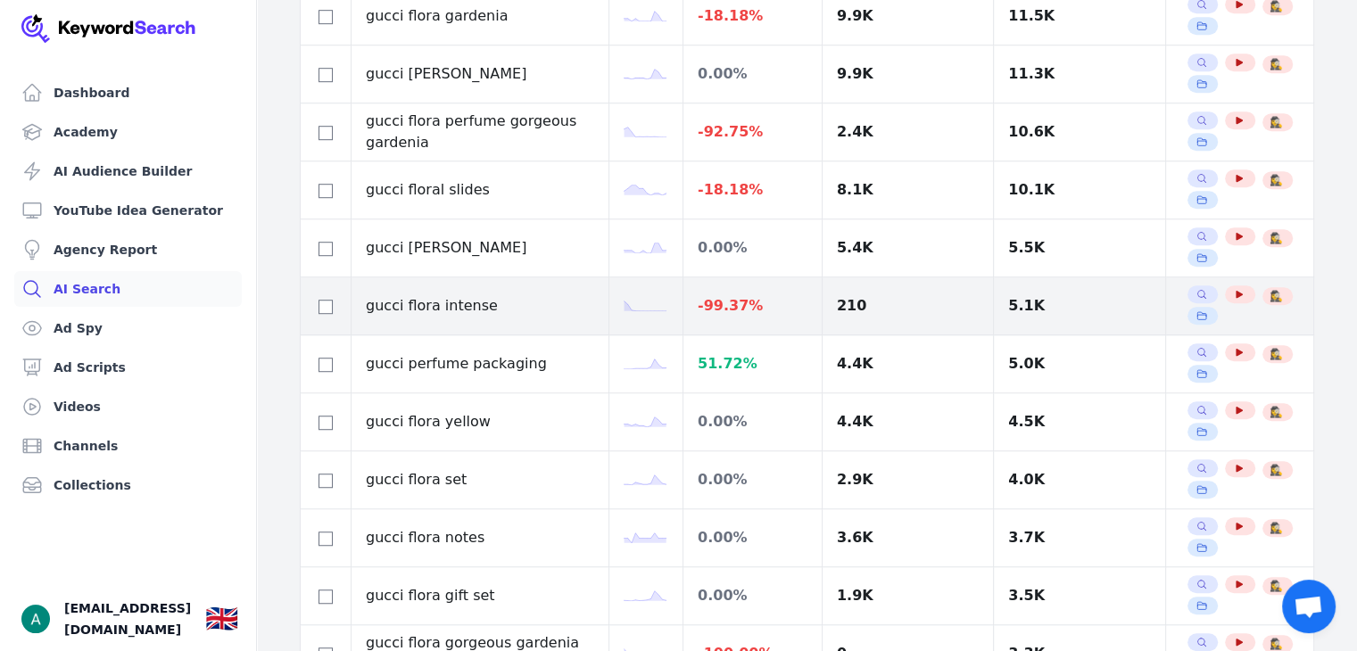
scroll to position [1160, 0]
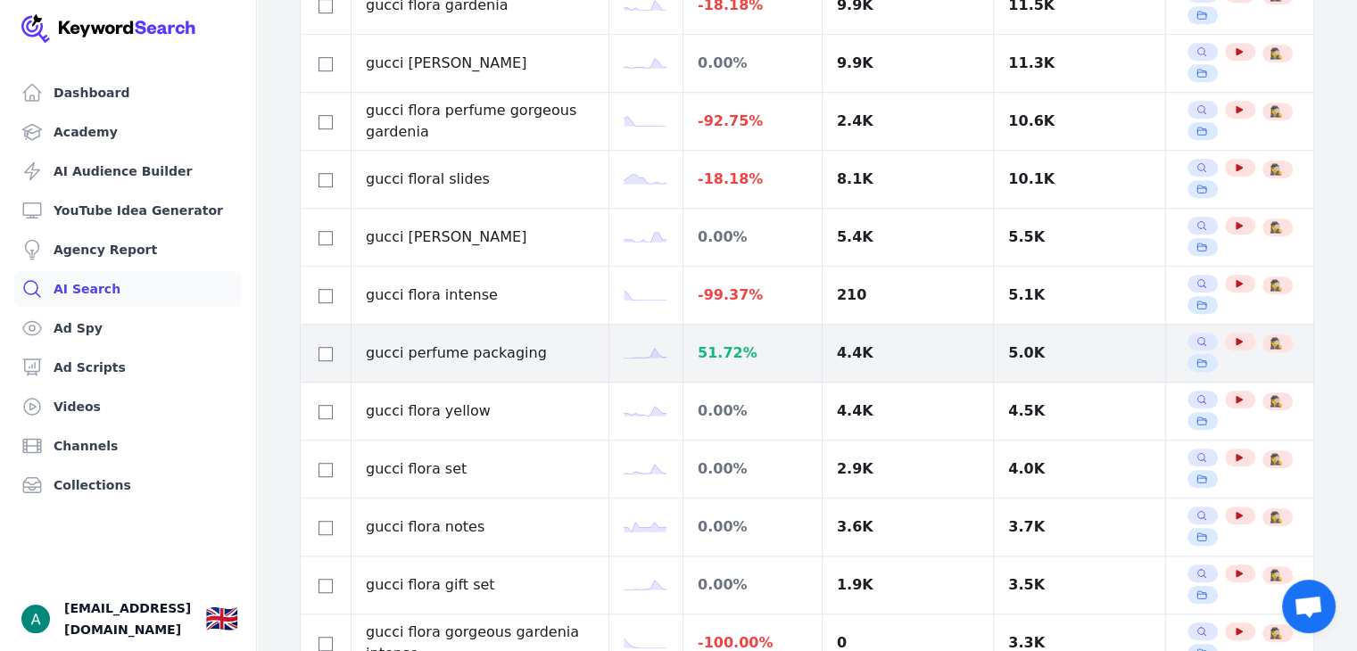
click at [332, 355] on div at bounding box center [325, 353] width 21 height 21
click at [329, 348] on input "checkbox" at bounding box center [326, 354] width 14 height 14
checkbox input "true"
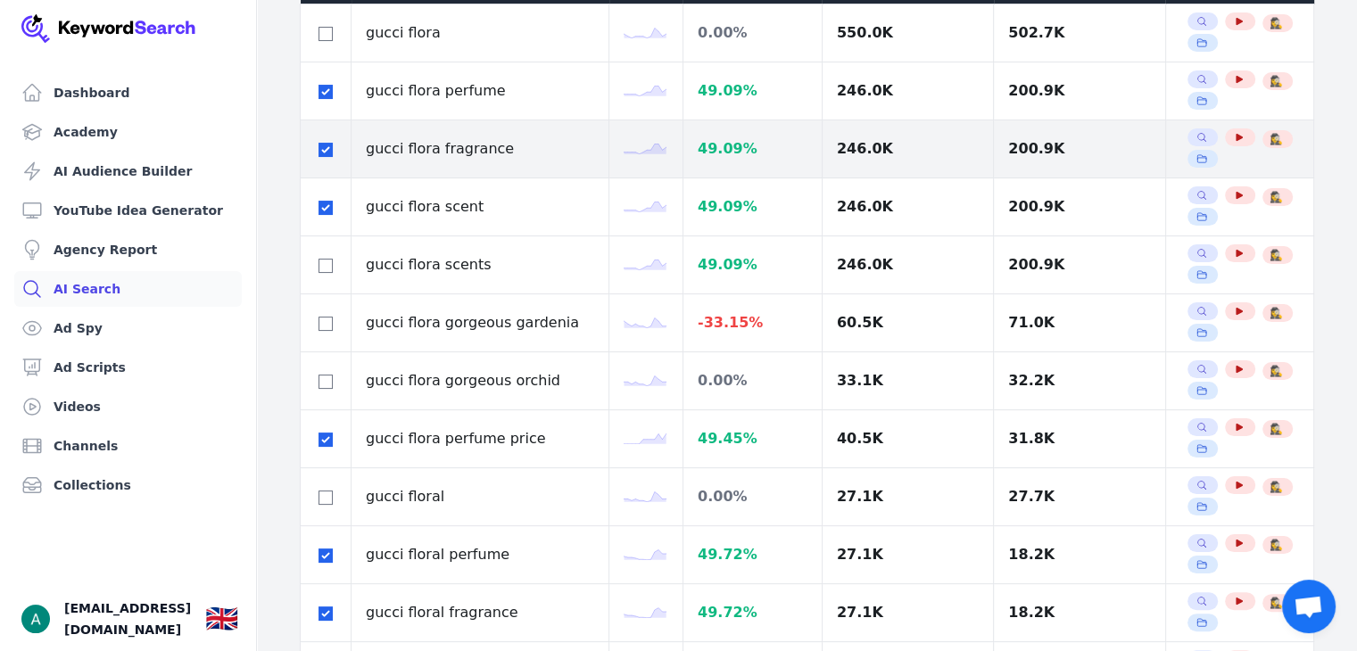
scroll to position [178, 0]
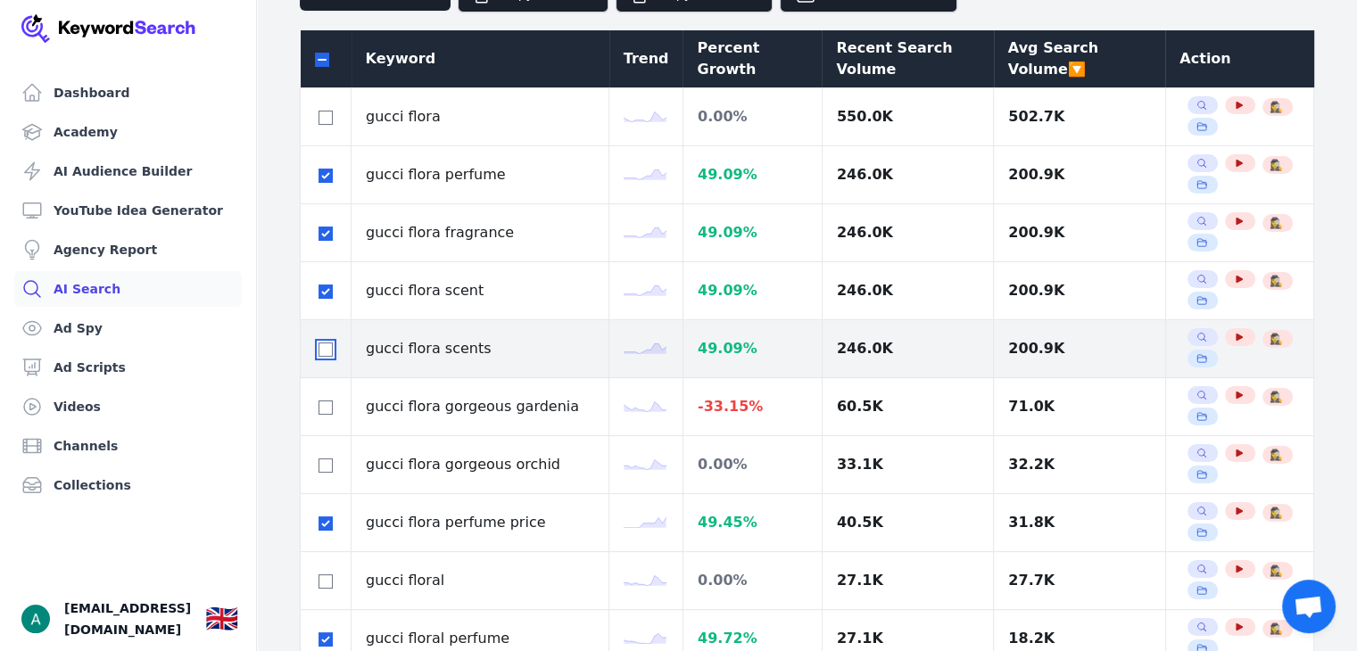
click at [325, 343] on input "checkbox" at bounding box center [326, 350] width 14 height 14
checkbox input "true"
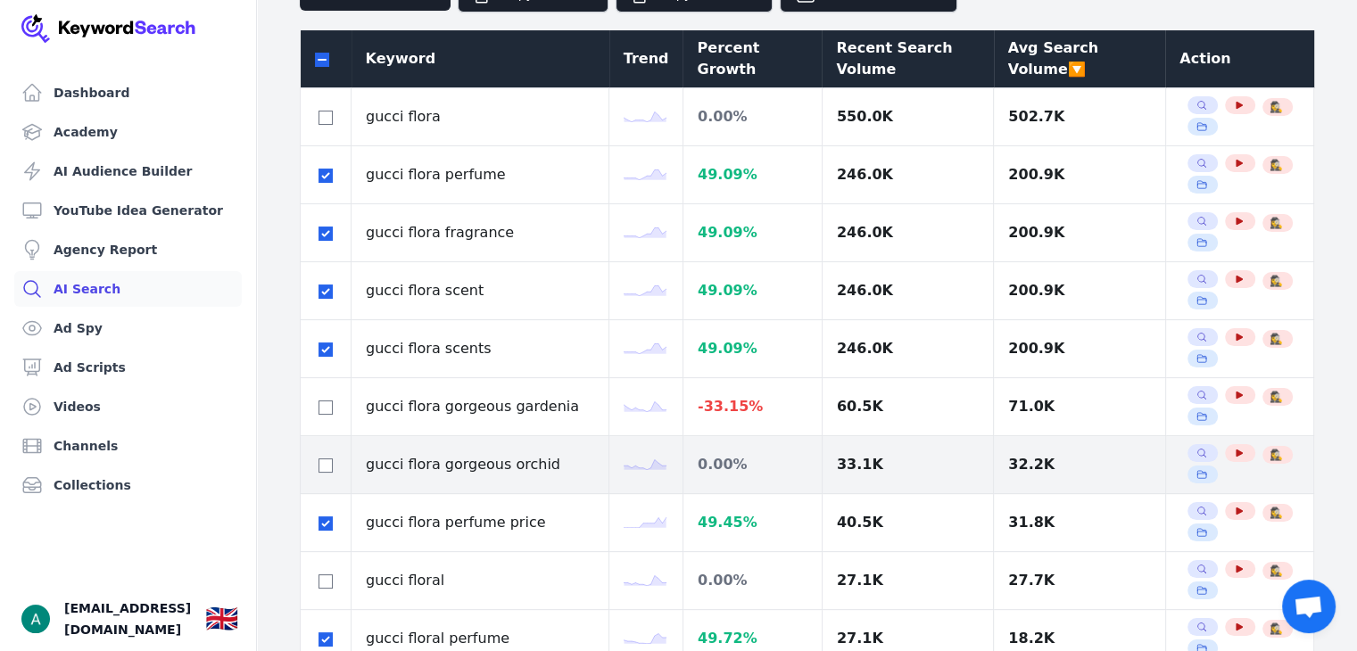
click at [317, 462] on div at bounding box center [325, 464] width 21 height 21
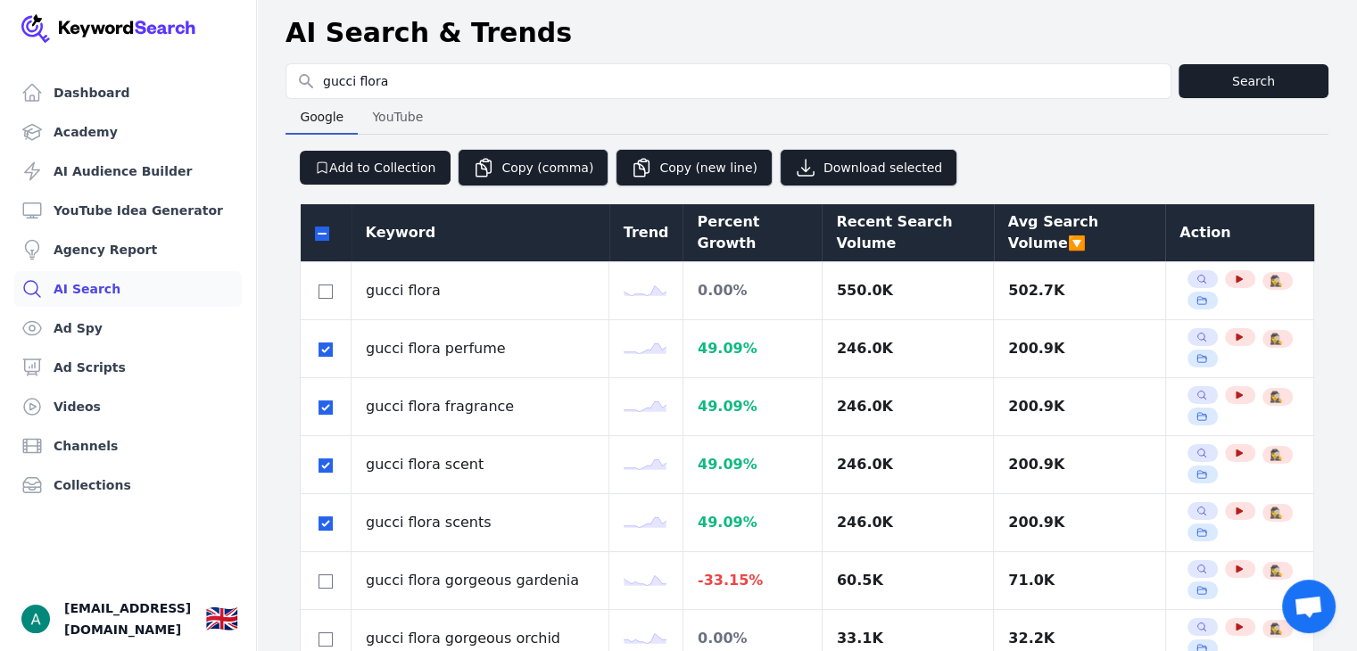
scroll to position [0, 0]
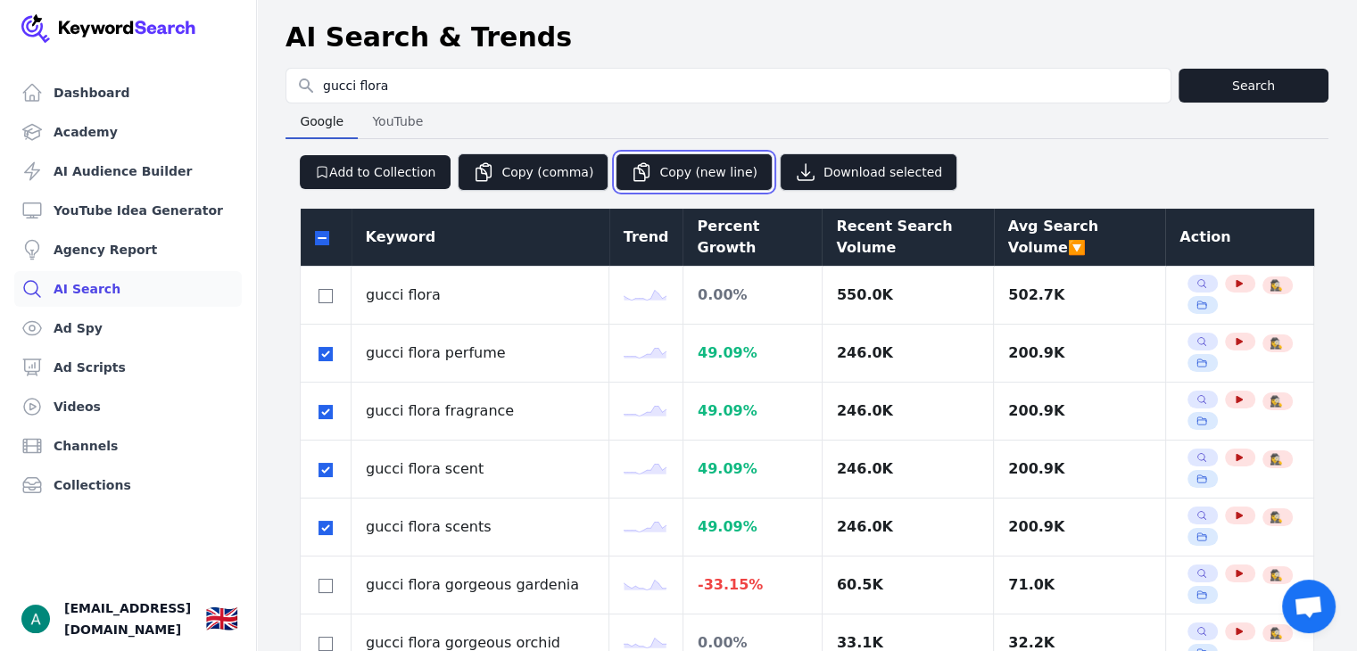
click at [653, 171] on button "Copy (new line)" at bounding box center [694, 171] width 157 height 37
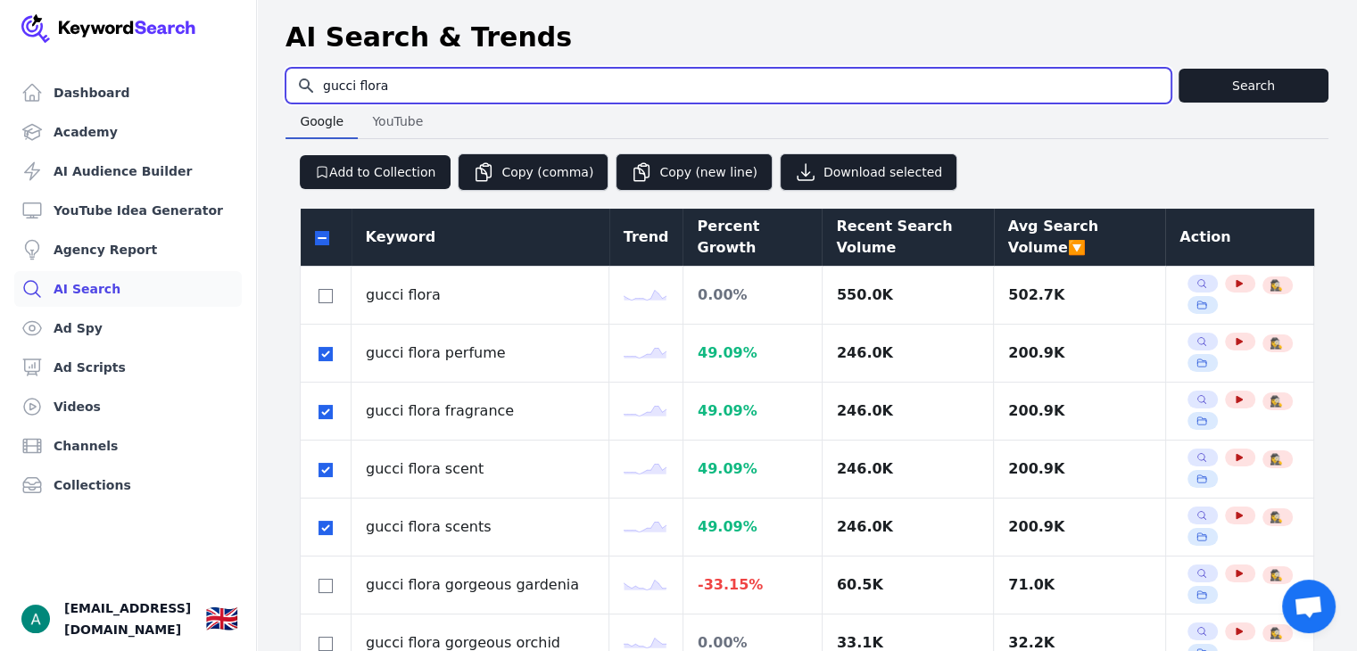
drag, startPoint x: 496, startPoint y: 95, endPoint x: 319, endPoint y: 94, distance: 177.6
click at [319, 94] on input "gucci flora" at bounding box center [728, 86] width 884 height 34
type input "valentino perfume"
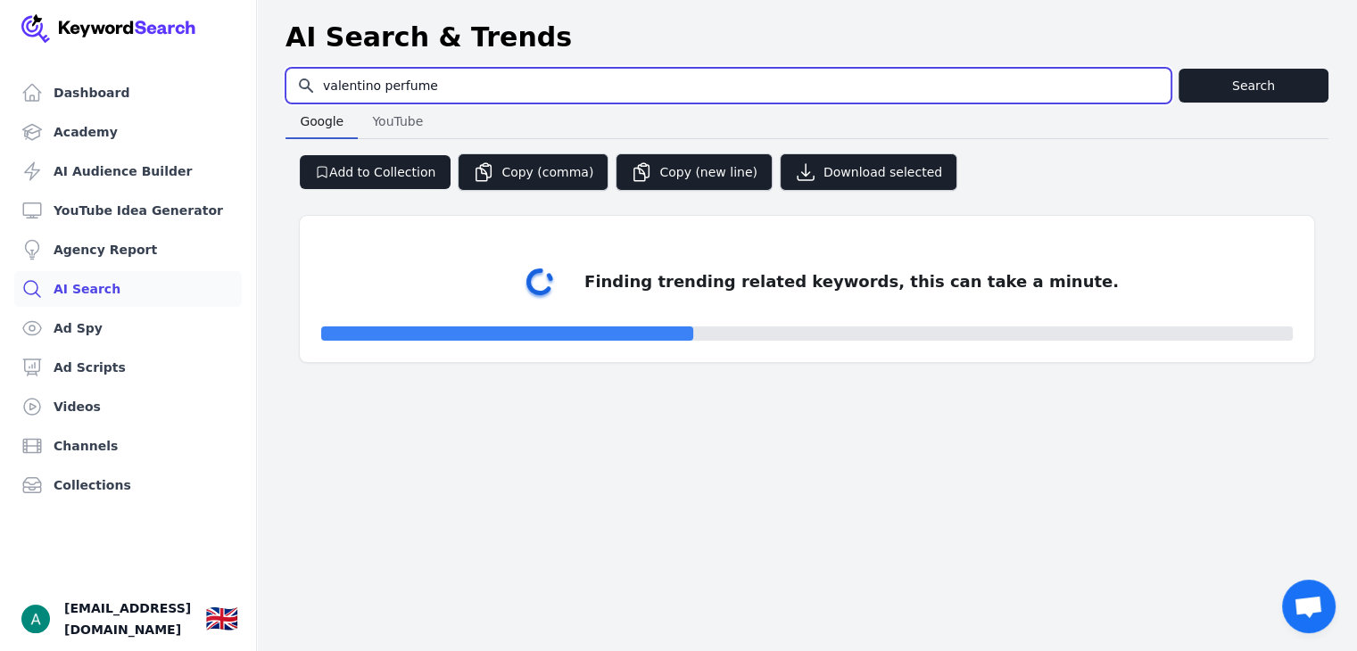
select select "50"
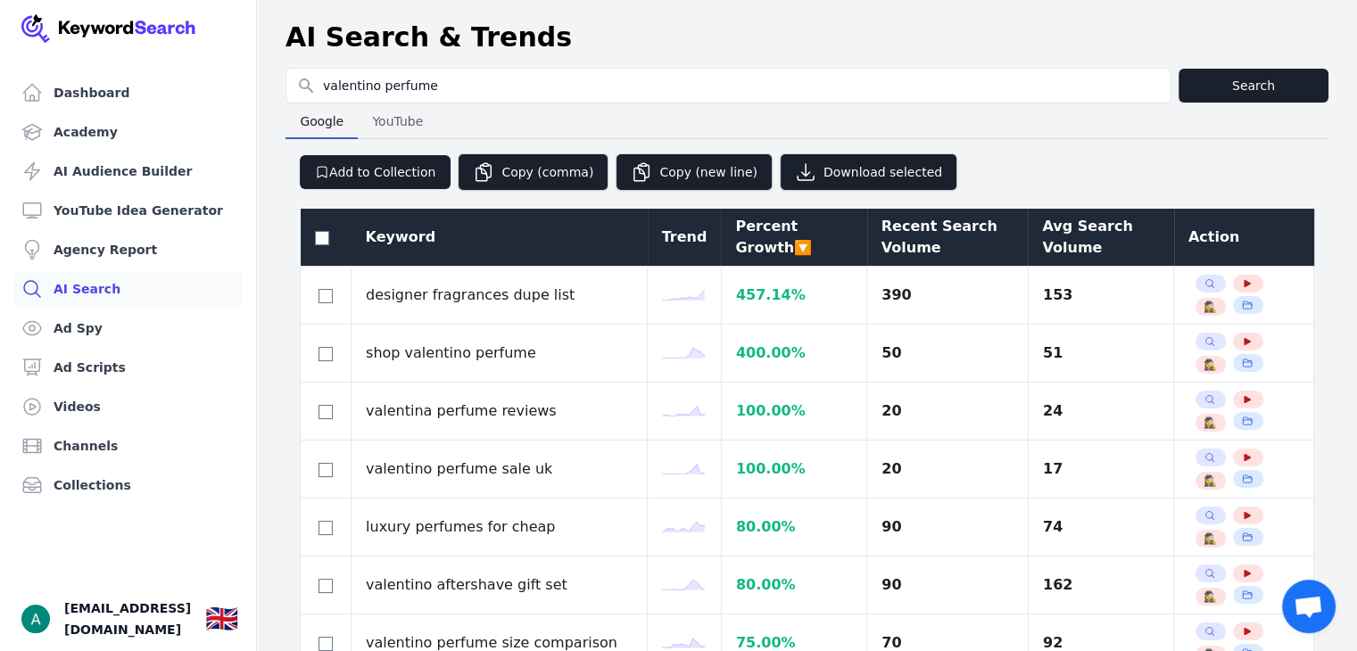
click at [1063, 253] on div "Avg Search Volume" at bounding box center [1100, 237] width 117 height 43
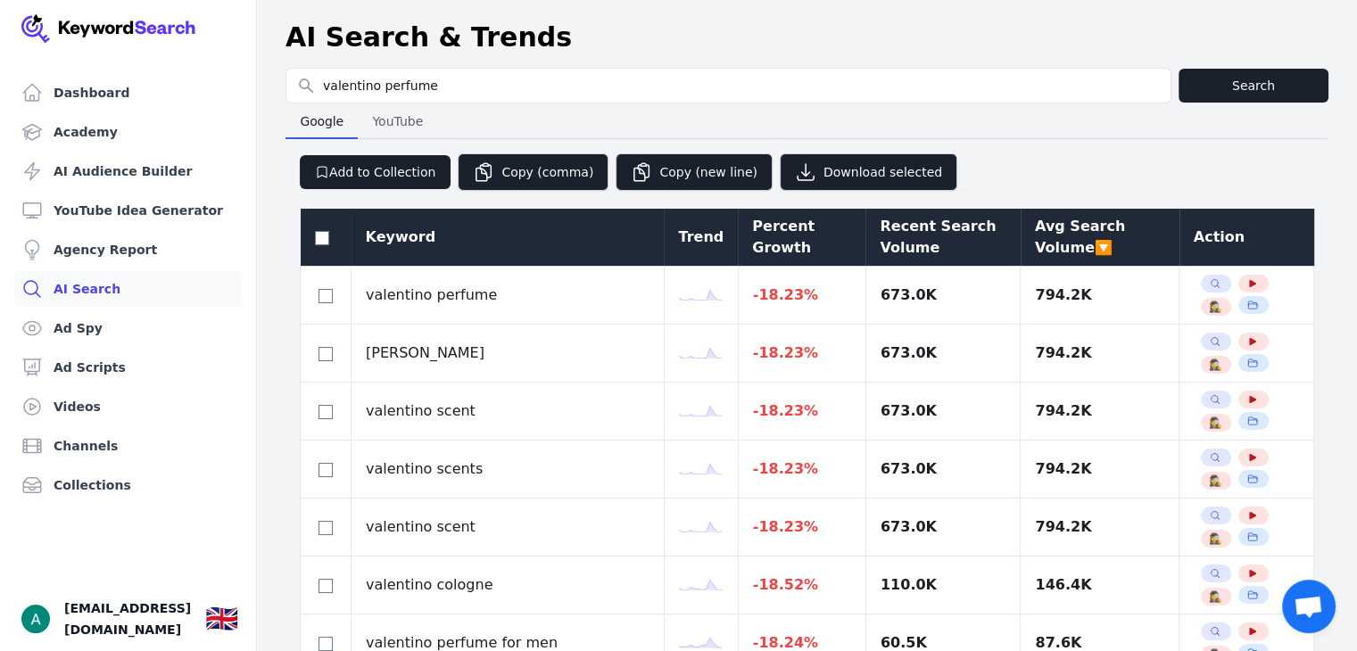
click at [1146, 137] on div "Google Google YouTube YouTube" at bounding box center [807, 122] width 1043 height 36
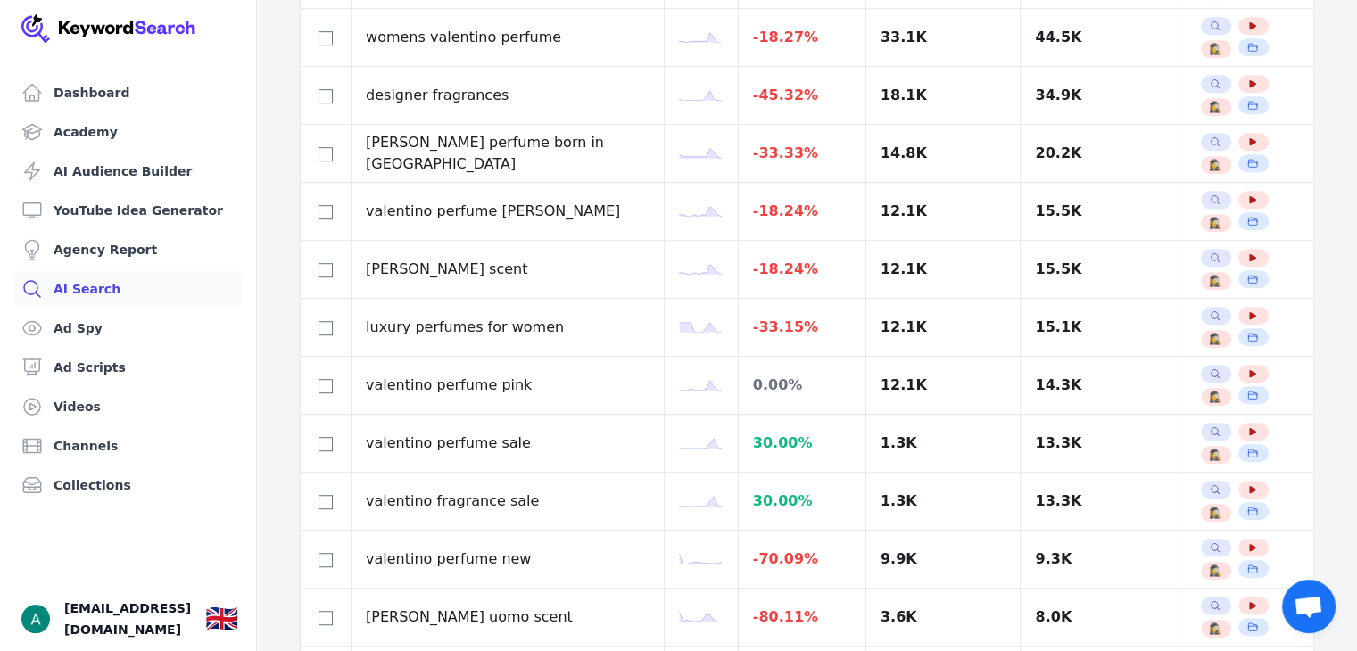
scroll to position [1071, 0]
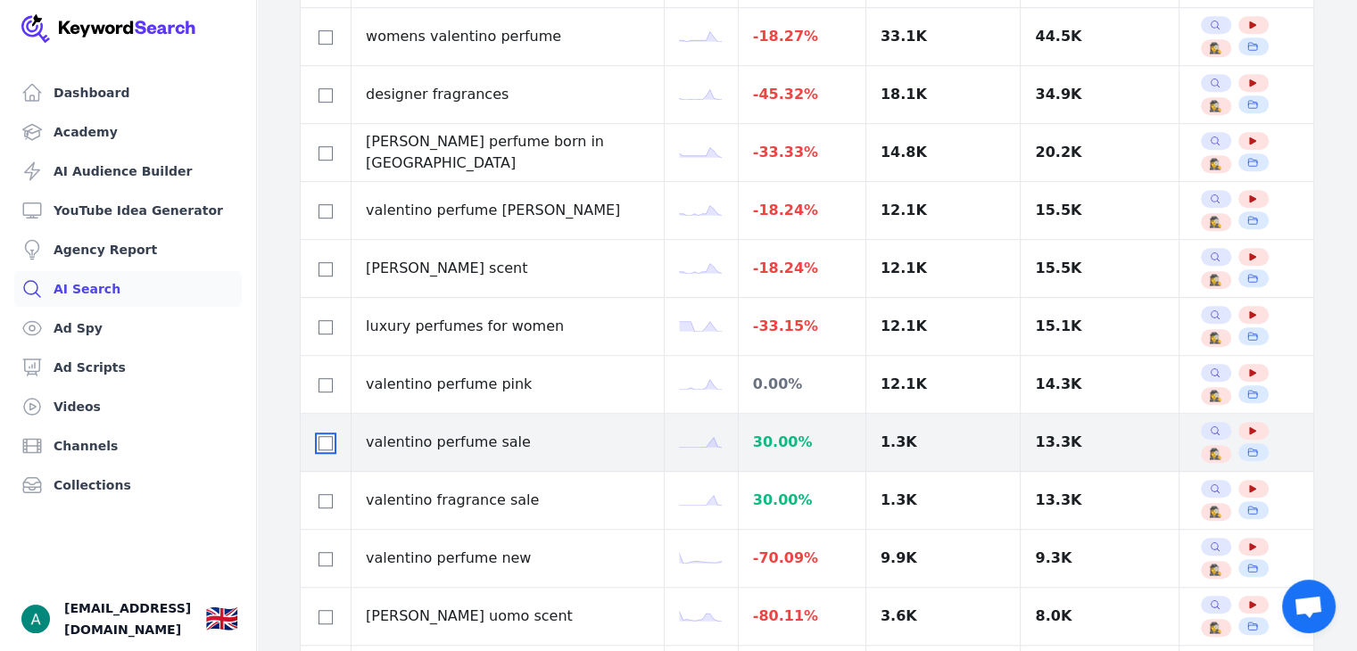
click at [321, 439] on input "checkbox" at bounding box center [326, 443] width 14 height 14
checkbox input "true"
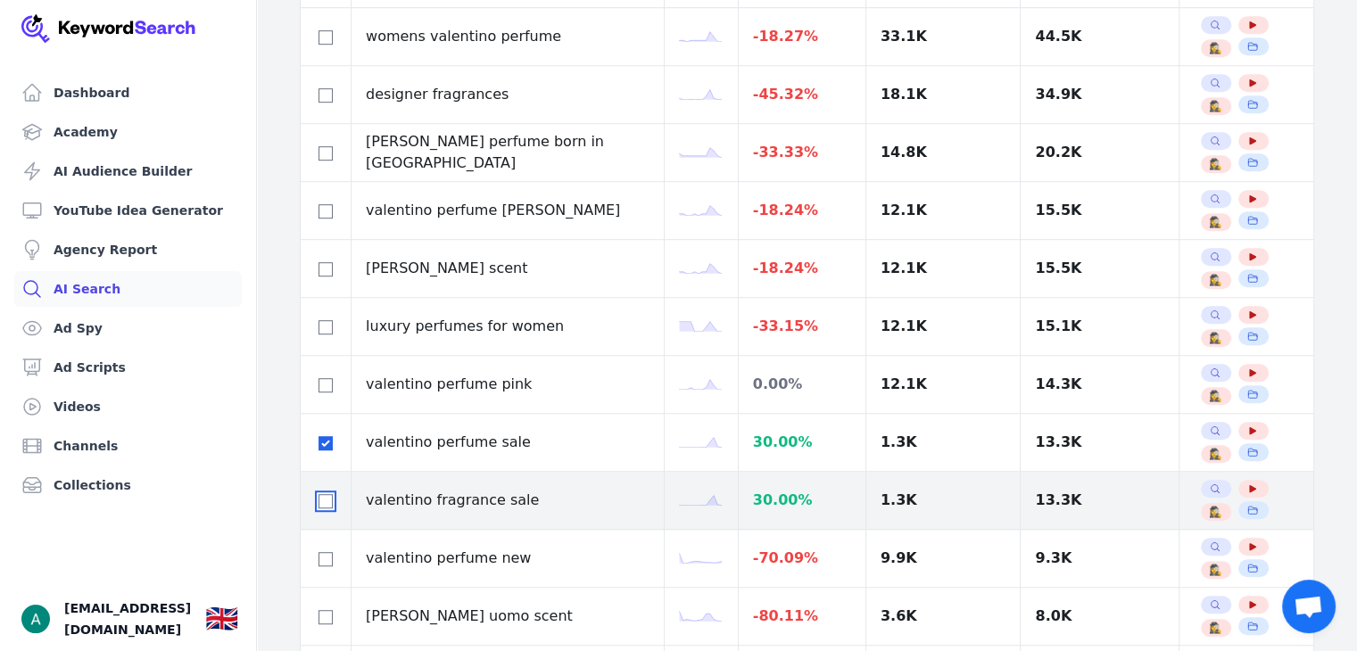
click at [324, 494] on input "checkbox" at bounding box center [326, 501] width 14 height 14
checkbox input "true"
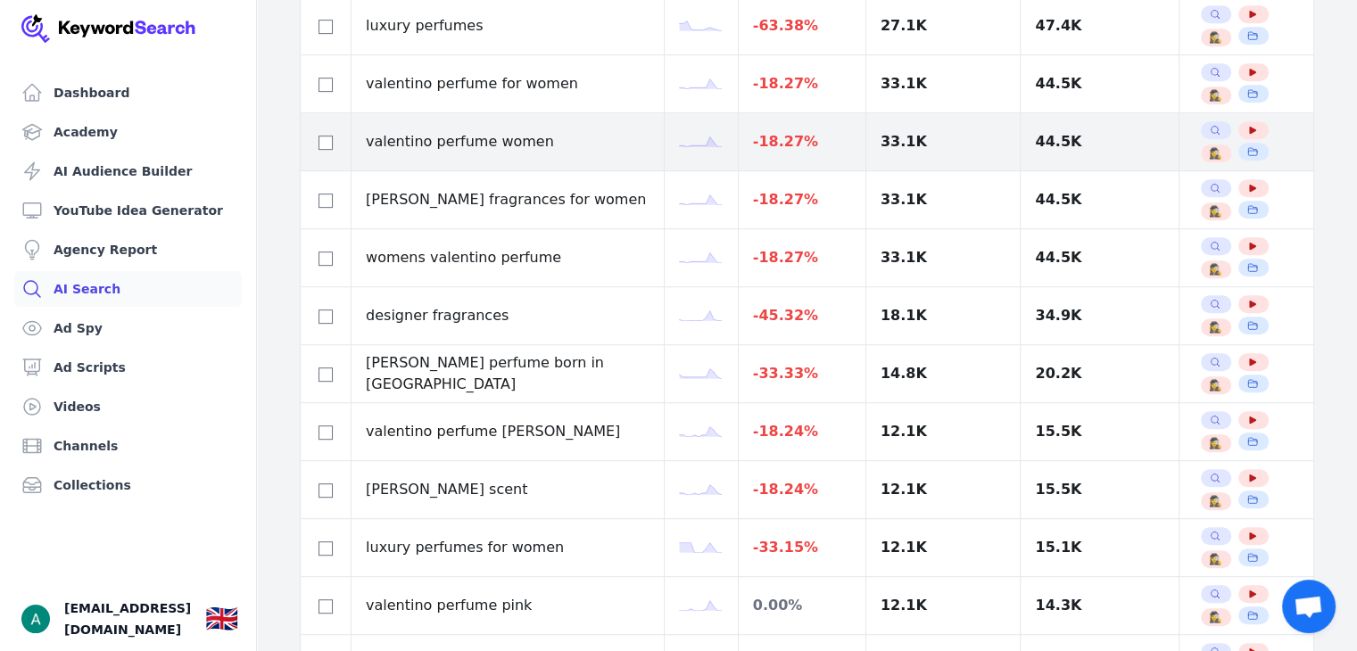
scroll to position [803, 0]
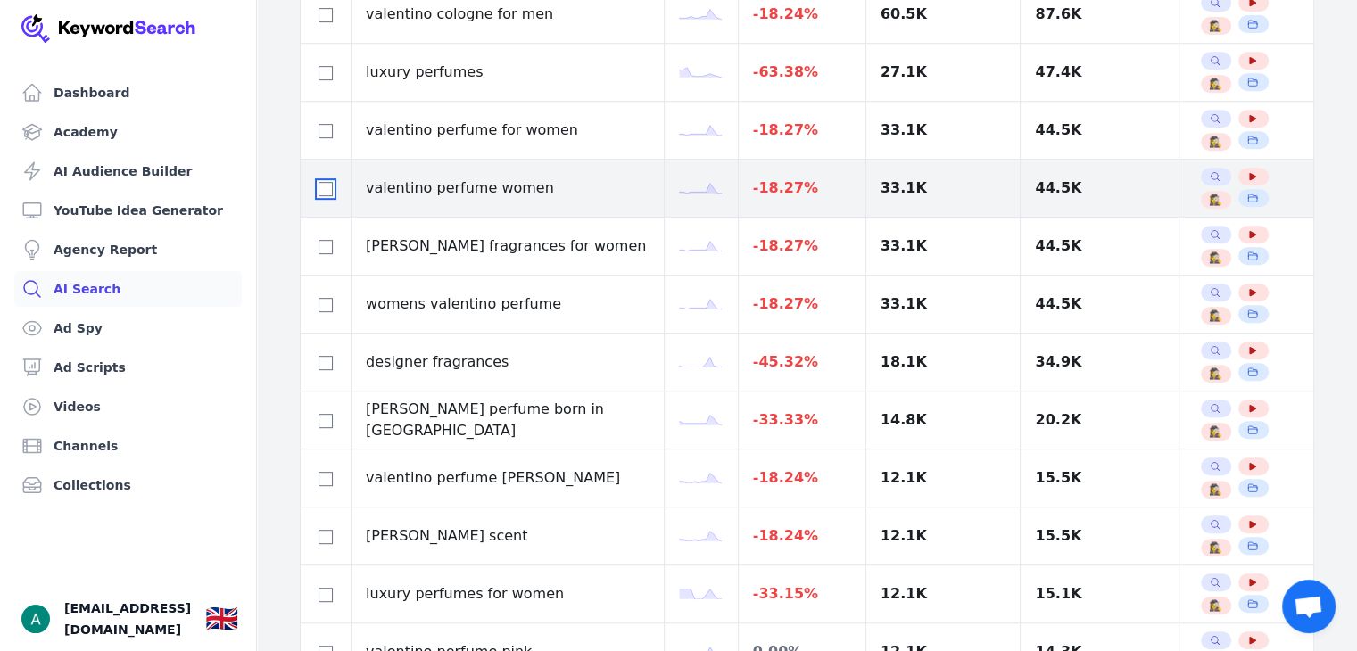
click at [327, 184] on input "checkbox" at bounding box center [326, 189] width 14 height 14
checkbox input "true"
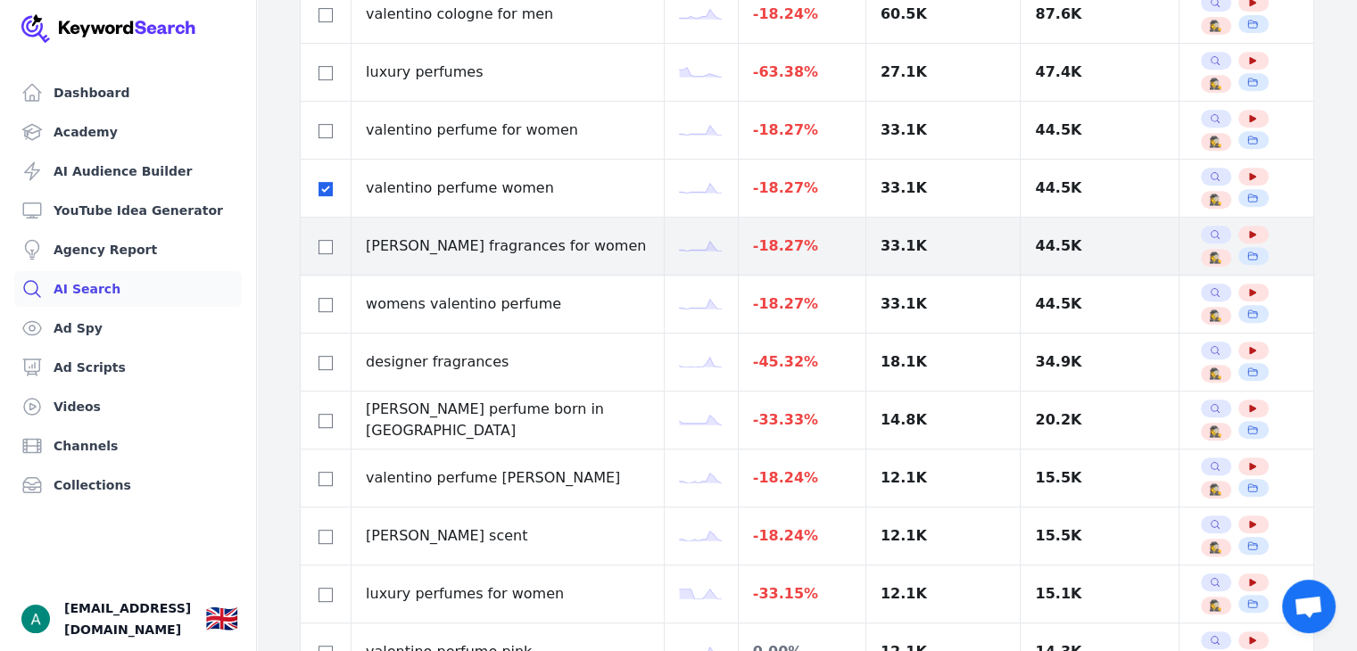
click at [323, 229] on td at bounding box center [326, 247] width 51 height 58
click at [332, 246] on div at bounding box center [325, 246] width 21 height 21
click at [326, 240] on input "checkbox" at bounding box center [326, 247] width 14 height 14
checkbox input "true"
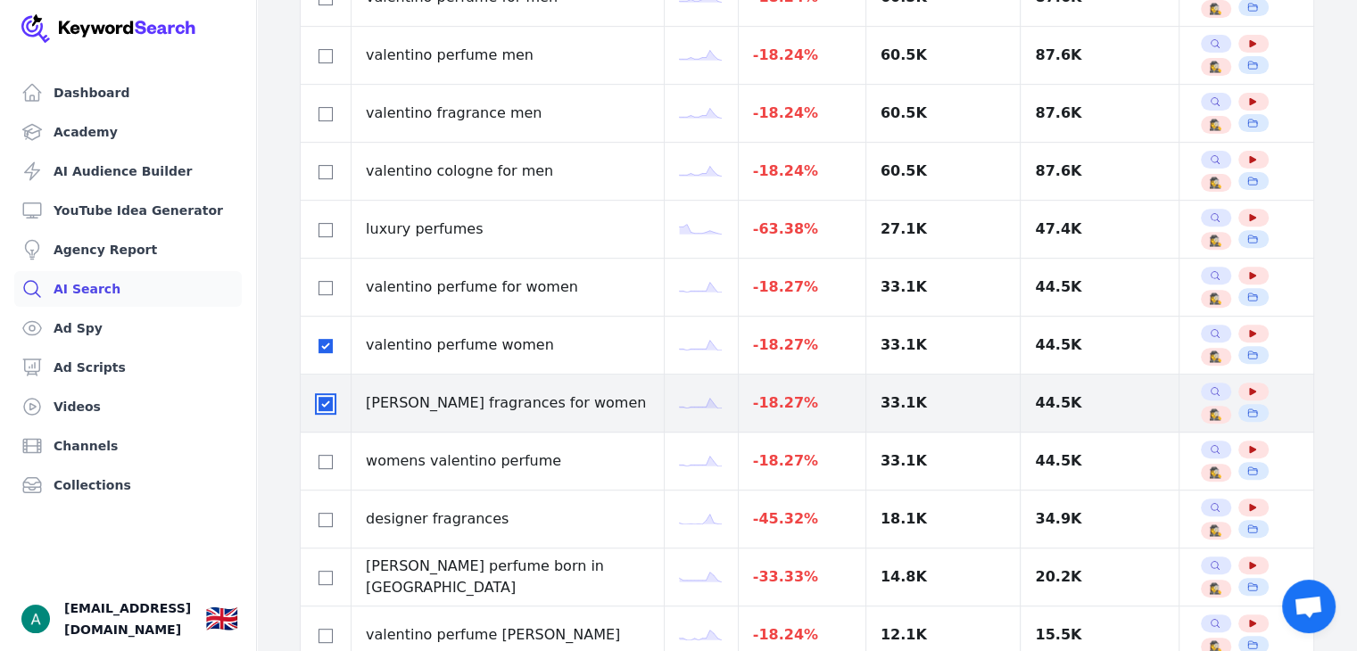
scroll to position [625, 0]
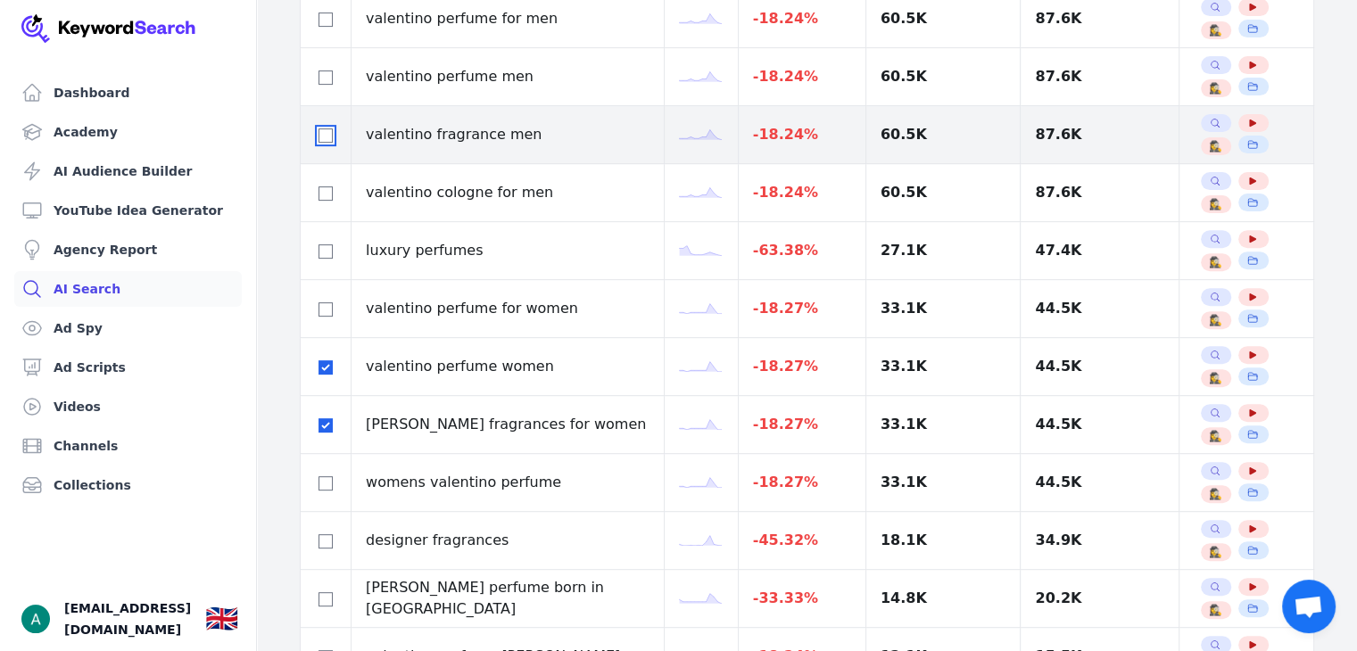
click at [328, 134] on input "checkbox" at bounding box center [326, 135] width 14 height 14
checkbox input "true"
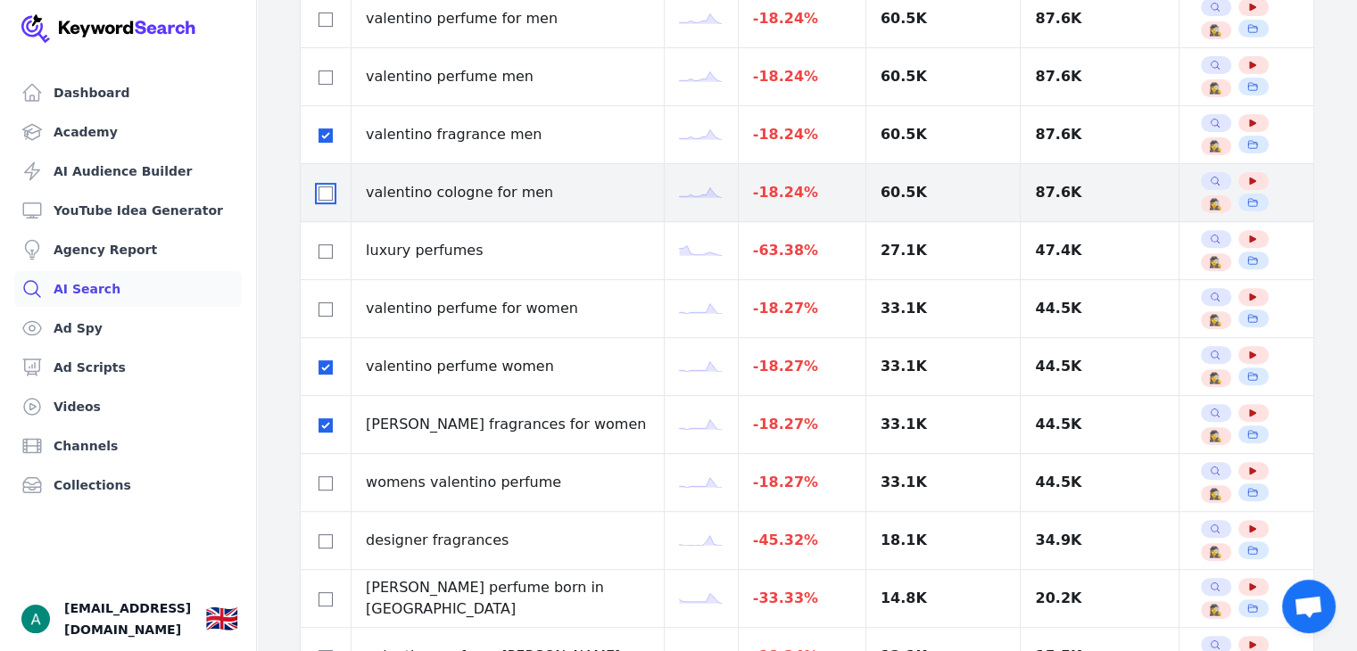
click at [327, 190] on input "checkbox" at bounding box center [326, 193] width 14 height 14
checkbox input "true"
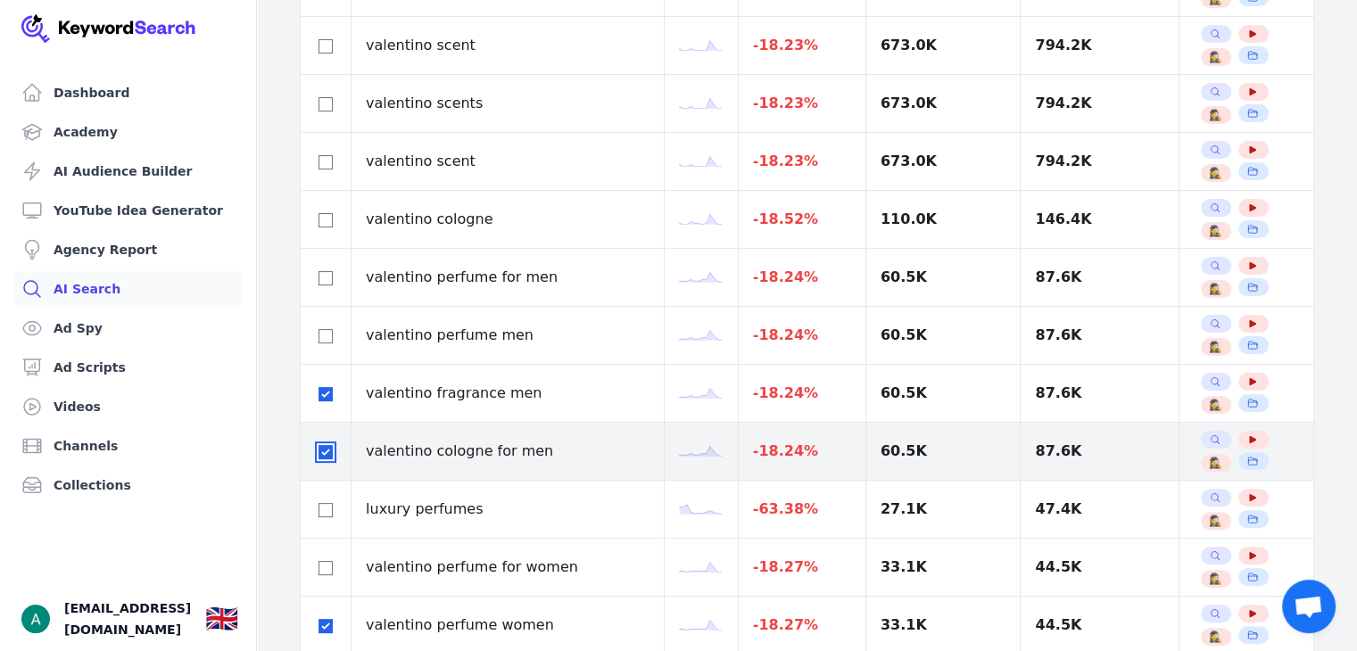
scroll to position [357, 0]
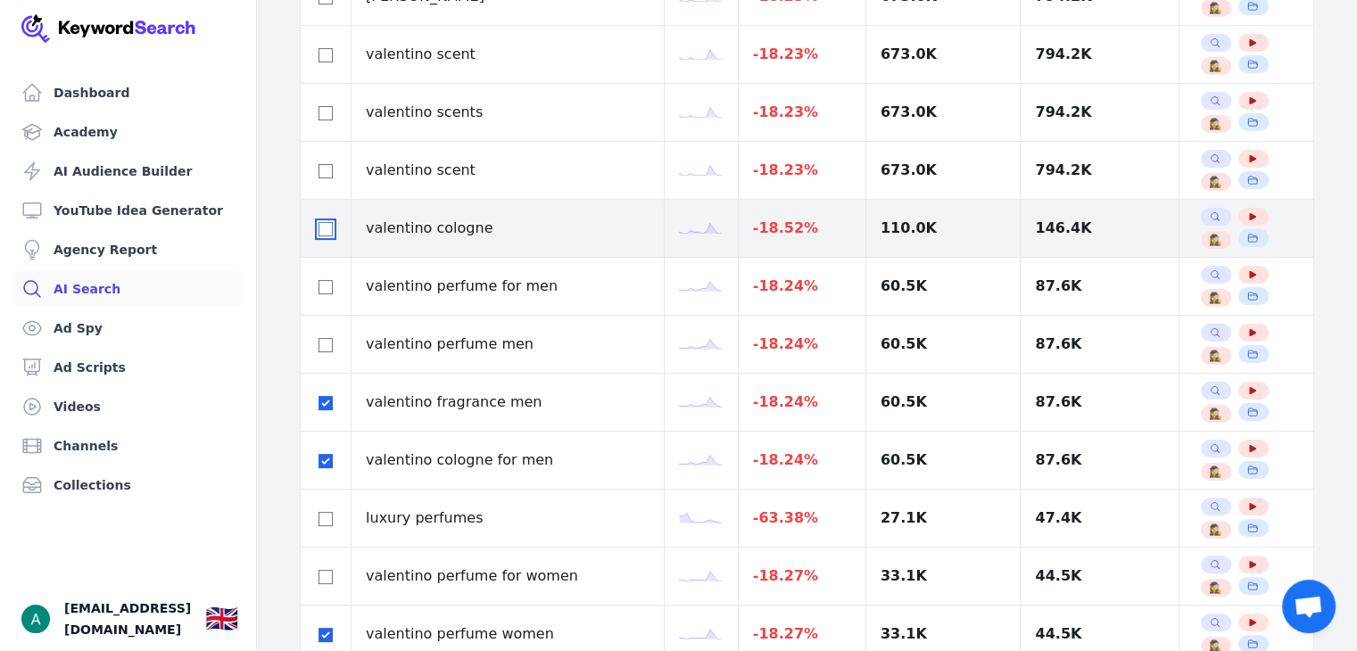
click at [319, 228] on input "checkbox" at bounding box center [326, 229] width 14 height 14
checkbox input "true"
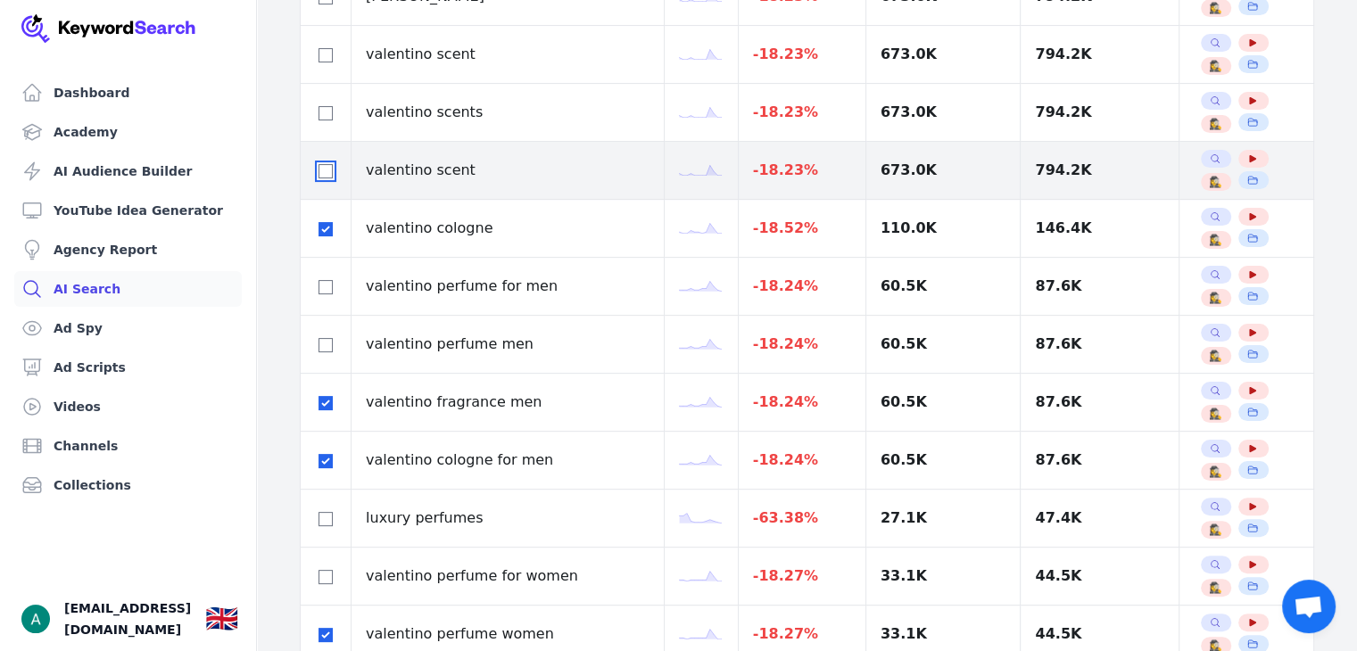
click at [322, 165] on input "checkbox" at bounding box center [326, 171] width 14 height 14
checkbox input "true"
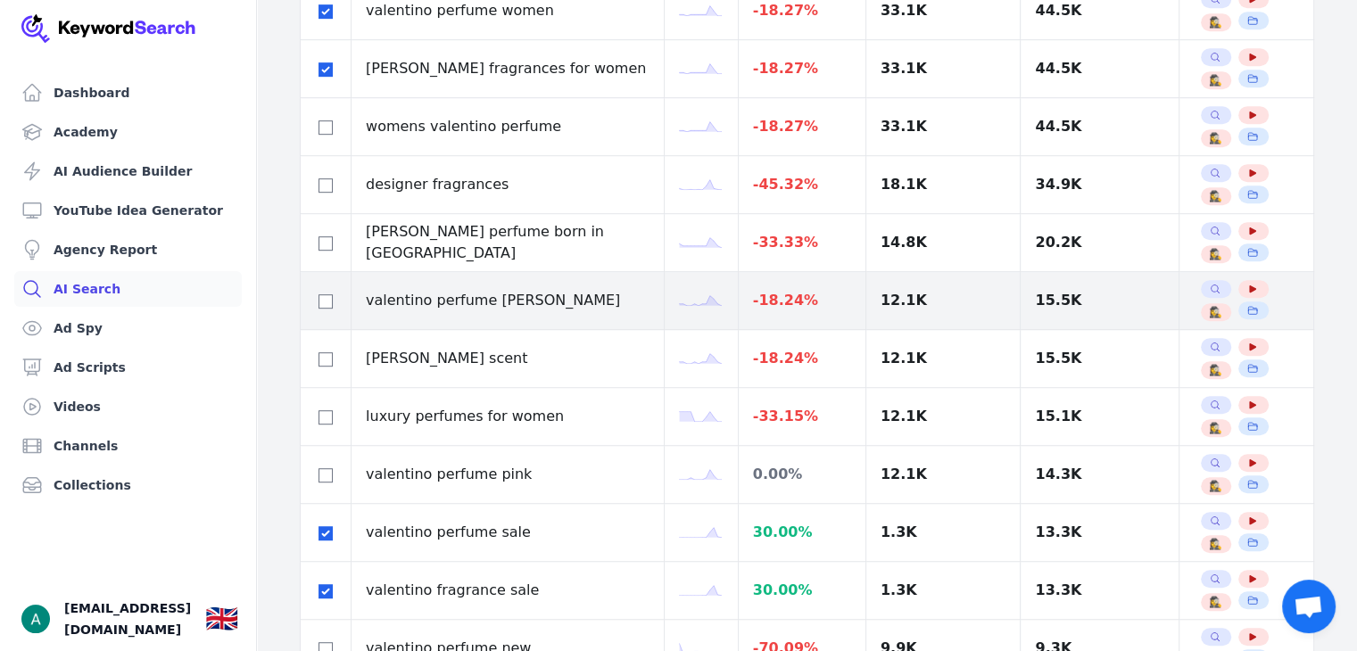
scroll to position [982, 0]
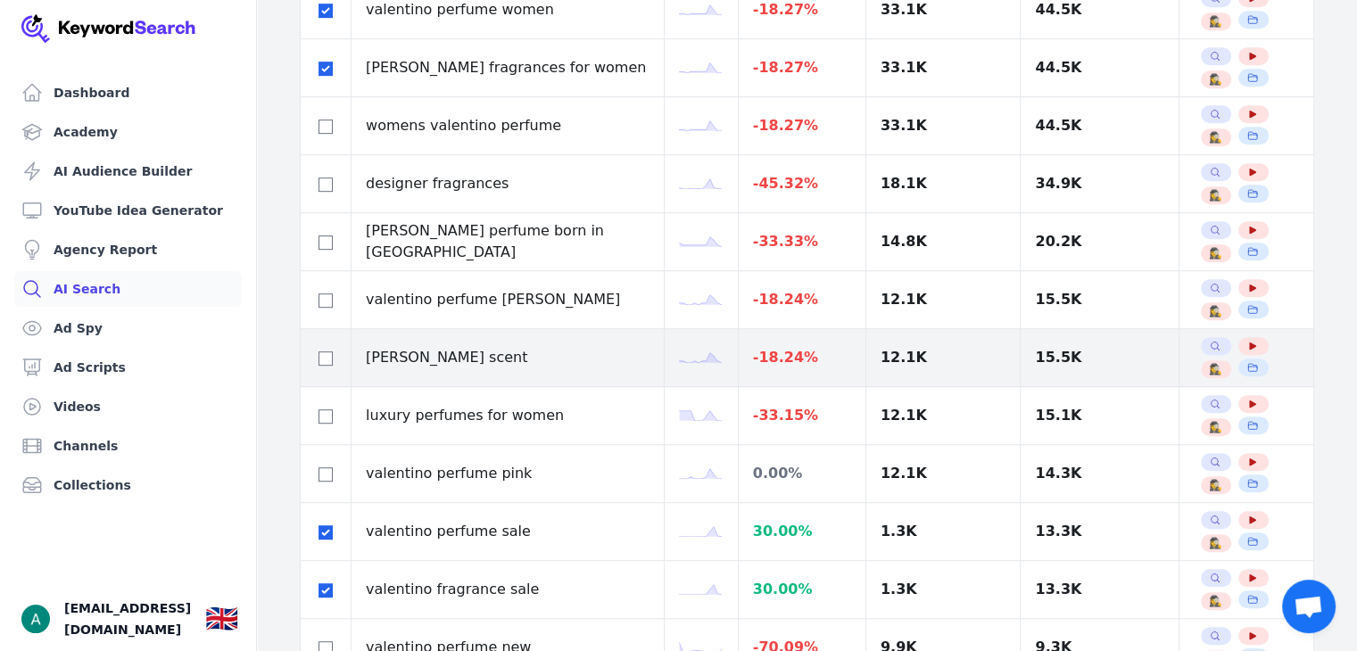
click at [316, 351] on div at bounding box center [325, 357] width 21 height 21
click at [322, 353] on input "checkbox" at bounding box center [326, 359] width 14 height 14
checkbox input "true"
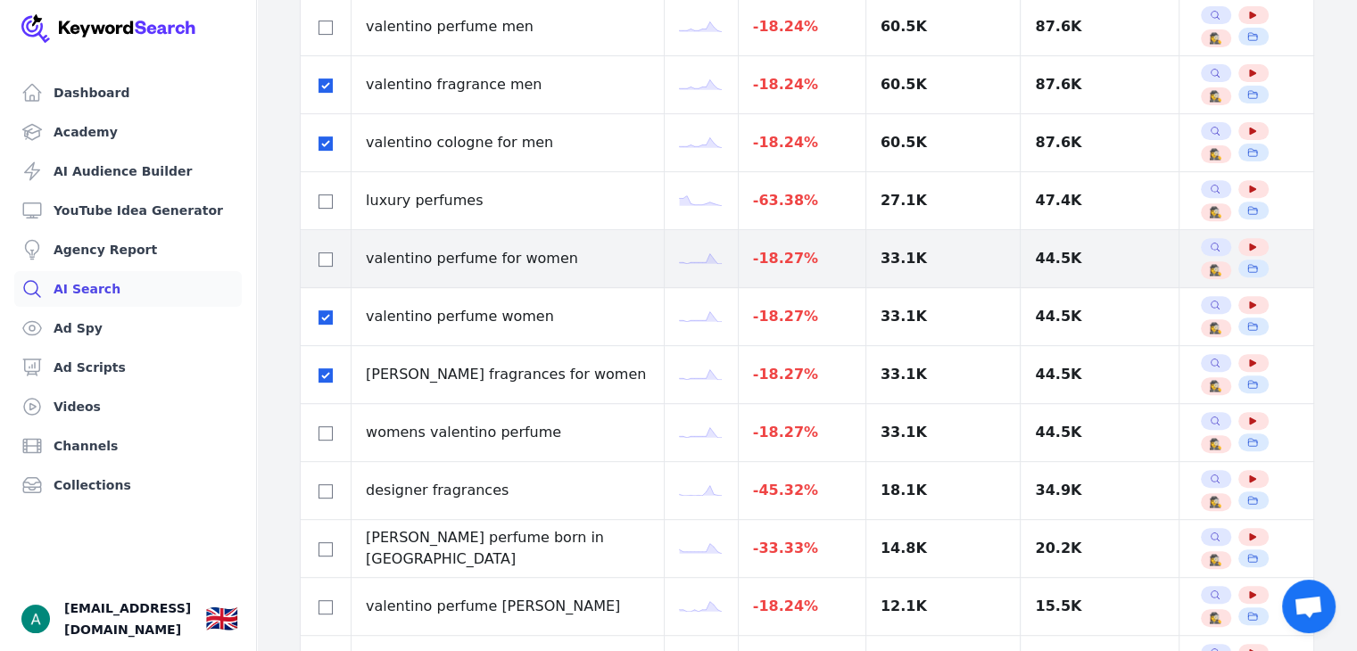
scroll to position [625, 0]
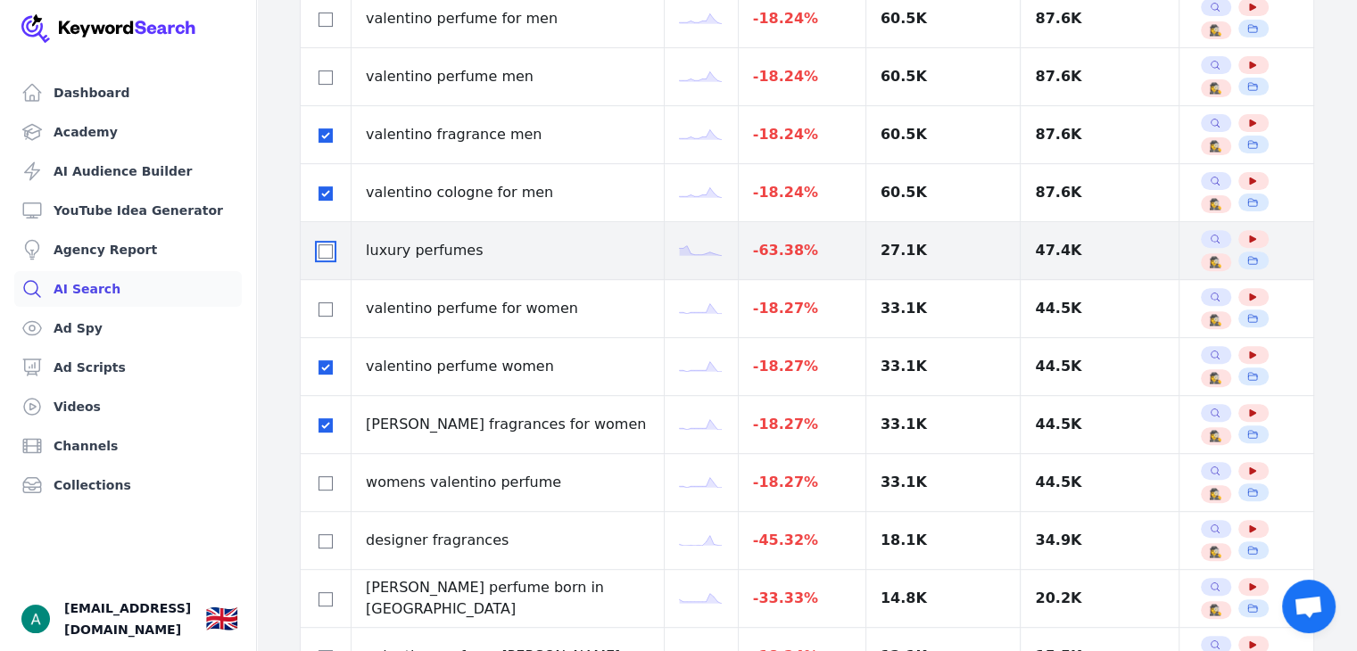
click at [332, 247] on input "checkbox" at bounding box center [326, 251] width 14 height 14
checkbox input "true"
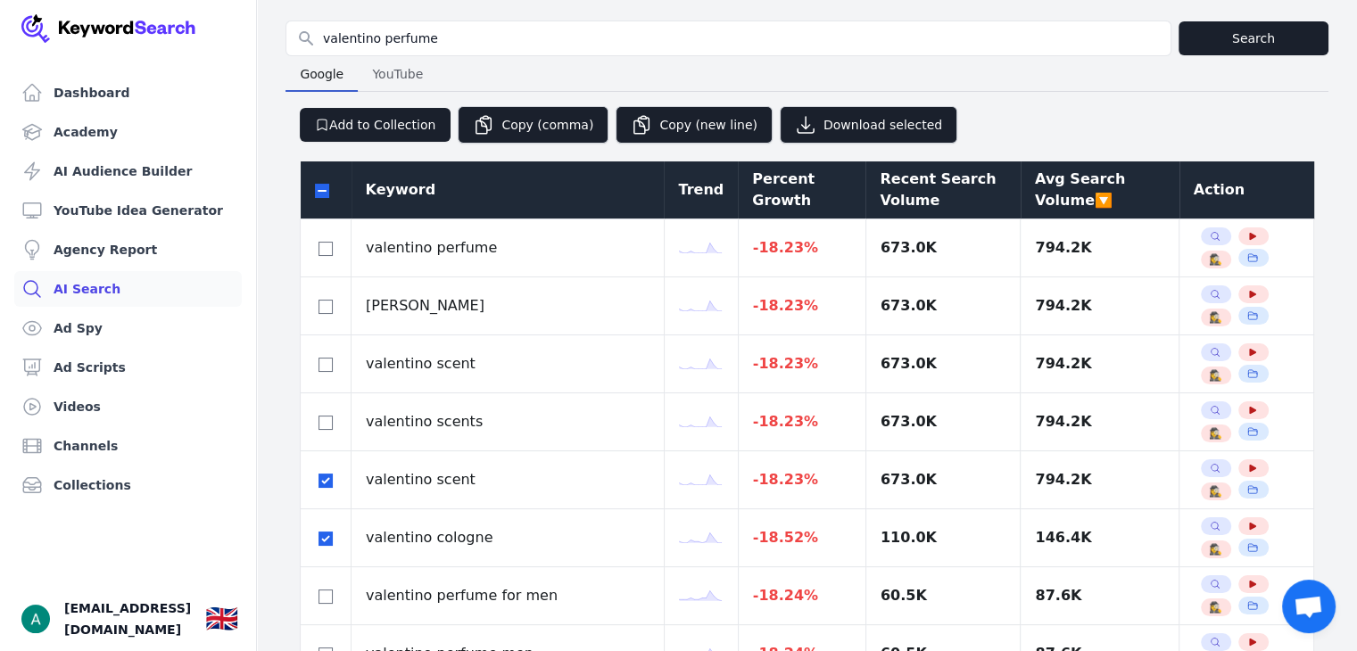
scroll to position [0, 0]
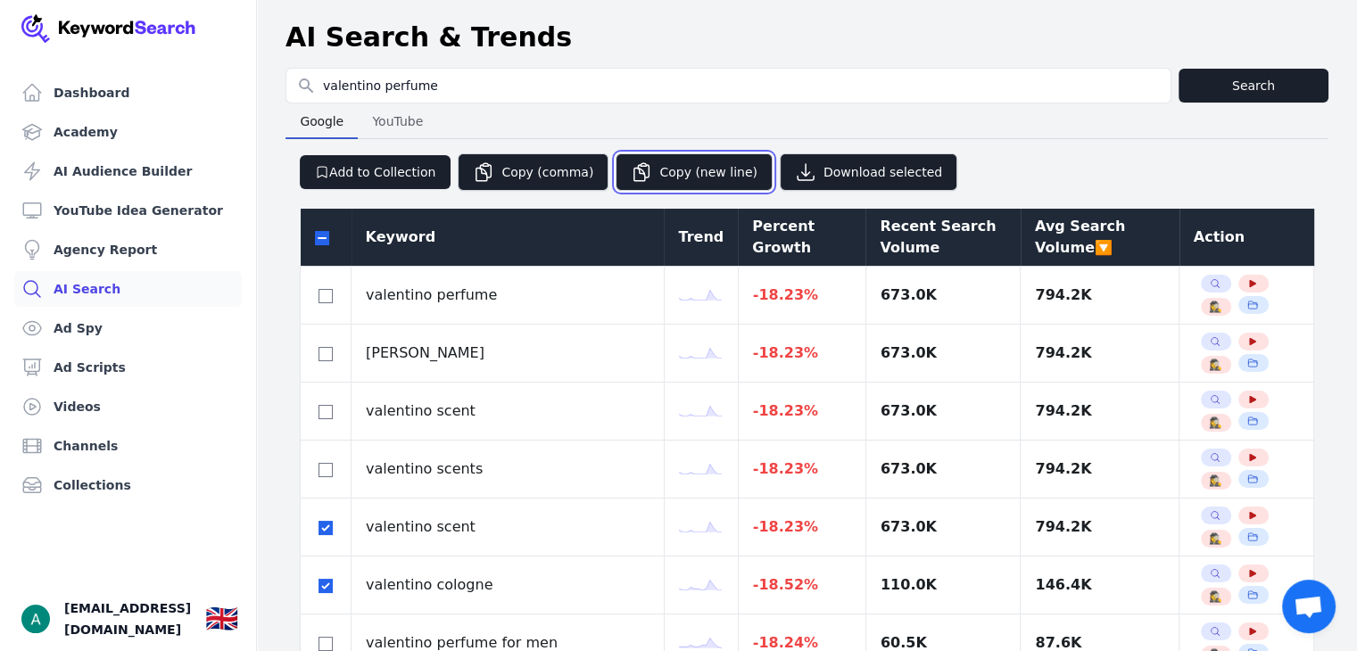
click at [659, 172] on button "Copy (new line)" at bounding box center [694, 171] width 157 height 37
